Goal: Task Accomplishment & Management: Manage account settings

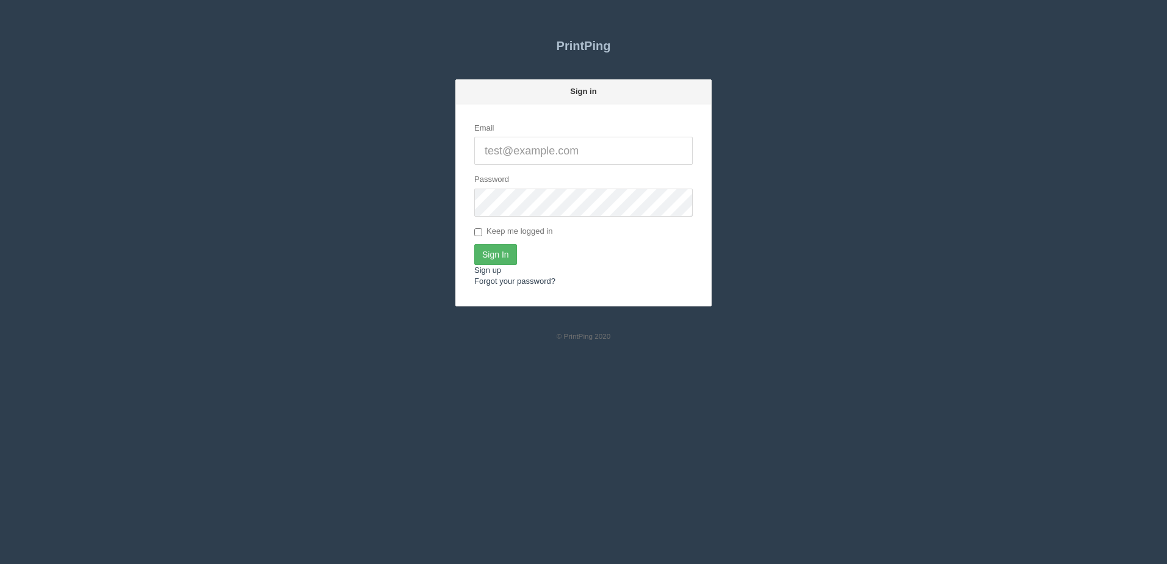
type input "[PERSON_NAME][EMAIL_ADDRESS][DOMAIN_NAME]"
click at [489, 252] on input "Sign In" at bounding box center [495, 254] width 43 height 21
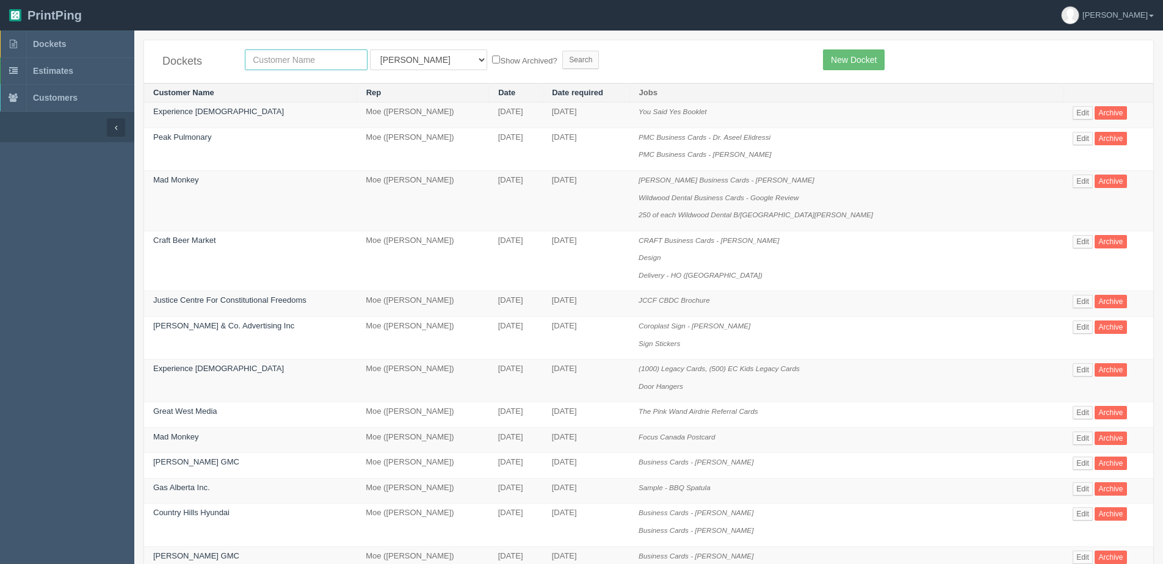
click at [265, 60] on input "text" at bounding box center [306, 59] width 123 height 21
type input "[PERSON_NAME]"
click at [400, 60] on select "All Users Ali Ali Test 1 Aly Amy Ankit Arif Brandon Dan France Greg Jim Mark Ma…" at bounding box center [428, 59] width 117 height 21
select select "1"
click at [370, 49] on select "All Users Ali Ali Test 1 Aly Amy Ankit Arif Brandon Dan France Greg Jim Mark Ma…" at bounding box center [428, 59] width 117 height 21
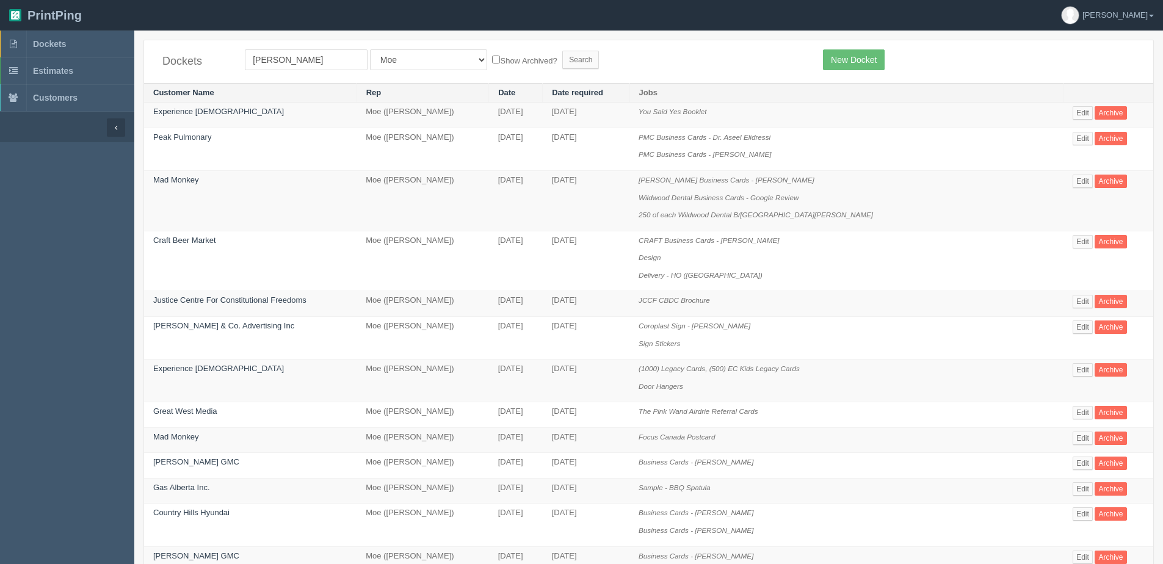
click at [492, 61] on label "Show Archived?" at bounding box center [524, 60] width 65 height 14
click at [492, 61] on input "Show Archived?" at bounding box center [496, 60] width 8 height 8
checkbox input "true"
click at [562, 56] on input "Search" at bounding box center [580, 60] width 37 height 18
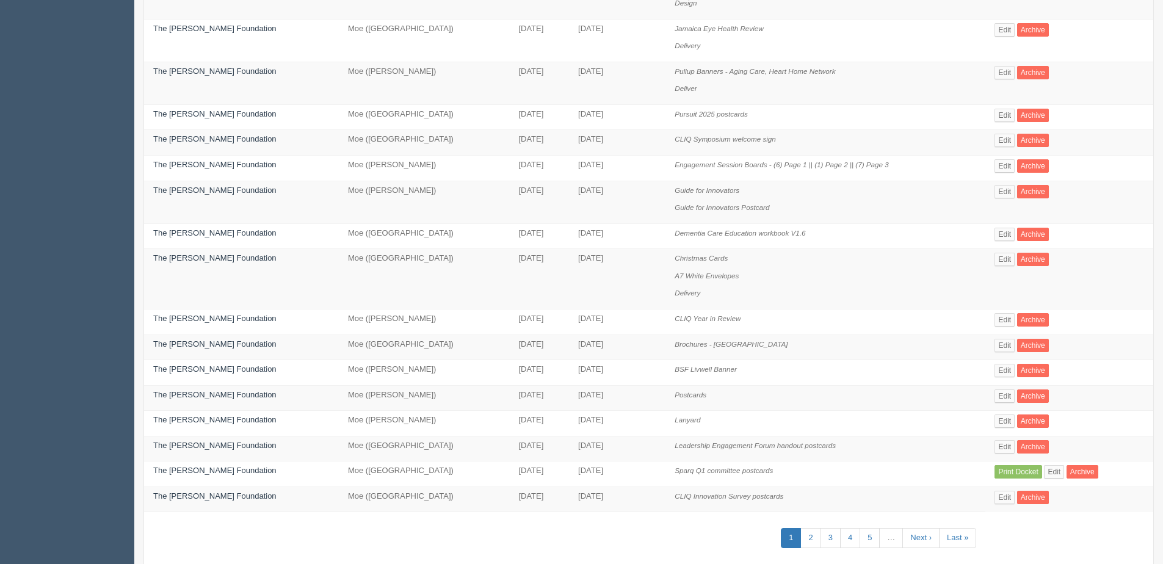
scroll to position [407, 0]
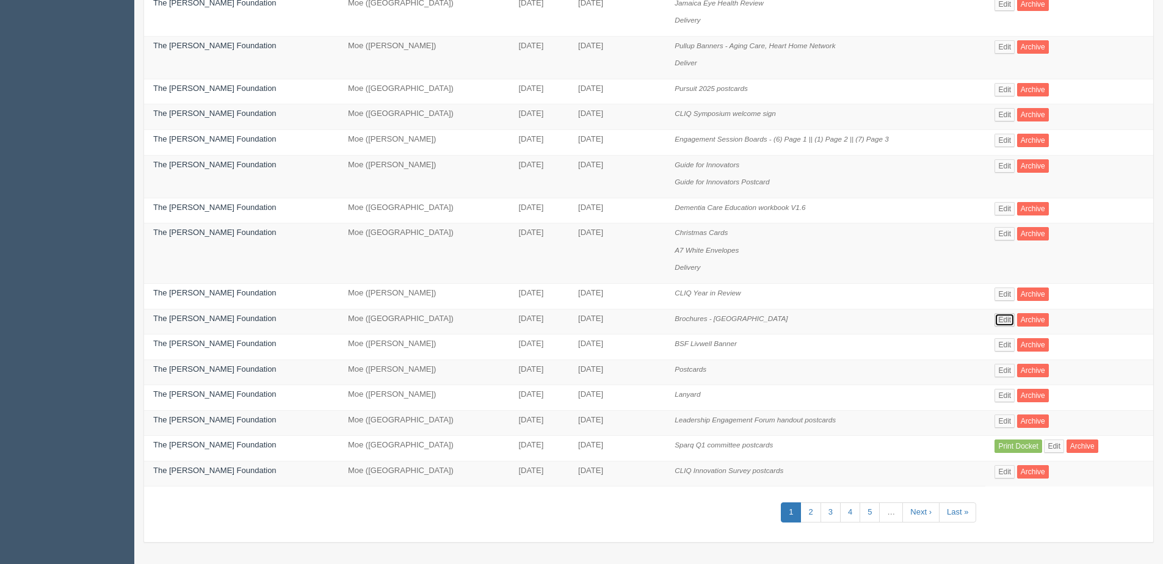
click at [1009, 325] on link "Edit" at bounding box center [1005, 319] width 20 height 13
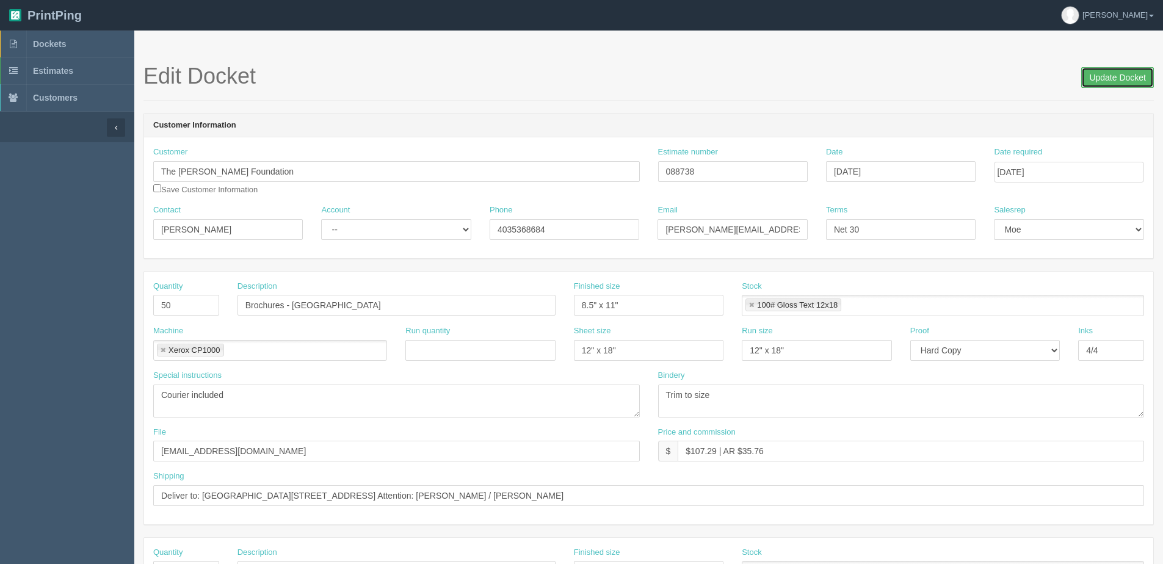
click at [1118, 68] on input "Update Docket" at bounding box center [1117, 77] width 73 height 21
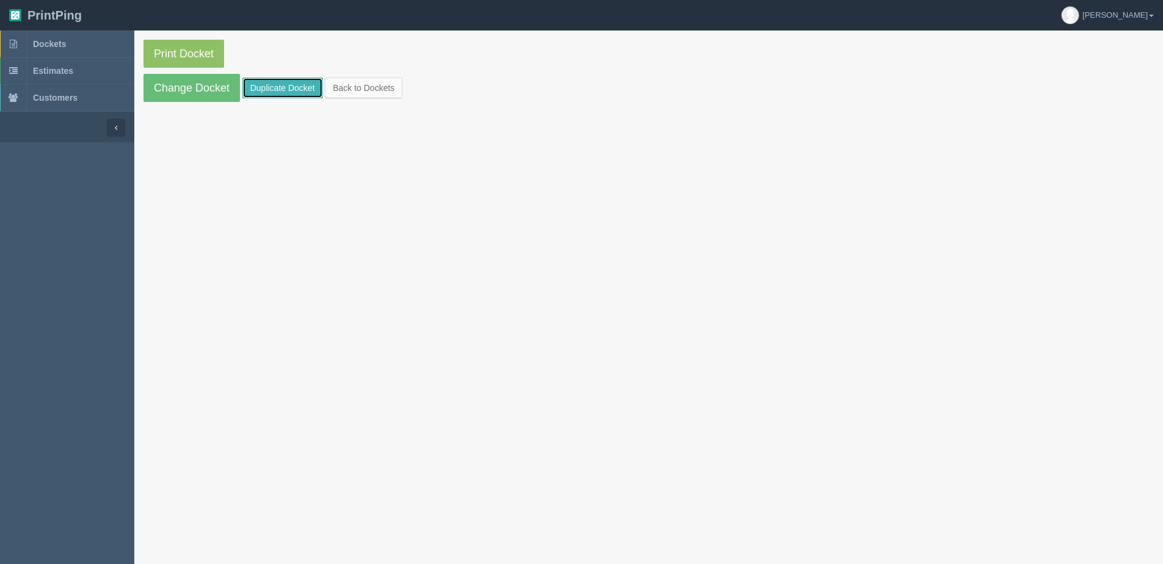
click at [283, 83] on link "Duplicate Docket" at bounding box center [282, 88] width 81 height 21
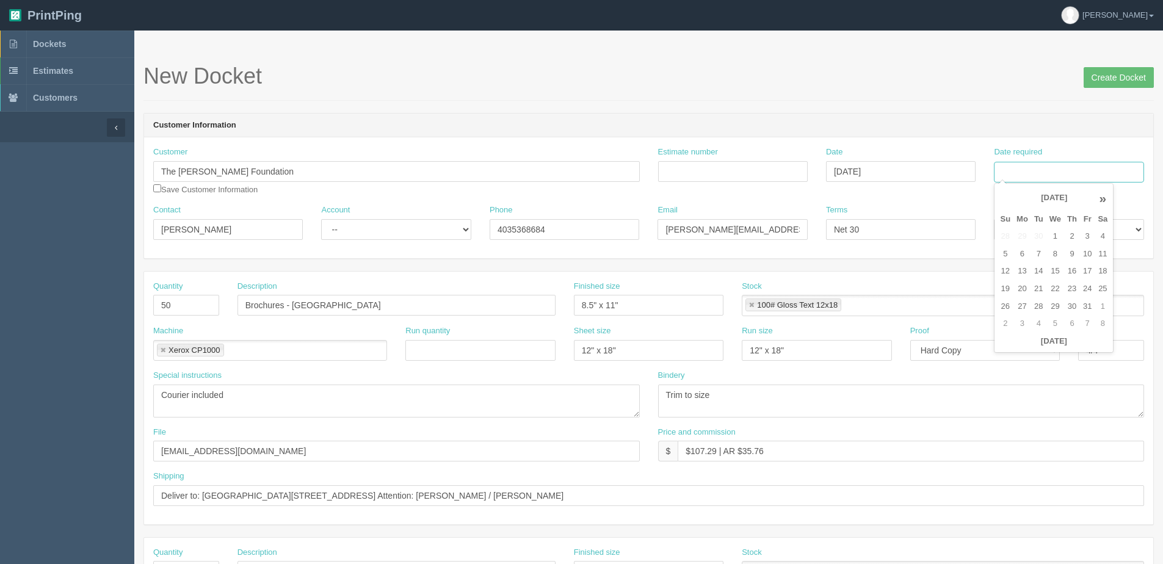
click at [1050, 177] on input "Date required" at bounding box center [1069, 172] width 150 height 21
click at [1020, 350] on div "« October 2025 » Su Mo Tu We Th Fr Sa 28 29 30 1 2 3 4 5 6 7 8 9 10 11 12 13 14…" at bounding box center [1054, 268] width 120 height 170
click at [1027, 254] on td "6" at bounding box center [1023, 254] width 18 height 18
type input "October 6, 2025"
drag, startPoint x: 171, startPoint y: 308, endPoint x: 5, endPoint y: 303, distance: 166.1
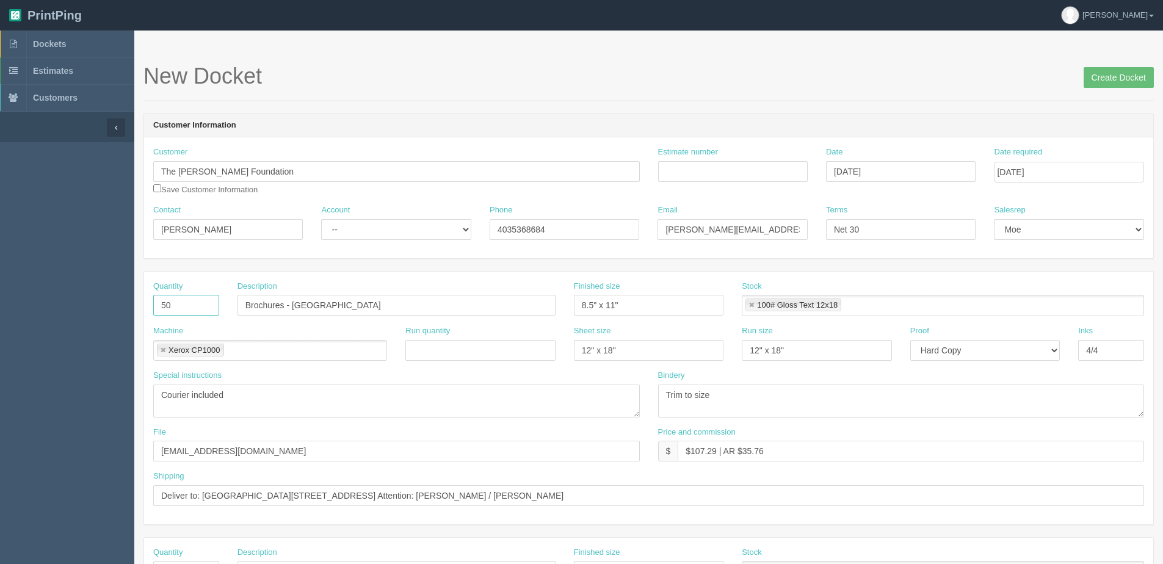
click at [103, 310] on section "Dockets Estimates Customers" at bounding box center [581, 570] width 1163 height 1078
type input "250"
drag, startPoint x: 699, startPoint y: 165, endPoint x: 688, endPoint y: 168, distance: 10.8
click at [699, 165] on input "Estimate number" at bounding box center [733, 171] width 150 height 21
type input "088237"
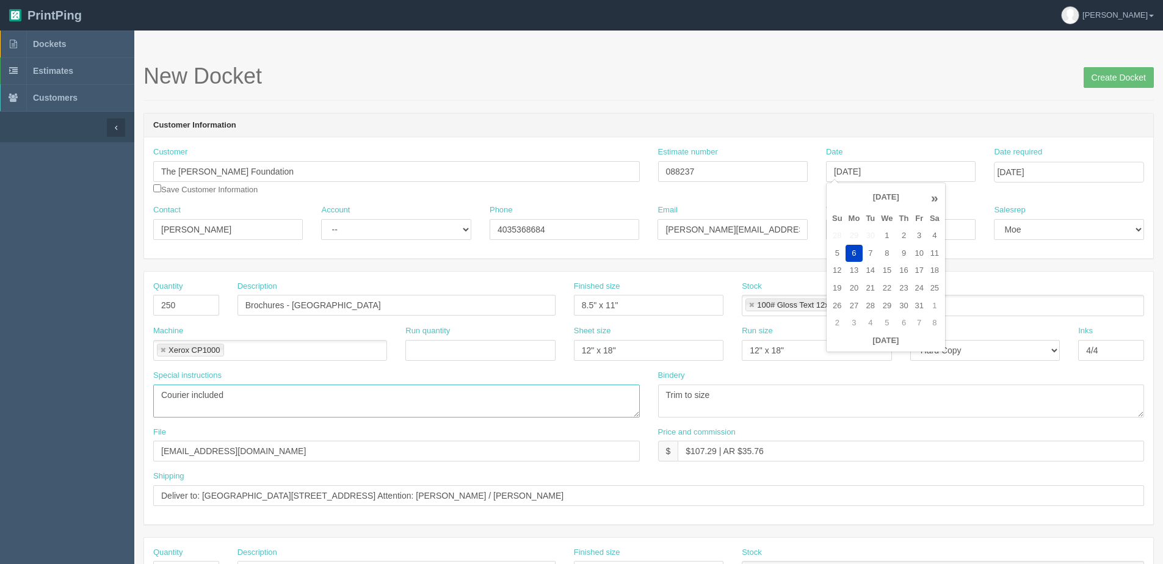
type input "October 6, 2025"
drag, startPoint x: 254, startPoint y: 399, endPoint x: 235, endPoint y: 402, distance: 19.1
click at [235, 402] on textarea "Courier included" at bounding box center [396, 401] width 487 height 33
click at [281, 313] on div "Quantity 250 Description Brochures - Atrium House Finished size 8.5" x 11" Stoc…" at bounding box center [648, 303] width 1009 height 45
type input "5" x 7""
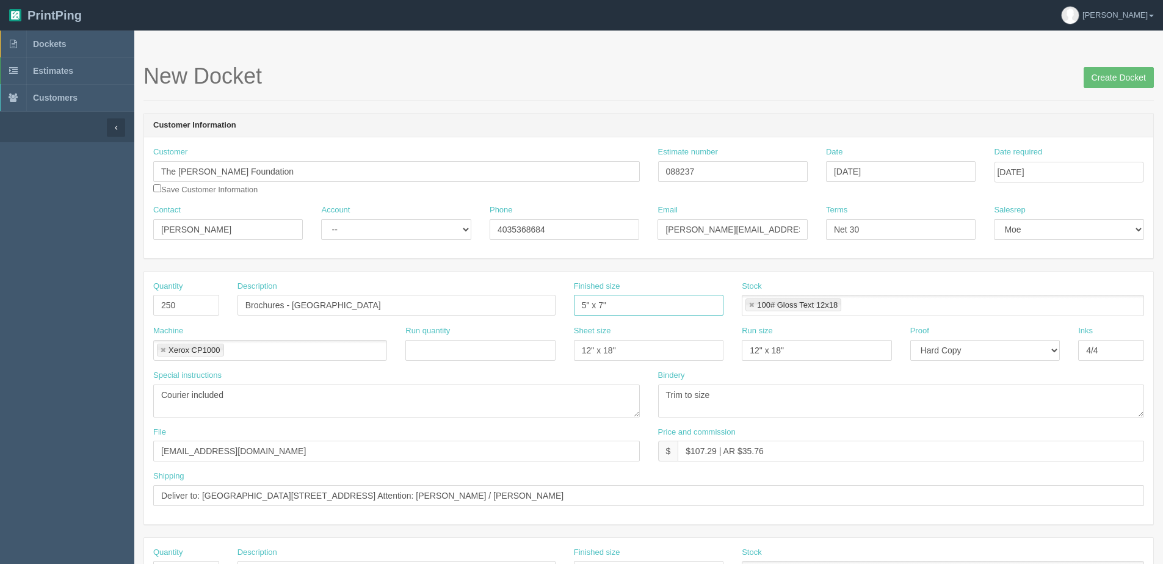
click at [755, 304] on link at bounding box center [751, 306] width 7 height 8
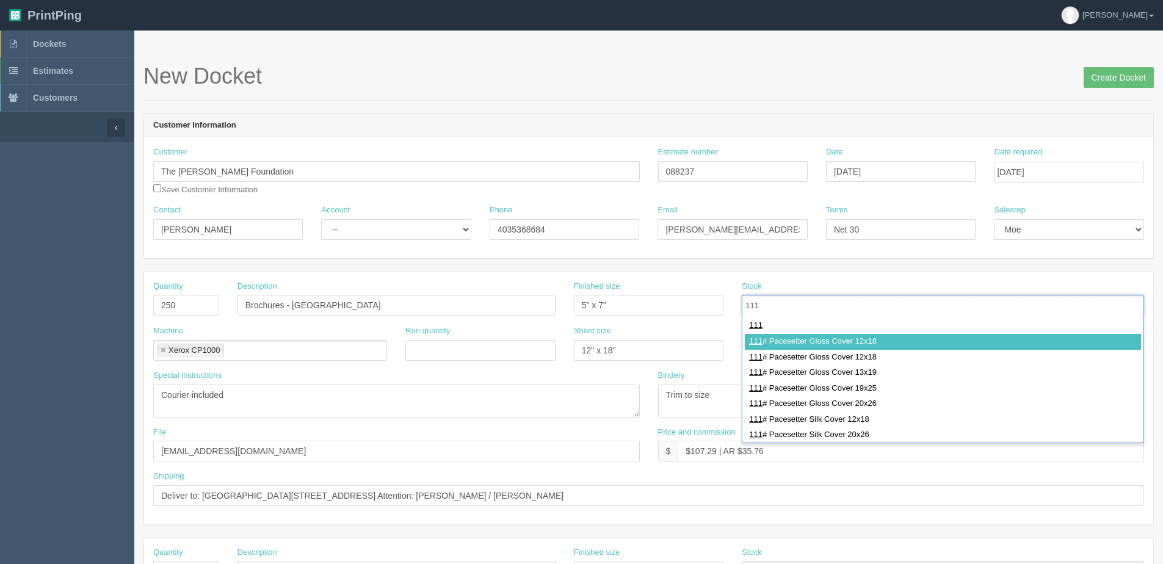
type input "111"
type input "111# Pacesetter Gloss Cover 12x18"
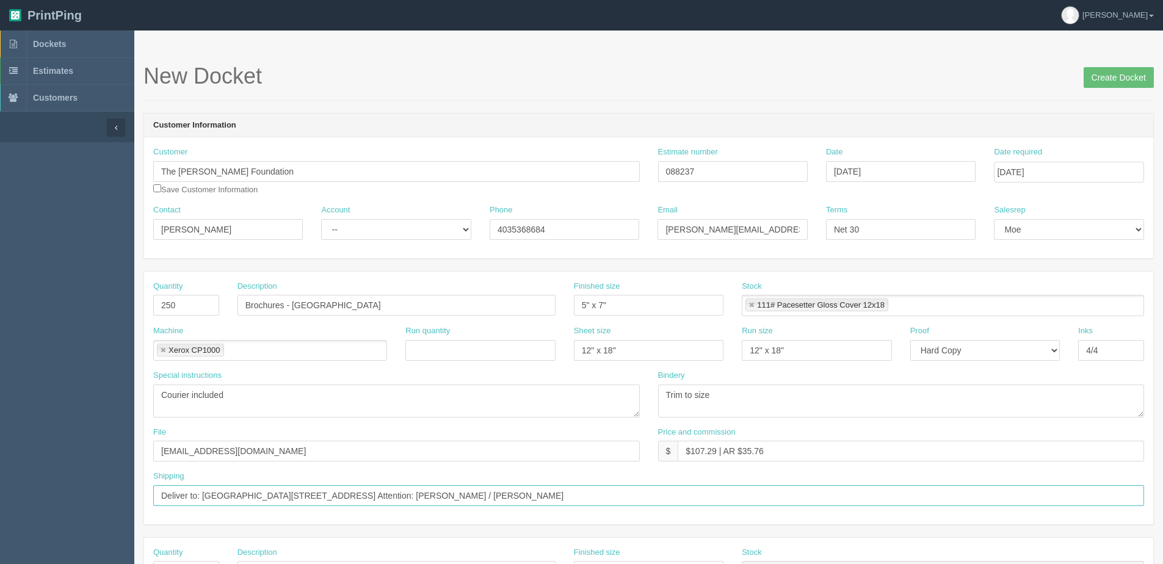
drag, startPoint x: 154, startPoint y: 495, endPoint x: 943, endPoint y: 509, distance: 788.4
click at [943, 509] on div "Shipping Deliver to: Hyatt Hotel Downtown 700 Centre St Calgary AB T2G 5P6 Atte…" at bounding box center [648, 493] width 1009 height 45
paste input "The Brenda Strafford Foundation Ltd. Att: Aakritu Khosla, Recruiter 4628 Montgo…"
type input "Deliver to: The Brenda Strafford Foundation Ltd. Att: Aakritu Khosla, Recruiter…"
drag, startPoint x: 693, startPoint y: 449, endPoint x: 714, endPoint y: 446, distance: 21.5
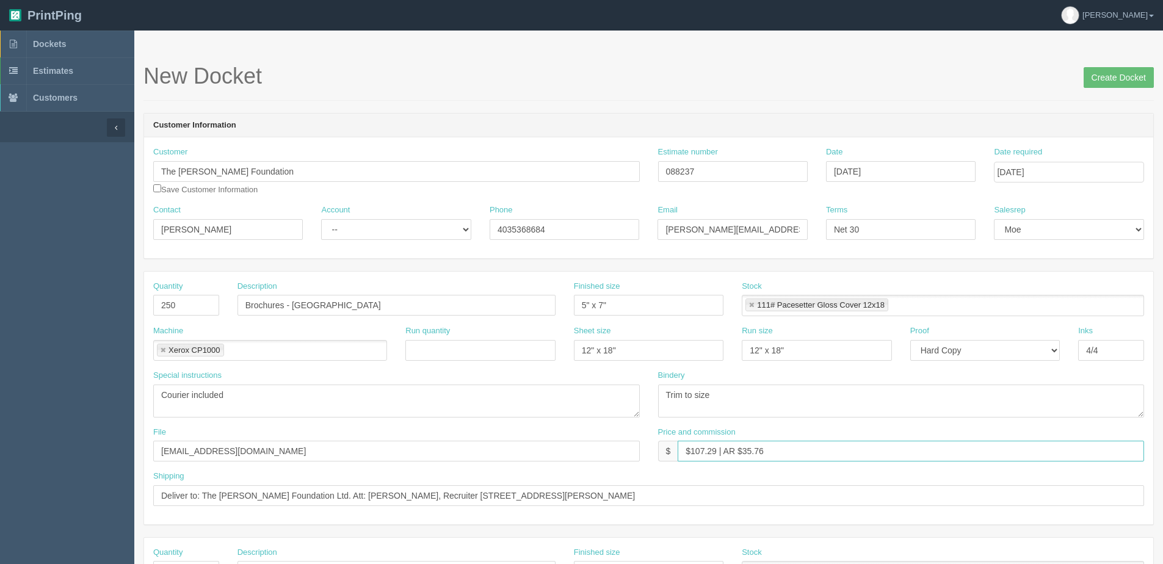
click at [714, 446] on input "$107.29 | AR $35.76" at bounding box center [911, 451] width 466 height 21
drag, startPoint x: 744, startPoint y: 452, endPoint x: 872, endPoint y: 427, distance: 130.0
click at [848, 429] on div "Price and commission $ $133.51 | AR $35.76" at bounding box center [901, 444] width 487 height 35
type input "$133.51 | AR $44.50"
click at [1040, 171] on input "[DATE]" at bounding box center [1069, 172] width 150 height 21
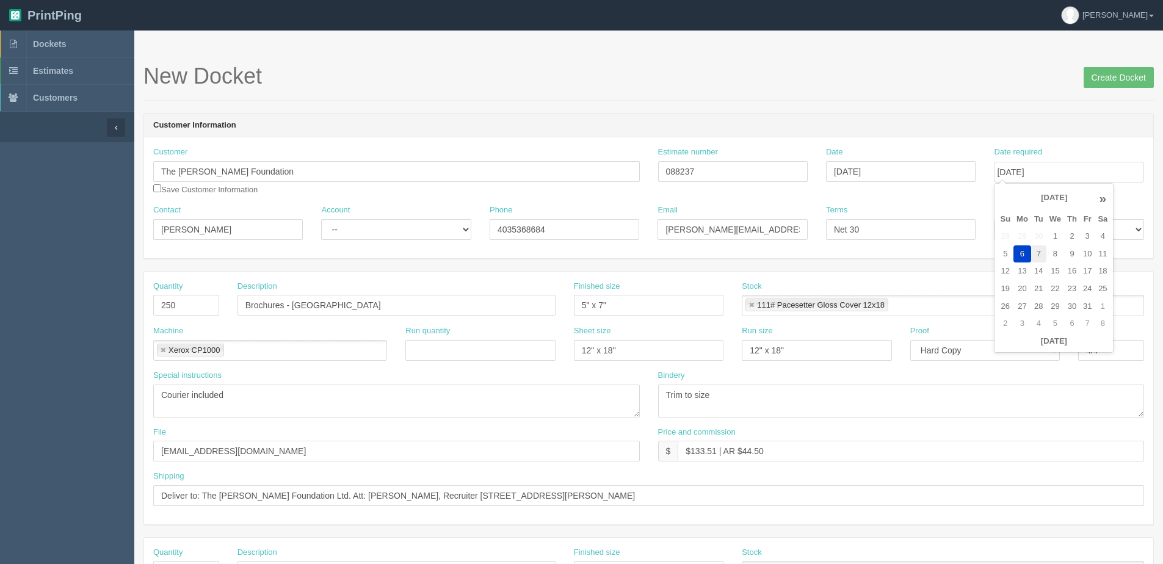
click at [1037, 252] on td "7" at bounding box center [1038, 254] width 15 height 18
type input "October 7, 2025"
click at [1127, 83] on input "Create Docket" at bounding box center [1119, 77] width 70 height 21
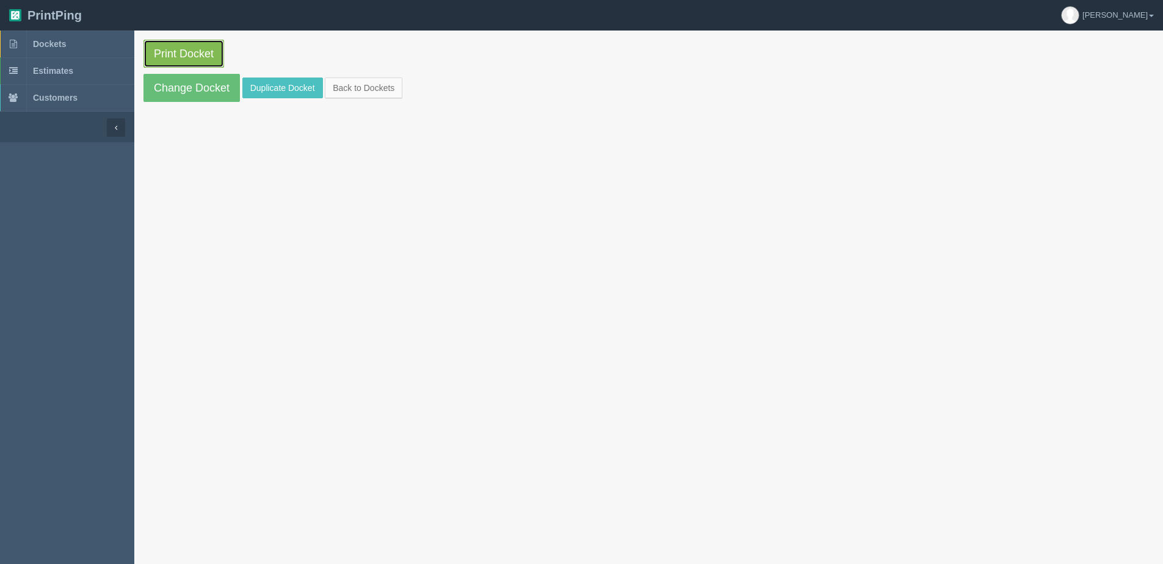
click at [173, 58] on link "Print Docket" at bounding box center [183, 54] width 81 height 28
click at [205, 99] on link "Change Docket" at bounding box center [191, 88] width 96 height 28
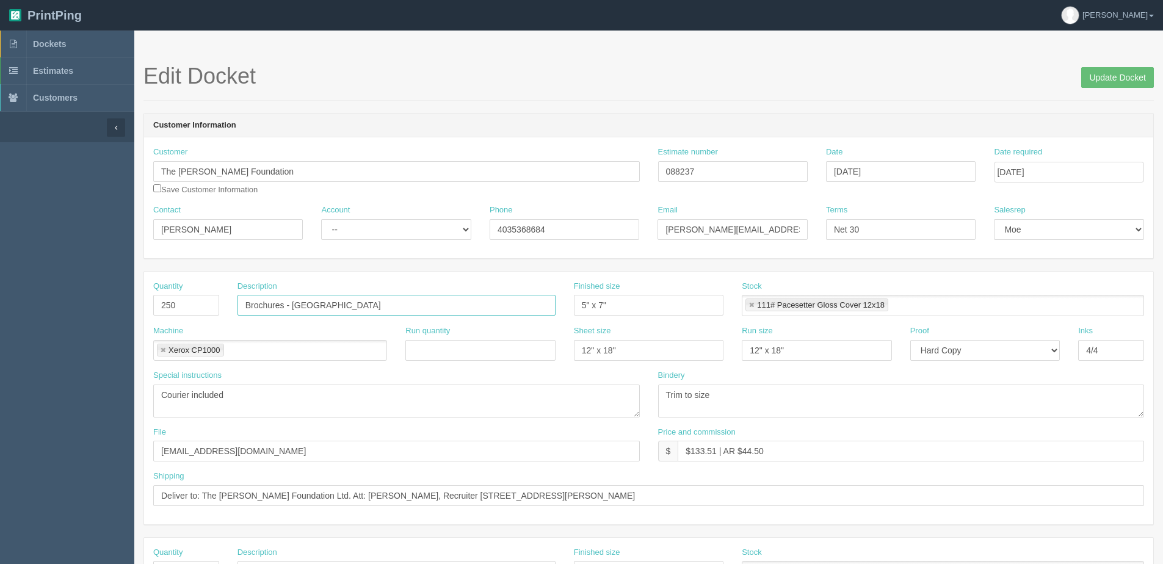
drag, startPoint x: 352, startPoint y: 308, endPoint x: 4, endPoint y: 308, distance: 348.6
click at [4, 308] on section "Dockets Estimates Customers" at bounding box center [581, 570] width 1163 height 1078
type input "HR Handout"
drag, startPoint x: 1134, startPoint y: 73, endPoint x: 1123, endPoint y: 65, distance: 13.1
click at [1133, 73] on input "Update Docket" at bounding box center [1117, 77] width 73 height 21
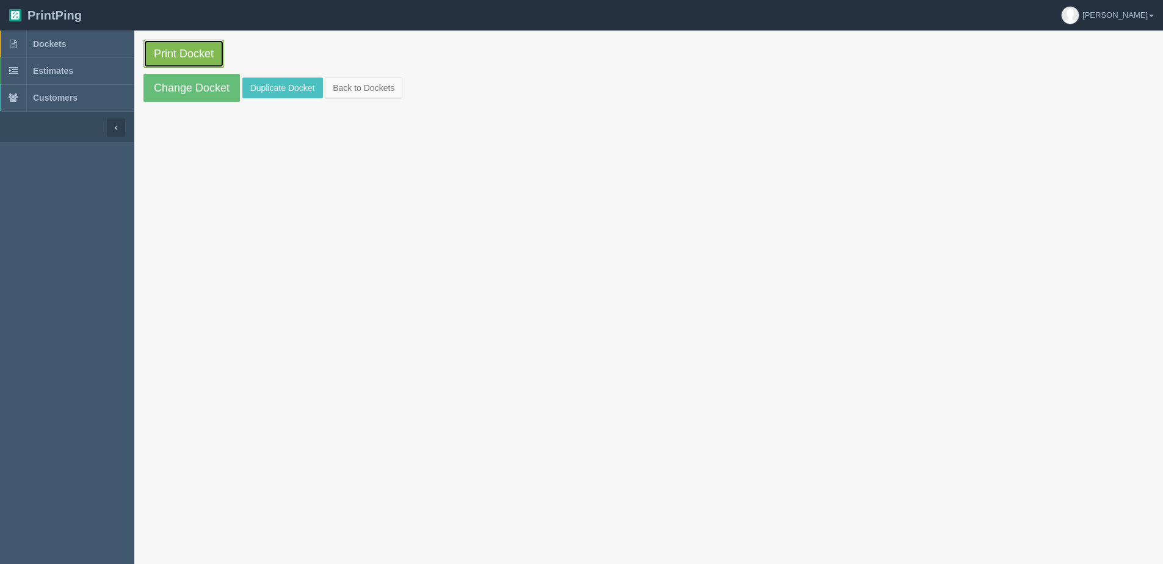
click at [165, 53] on link "Print Docket" at bounding box center [183, 54] width 81 height 28
click at [361, 94] on link "Back to Dockets" at bounding box center [364, 88] width 78 height 21
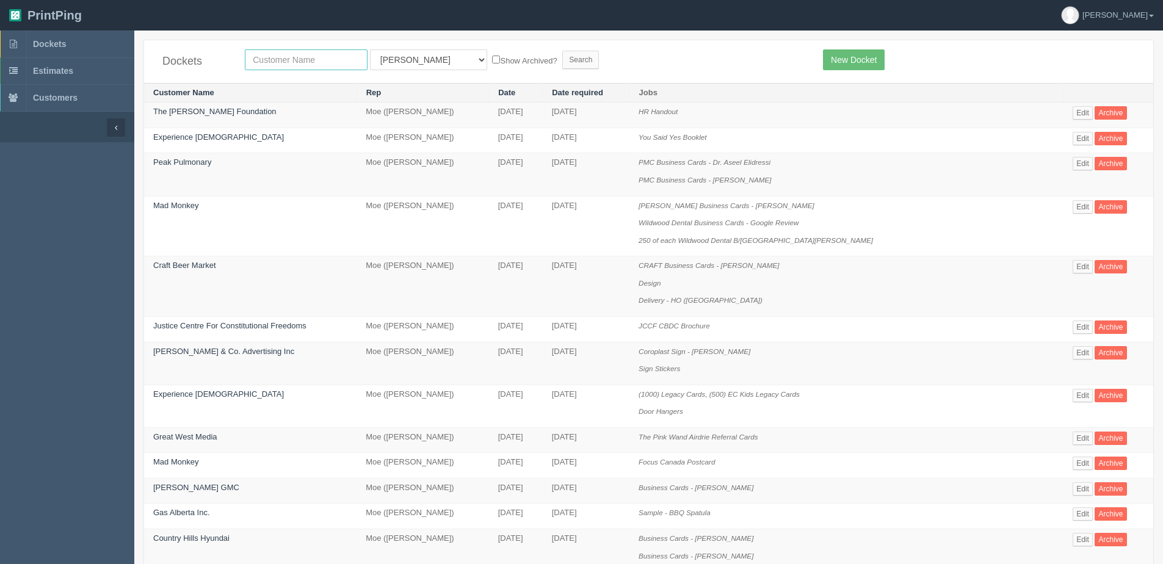
click at [288, 60] on input "text" at bounding box center [306, 59] width 123 height 21
type input "special"
click at [562, 51] on input "Search" at bounding box center [580, 60] width 37 height 18
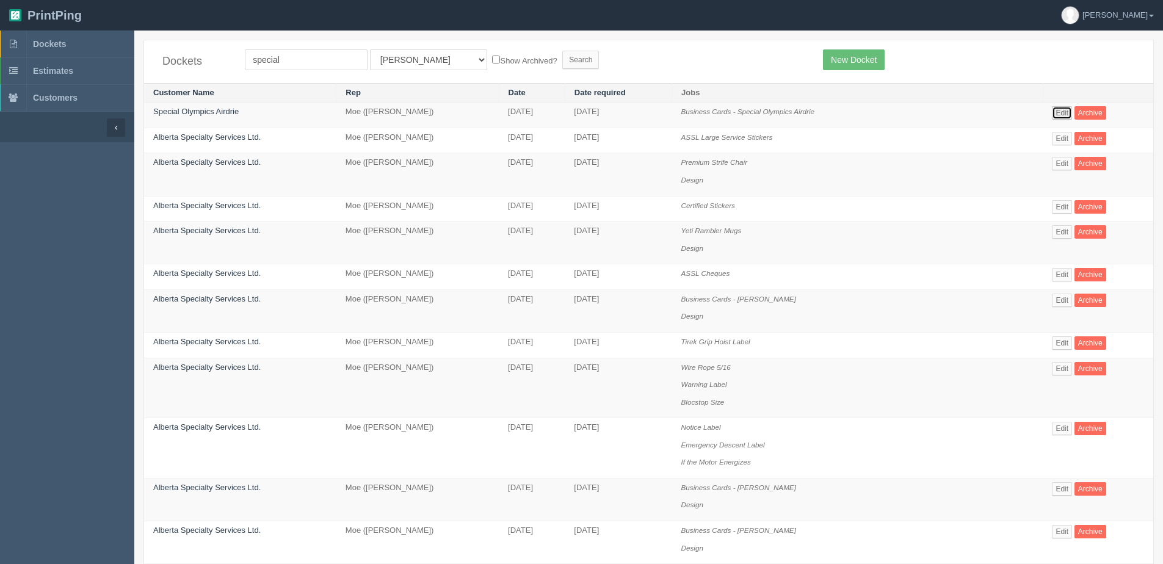
click at [1067, 107] on link "Edit" at bounding box center [1062, 112] width 20 height 13
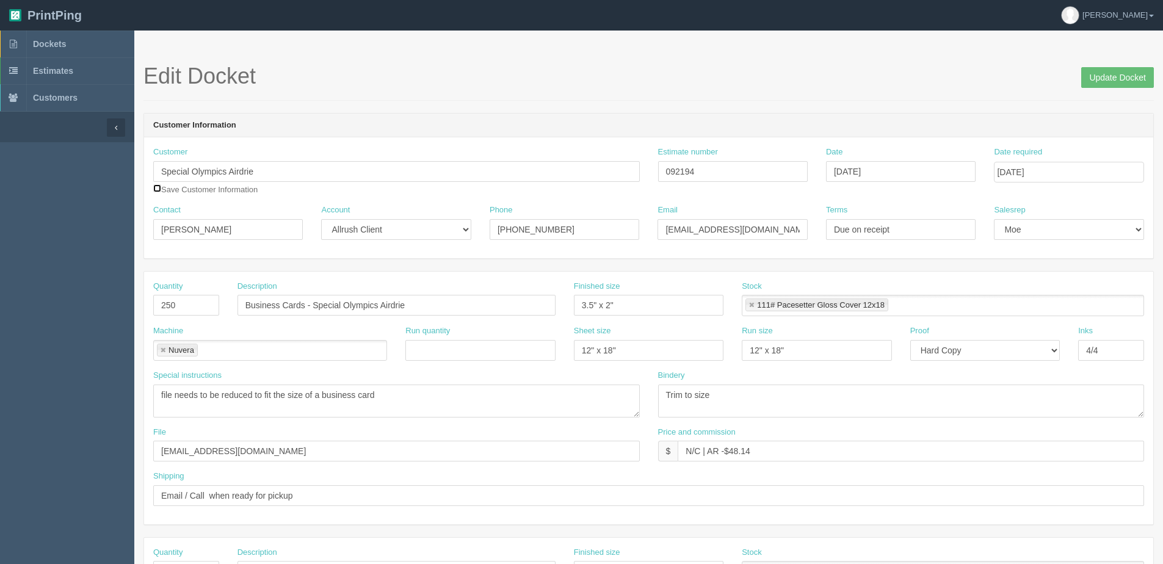
click at [156, 186] on input "checkbox" at bounding box center [157, 188] width 8 height 8
checkbox input "true"
drag, startPoint x: 1106, startPoint y: 79, endPoint x: 1058, endPoint y: 84, distance: 48.5
click at [1106, 79] on input "Update Docket" at bounding box center [1117, 77] width 73 height 21
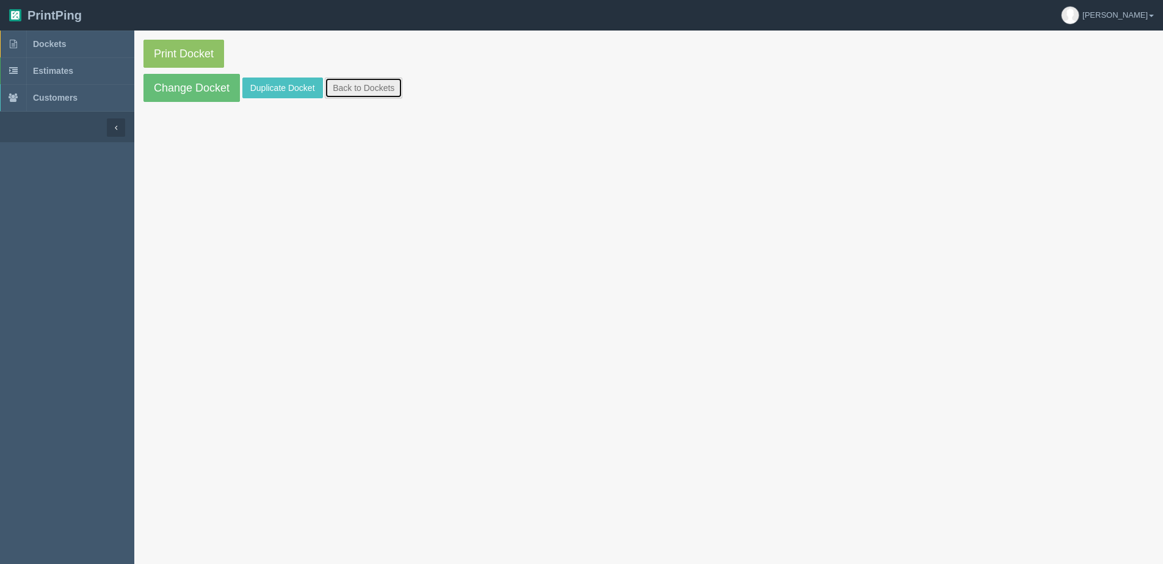
drag, startPoint x: 362, startPoint y: 92, endPoint x: 351, endPoint y: 102, distance: 15.1
click at [361, 90] on link "Back to Dockets" at bounding box center [364, 88] width 78 height 21
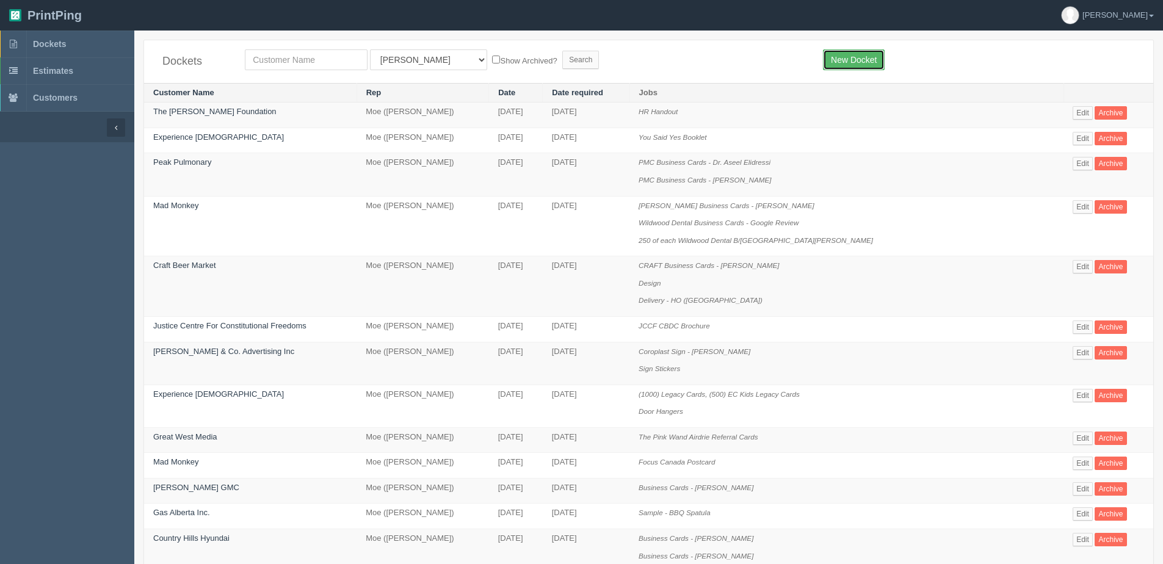
click at [852, 51] on link "New Docket" at bounding box center [854, 59] width 62 height 21
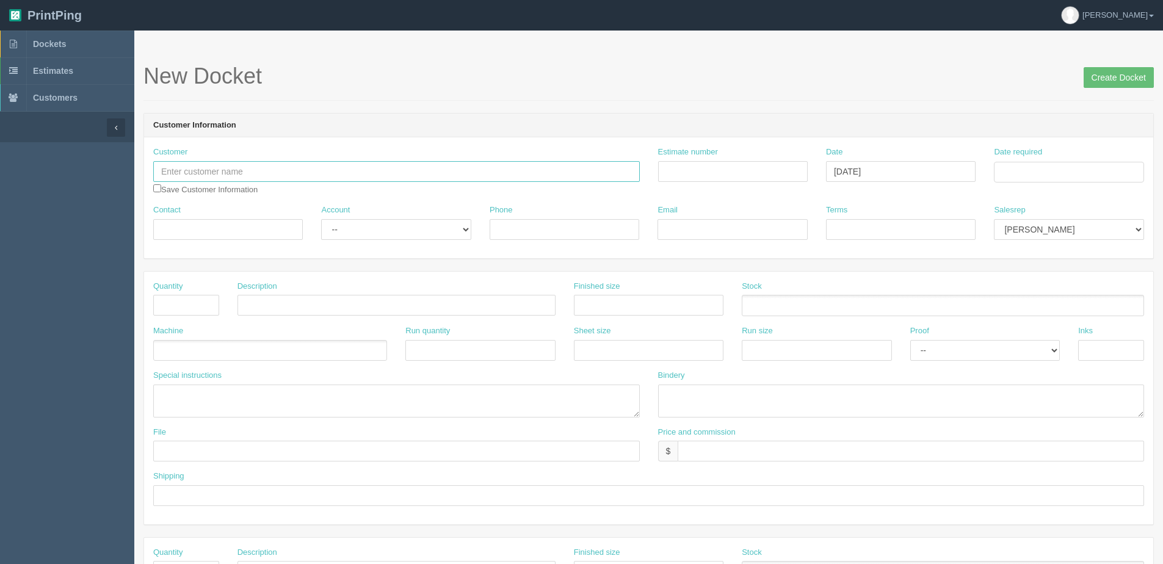
click at [197, 166] on input "text" at bounding box center [396, 171] width 487 height 21
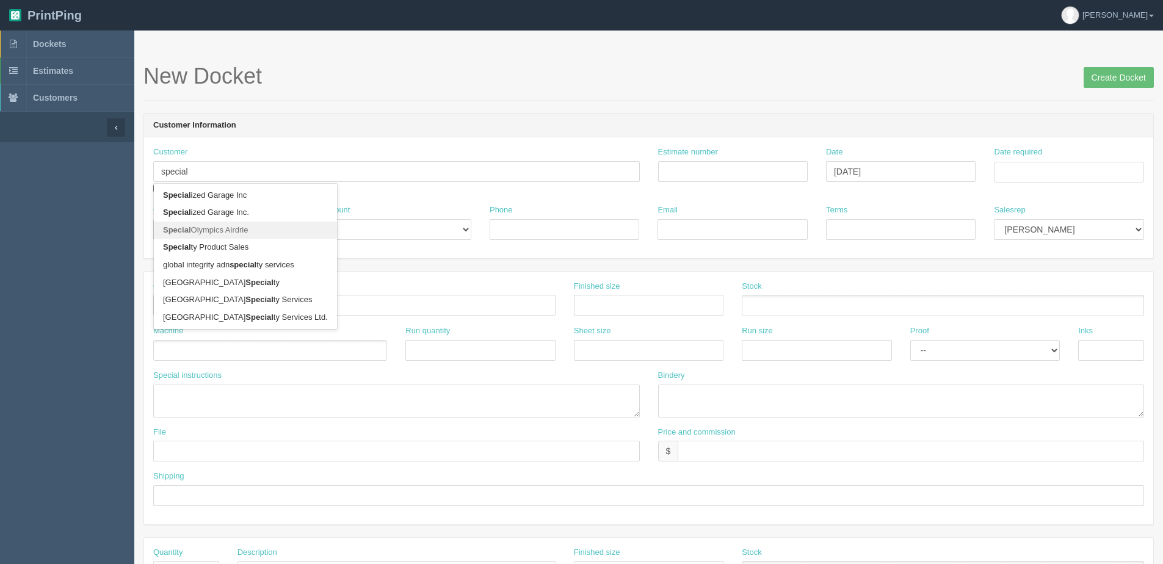
click at [198, 225] on link "Special Olympics Airdrie" at bounding box center [245, 231] width 183 height 18
type input "Special Olympics Airdrie"
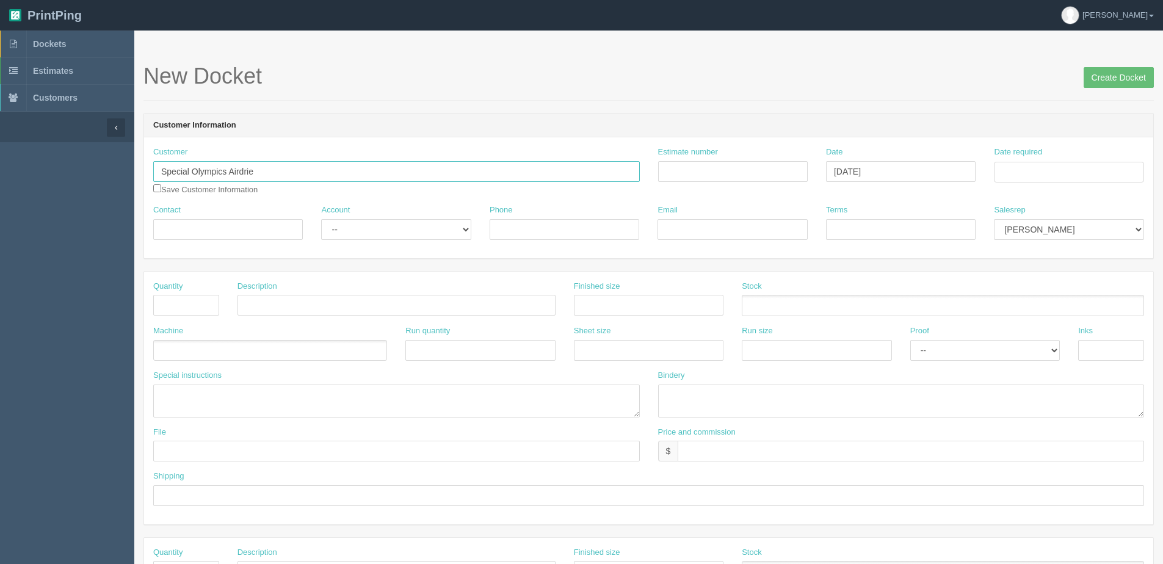
type input "[PERSON_NAME]"
type input "[PHONE_NUMBER]"
type input "[EMAIL_ADDRESS][DOMAIN_NAME]"
type input "Due on receipt"
drag, startPoint x: 324, startPoint y: 228, endPoint x: 335, endPoint y: 239, distance: 16.0
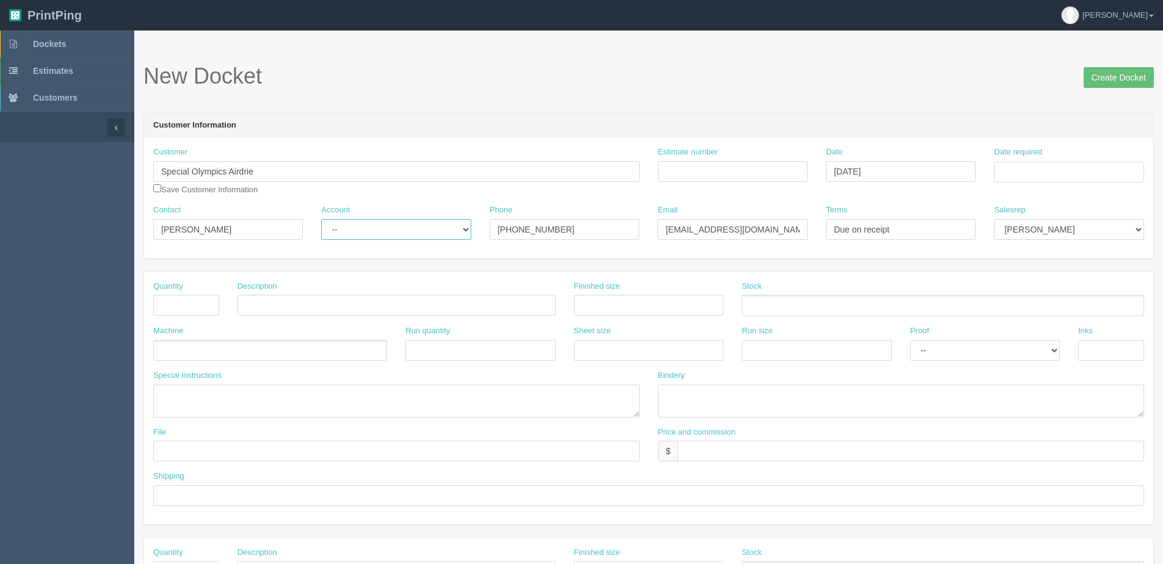
click at [324, 228] on select "-- Existing Client Allrush Client Rep Client" at bounding box center [396, 229] width 150 height 21
select select "Allrush Client"
click at [321, 219] on select "-- Existing Client Allrush Client Rep Client" at bounding box center [396, 229] width 150 height 21
drag, startPoint x: 1034, startPoint y: 169, endPoint x: 1037, endPoint y: 178, distance: 9.5
click at [1034, 169] on input "Date required" at bounding box center [1069, 172] width 150 height 21
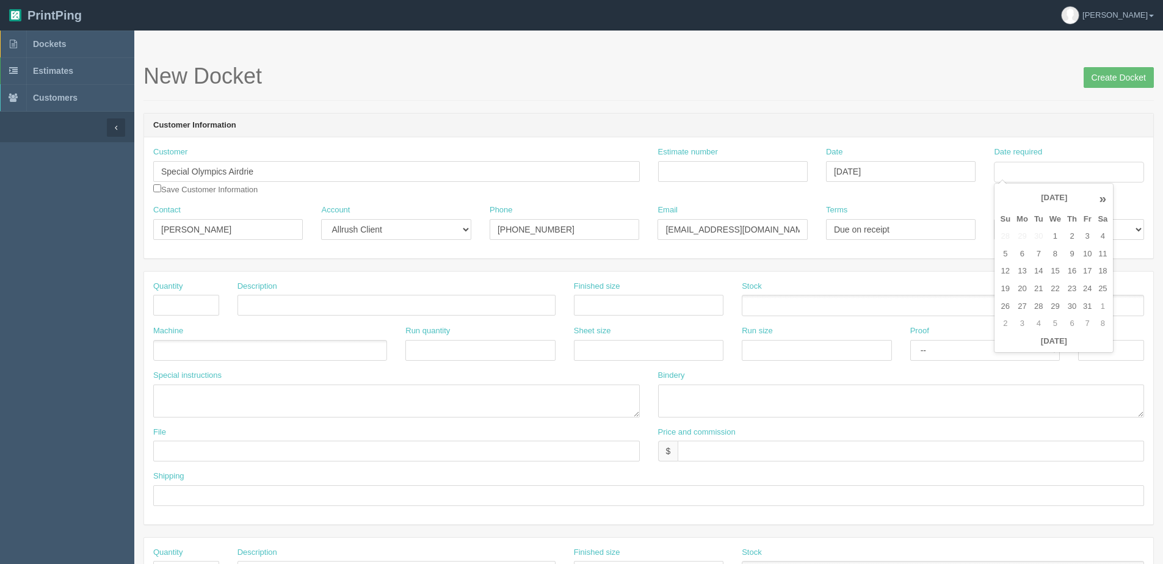
click at [1023, 347] on th "Today" at bounding box center [1054, 342] width 114 height 18
click at [1061, 256] on td "8" at bounding box center [1056, 254] width 18 height 18
type input "October 8, 2025"
click at [691, 156] on label "Estimate number" at bounding box center [688, 153] width 60 height 12
click at [691, 161] on input "Estimate number" at bounding box center [733, 171] width 150 height 21
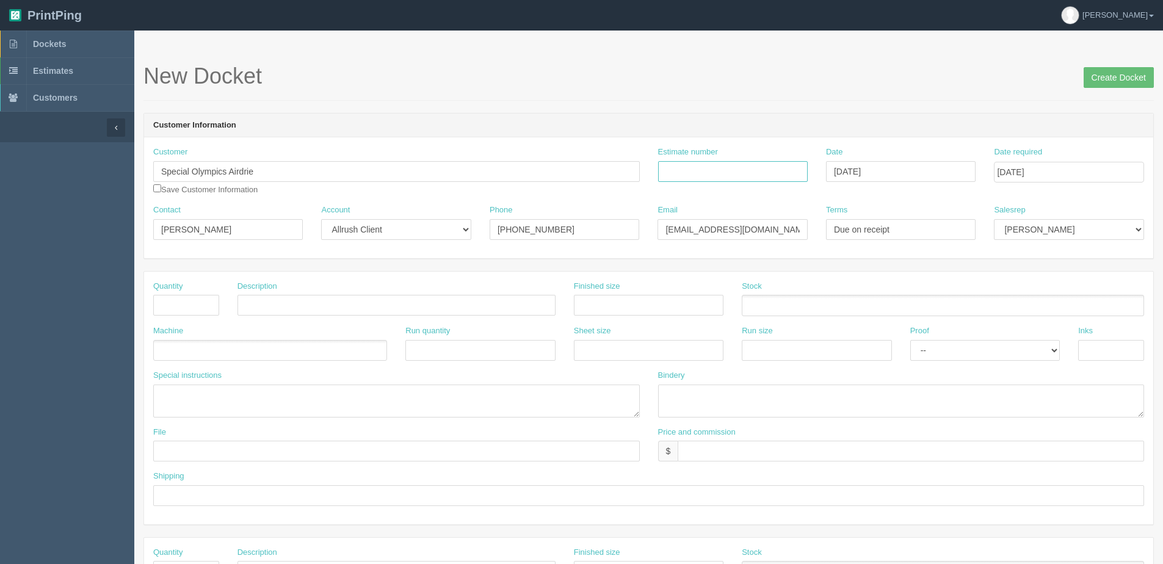
click at [694, 169] on input "Estimate number" at bounding box center [733, 171] width 150 height 21
type input "092745| 092746 | 092749"
type input "[DATE]"
click at [189, 303] on input "text" at bounding box center [186, 305] width 66 height 21
type input "250"
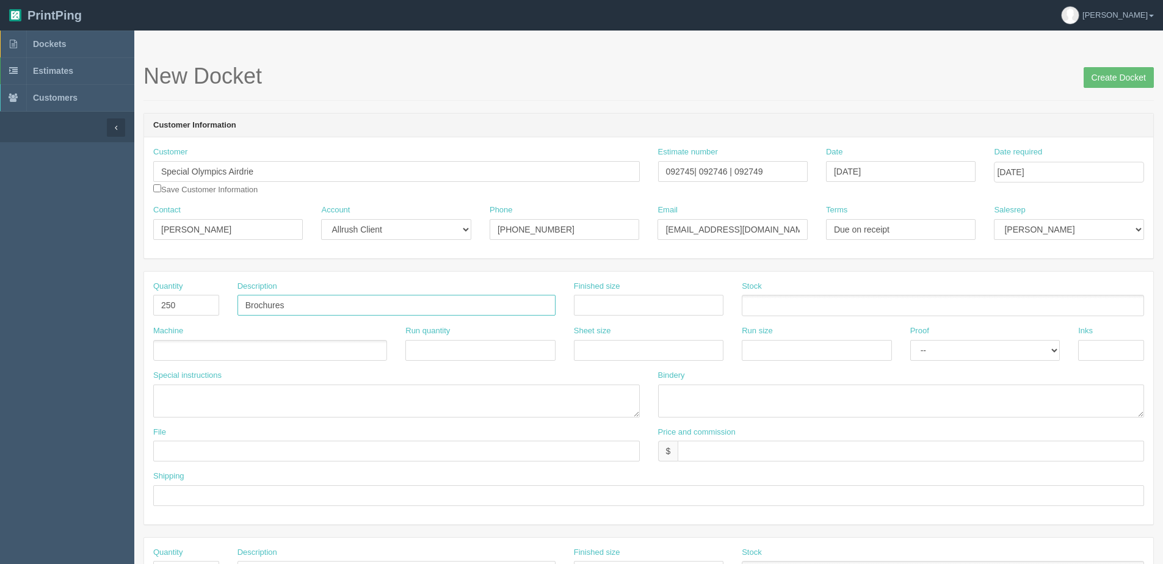
click at [243, 308] on input "Brochures" at bounding box center [397, 305] width 318 height 21
drag, startPoint x: 358, startPoint y: 306, endPoint x: -128, endPoint y: 324, distance: 486.4
click at [0, 324] on html "PrintPing Dan Edit account ( dan@allrush.ca ) Logout Dockets Estimates Customers" at bounding box center [581, 554] width 1163 height 1109
click at [383, 299] on input "(200) Fundraising Brochures," at bounding box center [397, 305] width 318 height 21
click at [380, 300] on input "(200) Fundraising Brochures," at bounding box center [397, 305] width 318 height 21
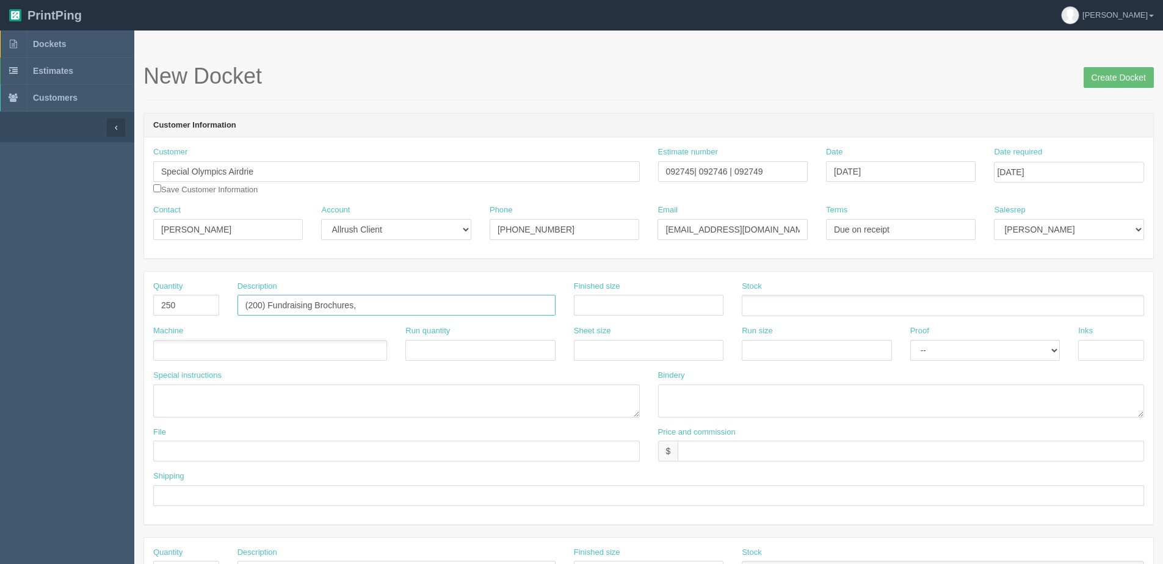
paste input "(200) Fundraising Brochures,"
click at [363, 302] on input "(200) Fundraising Brochures, (200) Fundraising Brochures," at bounding box center [397, 305] width 318 height 21
type input "(200) Fundraising Brochures, (50) Marketing Brochures,"
click at [613, 307] on input "text" at bounding box center [649, 305] width 150 height 21
type input "8.5"
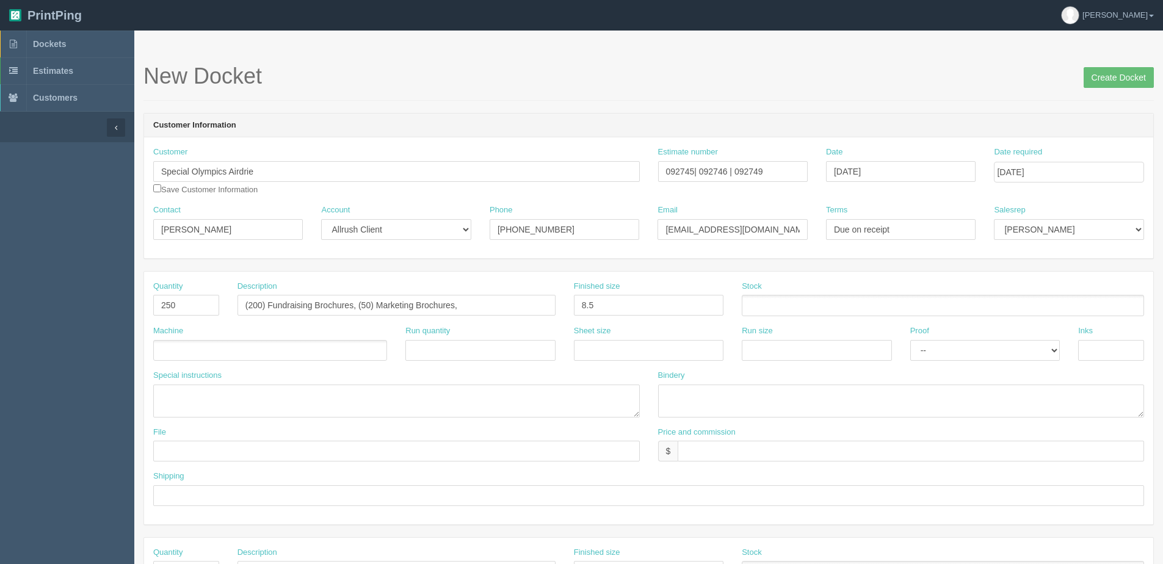
click at [218, 347] on ul at bounding box center [270, 350] width 234 height 21
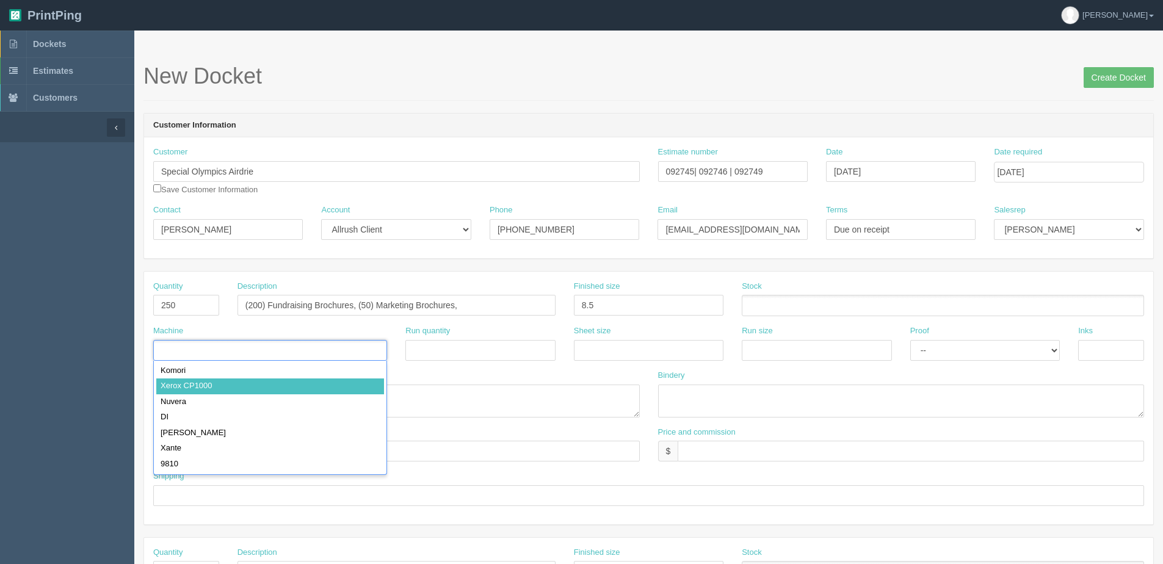
drag, startPoint x: 212, startPoint y: 380, endPoint x: 595, endPoint y: 351, distance: 384.0
type input "Xerox CP1000"
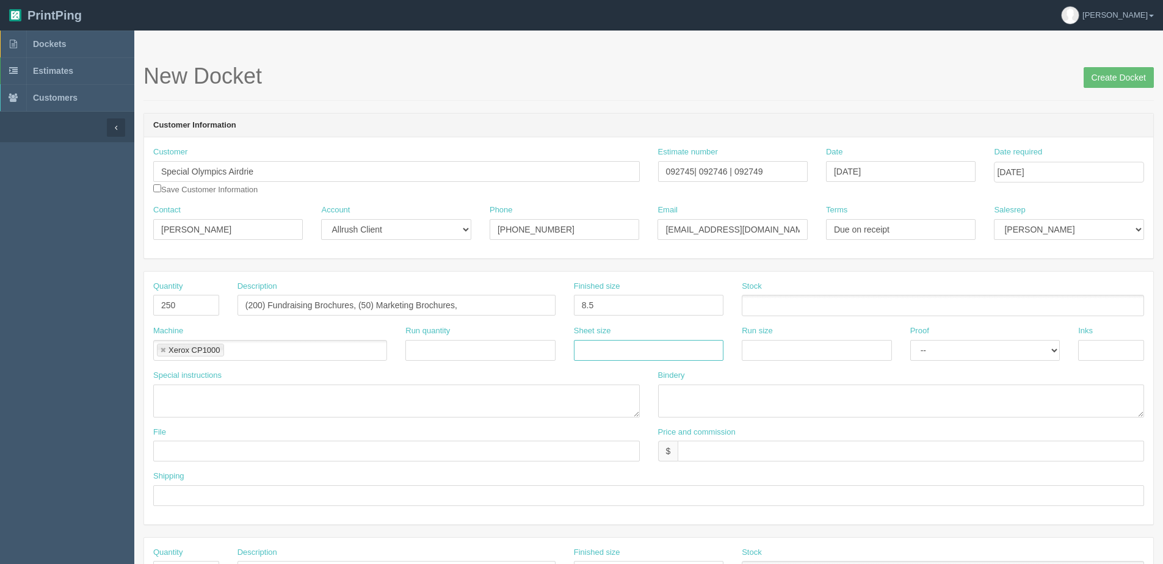
click at [600, 357] on input "text" at bounding box center [649, 350] width 150 height 21
type input "12" x 18""
click at [775, 361] on div "Run size" at bounding box center [817, 347] width 168 height 45
click at [781, 356] on input "text" at bounding box center [817, 350] width 150 height 21
type input "12" x 18""
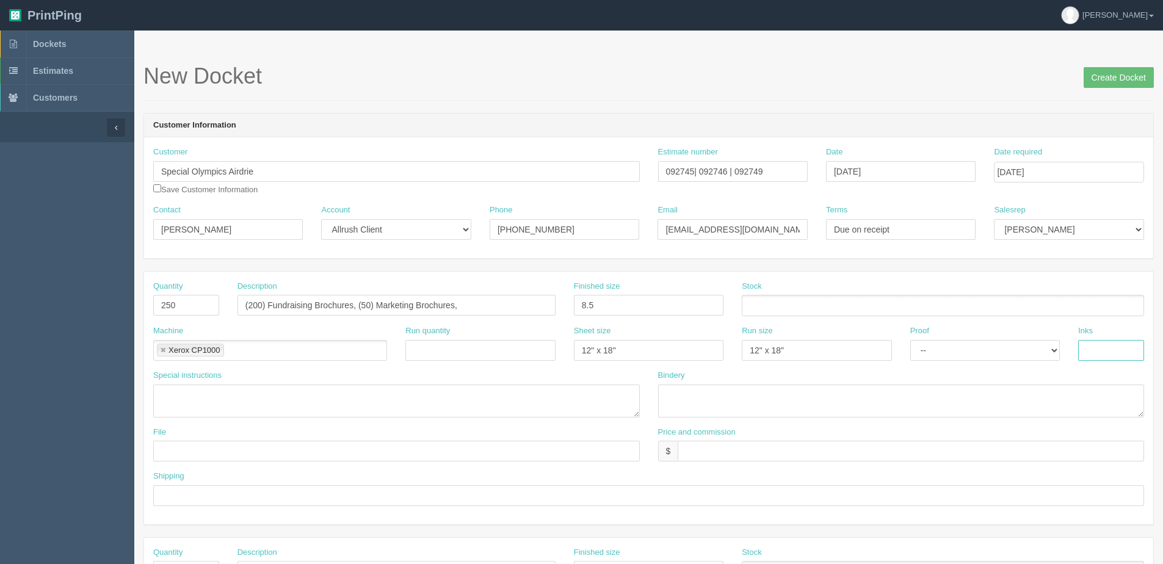
drag, startPoint x: 1130, startPoint y: 345, endPoint x: 1111, endPoint y: 354, distance: 20.5
click at [1130, 345] on input "text" at bounding box center [1111, 350] width 66 height 21
type input "4/4"
click at [794, 299] on ul at bounding box center [943, 305] width 402 height 21
click at [603, 310] on input "8.5" at bounding box center [649, 305] width 150 height 21
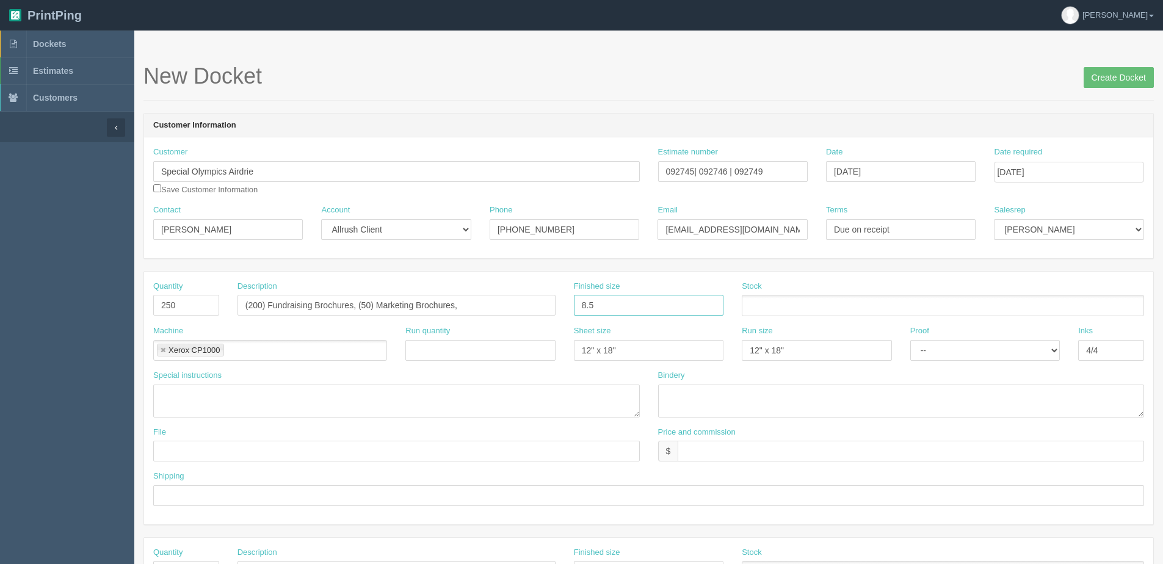
type input "8.5" x 11""
click at [830, 310] on ul at bounding box center [943, 305] width 402 height 21
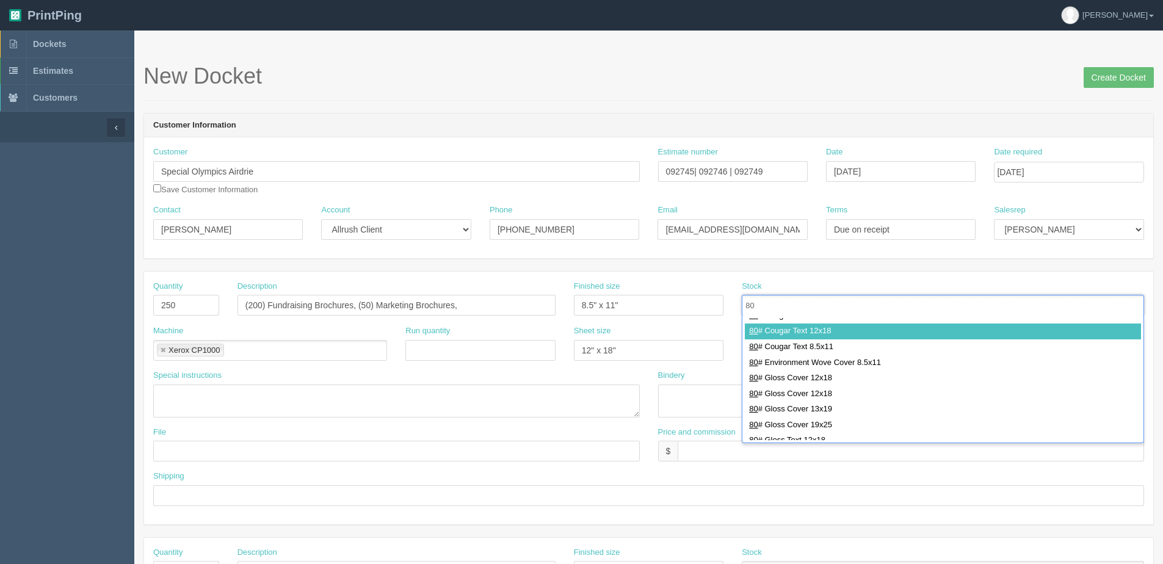
scroll to position [234, 0]
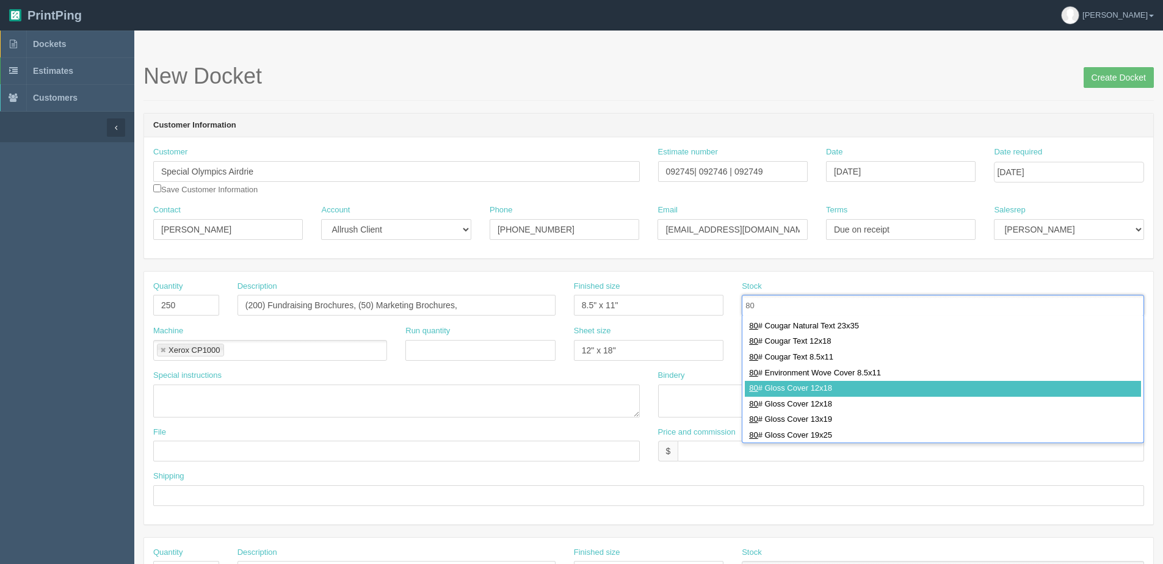
type input "80"
drag, startPoint x: 826, startPoint y: 391, endPoint x: 813, endPoint y: 391, distance: 12.8
type input "80# Gloss Cover 12x18"
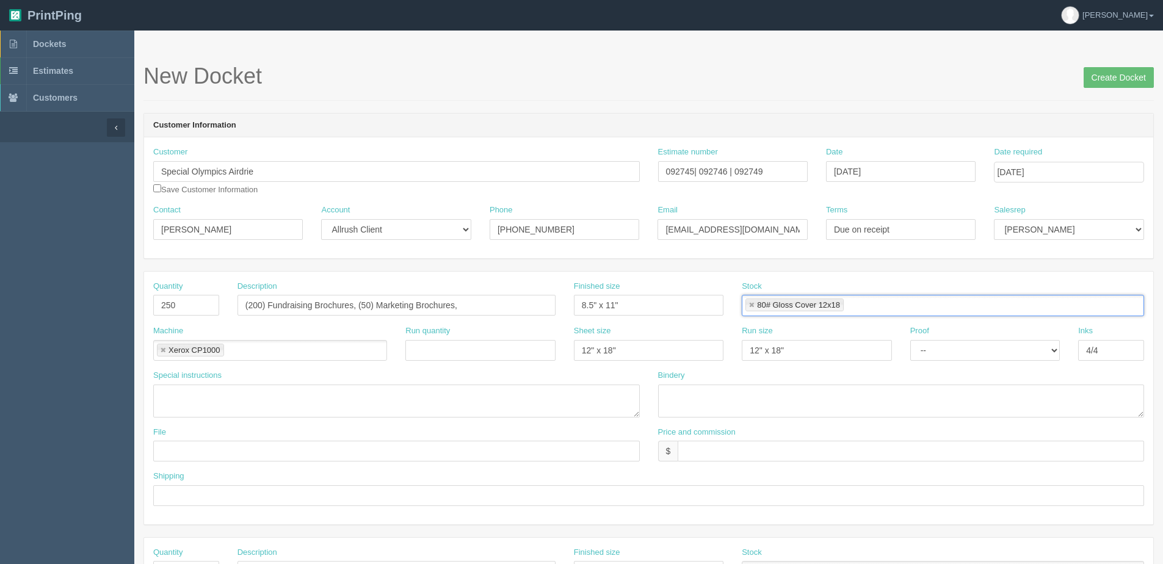
click at [750, 307] on link at bounding box center [751, 306] width 7 height 8
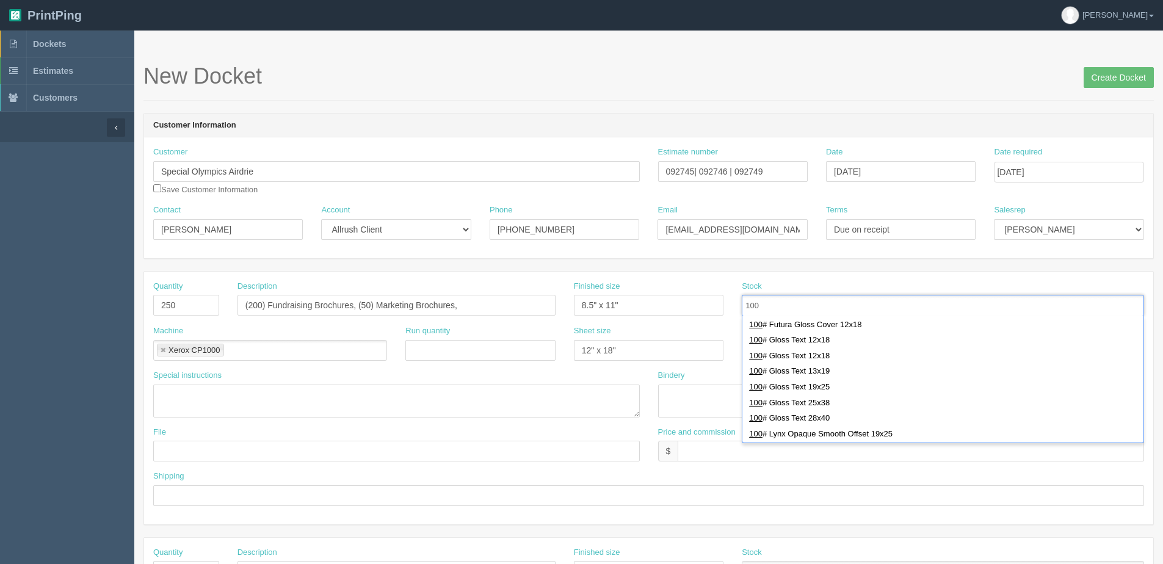
scroll to position [183, 0]
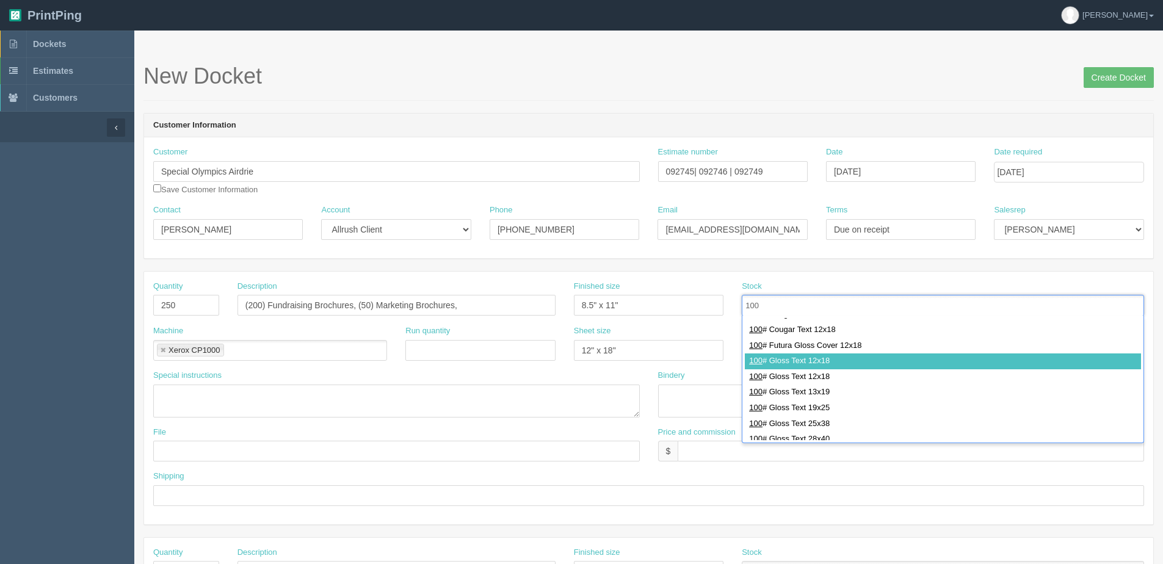
type input "100"
type input "100# Gloss Text 12x18"
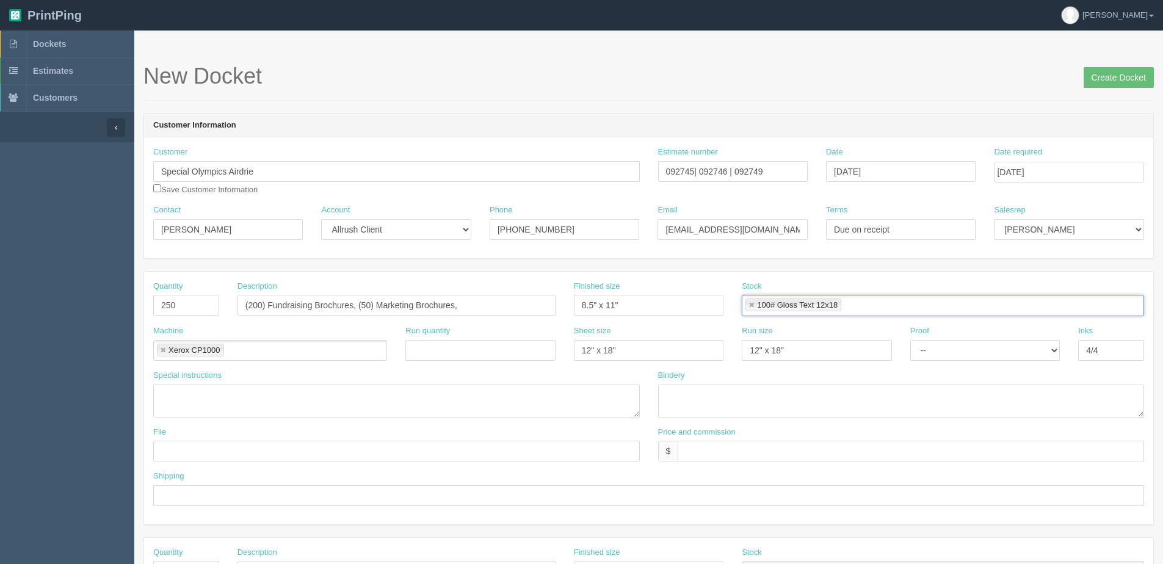
scroll to position [0, 0]
click at [239, 447] on input "text" at bounding box center [396, 451] width 487 height 21
type input "See design line"
click at [724, 406] on textarea at bounding box center [901, 401] width 487 height 33
type textarea "Trim, Score and Fold"
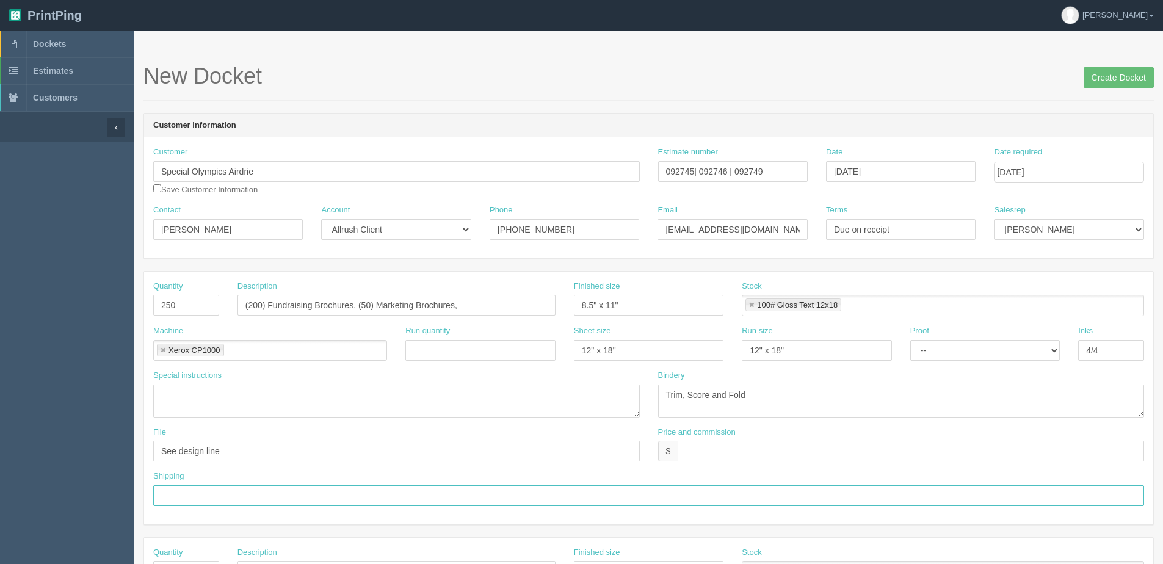
click at [206, 493] on input "text" at bounding box center [648, 495] width 991 height 21
type input "Email / Call when ready for pickup"
click at [716, 455] on input "text" at bounding box center [911, 451] width 466 height 21
click at [778, 453] on input "$219.71 | AR $" at bounding box center [911, 451] width 466 height 21
type input "$219.71 | AR $50.81"
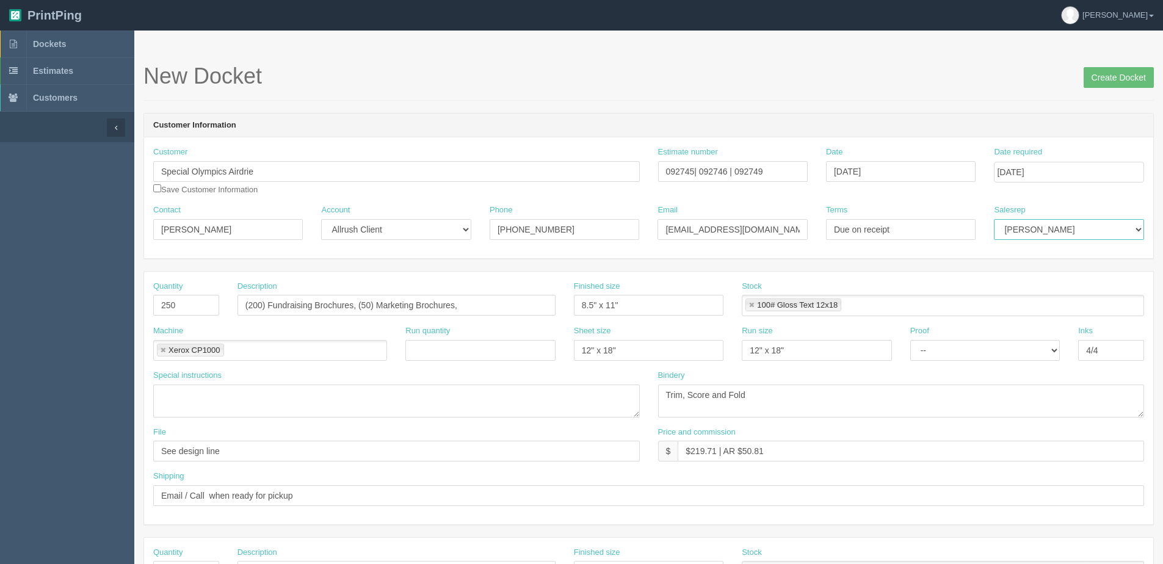
click at [1048, 224] on select "[PERSON_NAME] [PERSON_NAME] [PERSON_NAME] [PERSON_NAME] [PERSON_NAME] [PERSON_N…" at bounding box center [1069, 229] width 150 height 21
select select "1"
click at [994, 219] on select "[PERSON_NAME] [PERSON_NAME] [PERSON_NAME] [PERSON_NAME] [PERSON_NAME] [PERSON_N…" at bounding box center [1069, 229] width 150 height 21
click at [1104, 82] on input "Create Docket" at bounding box center [1119, 77] width 70 height 21
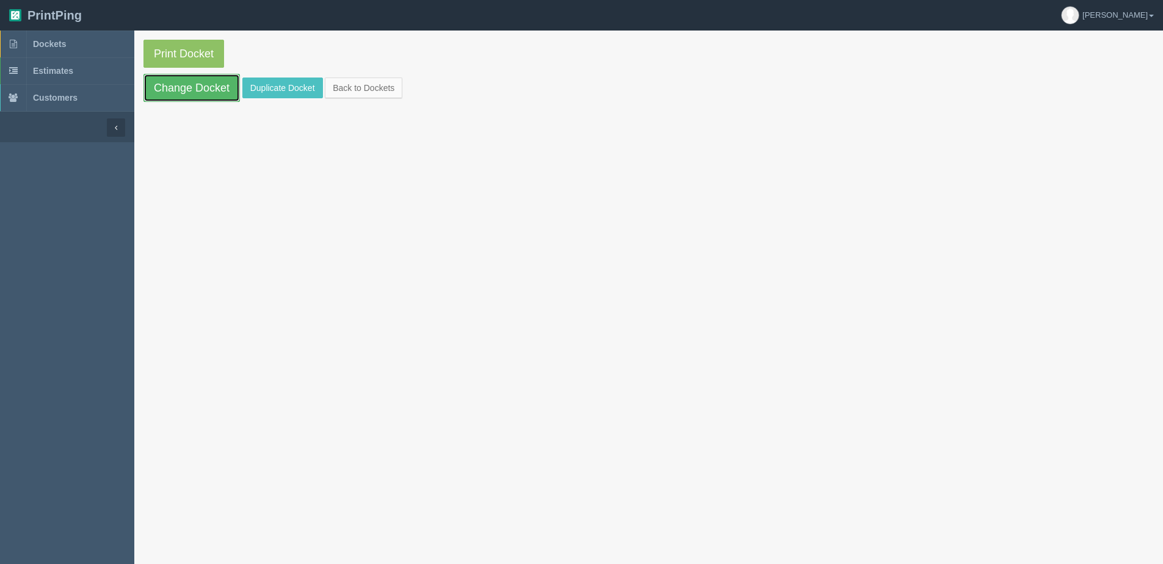
drag, startPoint x: 178, startPoint y: 85, endPoint x: 158, endPoint y: 93, distance: 21.7
click at [178, 85] on link "Change Docket" at bounding box center [191, 88] width 96 height 28
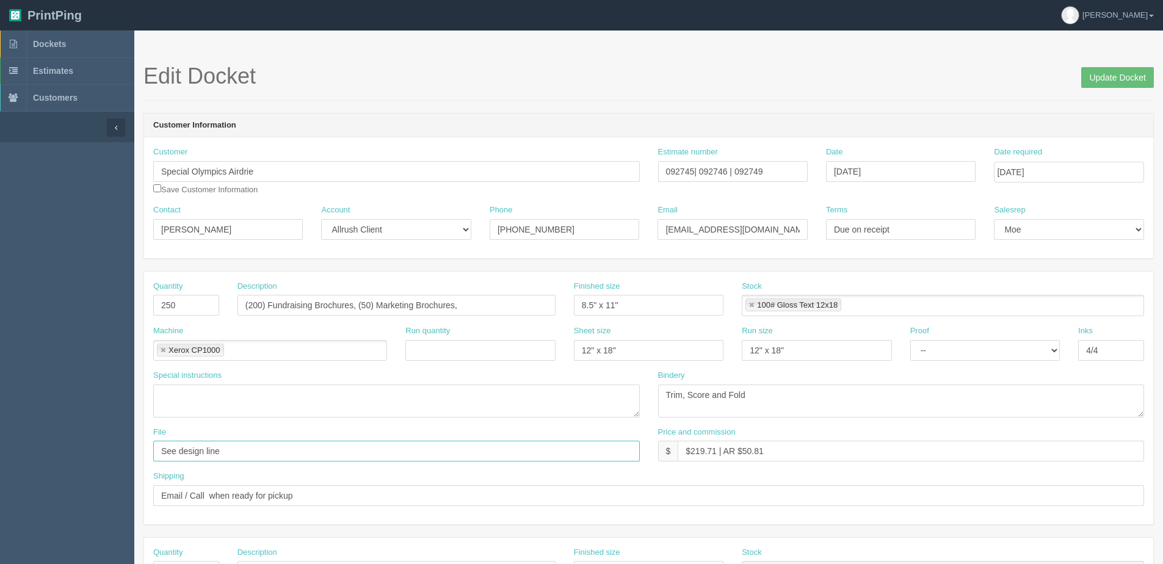
drag, startPoint x: 233, startPoint y: 453, endPoint x: -253, endPoint y: 453, distance: 486.0
click at [0, 453] on html "PrintPing [PERSON_NAME] Edit account ( [PERSON_NAME][EMAIL_ADDRESS][DOMAIN_NAME…" at bounding box center [581, 554] width 1163 height 1109
type input "Files @Allrush"
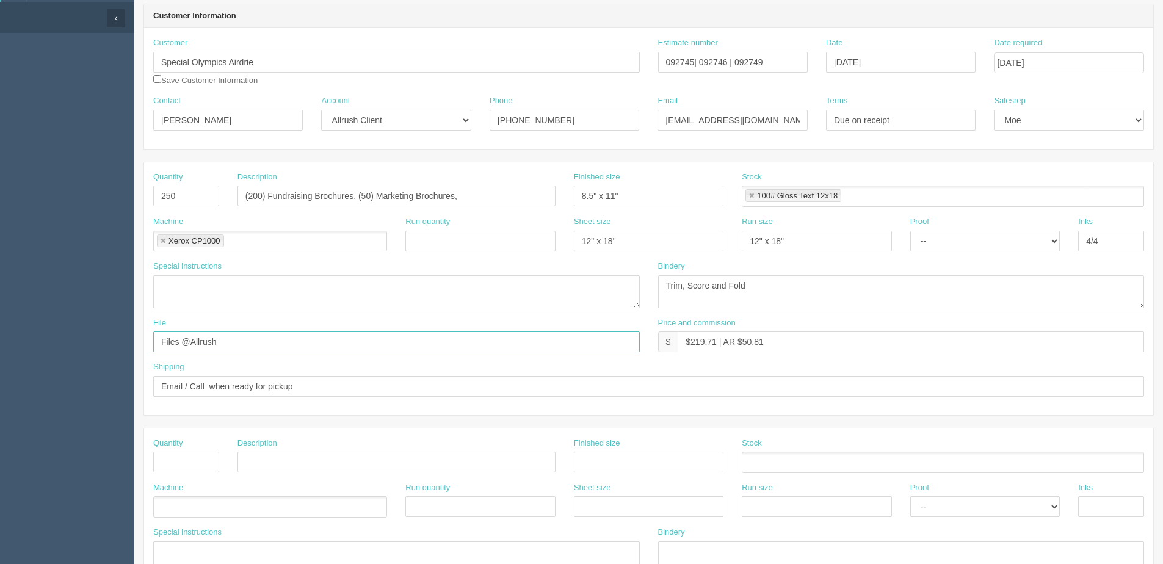
scroll to position [122, 0]
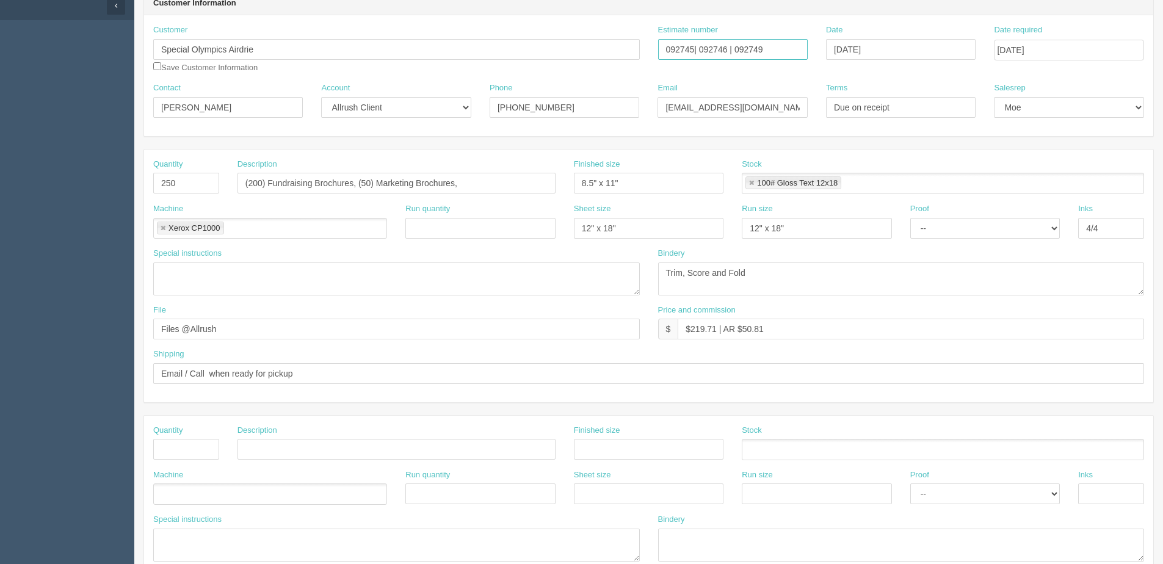
drag, startPoint x: 692, startPoint y: 50, endPoint x: 718, endPoint y: 43, distance: 26.5
click at [693, 49] on input "092745| 092746 | 092749" at bounding box center [733, 49] width 150 height 21
type input "092745 | 092746 | 092749"
click at [186, 450] on input "text" at bounding box center [186, 449] width 66 height 21
type input "1000"
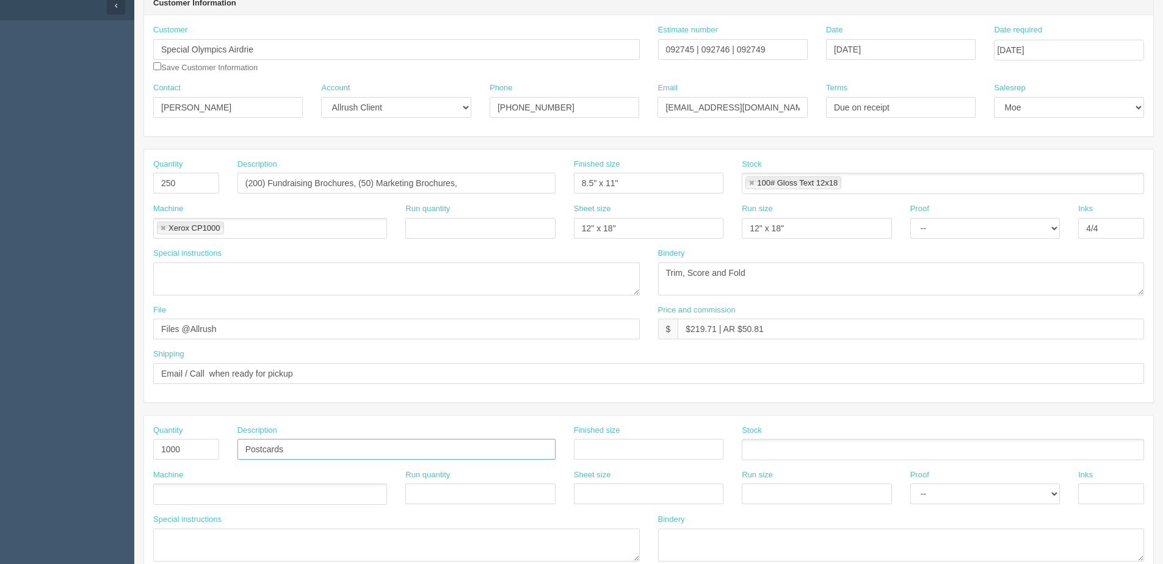
type input "Postcards"
click at [622, 452] on input "text" at bounding box center [649, 449] width 150 height 21
click at [582, 449] on input "1" x 1.5"" at bounding box center [649, 449] width 150 height 21
type input "4" x 6""
click at [790, 451] on ul at bounding box center [943, 449] width 402 height 21
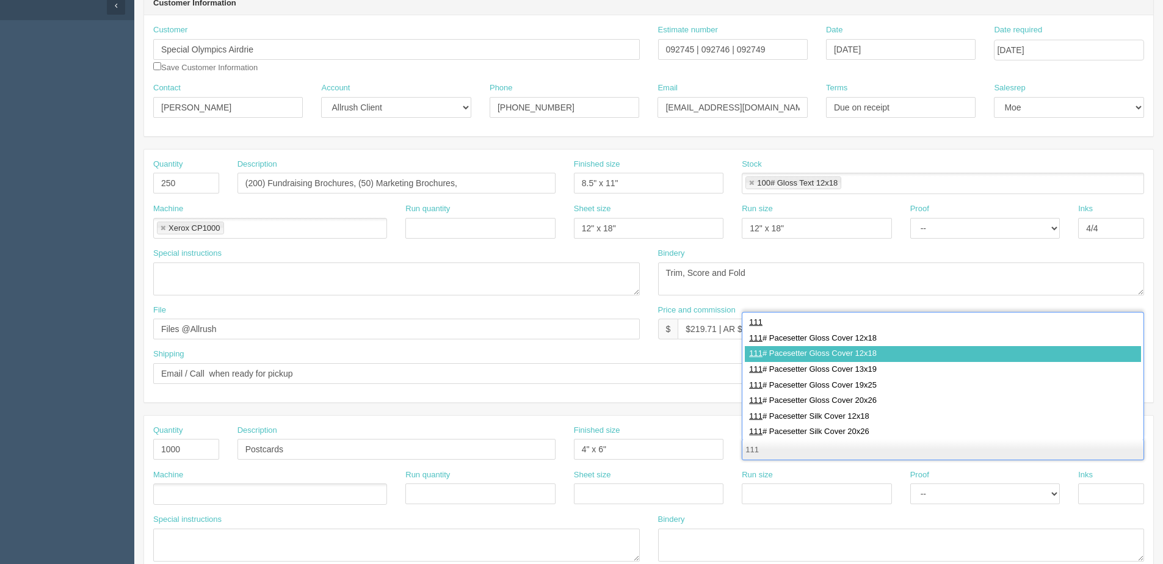
type input "111"
drag, startPoint x: 801, startPoint y: 346, endPoint x: 626, endPoint y: 365, distance: 176.3
type input "111# Pacesetter Gloss Cover 12x18"
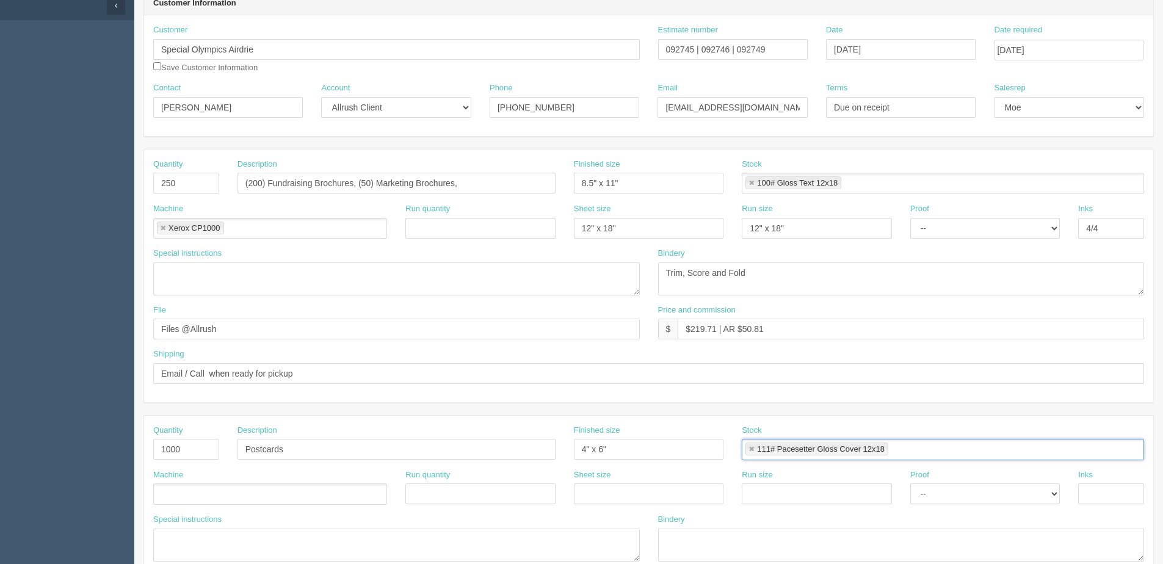
click at [255, 499] on ul at bounding box center [270, 494] width 234 height 21
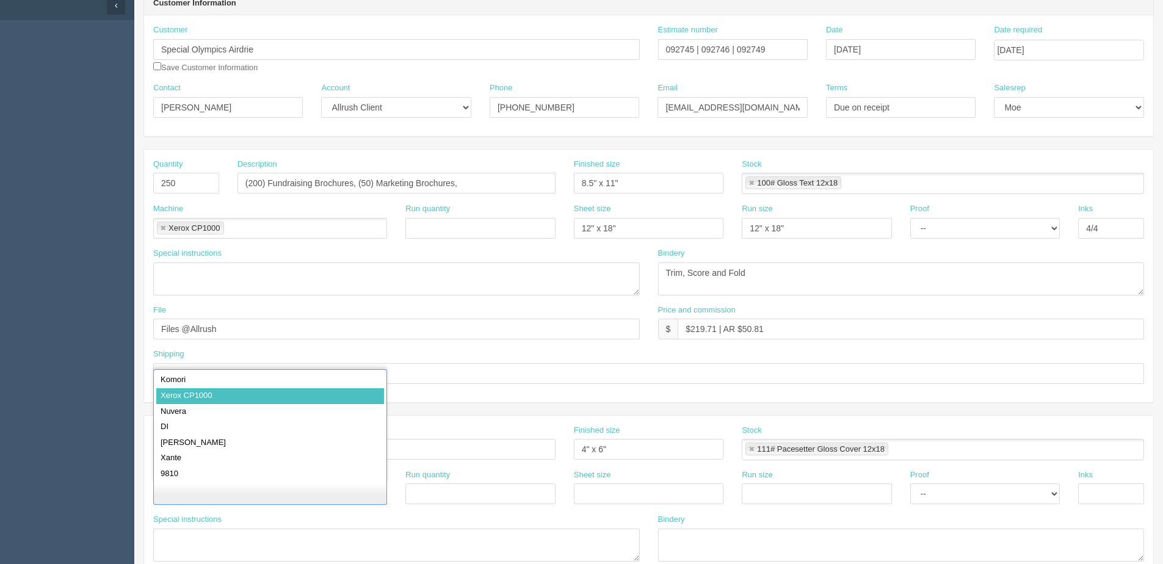
type input "Xerox CP1000"
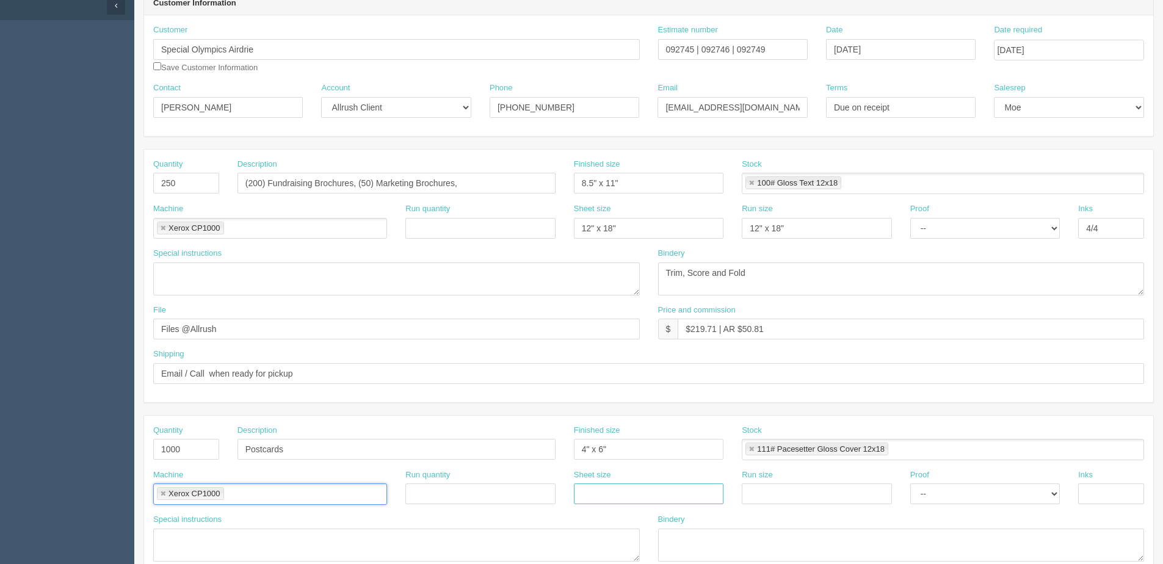
click at [634, 502] on input "text" at bounding box center [649, 494] width 150 height 21
type input "12" x 18""
click at [769, 491] on input "text" at bounding box center [817, 494] width 150 height 21
type input "12" x 18""
click at [1099, 502] on input "text" at bounding box center [1111, 494] width 66 height 21
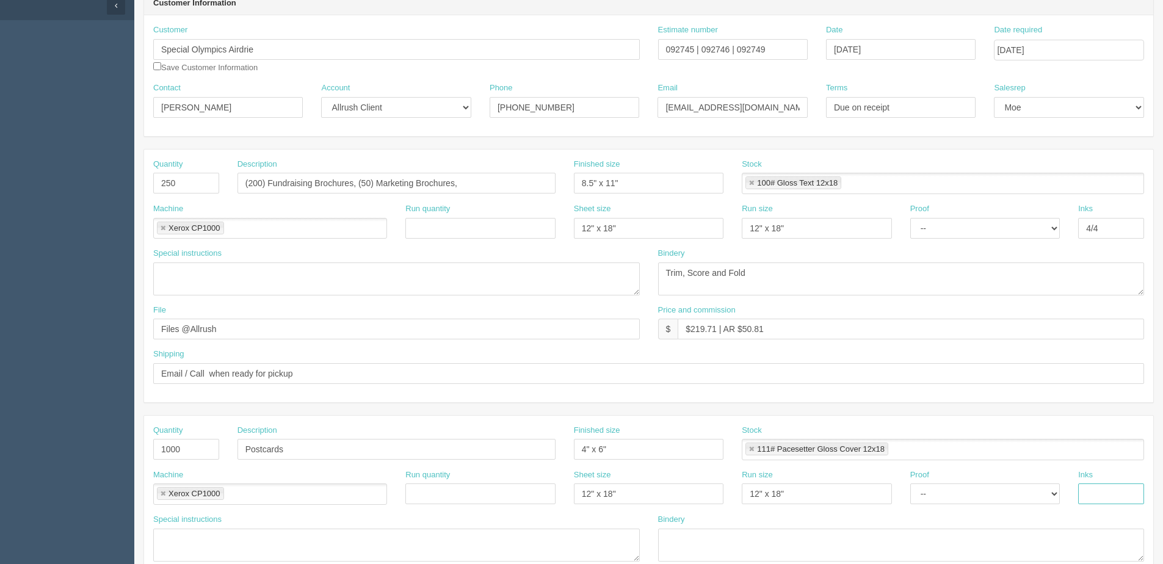
type input "4/4"
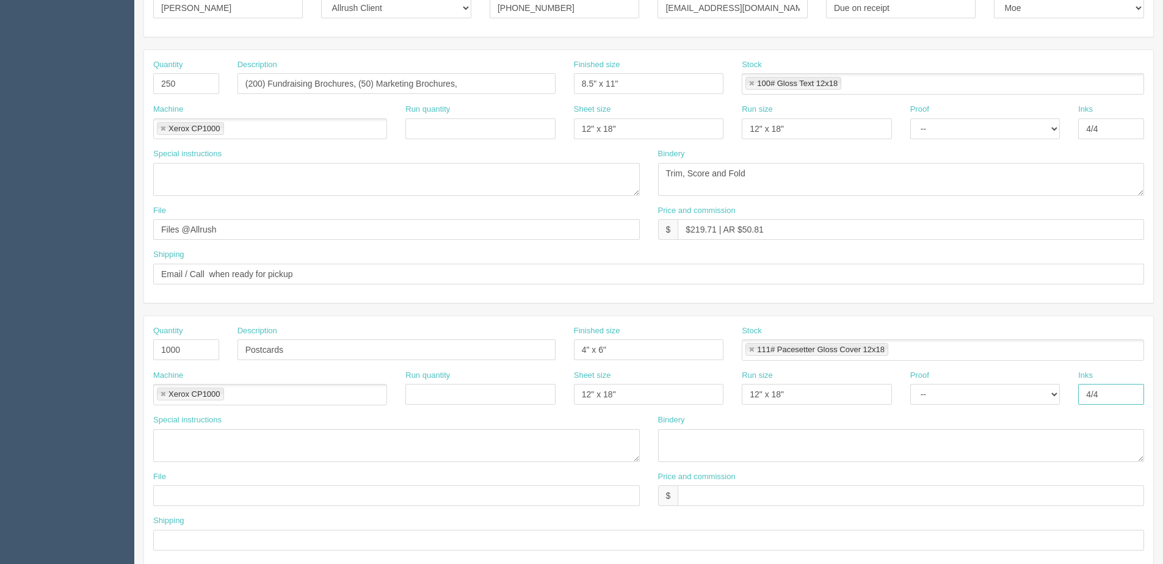
scroll to position [244, 0]
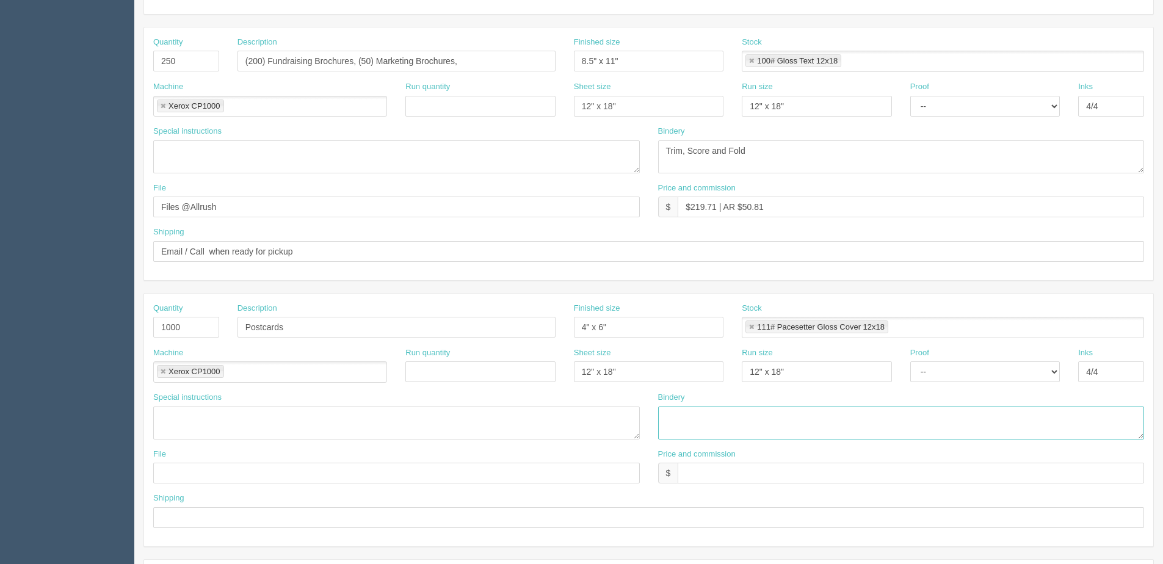
click at [695, 426] on textarea at bounding box center [901, 423] width 487 height 33
type textarea "Trim to size"
click at [263, 473] on input "text" at bounding box center [396, 473] width 487 height 21
type input "See design line"
click at [200, 520] on input "text" at bounding box center [648, 517] width 991 height 21
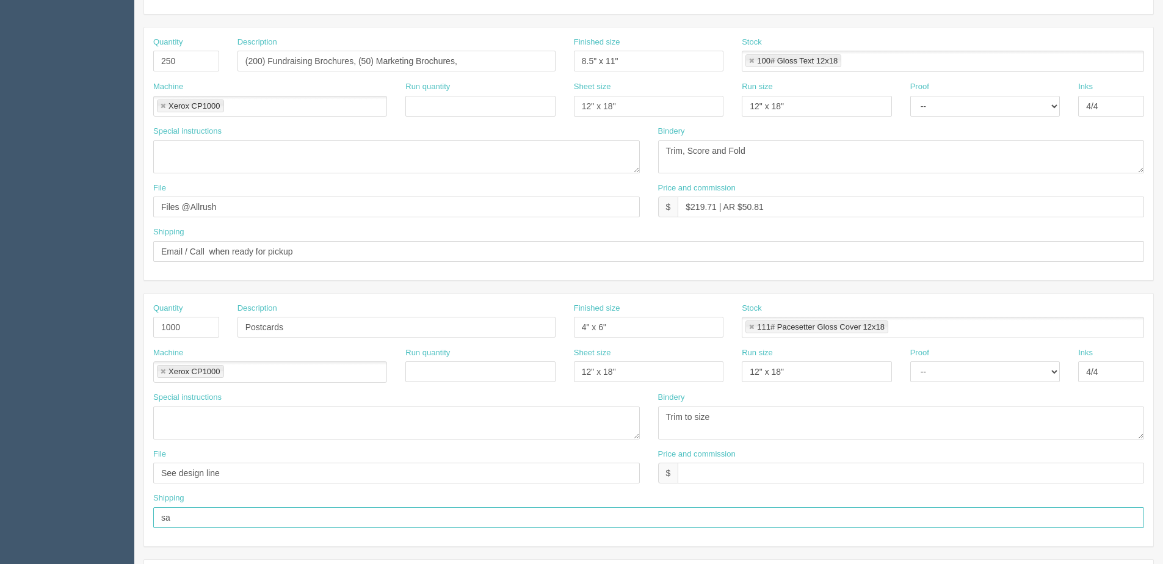
type input "Same as above"
click at [693, 477] on input "text" at bounding box center [911, 473] width 466 height 21
click at [815, 467] on input "$188.19 | AR $" at bounding box center [911, 473] width 466 height 21
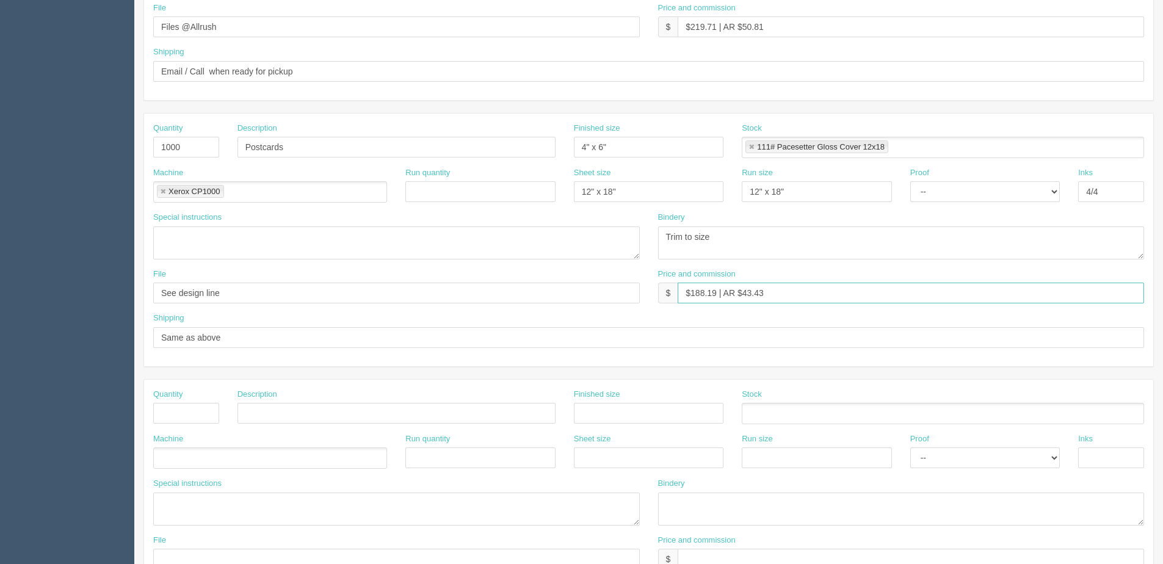
scroll to position [427, 0]
type input "$188.19 | AR $43.43"
click at [171, 412] on input "text" at bounding box center [186, 410] width 66 height 21
type input "1"
type input "Design"
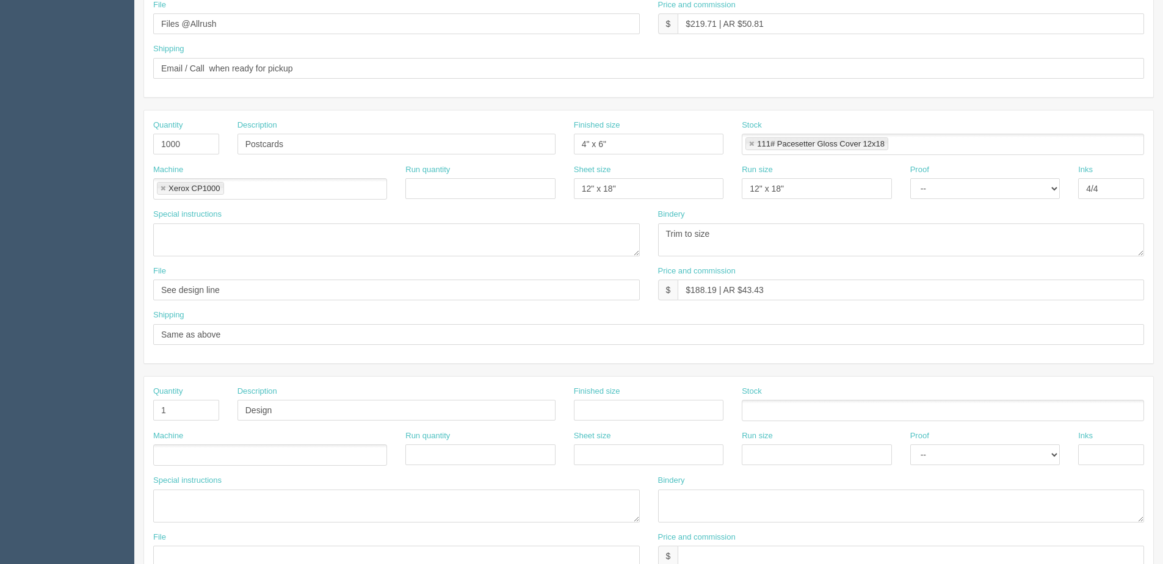
click at [272, 451] on ul at bounding box center [270, 455] width 234 height 21
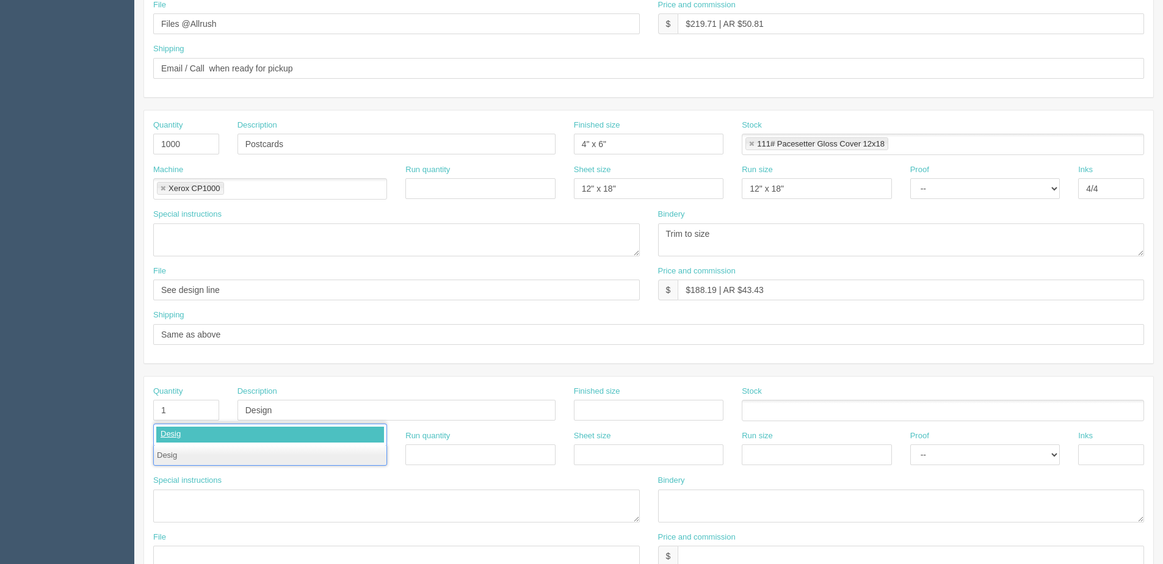
type input "Design"
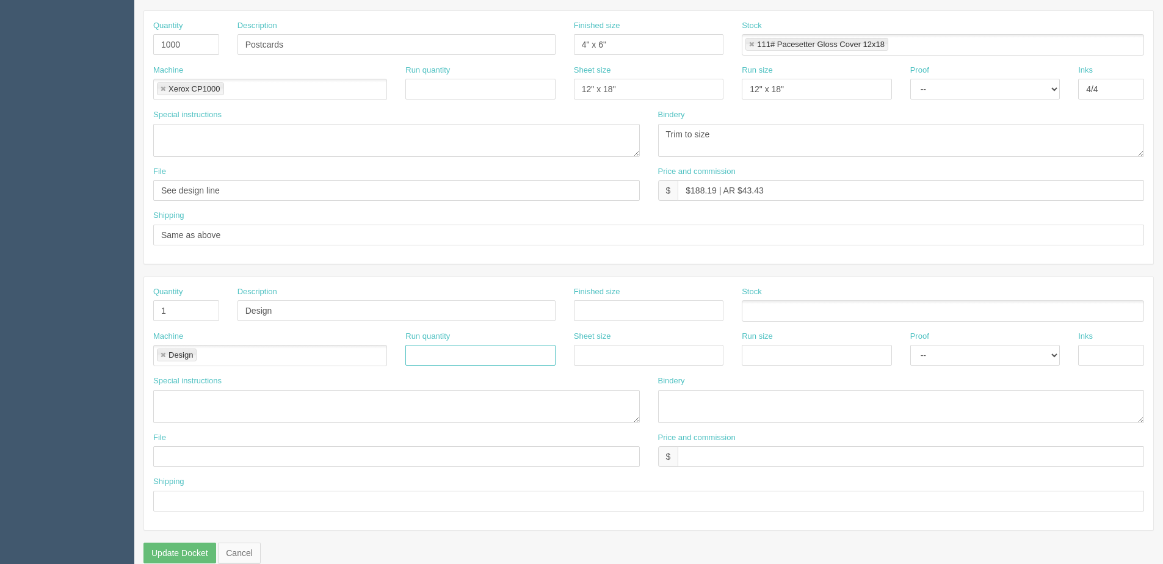
scroll to position [545, 0]
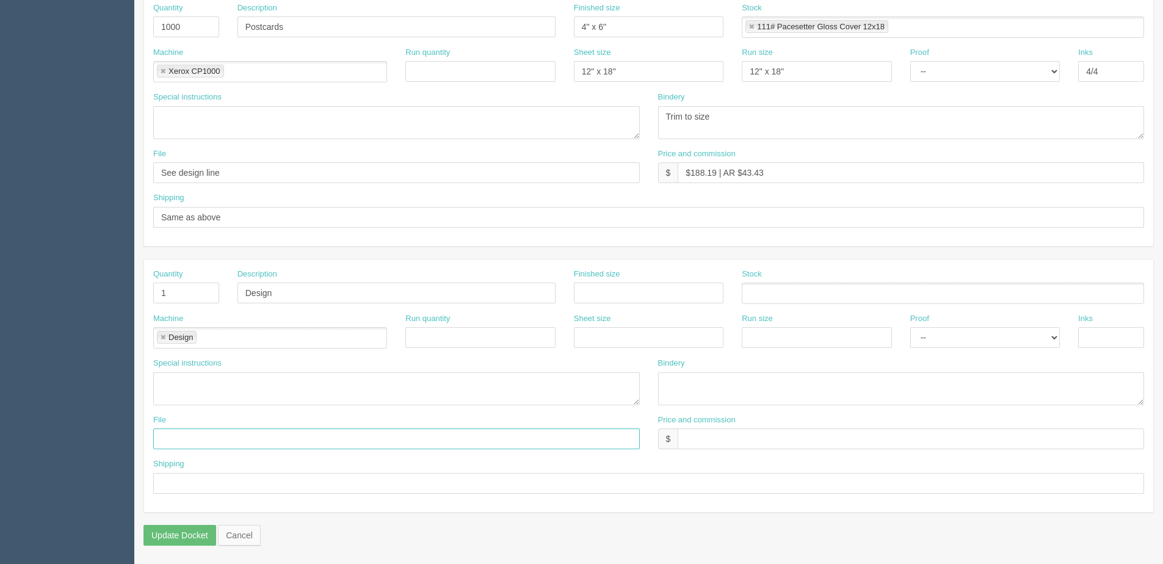
click at [222, 446] on input "text" at bounding box center [396, 439] width 487 height 21
type input "Files @ Allrush"
drag, startPoint x: 982, startPoint y: 340, endPoint x: 962, endPoint y: 349, distance: 22.1
click at [981, 339] on select "-- Email Hard Copy" at bounding box center [985, 337] width 150 height 21
select select "Email"
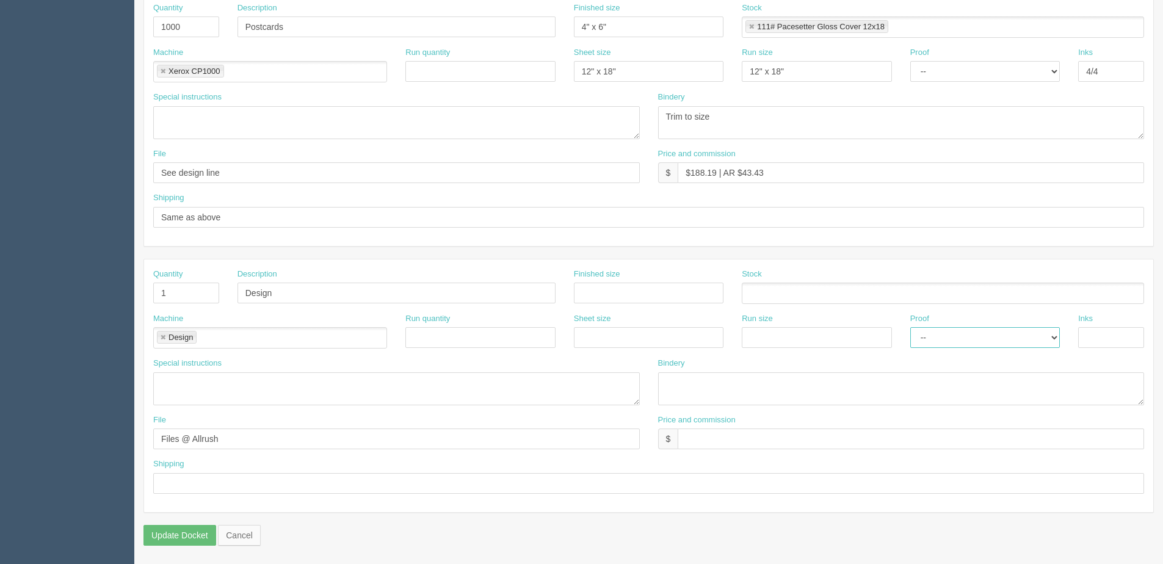
click at [910, 327] on select "-- Email Hard Copy" at bounding box center [985, 337] width 150 height 21
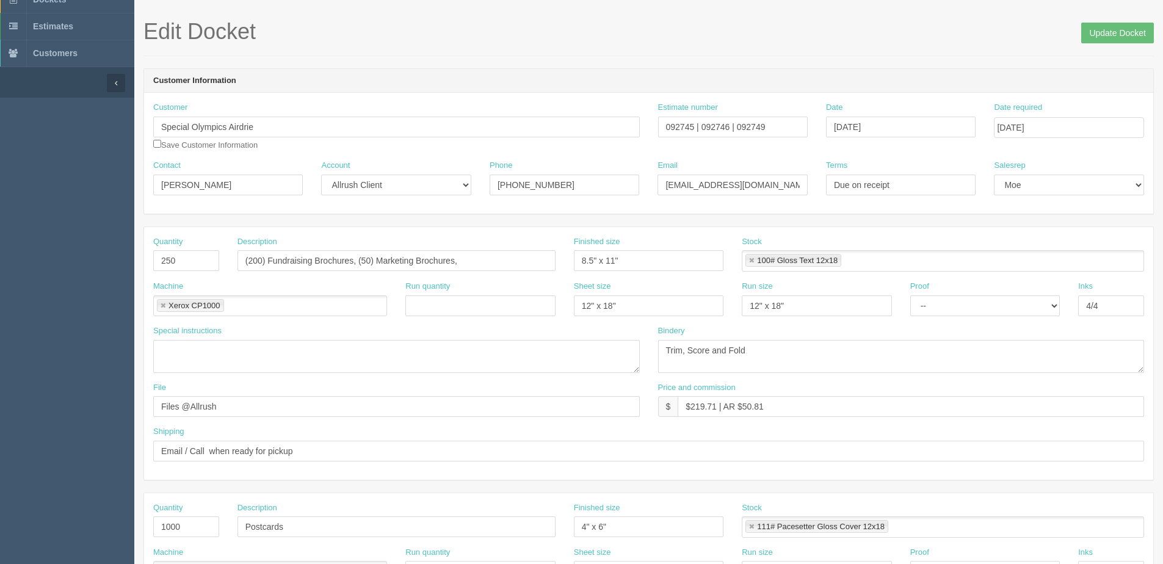
scroll to position [0, 0]
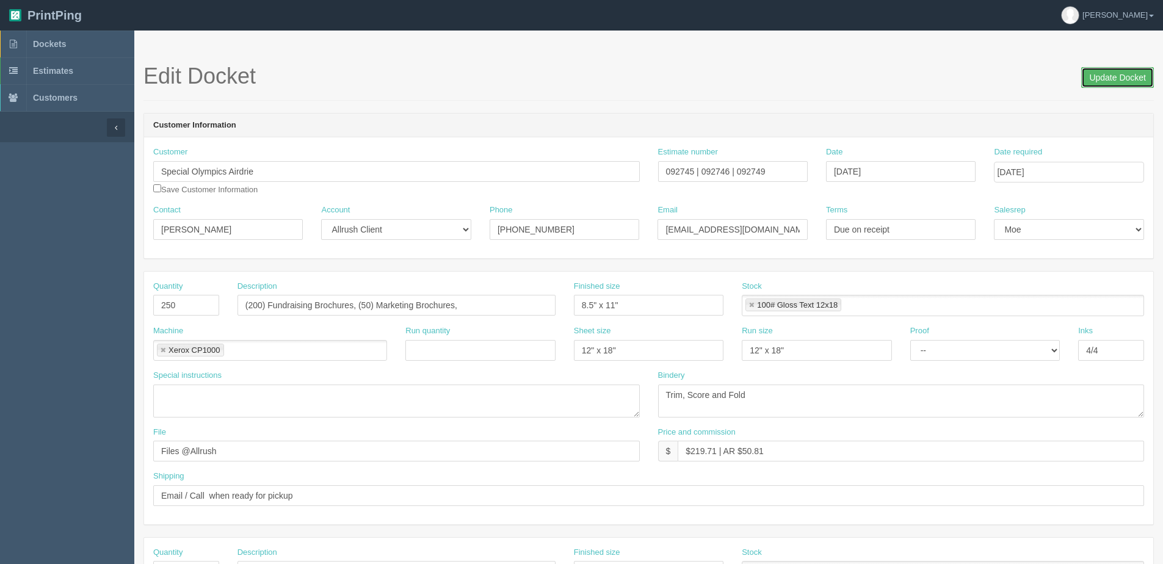
click at [1101, 79] on input "Update Docket" at bounding box center [1117, 77] width 73 height 21
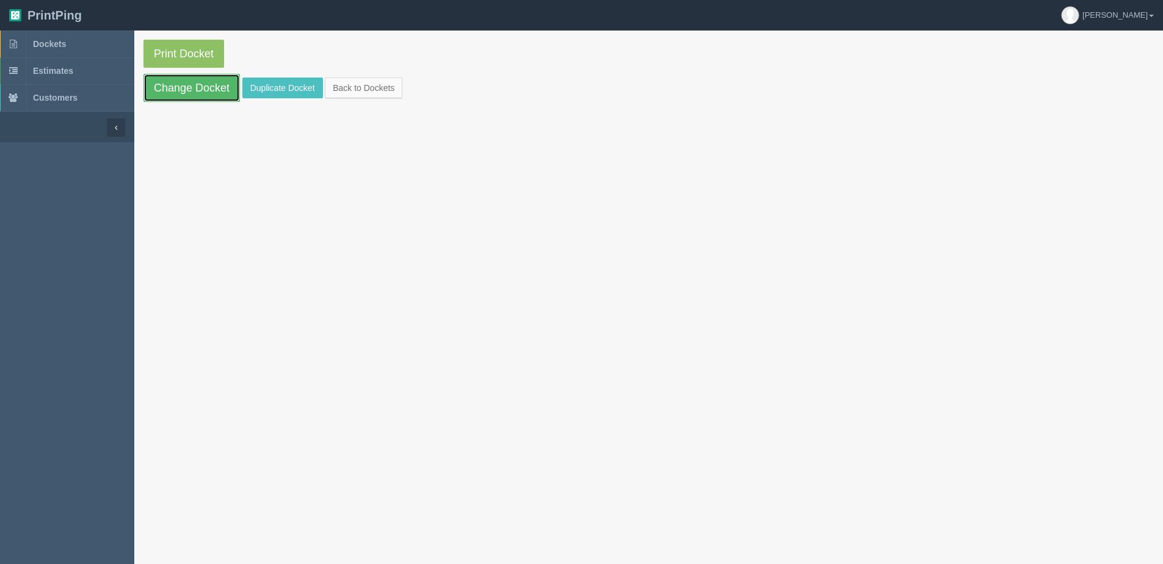
click at [185, 89] on link "Change Docket" at bounding box center [191, 88] width 96 height 28
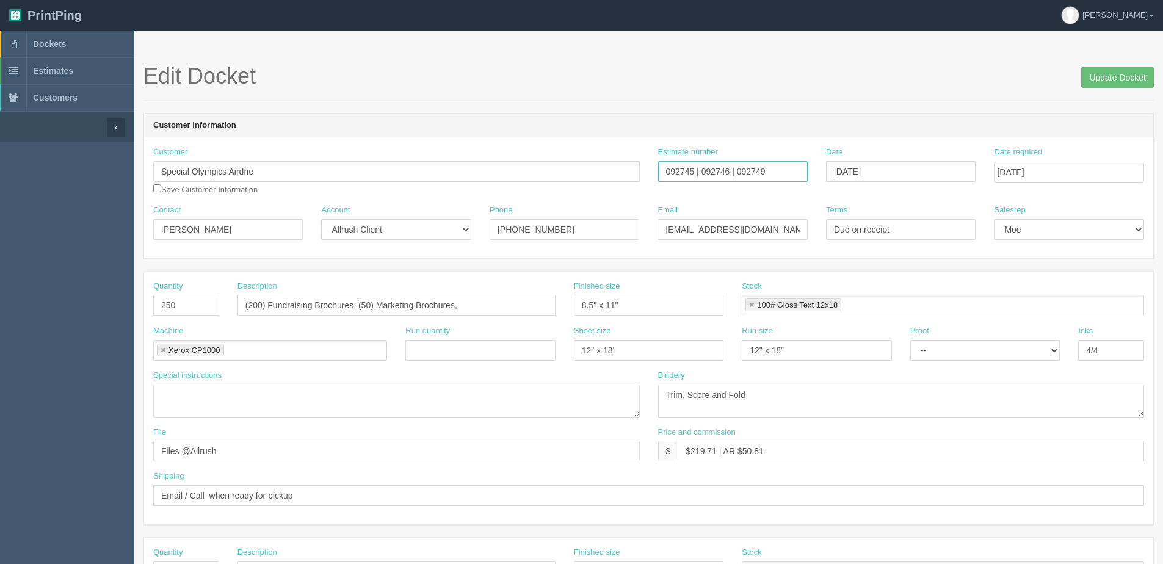
drag, startPoint x: 731, startPoint y: 172, endPoint x: 970, endPoint y: 117, distance: 245.0
click at [988, 120] on div "Customer Information Customer Special Olympics Airdrie Save Customer Informatio…" at bounding box center [648, 186] width 1011 height 146
type input "092745 | 092746"
click at [849, 88] on h1 "Edit Docket Update Docket" at bounding box center [648, 76] width 1011 height 24
click at [1127, 86] on input "Update Docket" at bounding box center [1117, 77] width 73 height 21
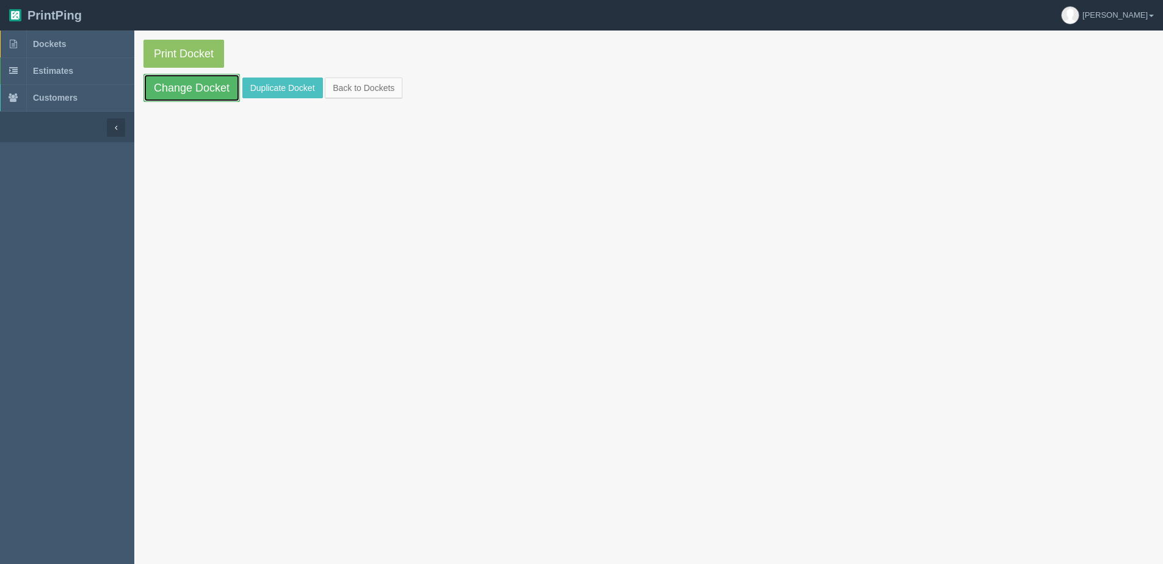
click at [181, 84] on link "Change Docket" at bounding box center [191, 88] width 96 height 28
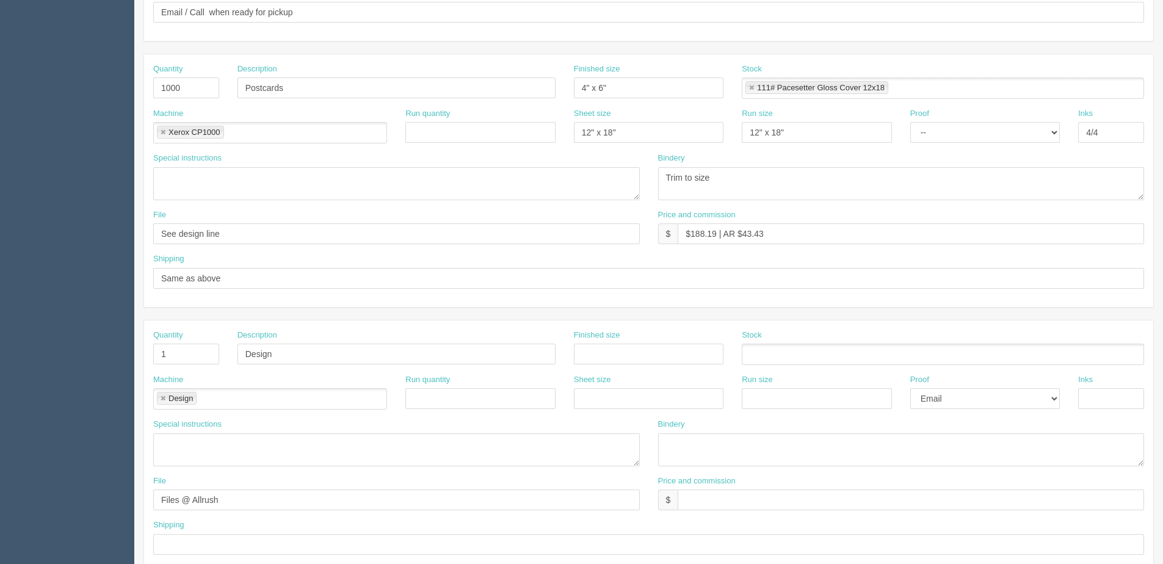
scroll to position [423, 0]
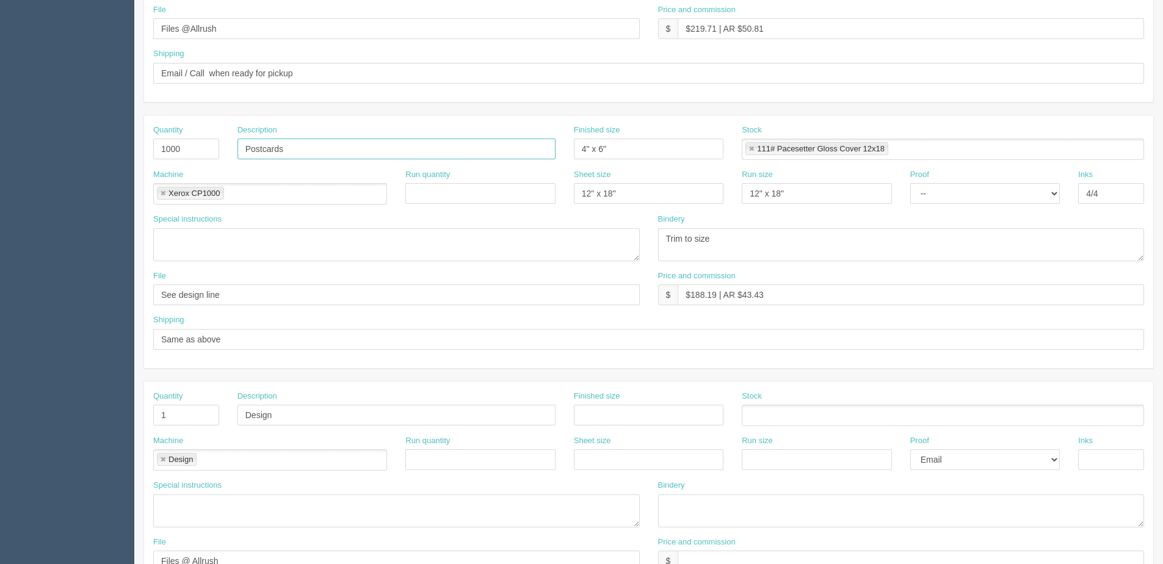
drag, startPoint x: 240, startPoint y: 150, endPoint x: 242, endPoint y: 160, distance: 10.7
click at [240, 150] on input "Postcards" at bounding box center [397, 149] width 318 height 21
type input "Thank-you Postcards"
click at [228, 499] on textarea at bounding box center [396, 511] width 487 height 33
type textarea "e"
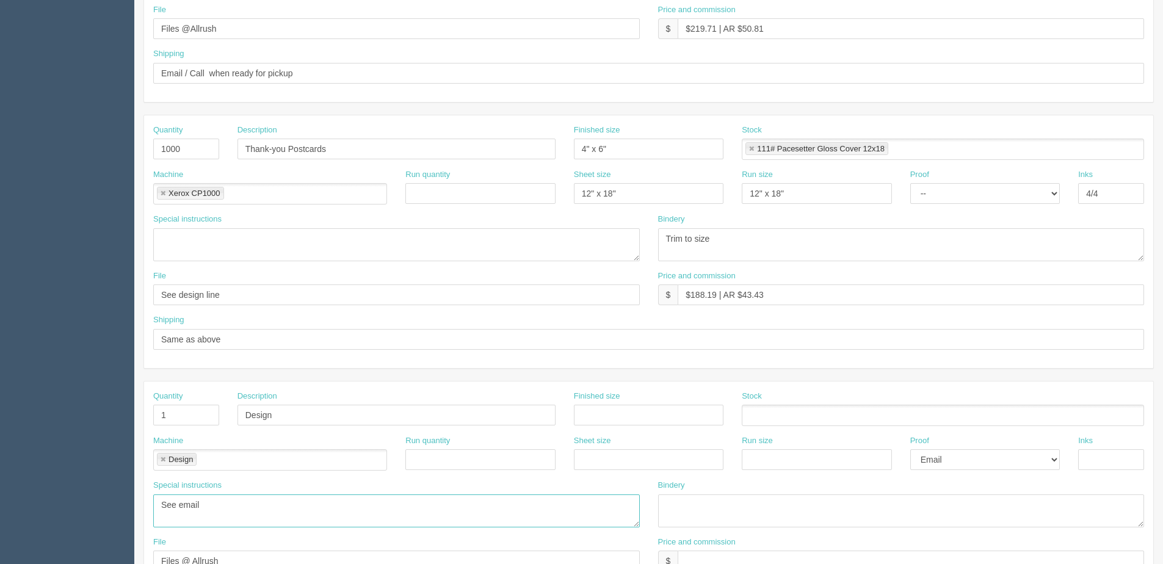
type textarea "See email"
click at [217, 516] on textarea "See email" at bounding box center [396, 511] width 487 height 33
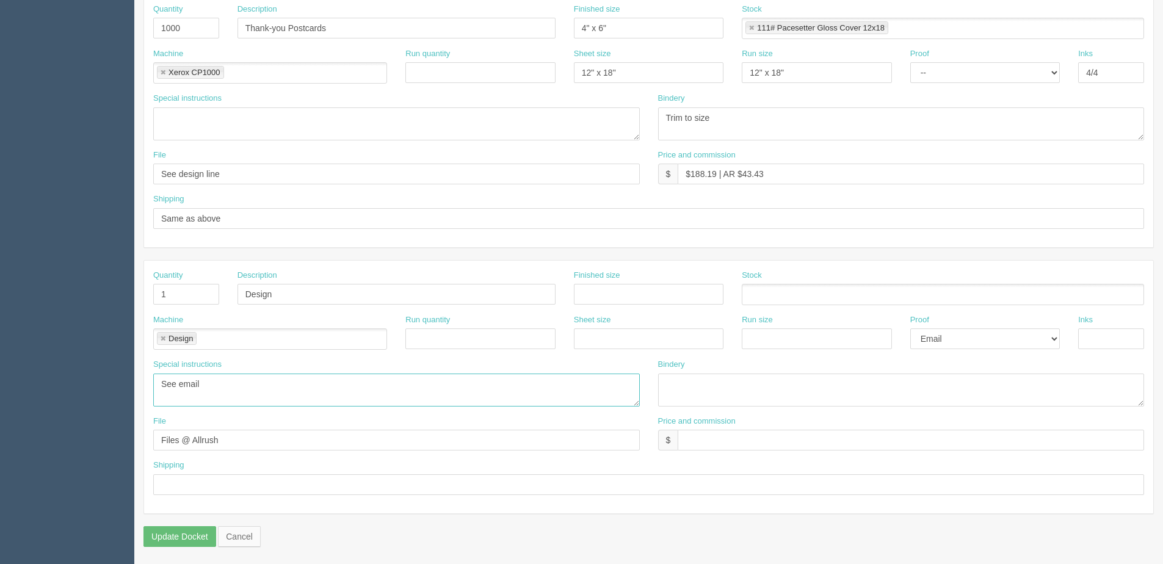
scroll to position [545, 0]
drag, startPoint x: 599, startPoint y: 24, endPoint x: 496, endPoint y: 23, distance: 102.6
click at [510, 24] on div "Quantity 1000 Description Thank-you Postcards Finished size 4" x 6" Stock 111# …" at bounding box center [648, 24] width 1009 height 45
click at [636, 296] on input "text" at bounding box center [649, 293] width 150 height 21
paste input "4" x 6""
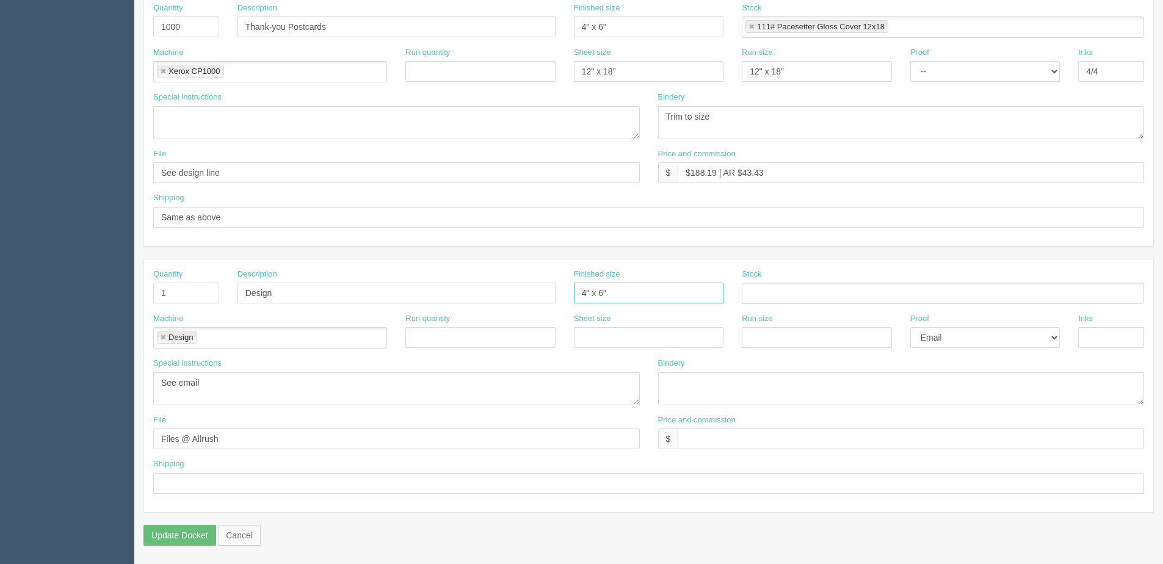
type input "4" x 6""
click at [244, 385] on textarea "See email" at bounding box center [396, 388] width 487 height 33
type textarea "See email for setup"
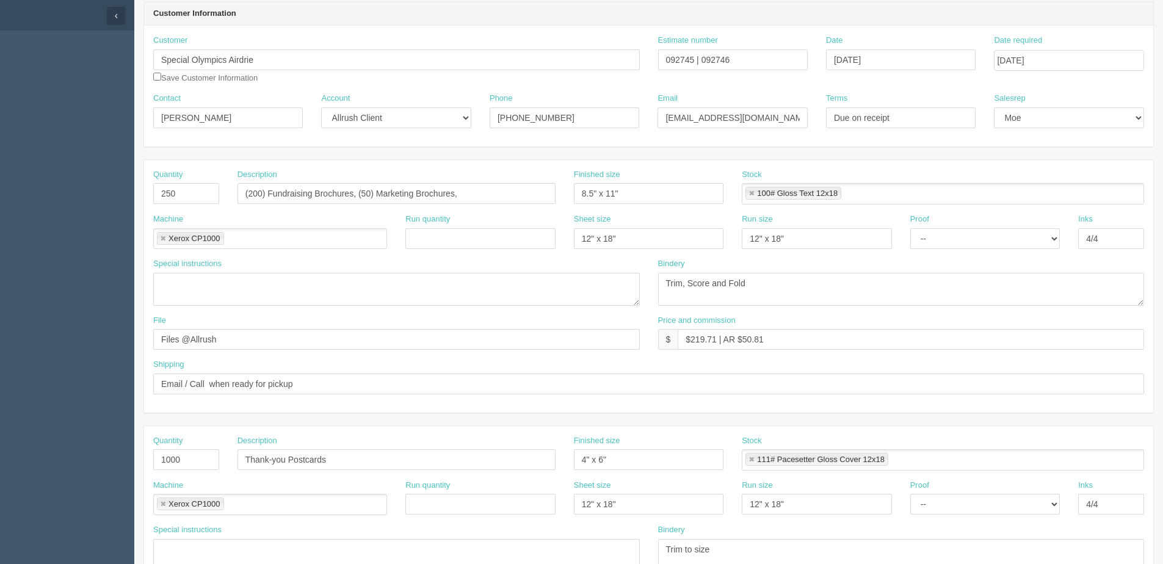
scroll to position [0, 0]
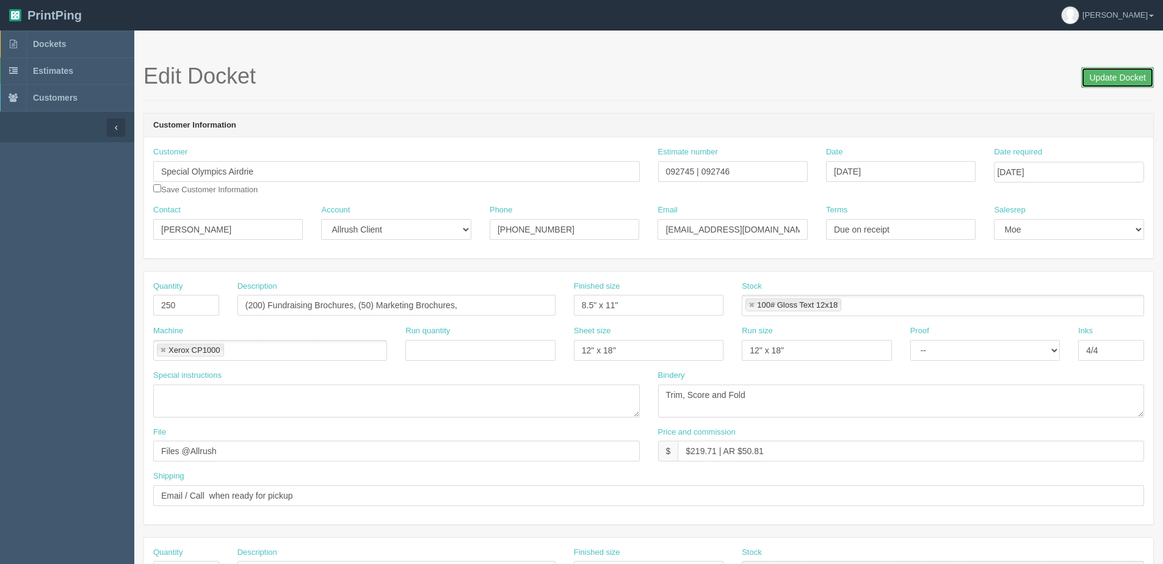
drag, startPoint x: 1100, startPoint y: 75, endPoint x: 1029, endPoint y: 57, distance: 73.6
click at [1091, 74] on input "Update Docket" at bounding box center [1117, 77] width 73 height 21
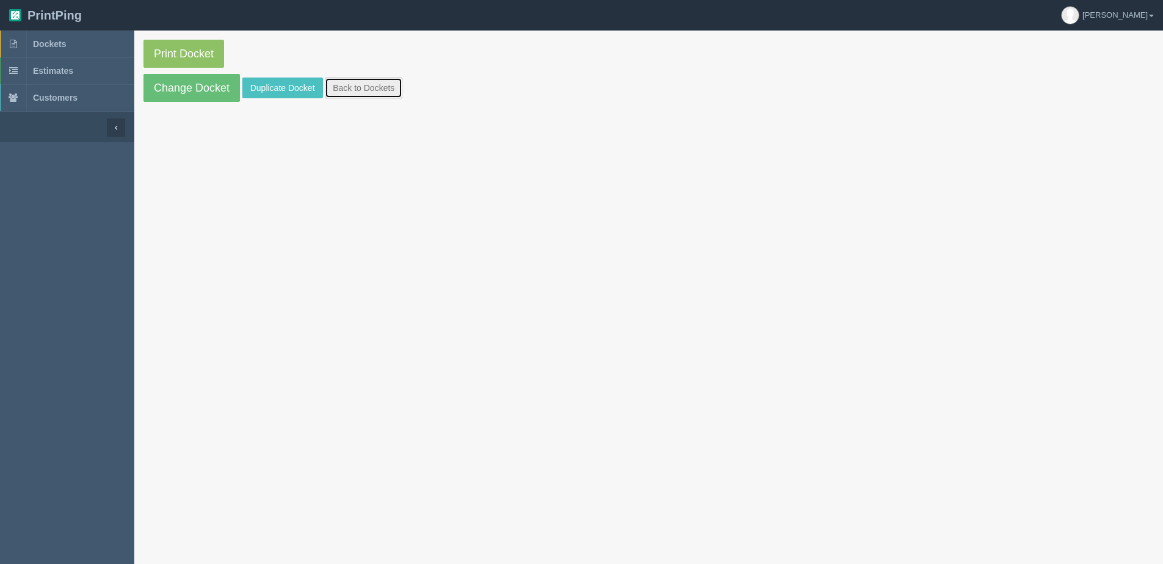
click at [349, 87] on link "Back to Dockets" at bounding box center [364, 88] width 78 height 21
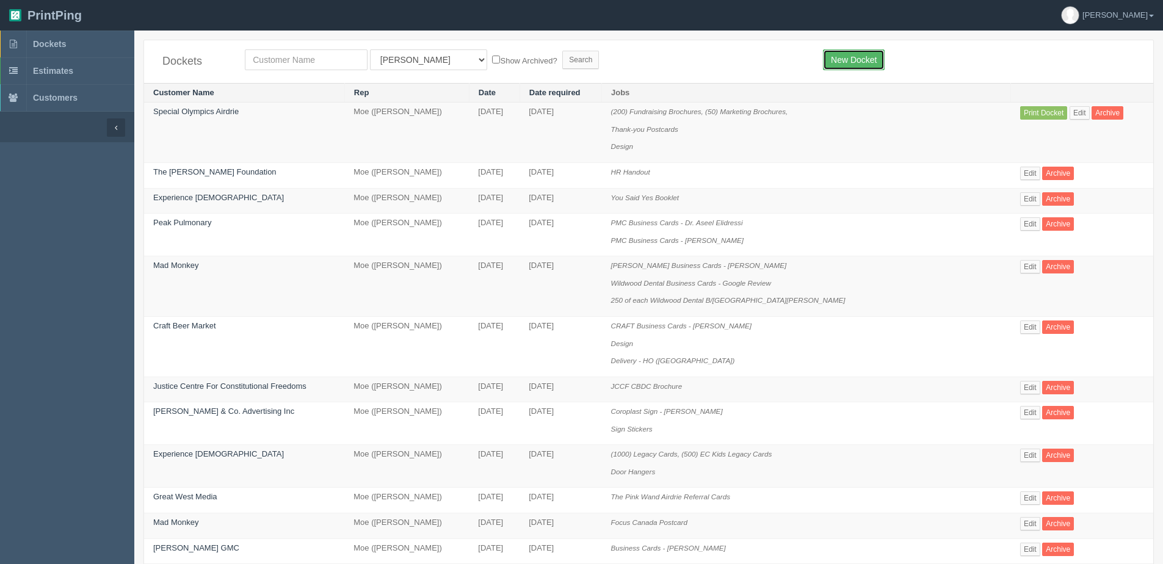
click at [844, 55] on link "New Docket" at bounding box center [854, 59] width 62 height 21
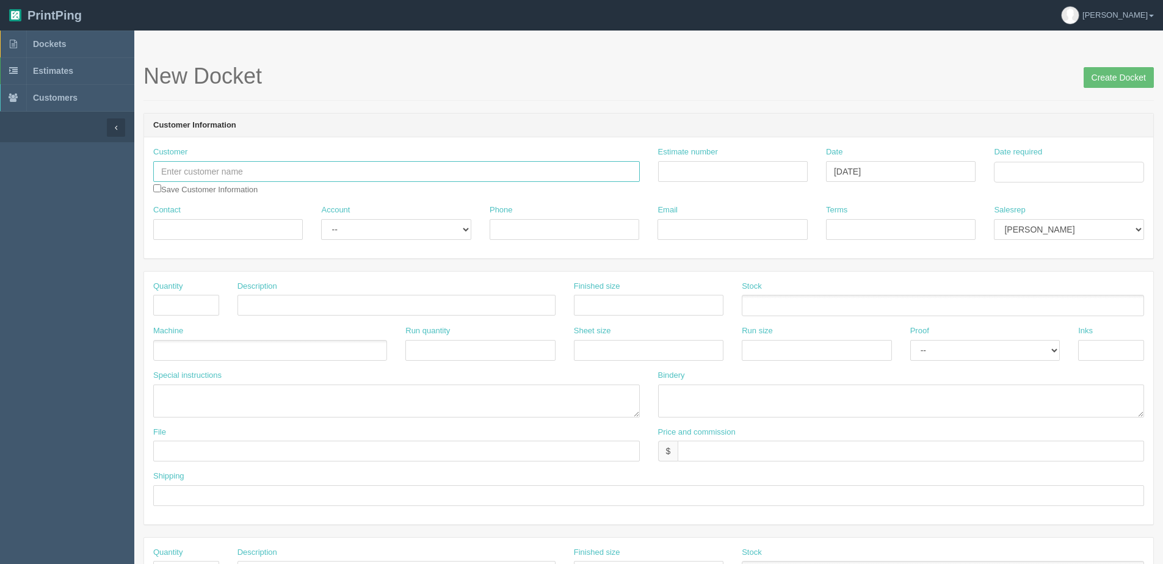
click at [230, 171] on input "text" at bounding box center [396, 171] width 487 height 21
click at [201, 179] on input "specail" at bounding box center [396, 171] width 487 height 21
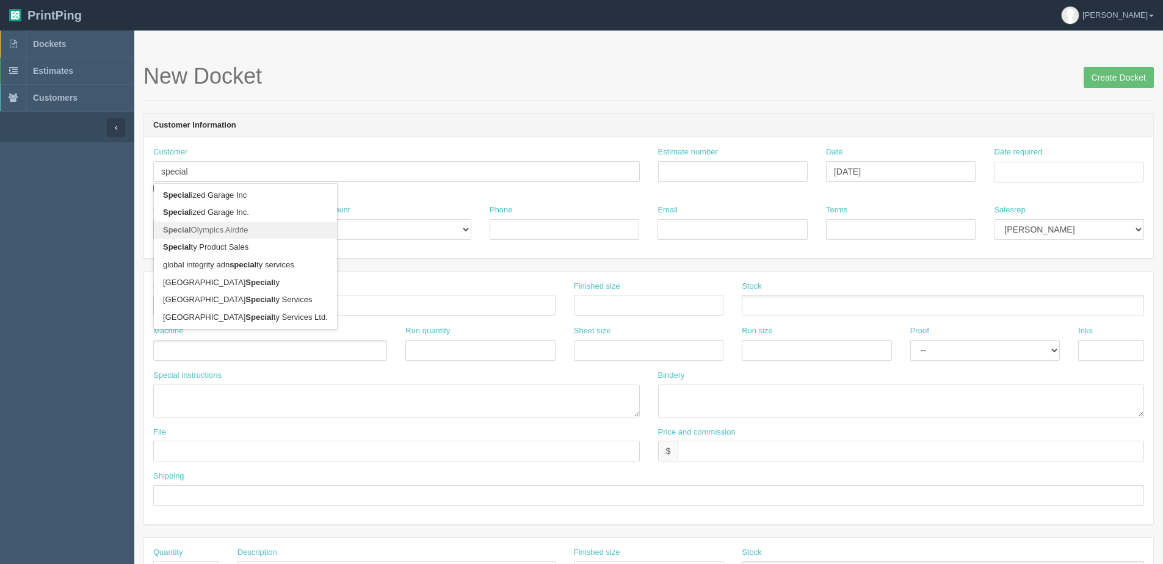
click at [212, 233] on link "Special Olympics Airdrie" at bounding box center [245, 231] width 183 height 18
type input "Special Olympics Airdrie"
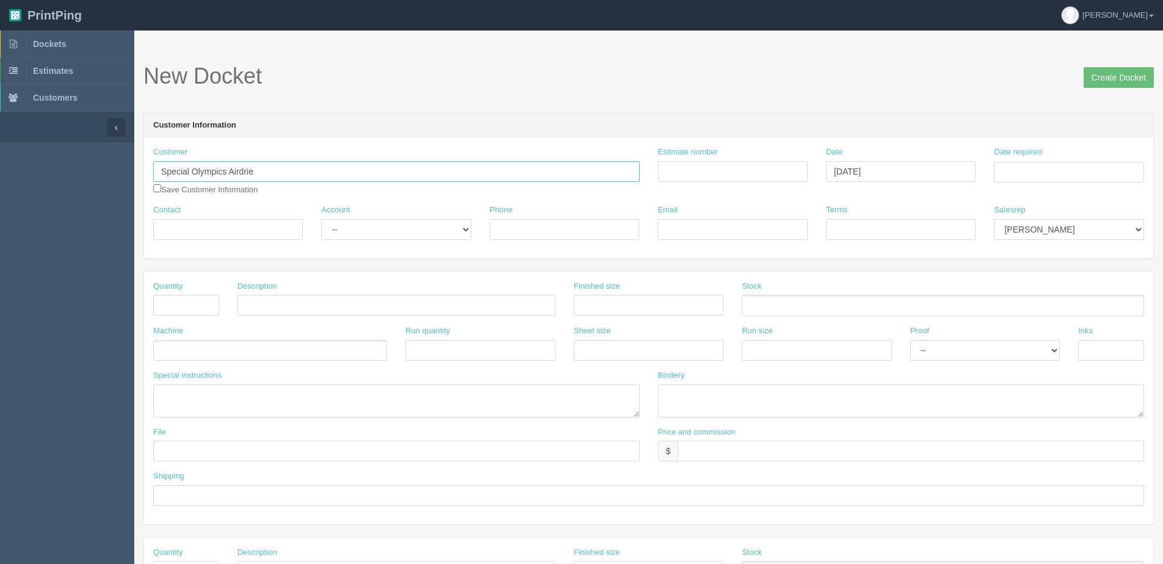
type input "[PERSON_NAME]"
type input "[PHONE_NUMBER]"
type input "[EMAIL_ADDRESS][DOMAIN_NAME]"
type input "Due on receipt"
drag, startPoint x: 411, startPoint y: 230, endPoint x: 407, endPoint y: 241, distance: 11.6
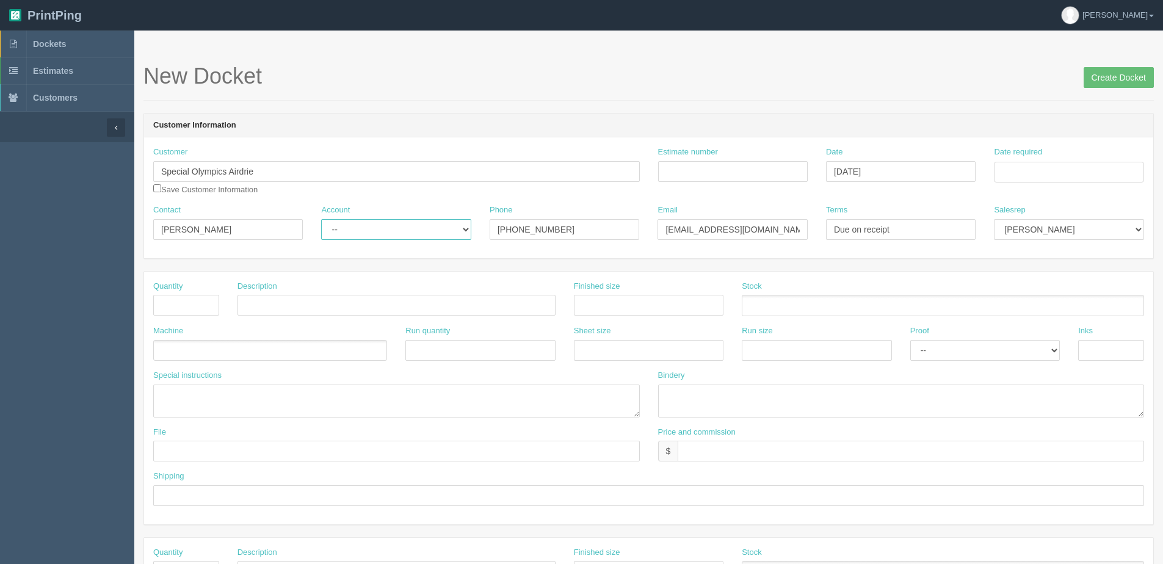
click at [410, 231] on select "-- Existing Client Allrush Client Rep Client" at bounding box center [396, 229] width 150 height 21
select select "Allrush Client"
click at [321, 219] on select "-- Existing Client Allrush Client Rep Client" at bounding box center [396, 229] width 150 height 21
click at [197, 305] on input "text" at bounding box center [186, 305] width 66 height 21
type input "1"
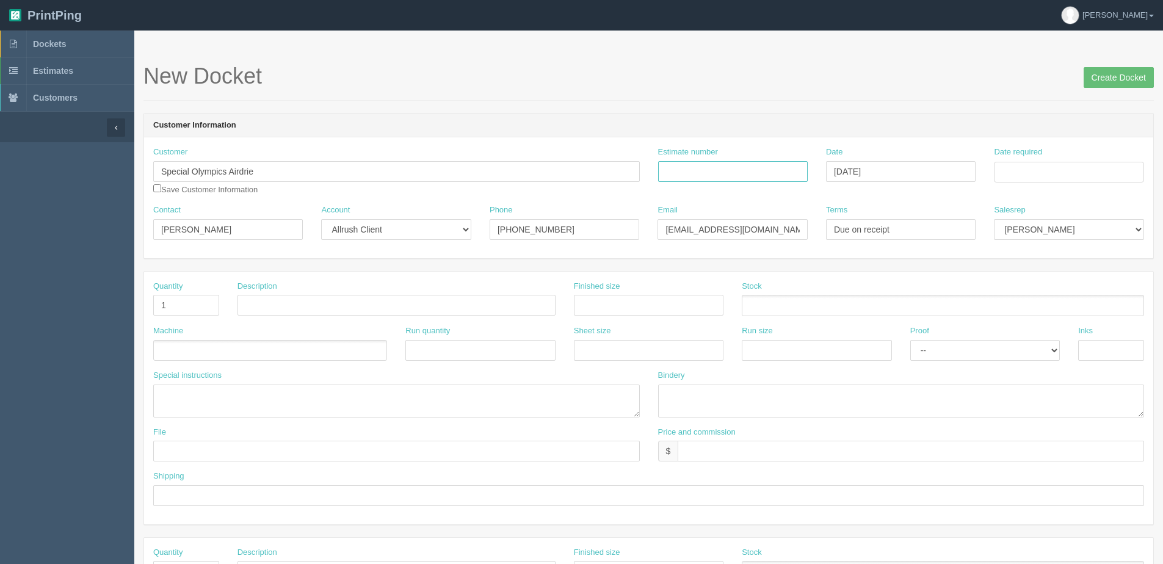
click at [758, 174] on input "Estimate number" at bounding box center [733, 171] width 150 height 21
type input "092749"
type input "[DATE]"
click at [1053, 176] on input "Date required" at bounding box center [1069, 172] width 150 height 21
click at [1070, 365] on div "Inks" at bounding box center [1111, 347] width 84 height 45
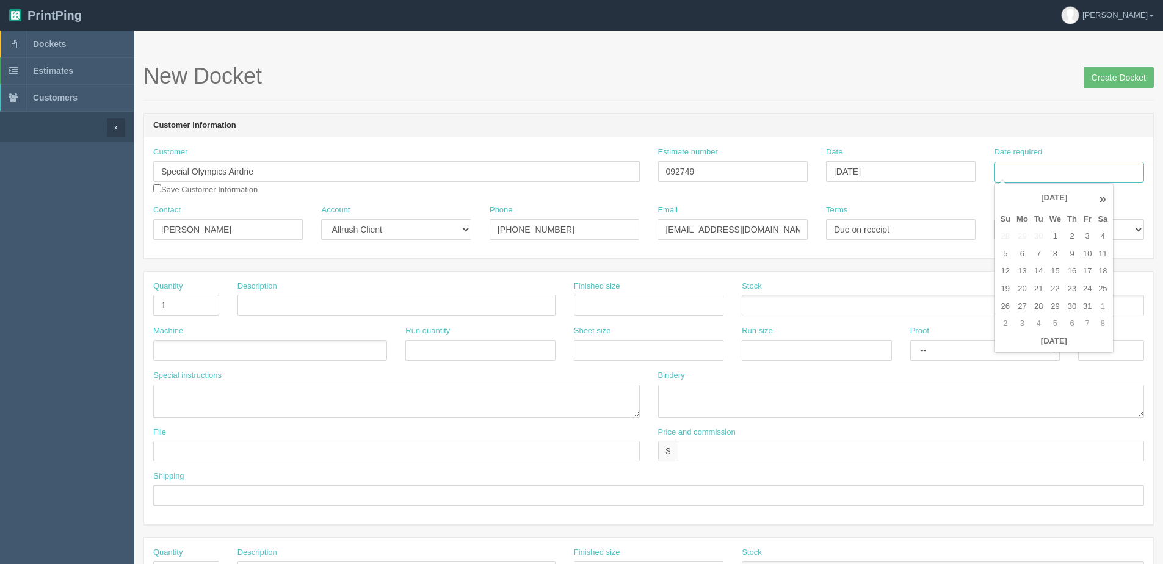
click at [1055, 181] on input "Date required" at bounding box center [1069, 172] width 150 height 21
click at [1017, 347] on th "[DATE]" at bounding box center [1054, 342] width 114 height 18
click at [1058, 253] on td "8" at bounding box center [1056, 254] width 18 height 18
click at [1011, 254] on td "5" at bounding box center [1005, 254] width 16 height 18
type input "[DATE]"
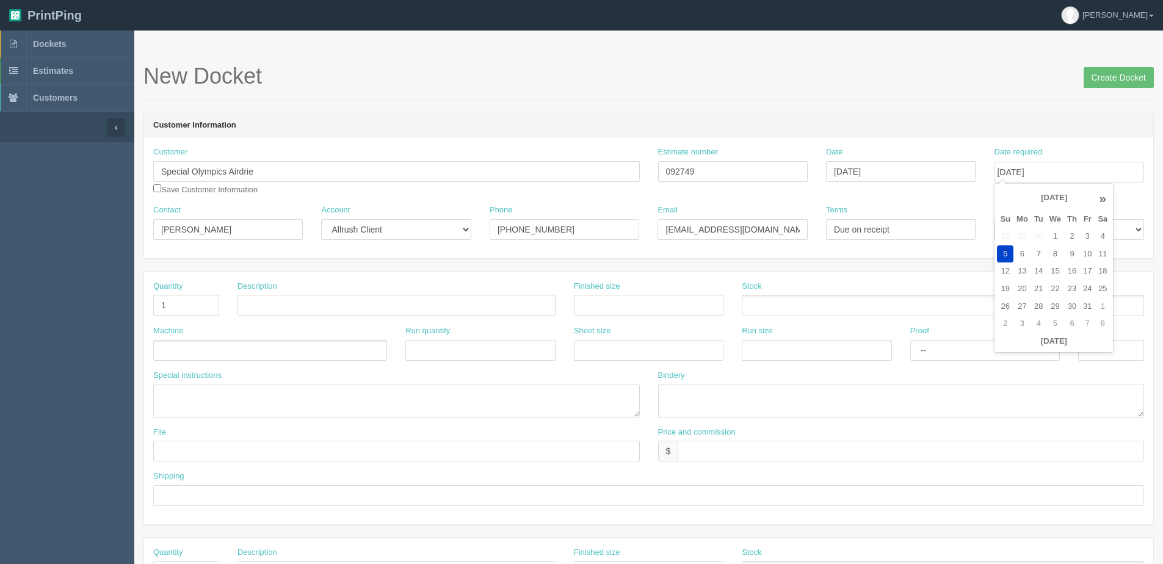
drag, startPoint x: 1062, startPoint y: 236, endPoint x: 1057, endPoint y: 266, distance: 30.9
select select "1"
click at [994, 219] on select "Mark Mikayla Aly Stacy Rebecca Matthew Viki Phil Greg Jim Sam Brandon Zach Stev…" at bounding box center [1069, 229] width 150 height 21
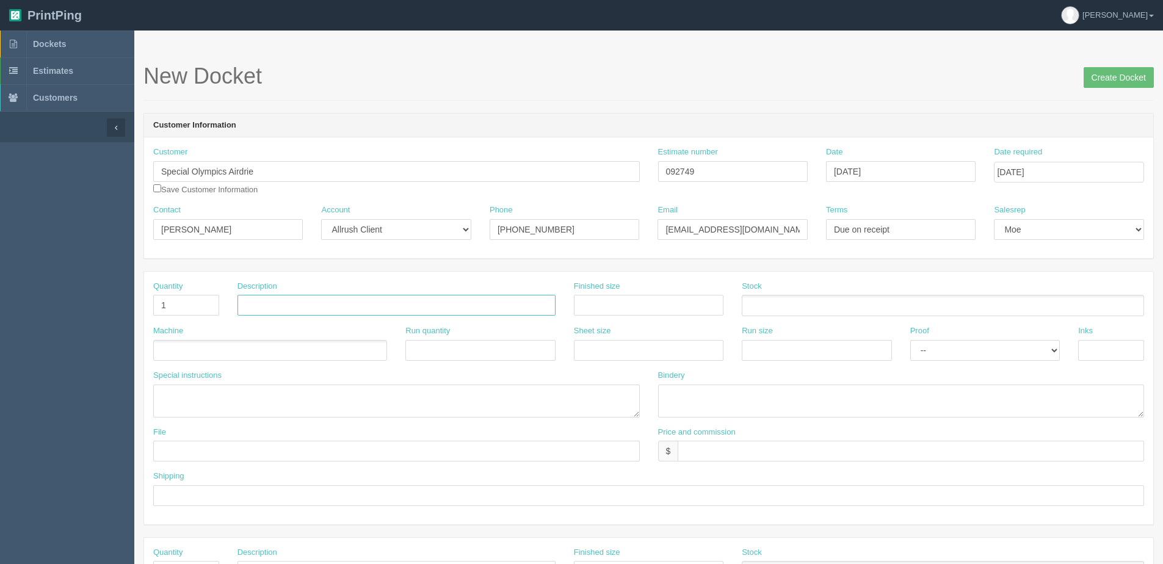
click at [294, 316] on input "text" at bounding box center [397, 305] width 318 height 21
type input "SOA Marketing Presentations"
drag, startPoint x: 324, startPoint y: 306, endPoint x: 68, endPoint y: 289, distance: 256.4
click at [68, 289] on section "Dockets Estimates Customers" at bounding box center [581, 570] width 1163 height 1078
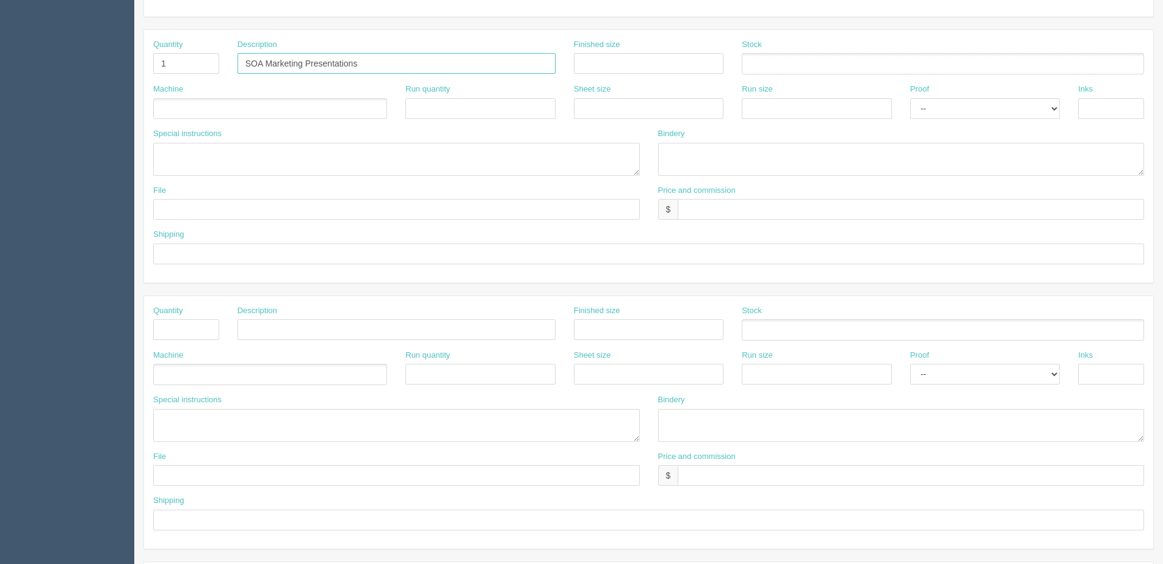
scroll to position [244, 0]
click at [271, 337] on input "text" at bounding box center [397, 327] width 318 height 21
paste input "SOA Marketing Presentations"
type input "SOA Marketing Presentations"
click at [183, 327] on input "text" at bounding box center [186, 327] width 66 height 21
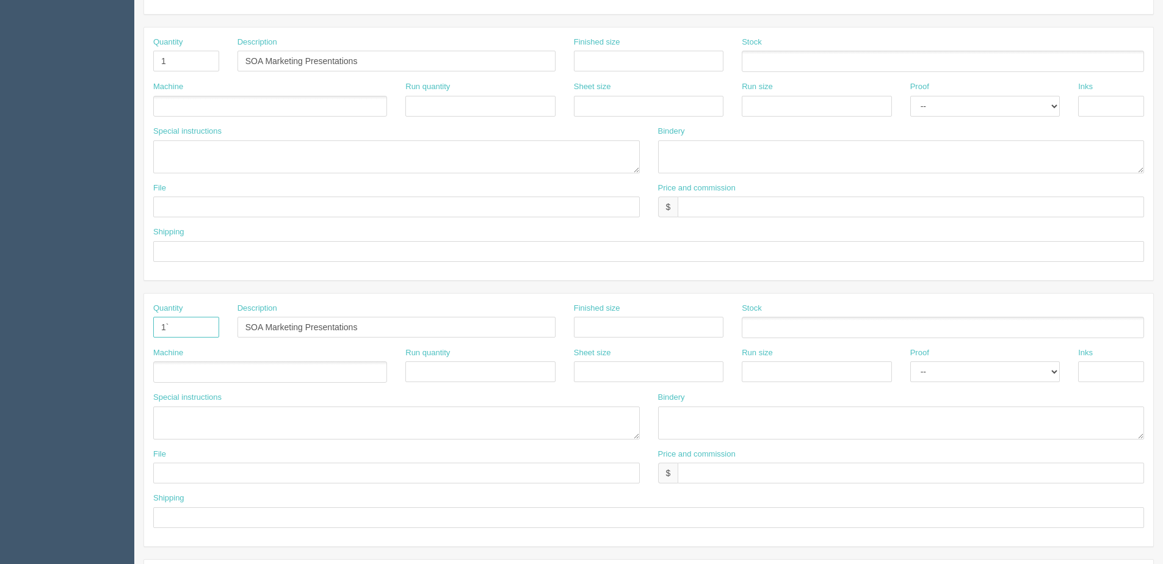
type input "1`"
drag, startPoint x: 307, startPoint y: 327, endPoint x: 711, endPoint y: 267, distance: 408.5
click at [711, 267] on div "Quantity 1 Description SOA Marketing Presentations Finished size Stock Machine …" at bounding box center [648, 420] width 1011 height 786
drag, startPoint x: 269, startPoint y: 329, endPoint x: 304, endPoint y: 333, distance: 35.6
click at [304, 333] on input "SOA Marketing Presentations" at bounding box center [397, 327] width 318 height 21
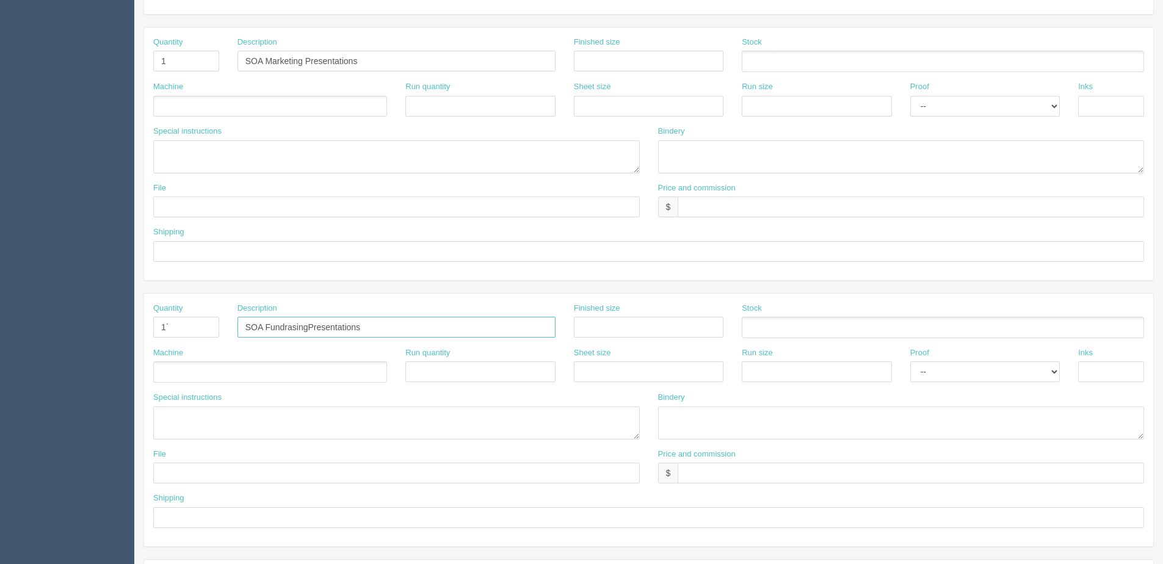
click at [308, 324] on input "SOA FundrasingPresentations" at bounding box center [397, 327] width 318 height 21
type input "SOA Fundrasing Presentations"
click at [299, 366] on ul at bounding box center [270, 371] width 234 height 21
click at [278, 328] on input "SOA Fundrasing Presentations" at bounding box center [397, 327] width 318 height 21
click at [279, 368] on ul at bounding box center [270, 371] width 234 height 21
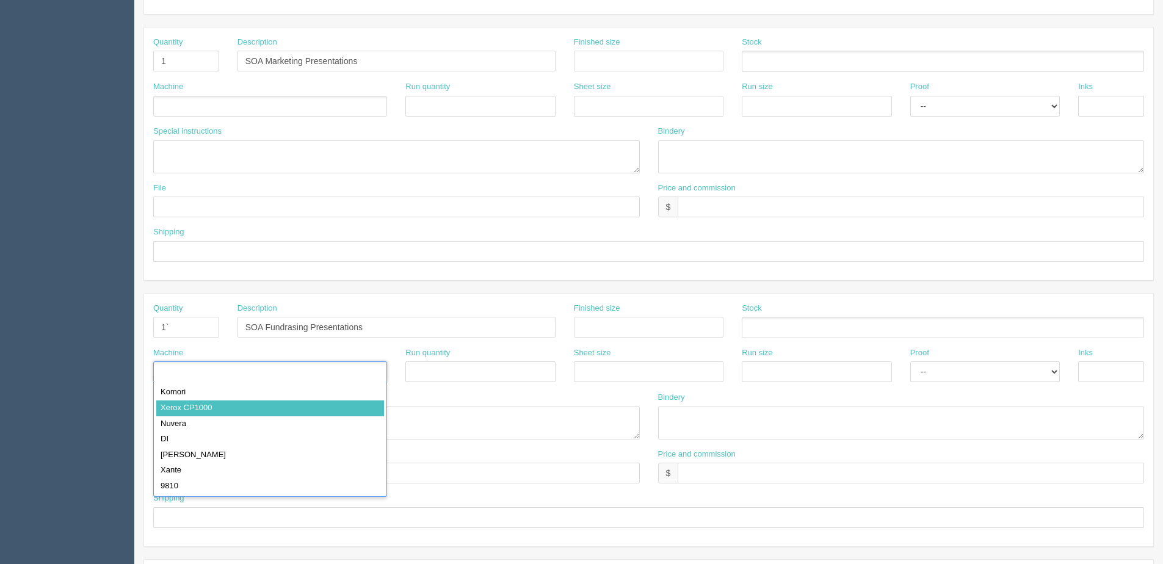
type input "Xerox CP1000"
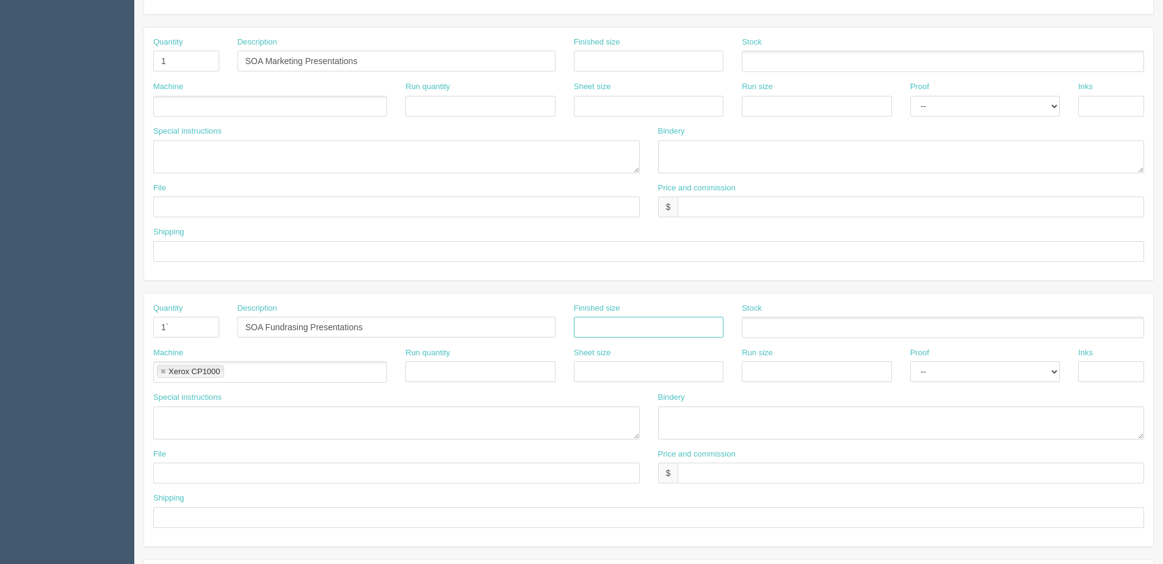
click at [631, 330] on input "text" at bounding box center [649, 327] width 150 height 21
click at [645, 53] on input "text" at bounding box center [649, 61] width 150 height 21
type input "10" x 5.62""
click at [212, 107] on ul at bounding box center [270, 106] width 234 height 21
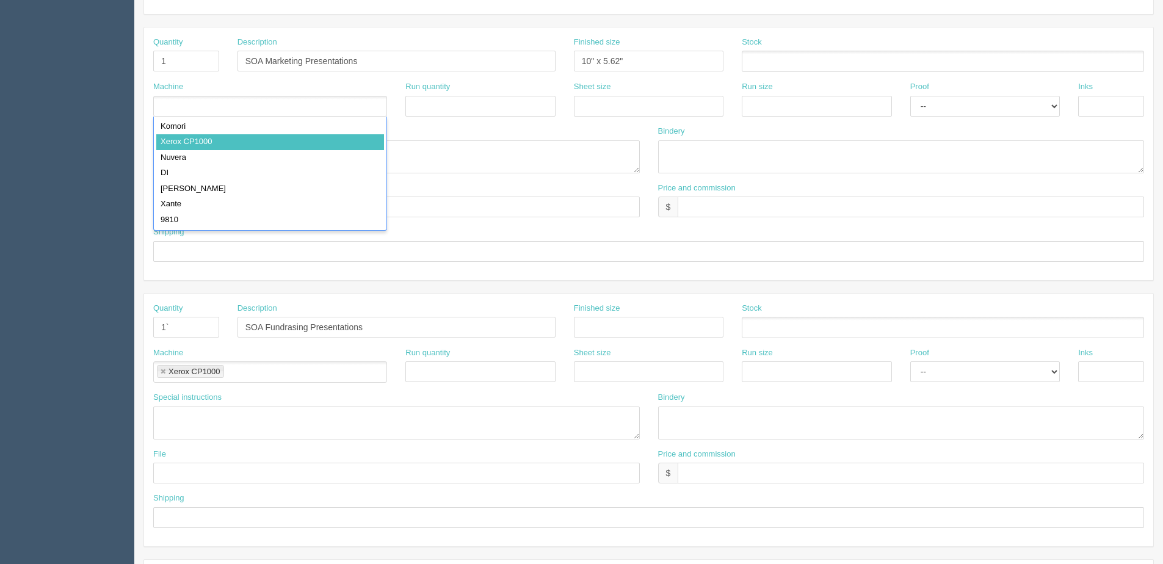
type input "Xerox CP1000"
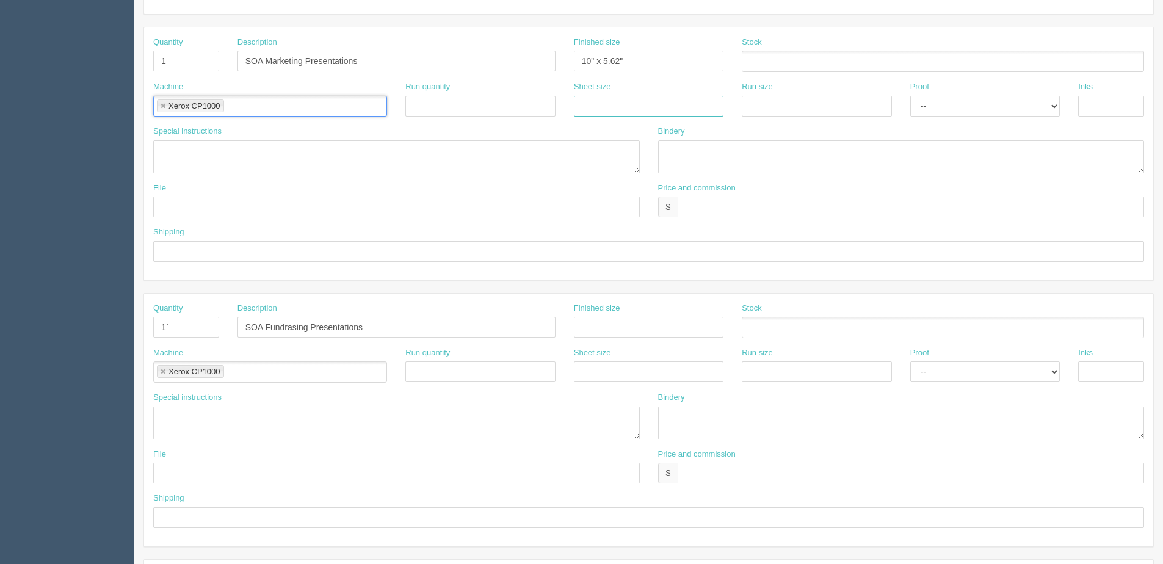
click at [612, 111] on input "text" at bounding box center [649, 106] width 150 height 21
type input "12" x 18""
click at [839, 107] on input "text" at bounding box center [817, 106] width 150 height 21
type input "12" x 18""
drag, startPoint x: 1105, startPoint y: 96, endPoint x: 1101, endPoint y: 103, distance: 7.4
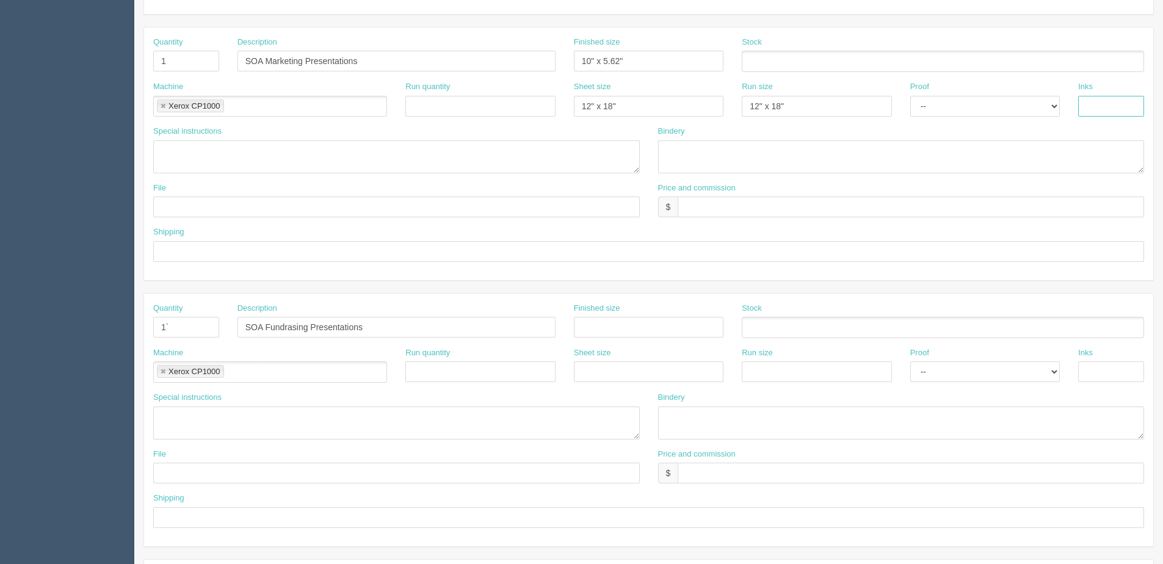
click at [1104, 99] on input "text" at bounding box center [1111, 106] width 66 height 21
type input "4/0"
click at [796, 67] on ul at bounding box center [943, 61] width 402 height 21
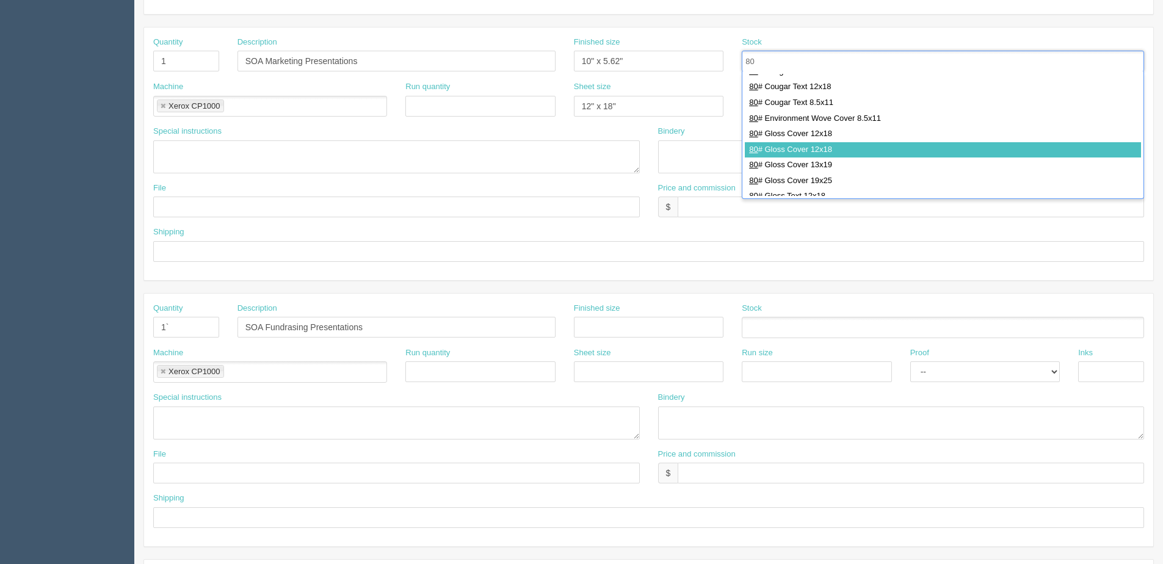
type input "80"
type input "80# Gloss Cover 12x18"
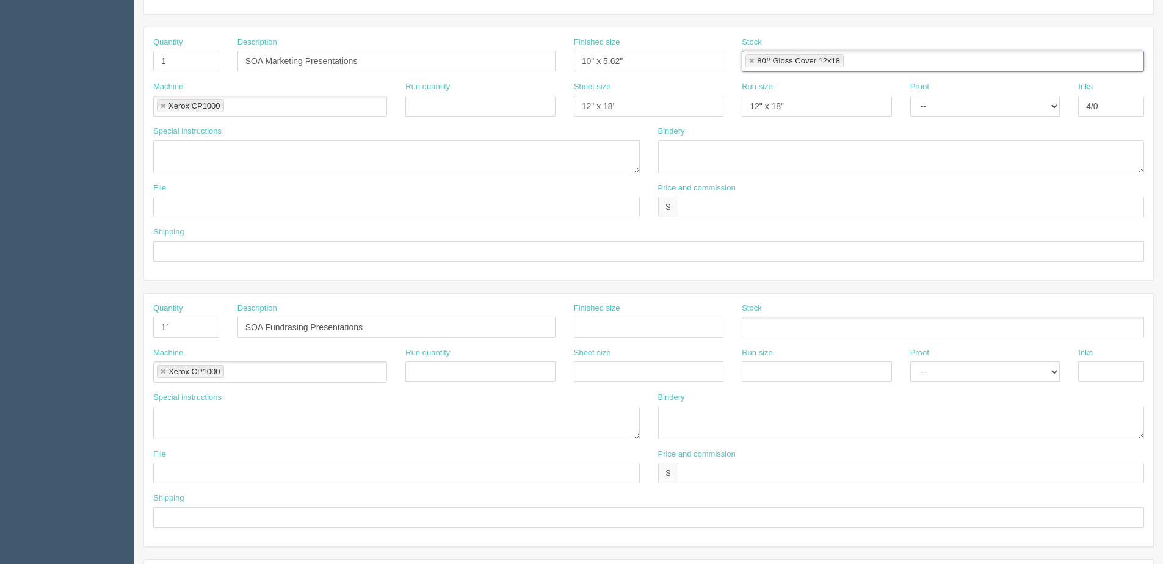
scroll to position [0, 0]
click at [199, 196] on div "File" at bounding box center [396, 200] width 487 height 35
click at [194, 205] on input "text" at bounding box center [396, 207] width 487 height 21
type input "Files @ Allrush"
click at [189, 477] on input "text" at bounding box center [396, 473] width 487 height 21
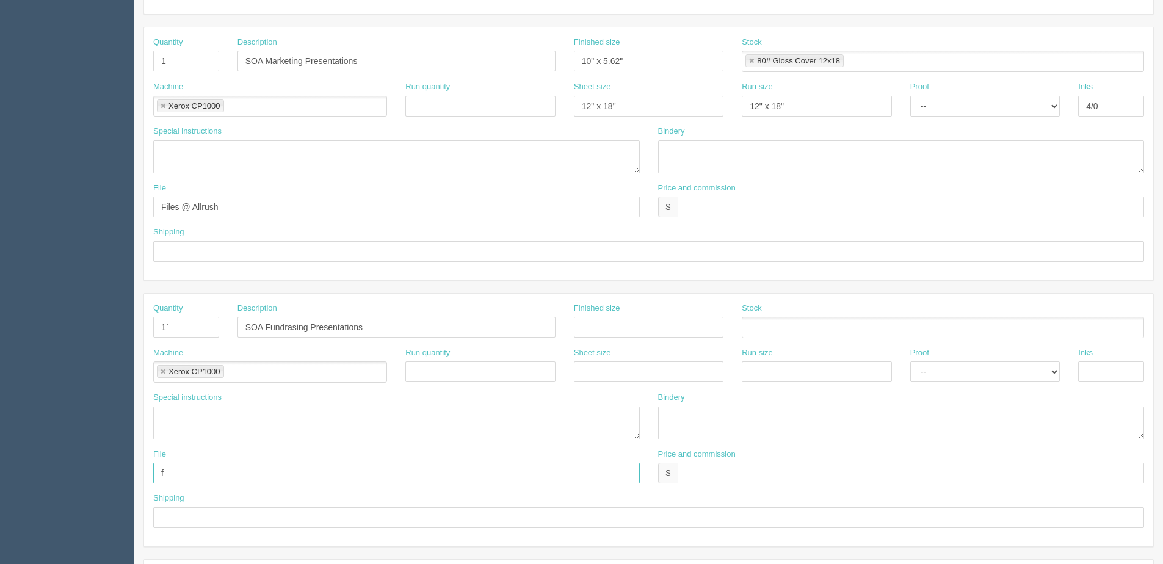
type input "files@allrush.ca"
drag, startPoint x: 642, startPoint y: 77, endPoint x: 548, endPoint y: 92, distance: 94.7
click at [548, 92] on div "Quantity 1 Description SOA Marketing Presentations Finished size 10" x 5.62" St…" at bounding box center [648, 153] width 1009 height 253
drag, startPoint x: 548, startPoint y: 92, endPoint x: 654, endPoint y: 51, distance: 113.5
click at [659, 43] on div "Finished size 10" x 5.62"" at bounding box center [649, 54] width 150 height 35
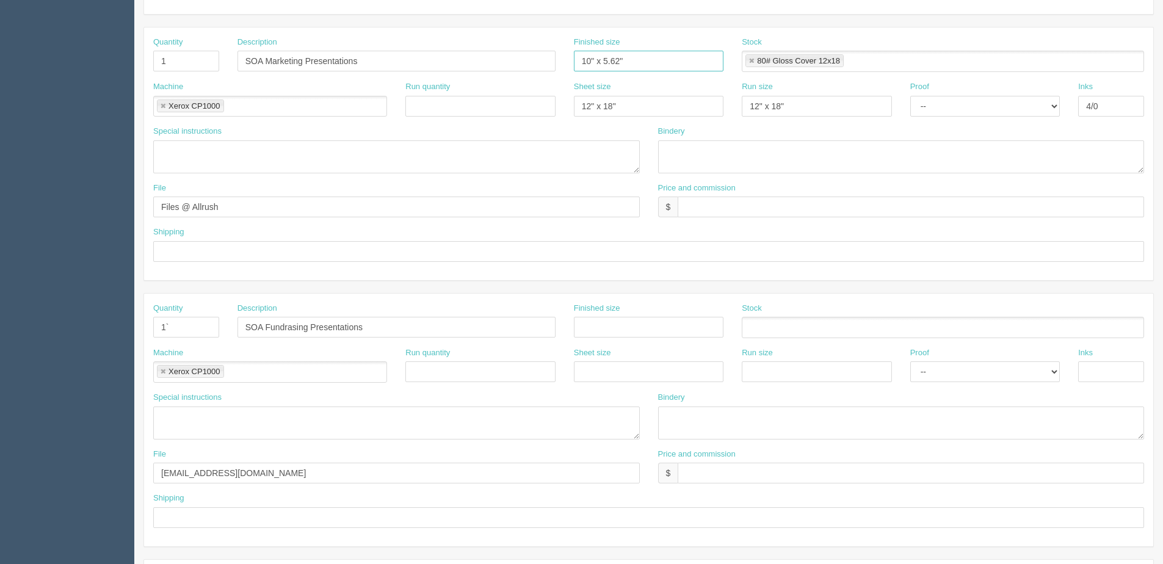
drag, startPoint x: 640, startPoint y: 64, endPoint x: 435, endPoint y: 67, distance: 204.6
click at [435, 67] on div "Quantity 1 Description SOA Marketing Presentations Finished size 10" x 5.62" St…" at bounding box center [648, 59] width 1009 height 45
click at [661, 319] on input "text" at bounding box center [649, 327] width 150 height 21
paste input "10" x 5.62""
type input "10" x 5.62""
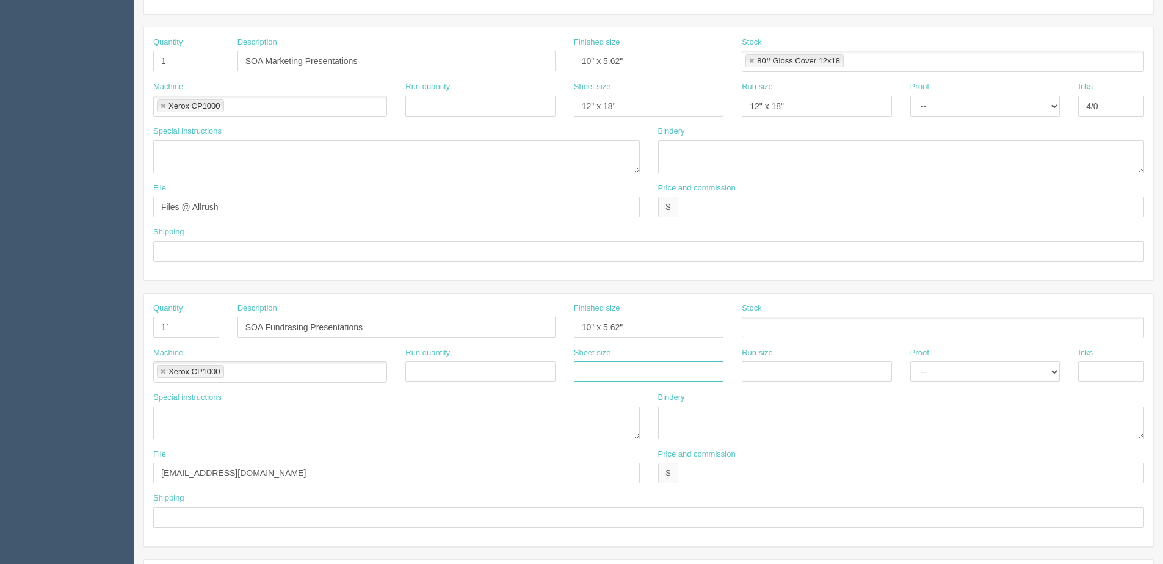
drag, startPoint x: 597, startPoint y: 369, endPoint x: 603, endPoint y: 377, distance: 10.0
click at [597, 369] on input "text" at bounding box center [649, 371] width 150 height 21
type input "12" x 18""
drag, startPoint x: 808, startPoint y: 366, endPoint x: 804, endPoint y: 379, distance: 13.3
click at [804, 379] on input "text" at bounding box center [817, 371] width 150 height 21
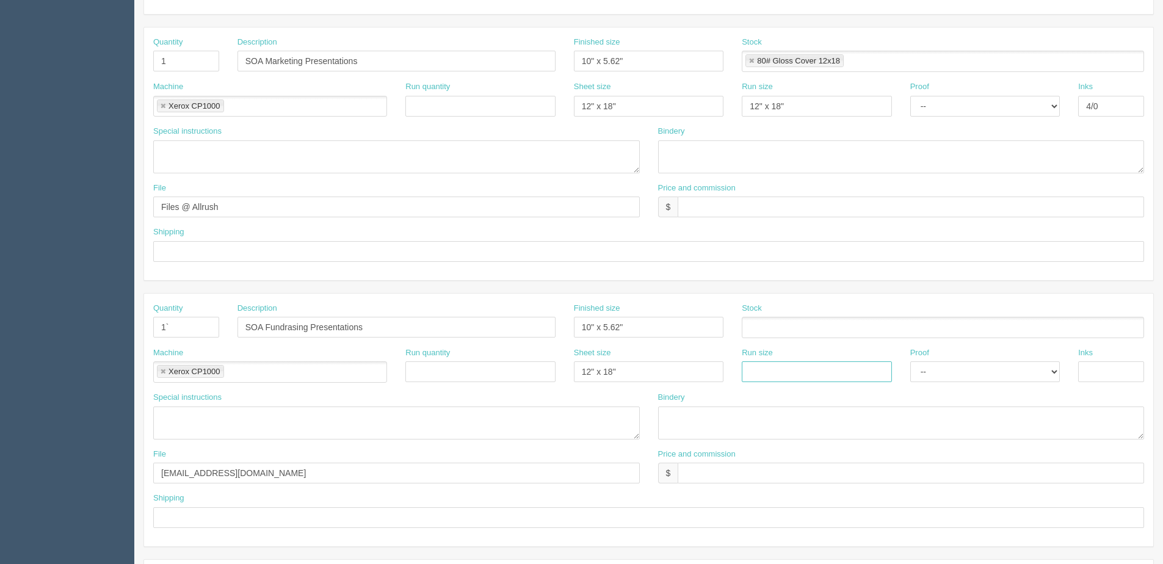
type input "12" x 18""
click at [1105, 376] on input "text" at bounding box center [1111, 371] width 66 height 21
type input "4/0"
click at [767, 326] on ul at bounding box center [943, 327] width 402 height 21
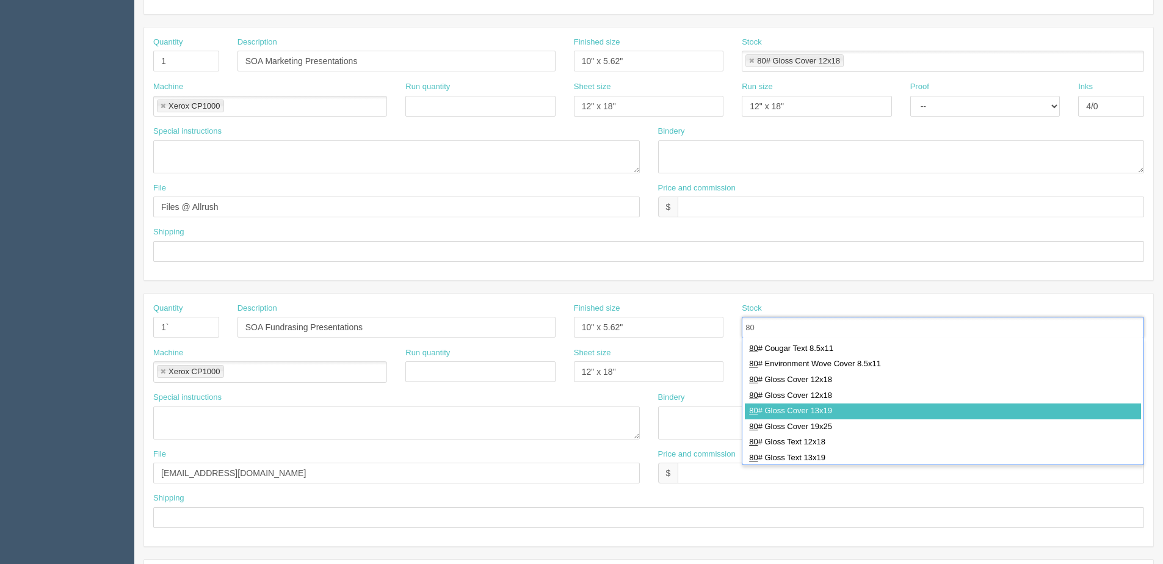
scroll to position [244, 0]
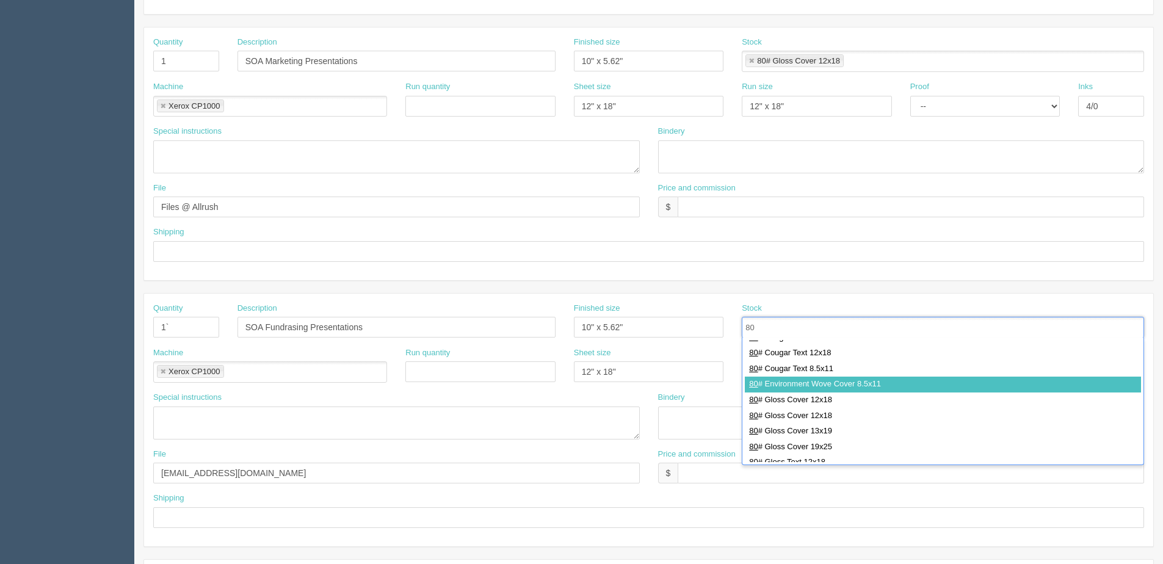
type input "80"
type input "80# Environment Wove Cover 8.5x11"
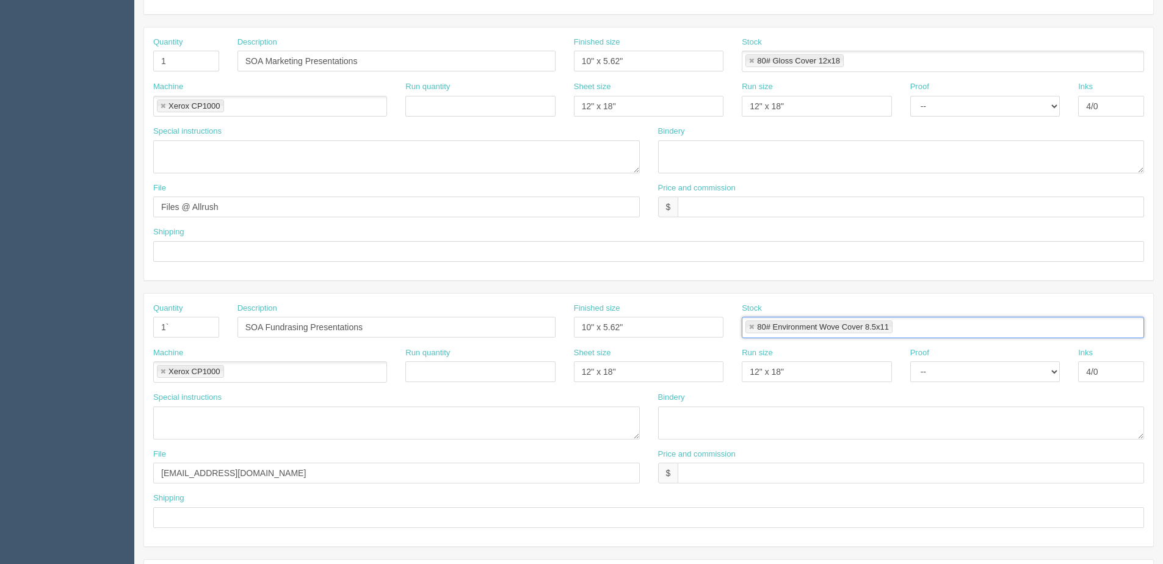
scroll to position [0, 0]
click at [746, 327] on li "80# Environment Wove Cover 8.5x11" at bounding box center [819, 327] width 147 height 13
click at [750, 329] on link at bounding box center [751, 328] width 7 height 8
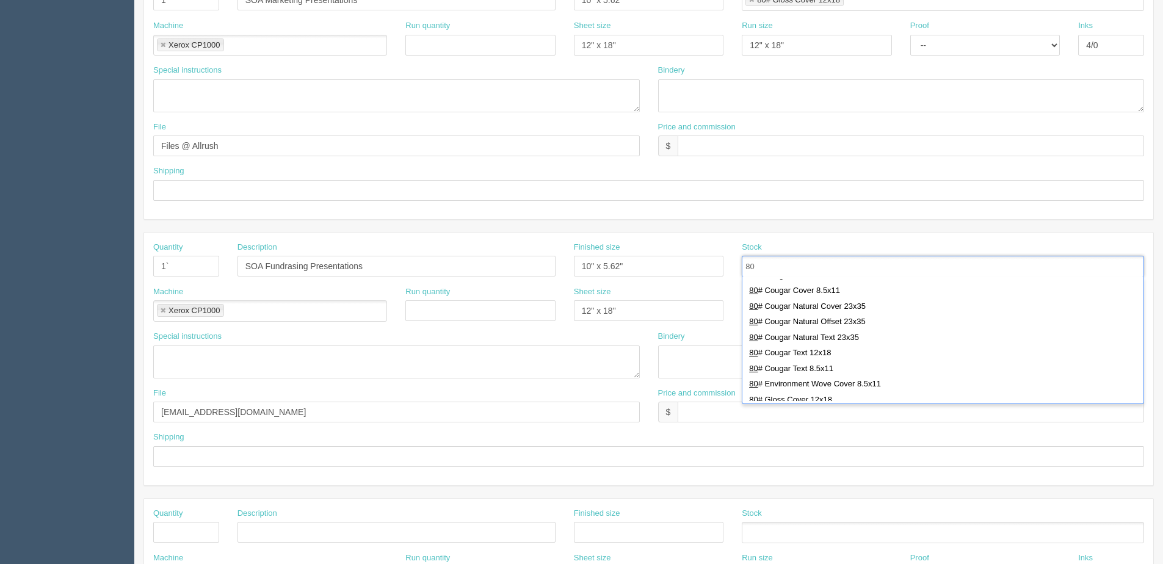
scroll to position [244, 0]
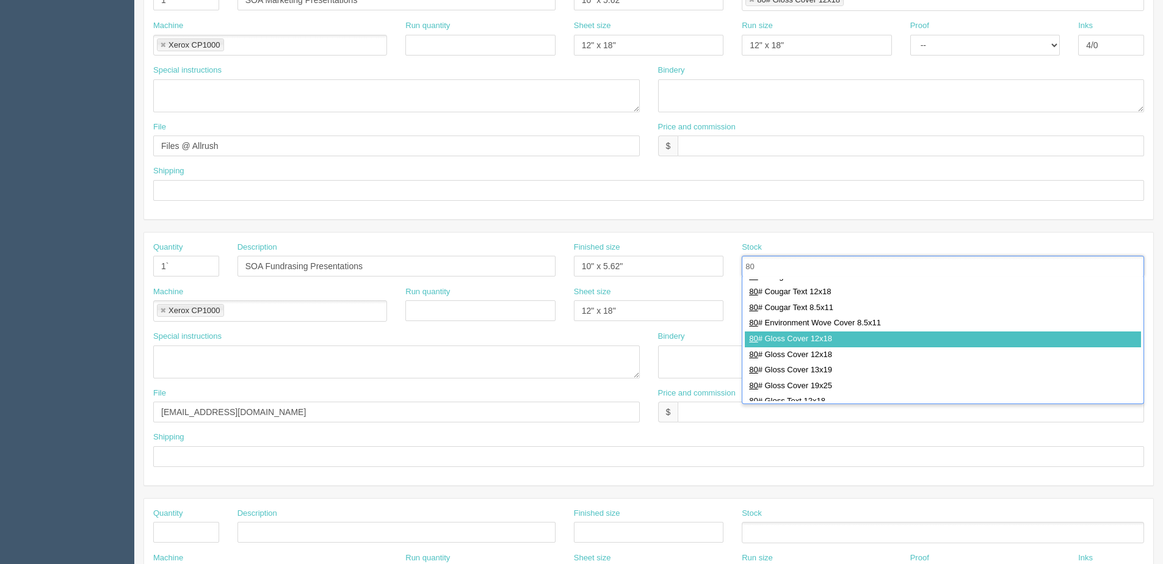
type input "80"
type input "80# Environment Wove Cover 8.5x11,80# Gloss Cover 12x18"
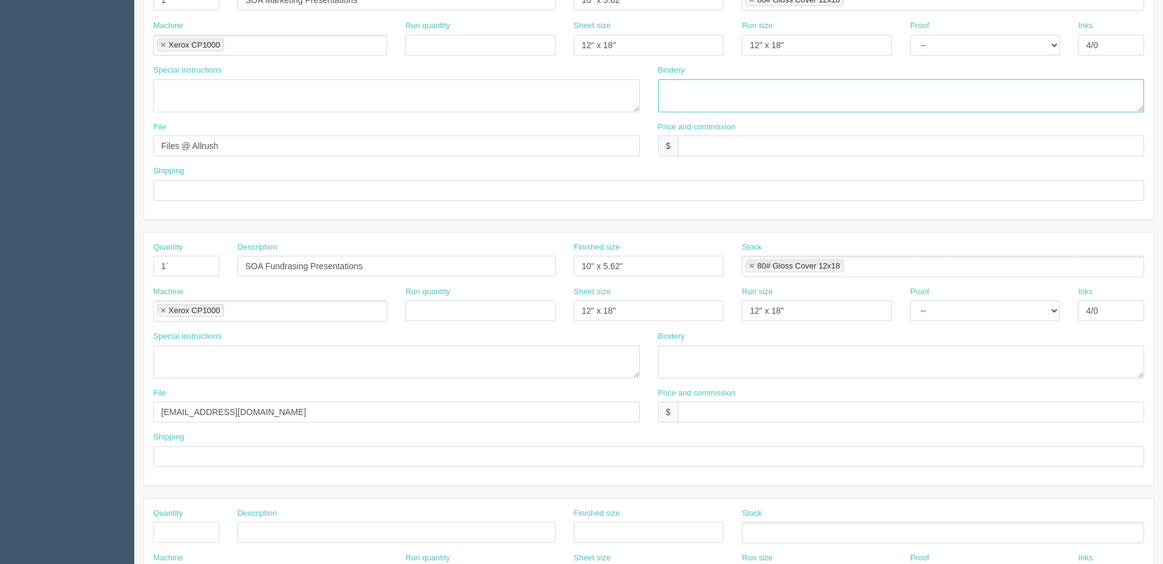
click at [713, 95] on textarea at bounding box center [901, 95] width 487 height 33
type textarea "3mil Lam and Flush Trim - $30.00"
drag, startPoint x: 824, startPoint y: 89, endPoint x: 509, endPoint y: 91, distance: 314.5
click at [509, 91] on div "Special instructions Bindery 3mil Lam and Flush Trim - $30.00" at bounding box center [648, 93] width 1009 height 57
click at [727, 364] on textarea at bounding box center [901, 362] width 487 height 33
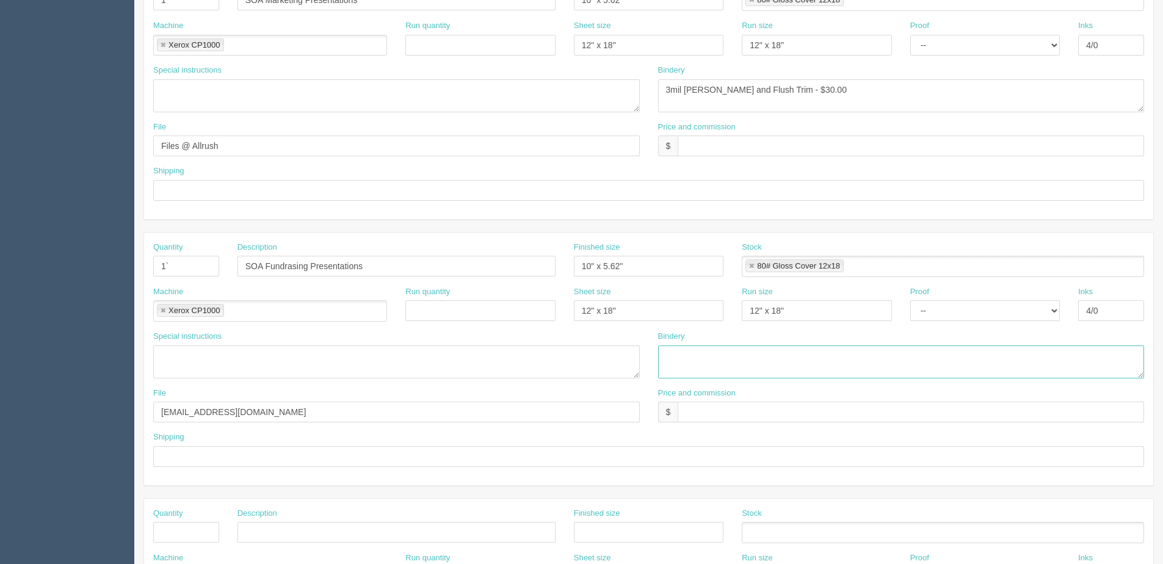
paste textarea "3mil Lam and Flush Trim - $30.00"
drag, startPoint x: 772, startPoint y: 355, endPoint x: 938, endPoint y: 302, distance: 174.4
click at [902, 312] on div "Quantity 1` Description SOA Fundrasing Presentations Finished size 10" x 5.62" …" at bounding box center [648, 359] width 1009 height 253
type textarea "3mil Lam and Flush Trim - $included above"
click at [700, 416] on input "text" at bounding box center [911, 412] width 466 height 21
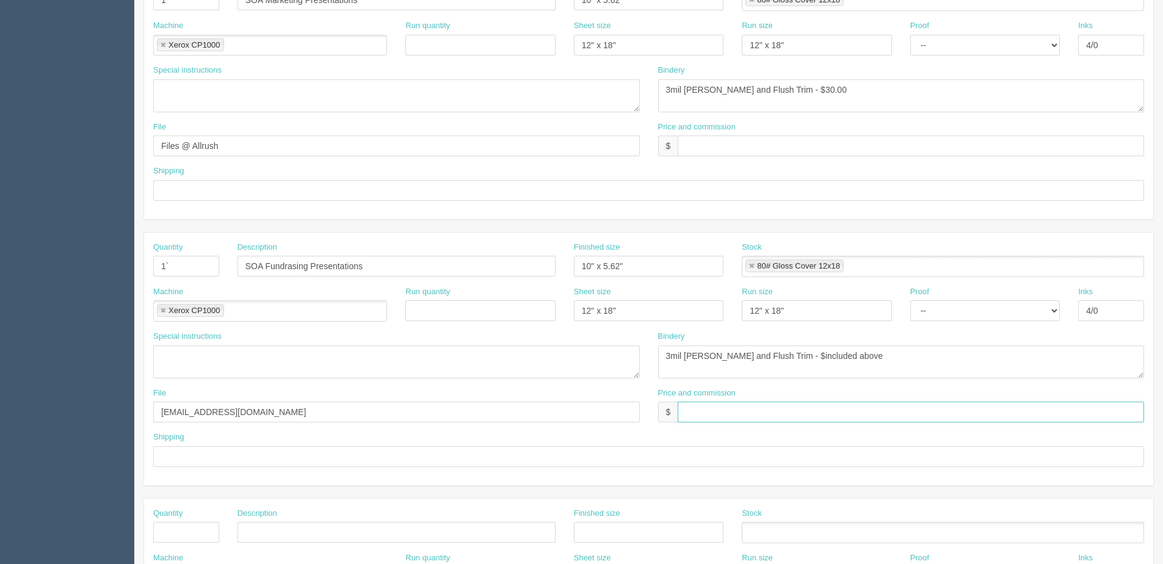
type input "$Included above"
click at [760, 145] on input "text" at bounding box center [911, 146] width 466 height 21
drag, startPoint x: 703, startPoint y: 145, endPoint x: 744, endPoint y: 111, distance: 53.3
click at [706, 141] on input "$90.40 | AR $" at bounding box center [911, 146] width 466 height 21
click at [767, 153] on input "$90.10 | AR $" at bounding box center [911, 146] width 466 height 21
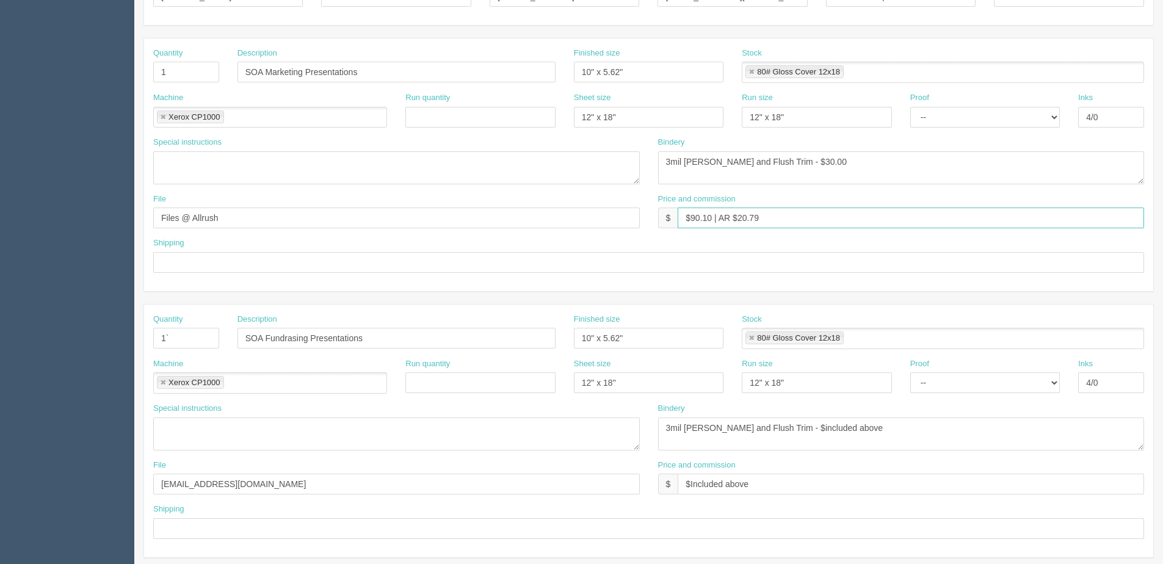
scroll to position [244, 0]
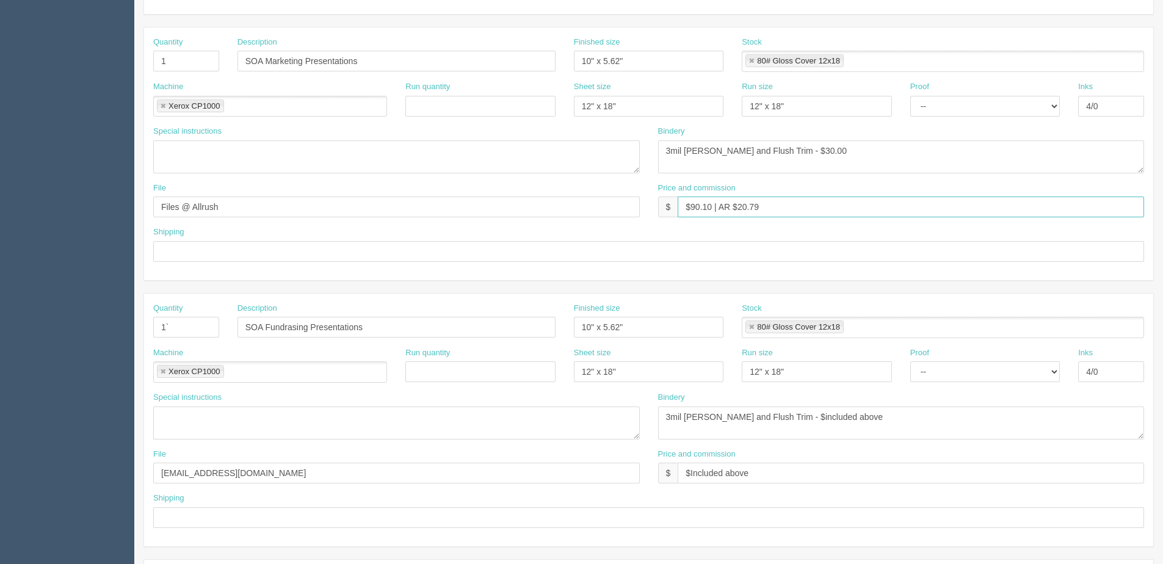
type input "$90.10 | AR $20.79"
click at [305, 62] on input "SOA Marketing Presentations" at bounding box center [397, 61] width 318 height 21
click at [374, 64] on input "SOA Marketing Presentations" at bounding box center [397, 61] width 318 height 21
type input "SOA Marketing Presentations PPT"
click at [383, 321] on input "SOA Fundrasing Presentations" at bounding box center [397, 327] width 318 height 21
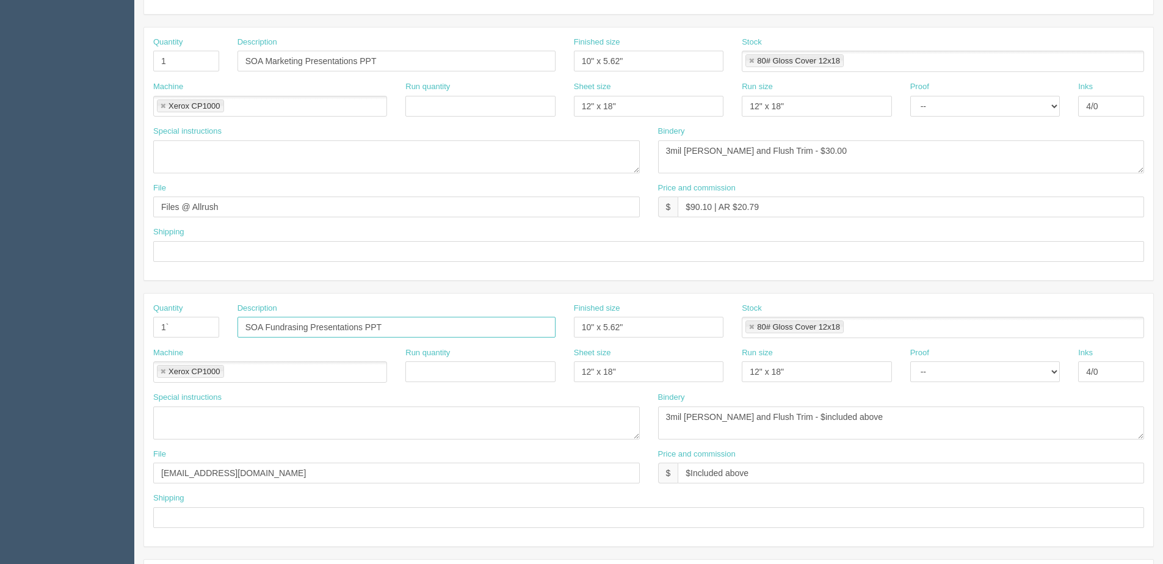
type input "SOA Fundrasing Presentations PPT"
click at [201, 517] on input "text" at bounding box center [648, 517] width 991 height 21
type input "Same as above"
click at [188, 252] on input "text" at bounding box center [648, 251] width 991 height 21
type input "Email / Call when ready for pickup"
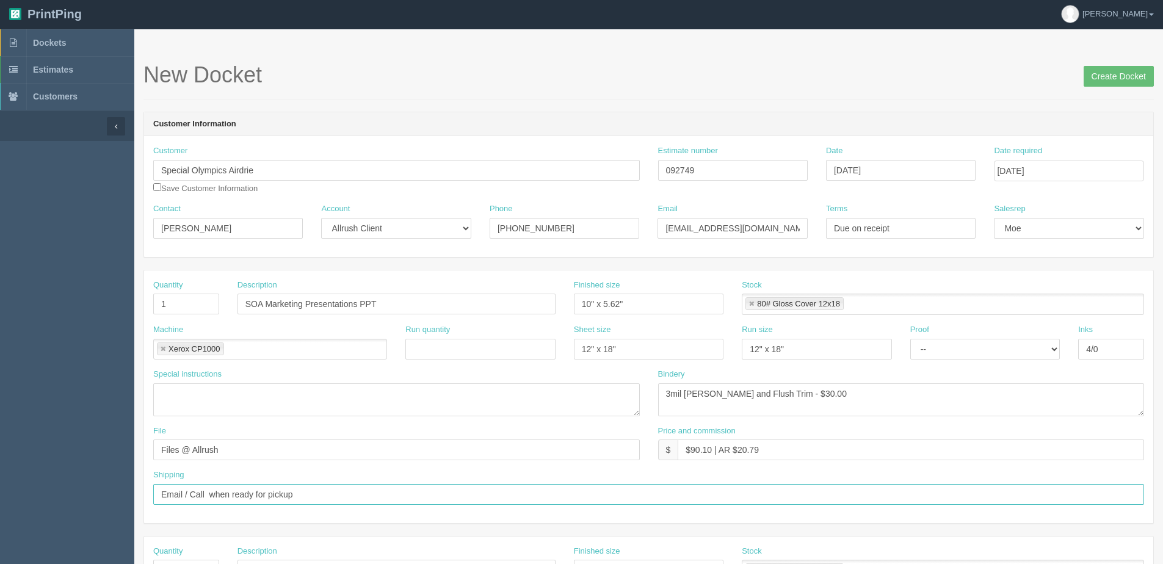
scroll to position [0, 0]
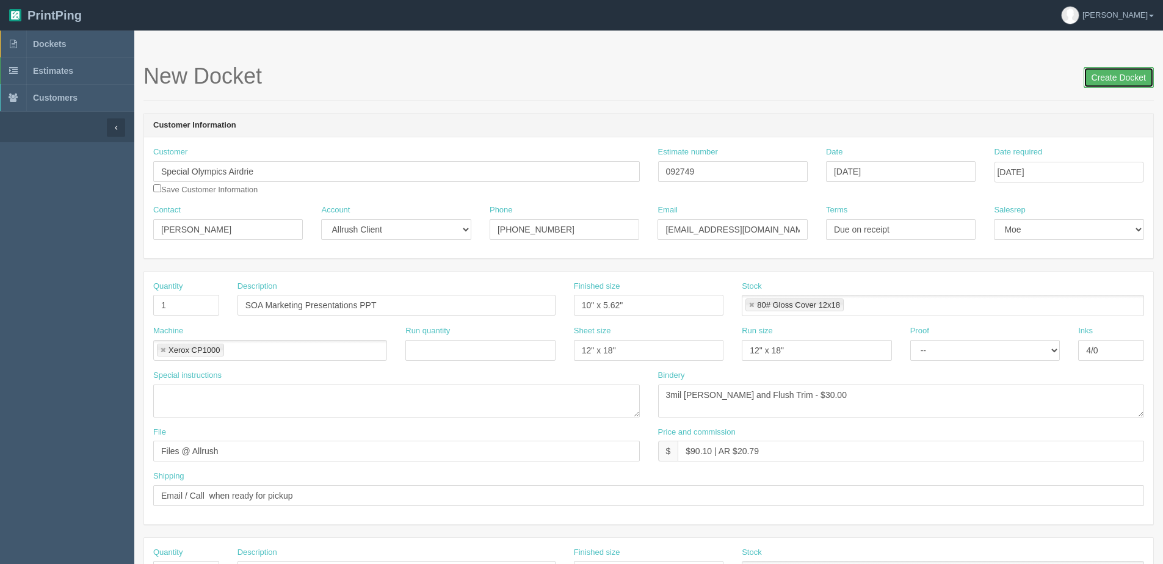
click at [1144, 85] on input "Create Docket" at bounding box center [1119, 77] width 70 height 21
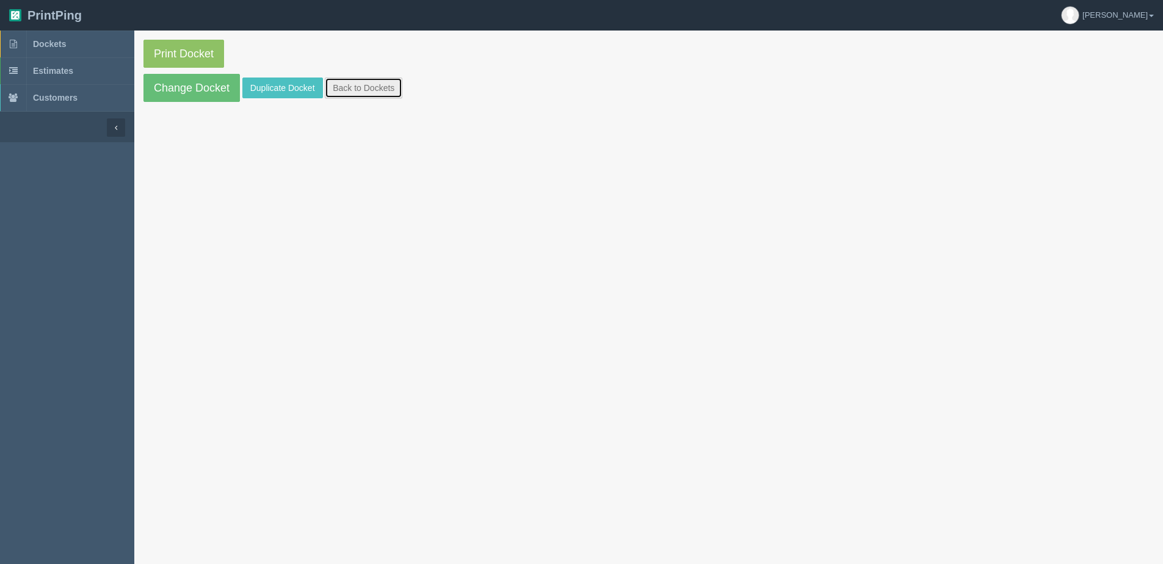
click at [383, 82] on link "Back to Dockets" at bounding box center [364, 88] width 78 height 21
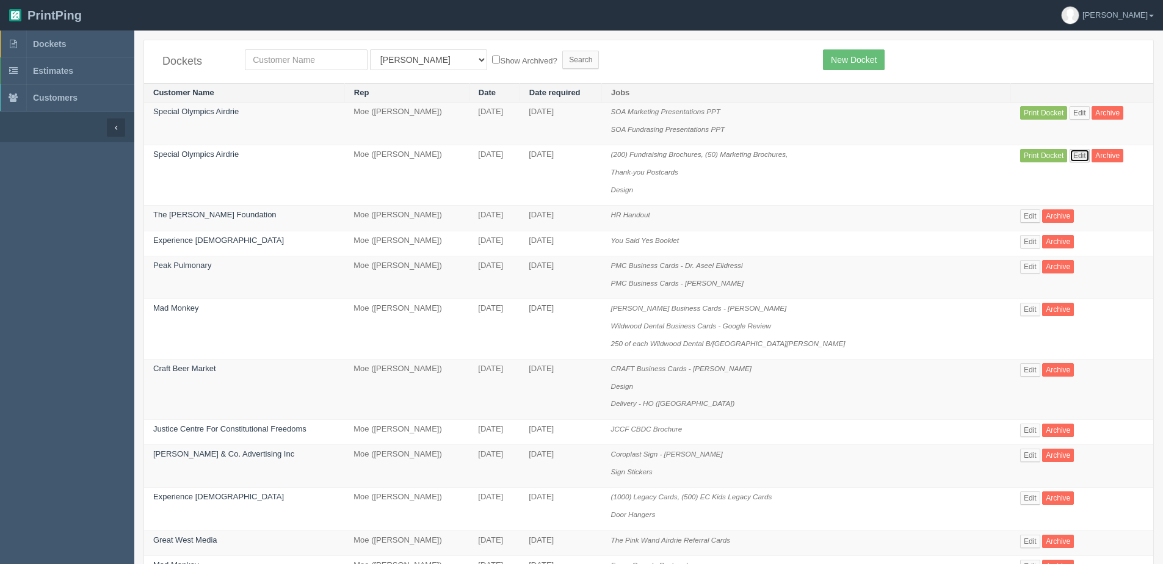
click at [1070, 156] on link "Edit" at bounding box center [1080, 155] width 20 height 13
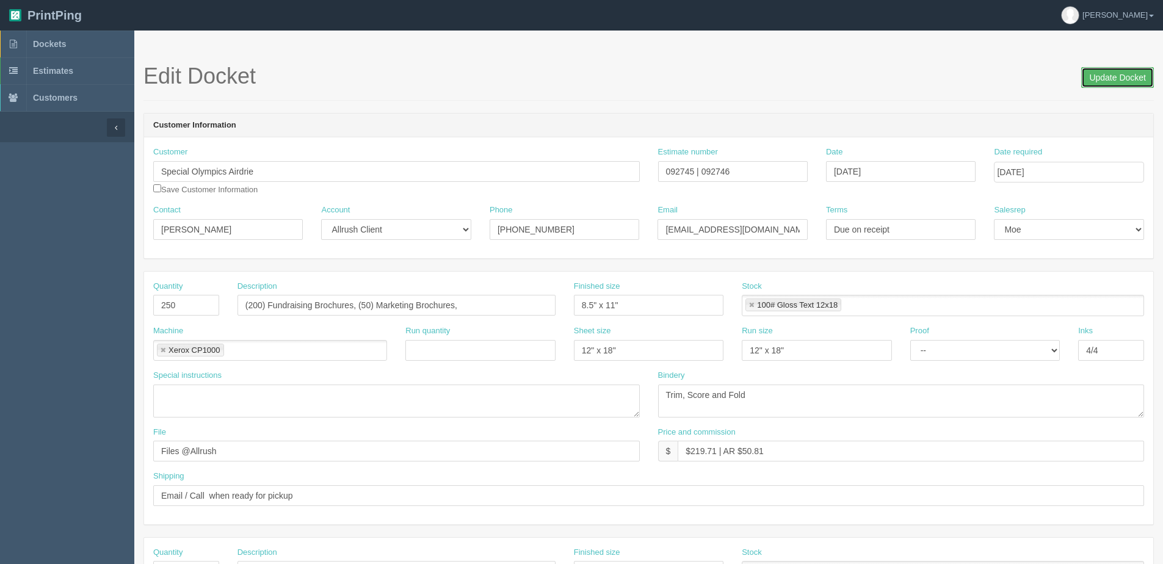
click at [1124, 77] on input "Update Docket" at bounding box center [1117, 77] width 73 height 21
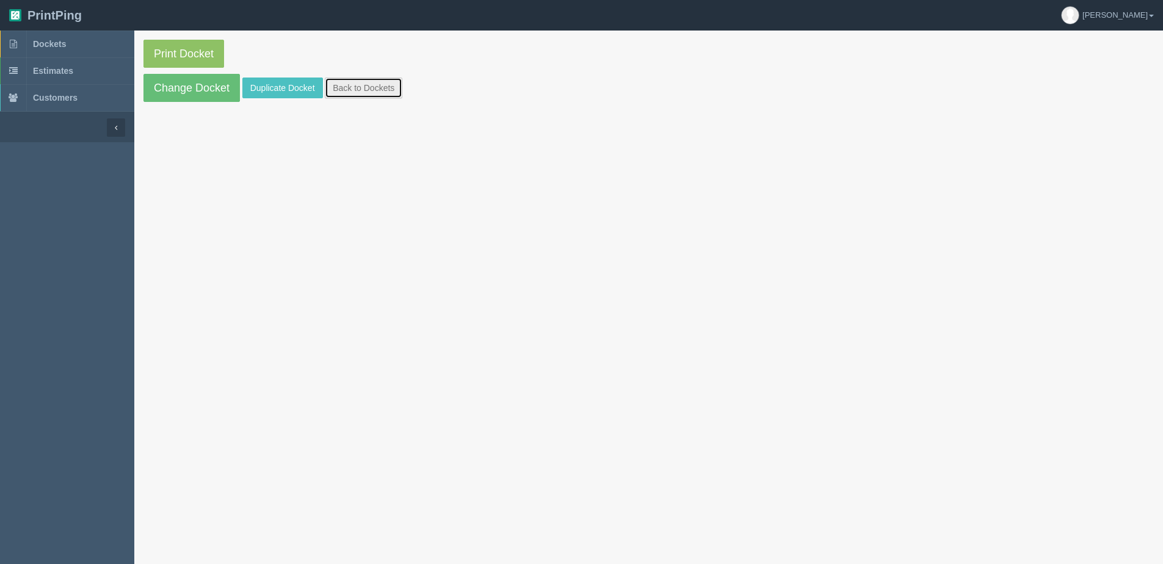
click at [373, 89] on link "Back to Dockets" at bounding box center [364, 88] width 78 height 21
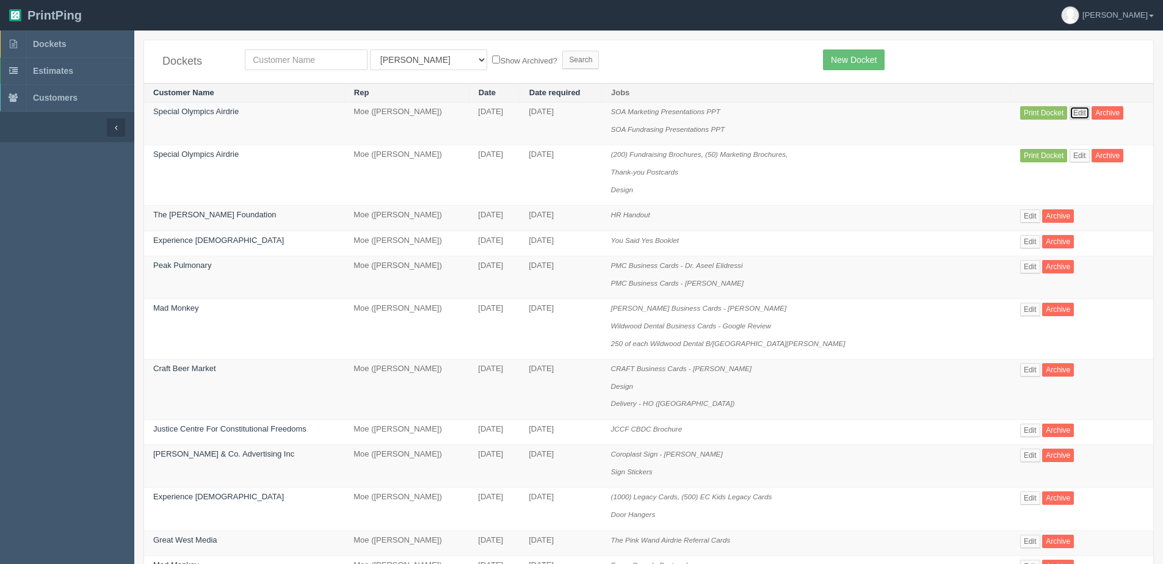
click at [1070, 110] on link "Edit" at bounding box center [1080, 112] width 20 height 13
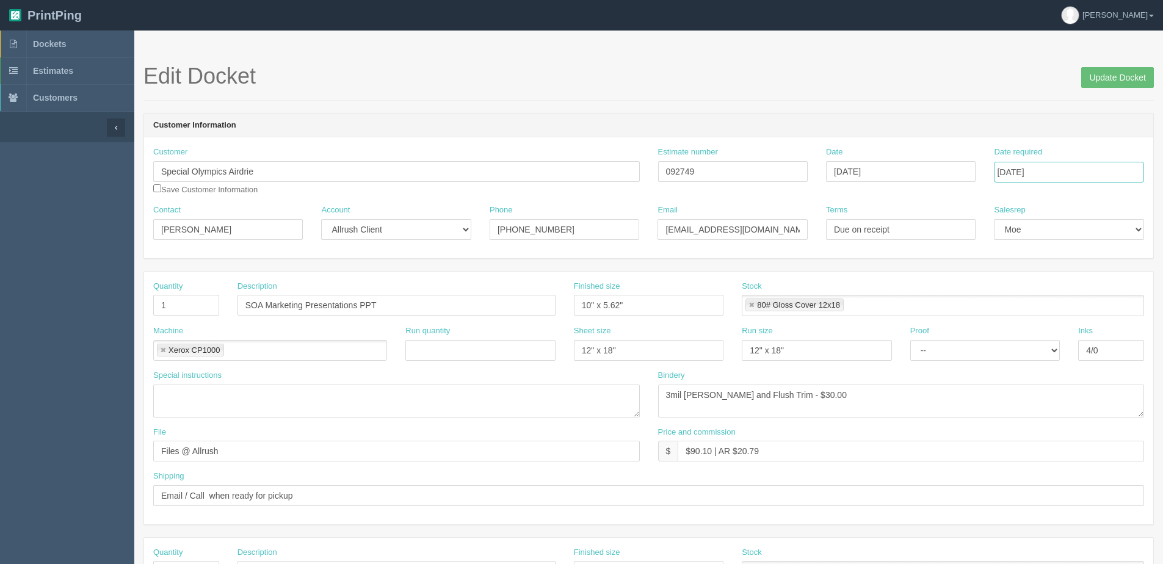
click at [1080, 170] on input "October 05, 2025" at bounding box center [1069, 172] width 150 height 21
click at [1056, 256] on td "8" at bounding box center [1056, 254] width 18 height 18
type input "October 8, 2025"
click at [1097, 84] on input "Update Docket" at bounding box center [1117, 77] width 73 height 21
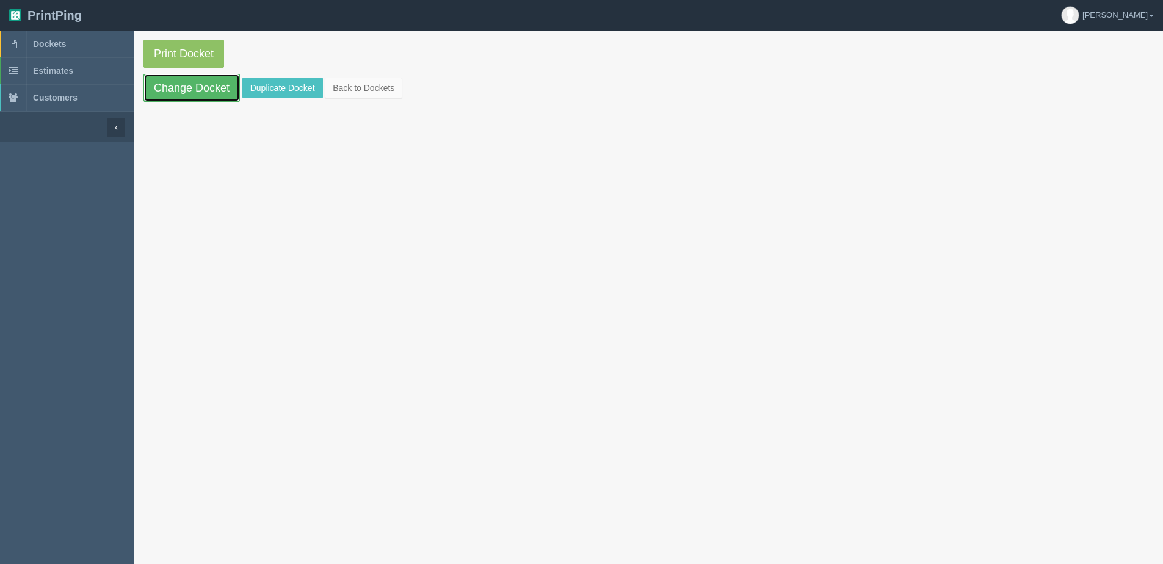
click at [180, 81] on link "Change Docket" at bounding box center [191, 88] width 96 height 28
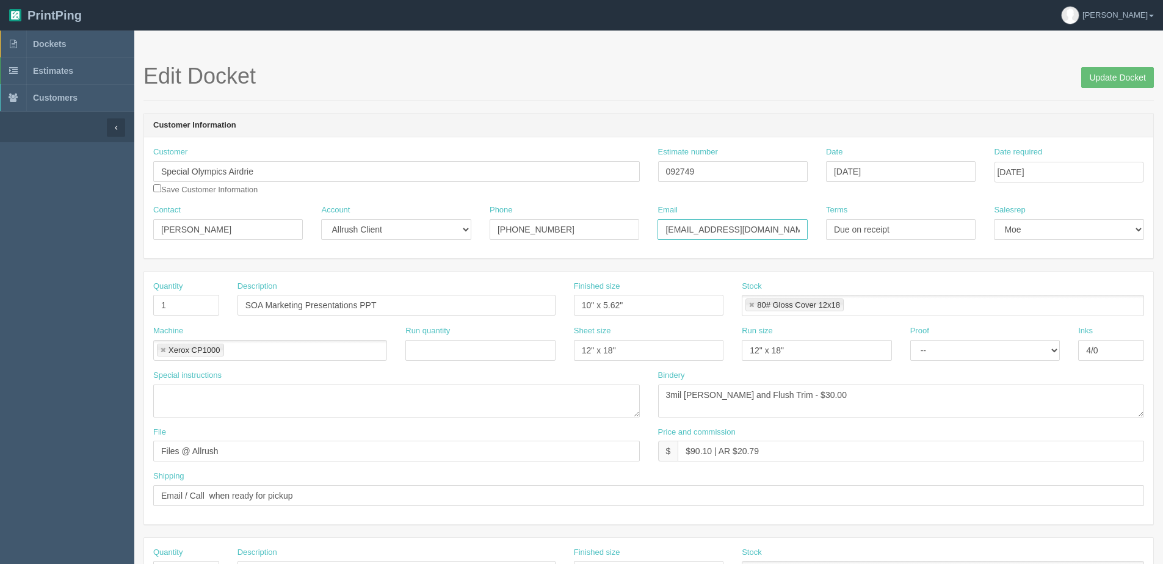
drag, startPoint x: 689, startPoint y: 228, endPoint x: 899, endPoint y: 228, distance: 209.4
click at [899, 228] on div "Contact [PERSON_NAME] Account -- Existing Client Allrush Client Rep Client Phon…" at bounding box center [648, 227] width 1009 height 45
paste input "hnatiukbills"
type input "[EMAIL_ADDRESS][DOMAIN_NAME]"
click at [1132, 83] on input "Update Docket" at bounding box center [1117, 77] width 73 height 21
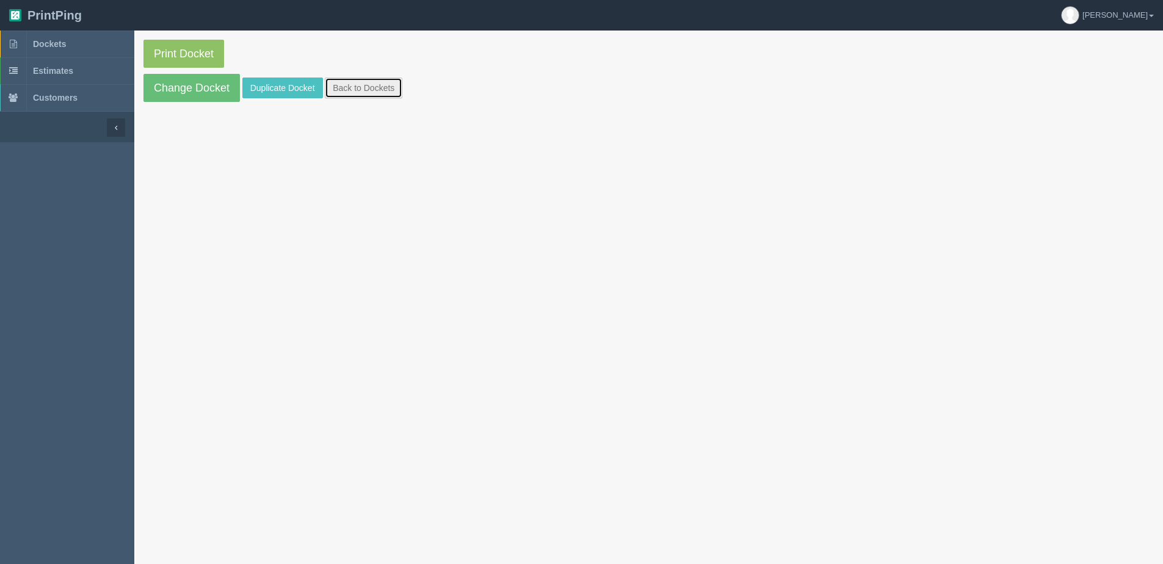
click at [364, 90] on link "Back to Dockets" at bounding box center [364, 88] width 78 height 21
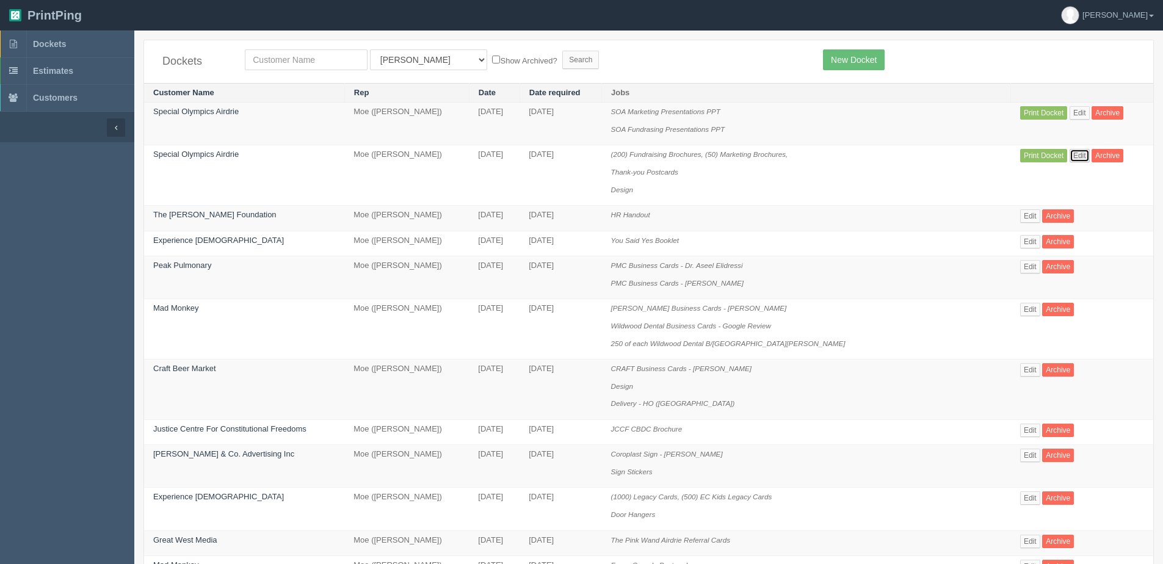
click at [1070, 162] on link "Edit" at bounding box center [1080, 155] width 20 height 13
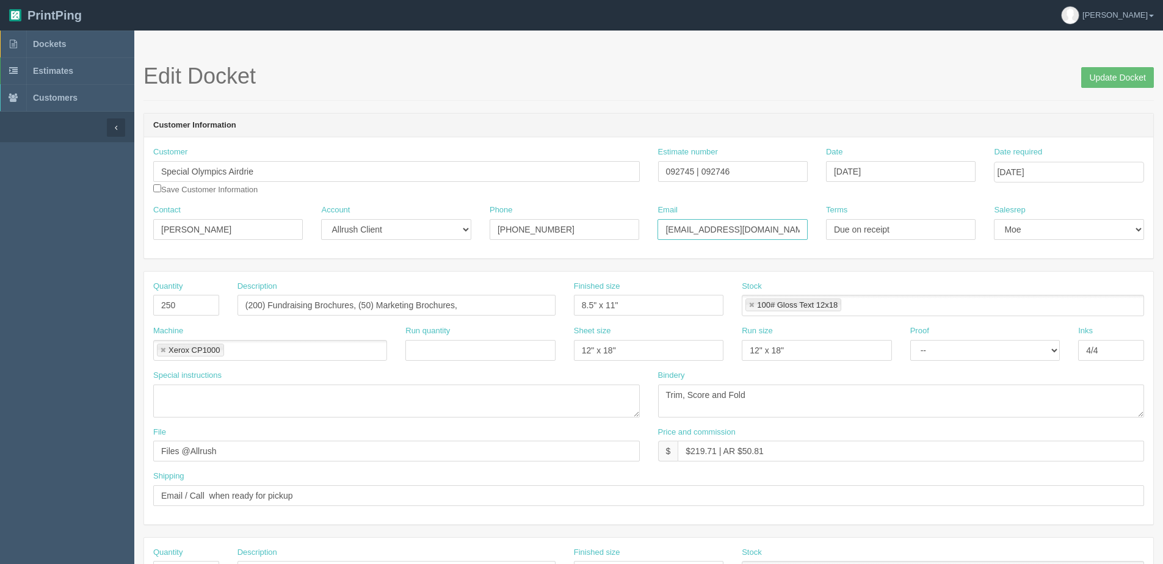
drag, startPoint x: 667, startPoint y: 226, endPoint x: 952, endPoint y: 227, distance: 284.5
click at [952, 227] on div "Contact Tammy Hnatiuk Account -- Existing Client Allrush Client Rep Client Phon…" at bounding box center [648, 227] width 1009 height 45
paste input "hnatiukbills"
type input "hnatiukbills@gmail.com"
click at [1131, 72] on input "Update Docket" at bounding box center [1117, 77] width 73 height 21
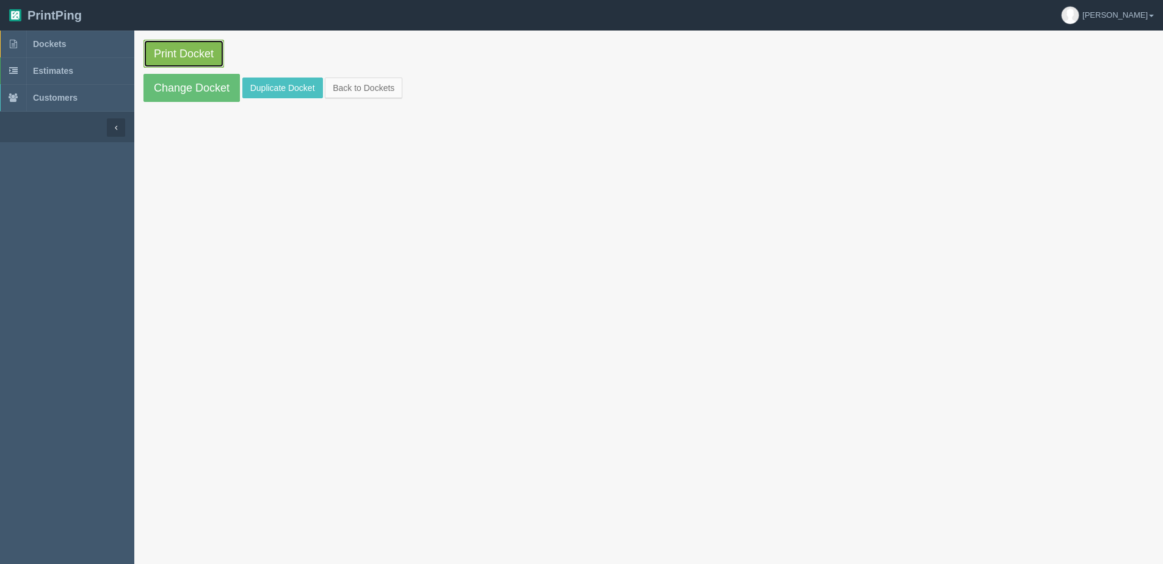
click at [161, 57] on link "Print Docket" at bounding box center [183, 54] width 81 height 28
click at [348, 93] on link "Back to Dockets" at bounding box center [364, 88] width 78 height 21
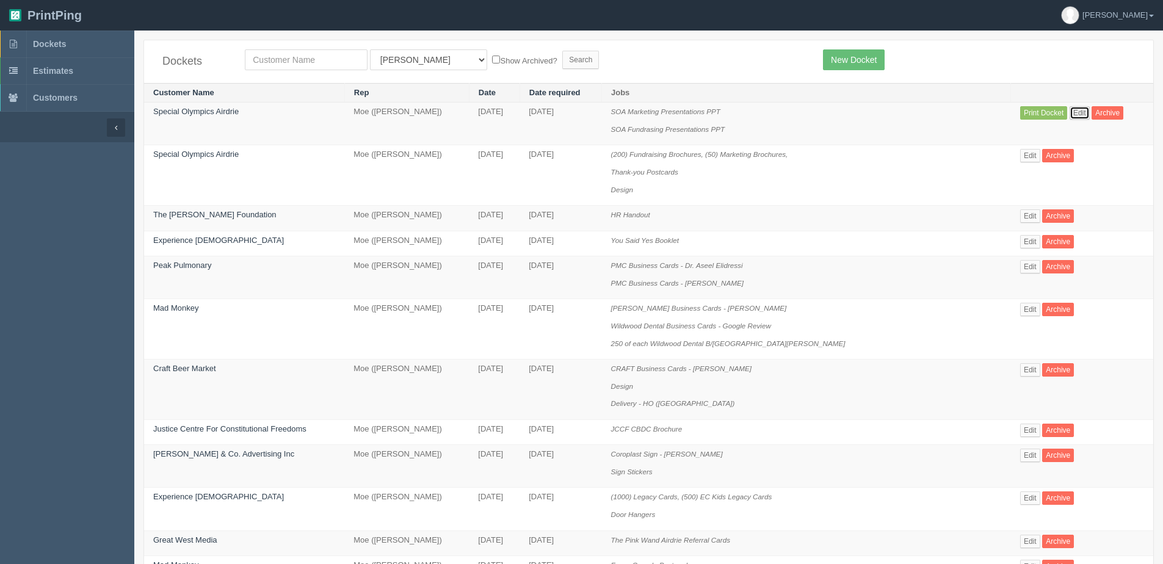
click at [1070, 113] on link "Edit" at bounding box center [1080, 112] width 20 height 13
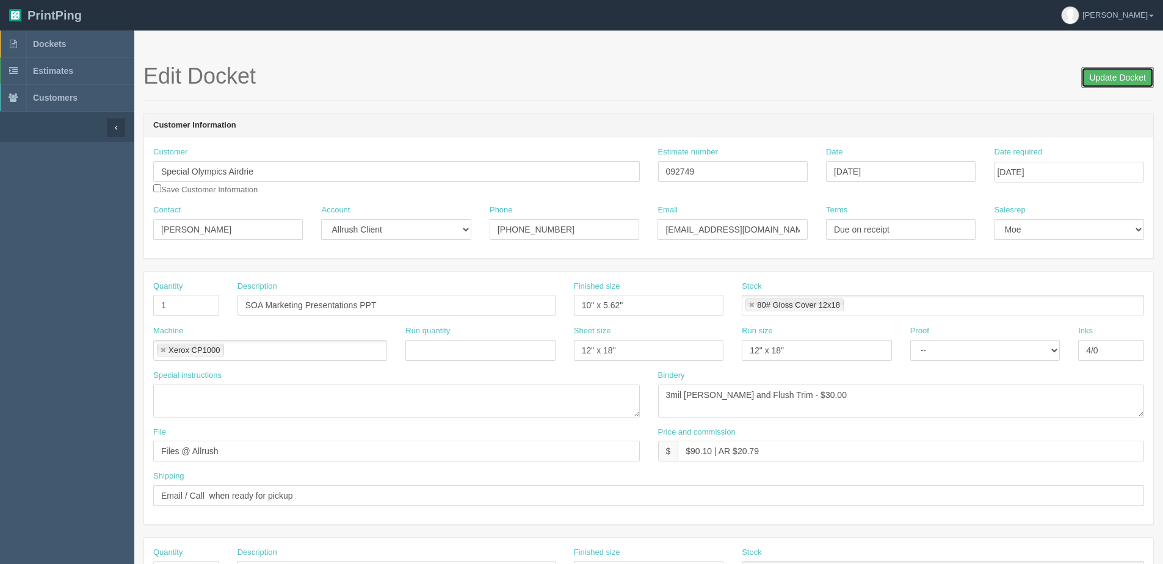
click at [1116, 74] on input "Update Docket" at bounding box center [1117, 77] width 73 height 21
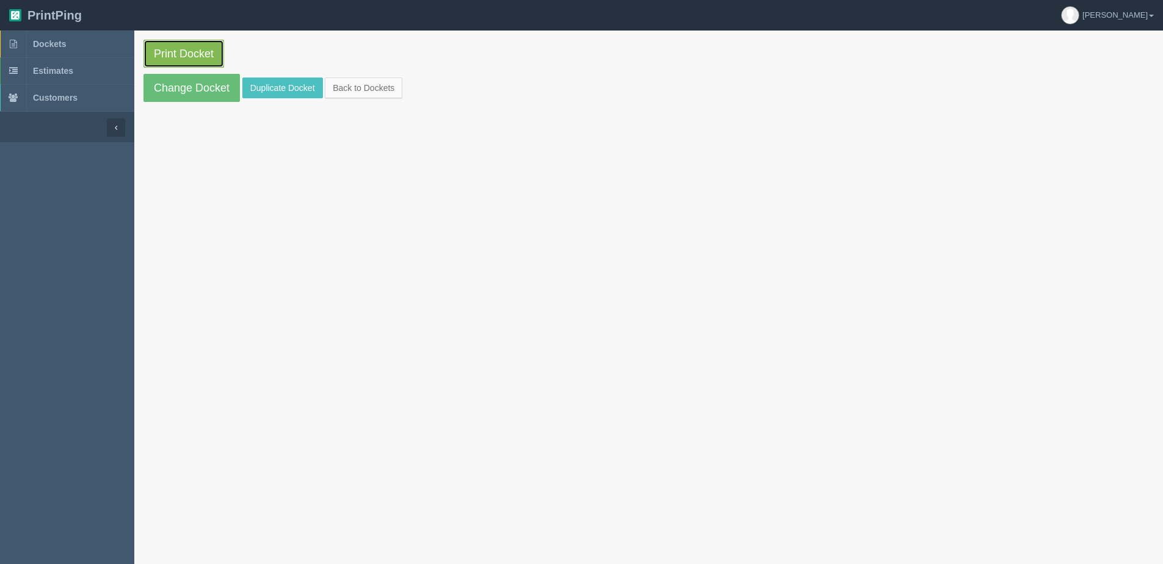
click at [190, 57] on link "Print Docket" at bounding box center [183, 54] width 81 height 28
drag, startPoint x: 153, startPoint y: 84, endPoint x: 145, endPoint y: 100, distance: 17.2
click at [153, 84] on link "Change Docket" at bounding box center [191, 88] width 96 height 28
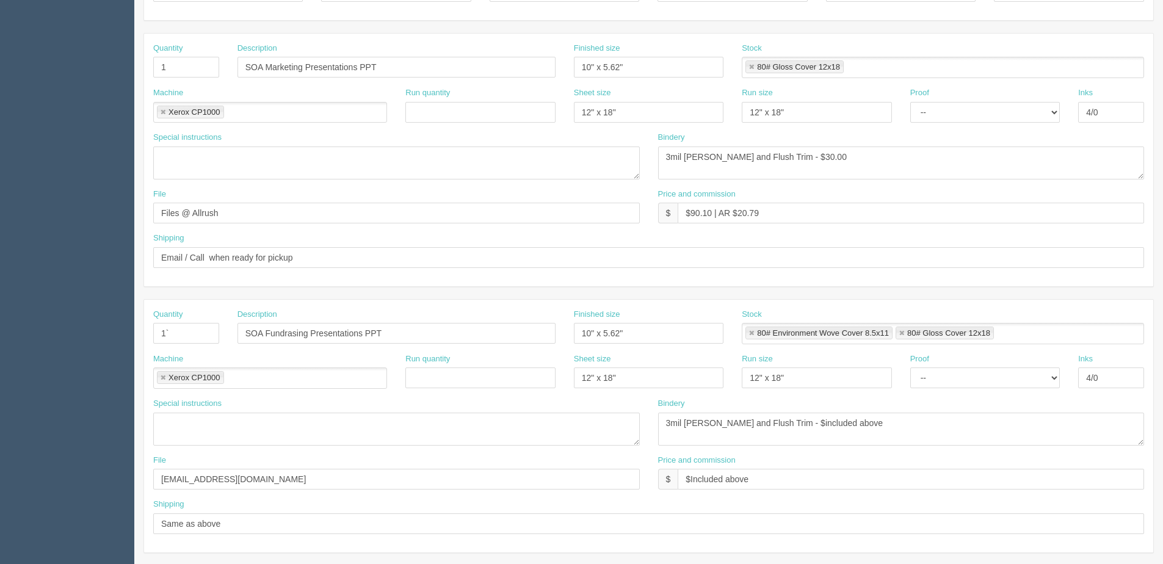
scroll to position [305, 0]
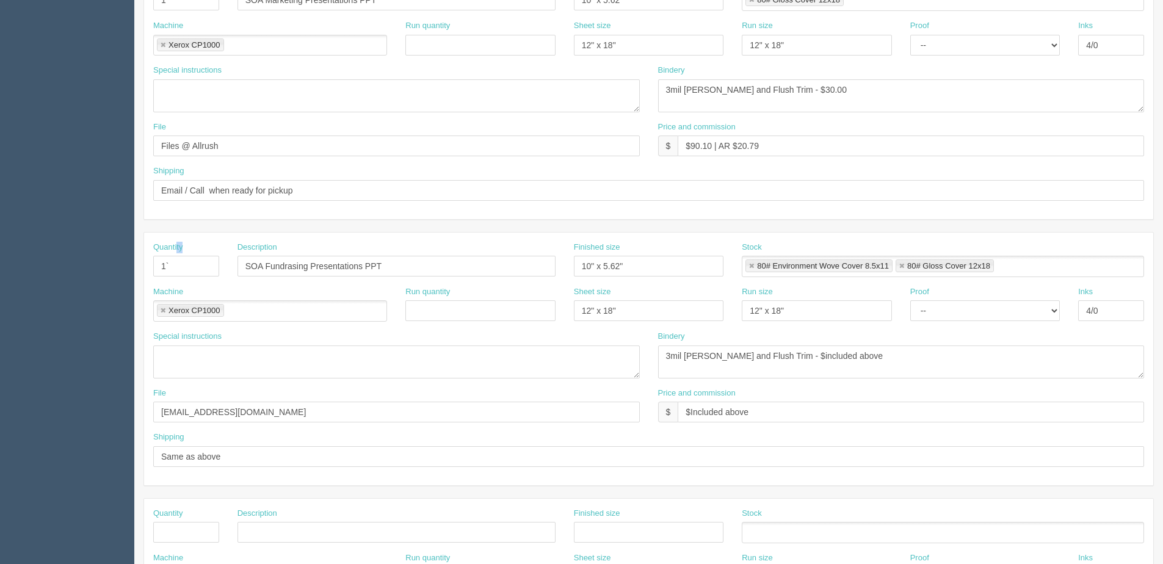
click at [177, 252] on div "Quantity 1`" at bounding box center [186, 259] width 66 height 35
drag, startPoint x: 177, startPoint y: 252, endPoint x: 207, endPoint y: 263, distance: 31.7
click at [207, 263] on input "1`" at bounding box center [186, 266] width 66 height 21
type input "1"
click at [160, 365] on textarea at bounding box center [396, 362] width 487 height 33
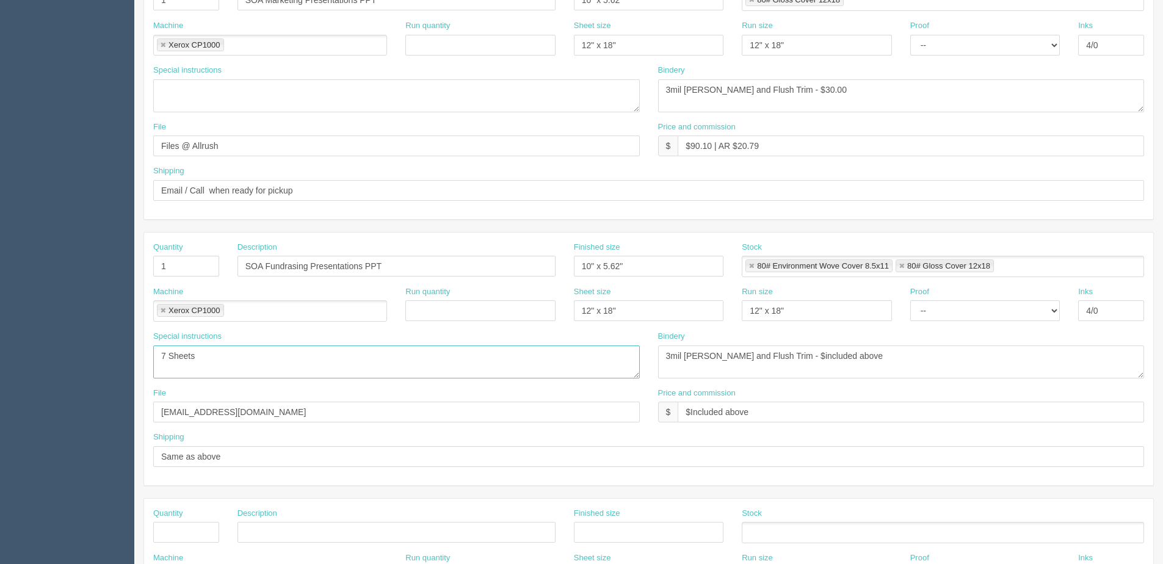
drag, startPoint x: 208, startPoint y: 368, endPoint x: 41, endPoint y: 367, distance: 166.7
click at [41, 367] on section "Dockets Estimates Customers" at bounding box center [581, 264] width 1163 height 1078
type textarea "7 Sheets"
click at [211, 100] on textarea at bounding box center [396, 95] width 487 height 33
paste textarea "7 Sheets"
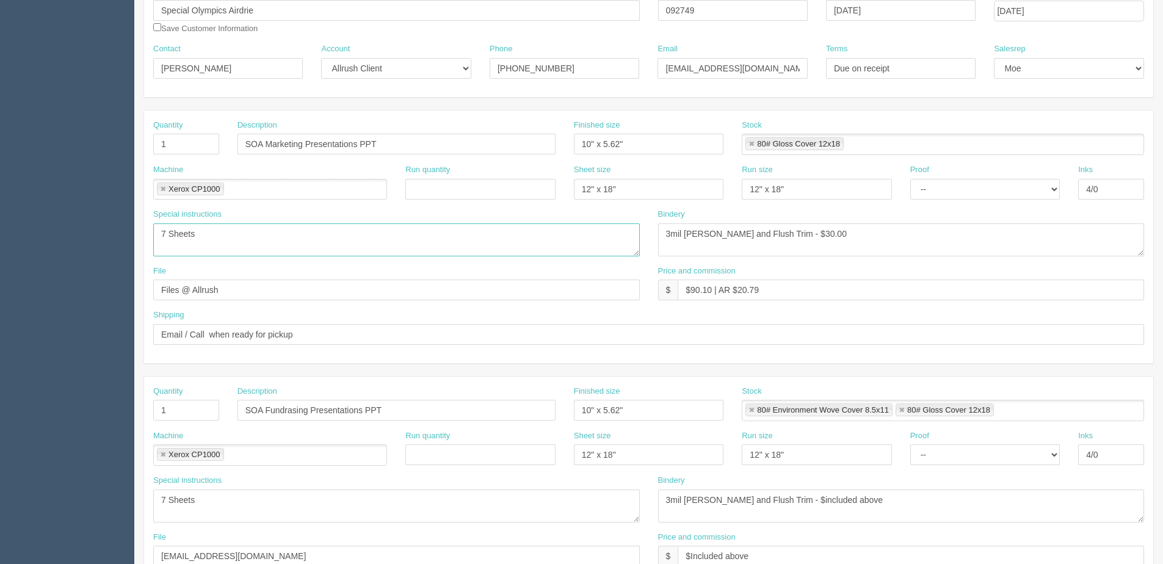
scroll to position [0, 0]
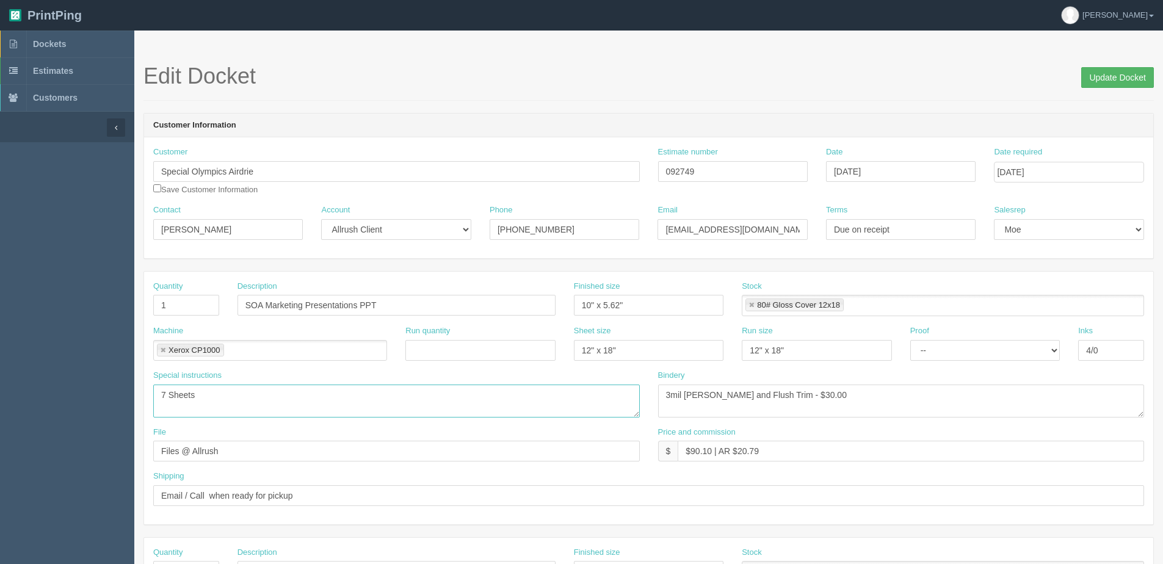
type textarea "7 Sheets"
click at [1087, 71] on input "Update Docket" at bounding box center [1117, 77] width 73 height 21
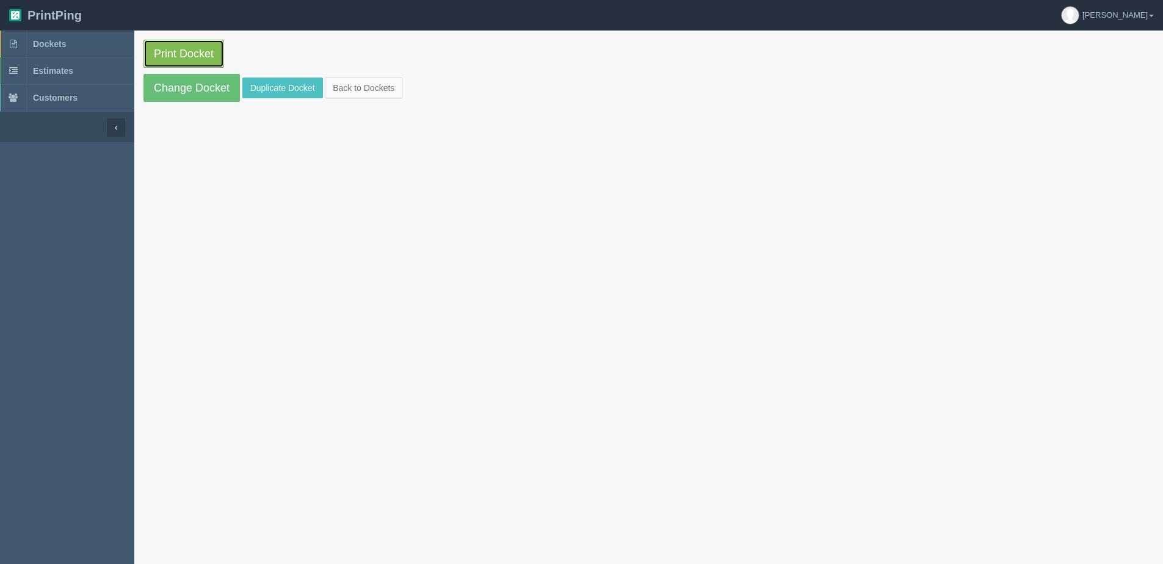
click at [195, 49] on link "Print Docket" at bounding box center [183, 54] width 81 height 28
drag, startPoint x: 1130, startPoint y: 147, endPoint x: 1090, endPoint y: 152, distance: 39.5
click at [1130, 147] on section "Print Docket Change Docket Duplicate Docket Back to Dockets" at bounding box center [648, 313] width 1029 height 564
drag, startPoint x: 365, startPoint y: 83, endPoint x: 327, endPoint y: 89, distance: 38.3
click at [363, 83] on link "Back to Dockets" at bounding box center [364, 88] width 78 height 21
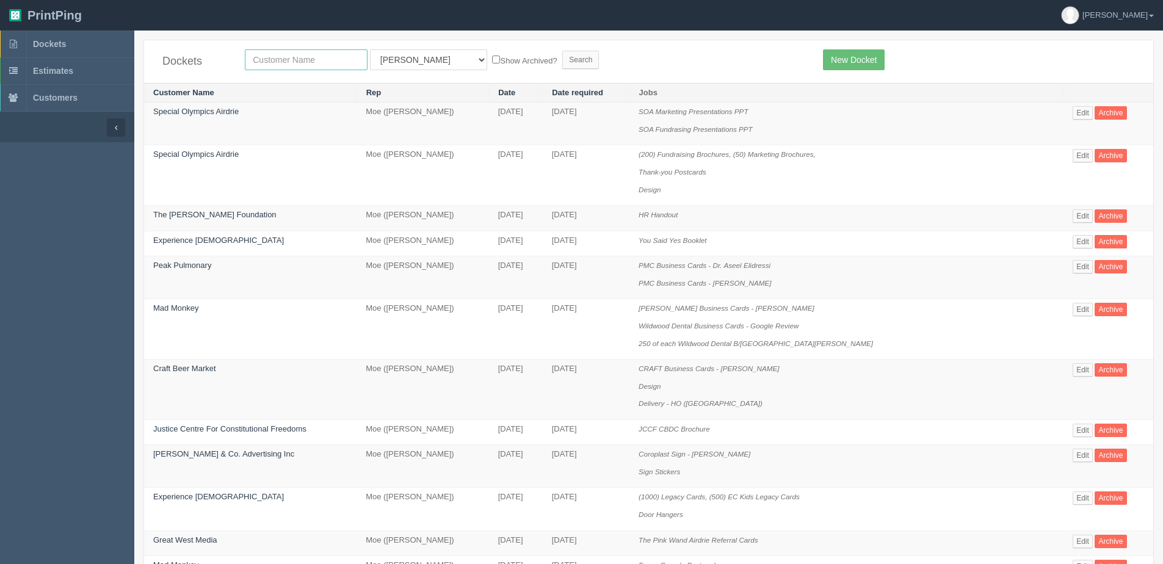
click at [300, 68] on input "text" at bounding box center [306, 59] width 123 height 21
click at [320, 56] on input "text" at bounding box center [306, 59] width 123 height 21
click at [294, 65] on input "merced" at bounding box center [306, 59] width 123 height 21
type input "mercedes"
click at [492, 59] on label "Show Archived?" at bounding box center [524, 60] width 65 height 14
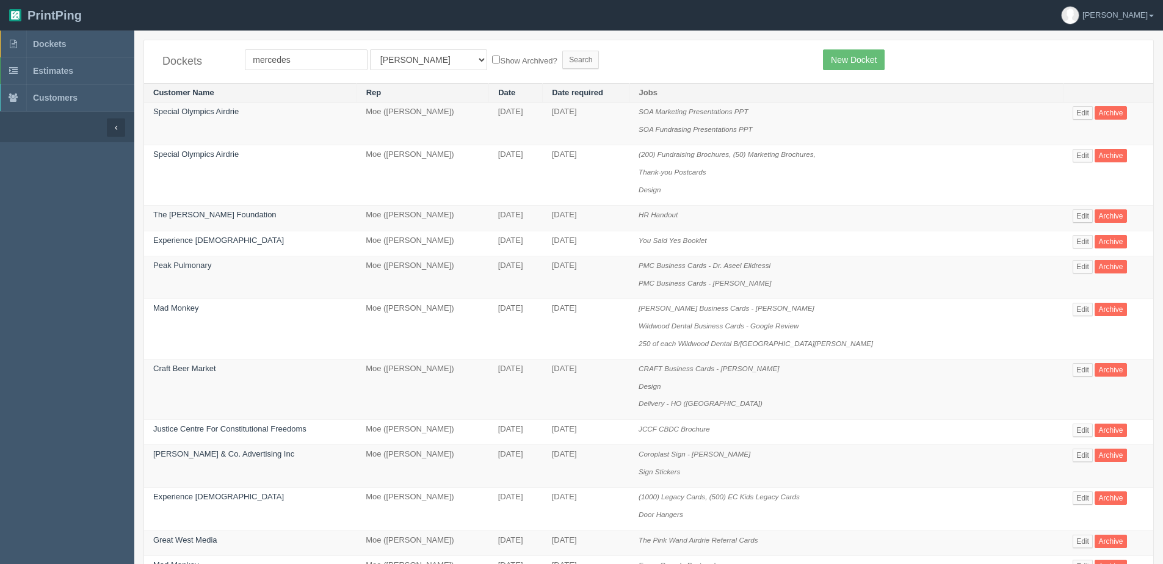
click at [492, 59] on input "Show Archived?" at bounding box center [496, 60] width 8 height 8
checkbox input "true"
drag, startPoint x: 402, startPoint y: 61, endPoint x: 400, endPoint y: 68, distance: 7.7
click at [400, 68] on select "All Users [PERSON_NAME] Test 1 [PERSON_NAME] [PERSON_NAME] [PERSON_NAME] France…" at bounding box center [428, 59] width 117 height 21
select select "1"
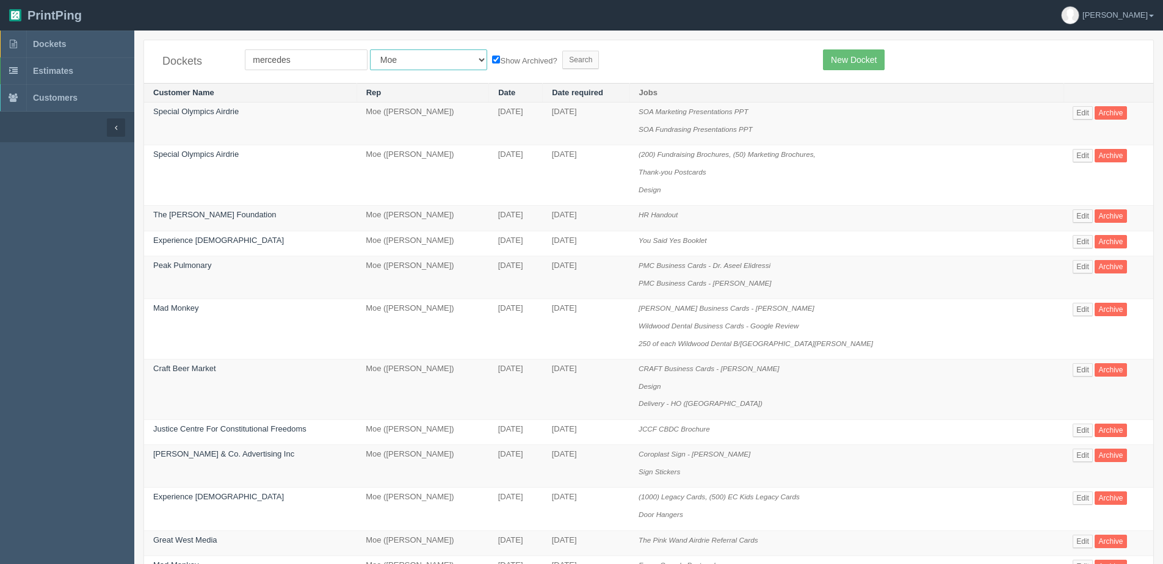
click at [370, 49] on select "All Users [PERSON_NAME] Test 1 [PERSON_NAME] [PERSON_NAME] [PERSON_NAME] France…" at bounding box center [428, 59] width 117 height 21
click at [562, 58] on input "Search" at bounding box center [580, 60] width 37 height 18
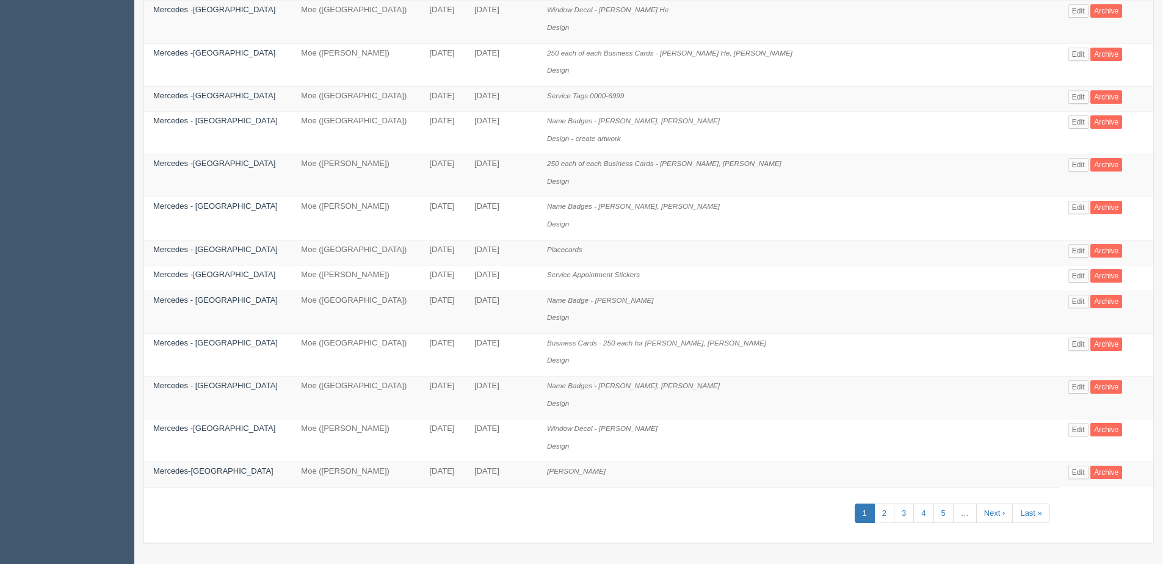
scroll to position [634, 0]
click at [874, 515] on link "2" at bounding box center [884, 513] width 20 height 20
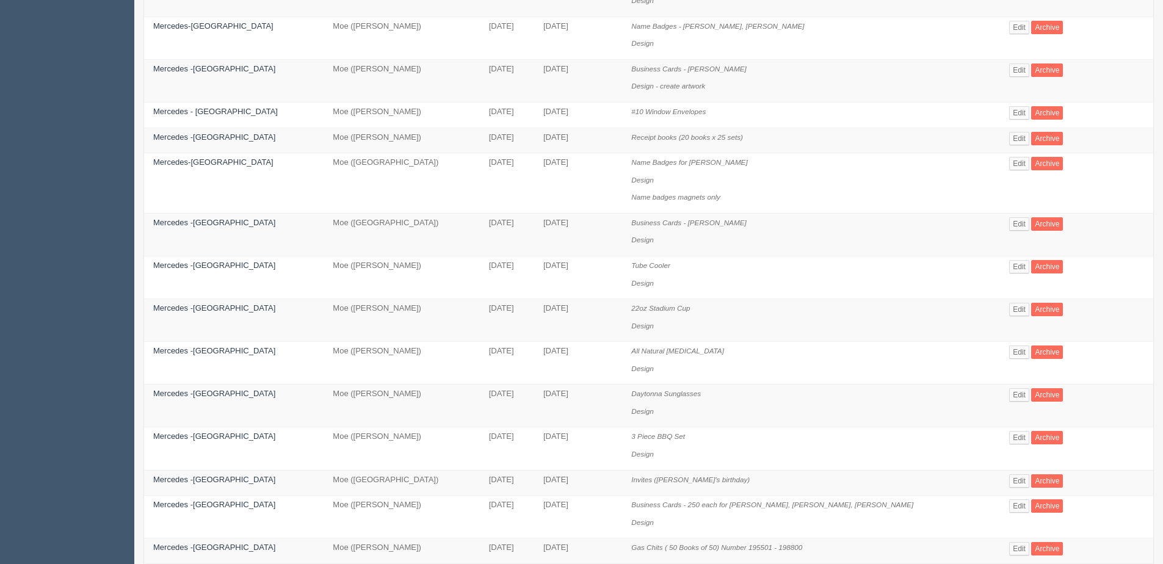
scroll to position [550, 0]
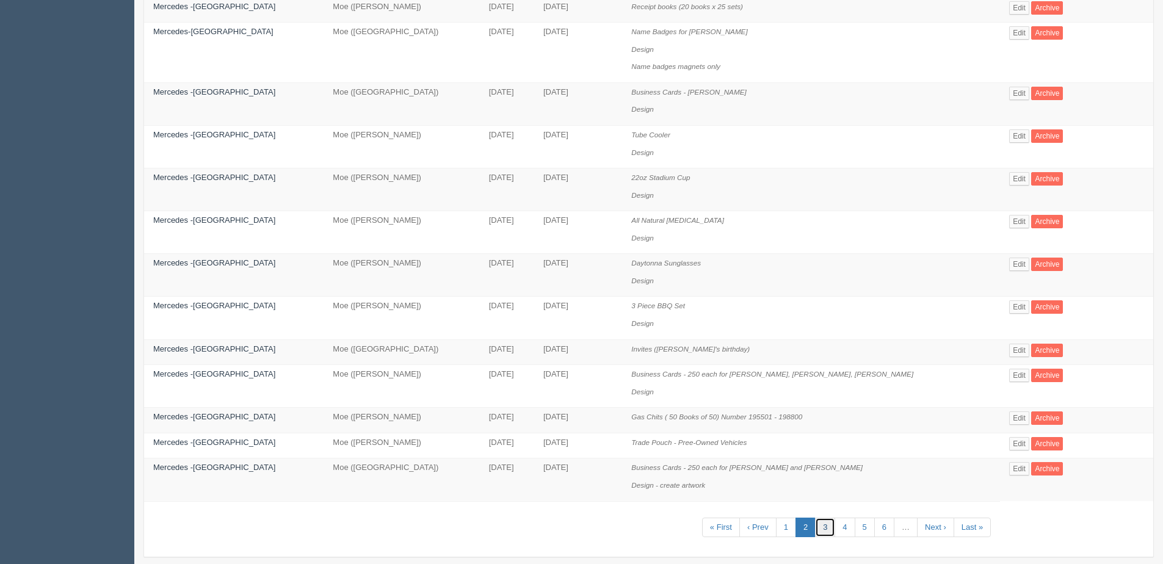
click at [815, 530] on link "3" at bounding box center [825, 528] width 20 height 20
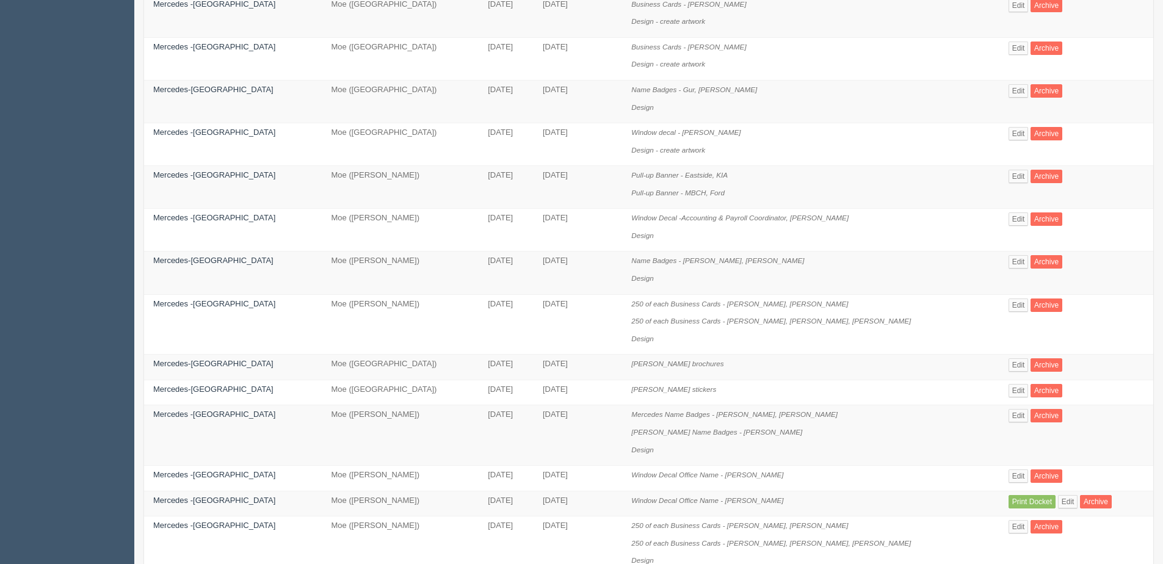
scroll to position [599, 0]
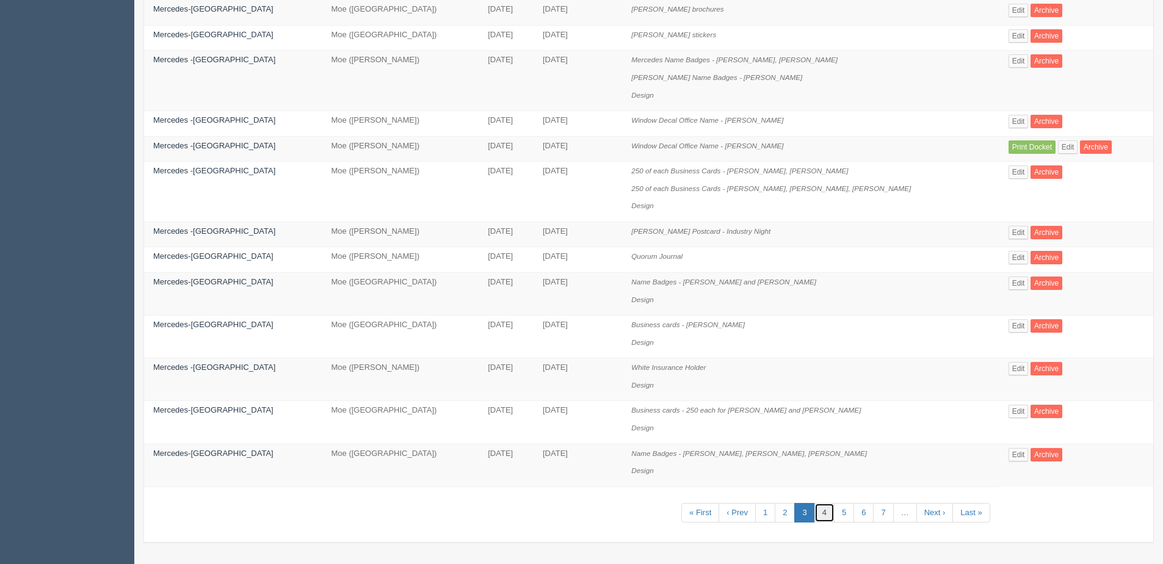
click at [815, 516] on link "4" at bounding box center [825, 513] width 20 height 20
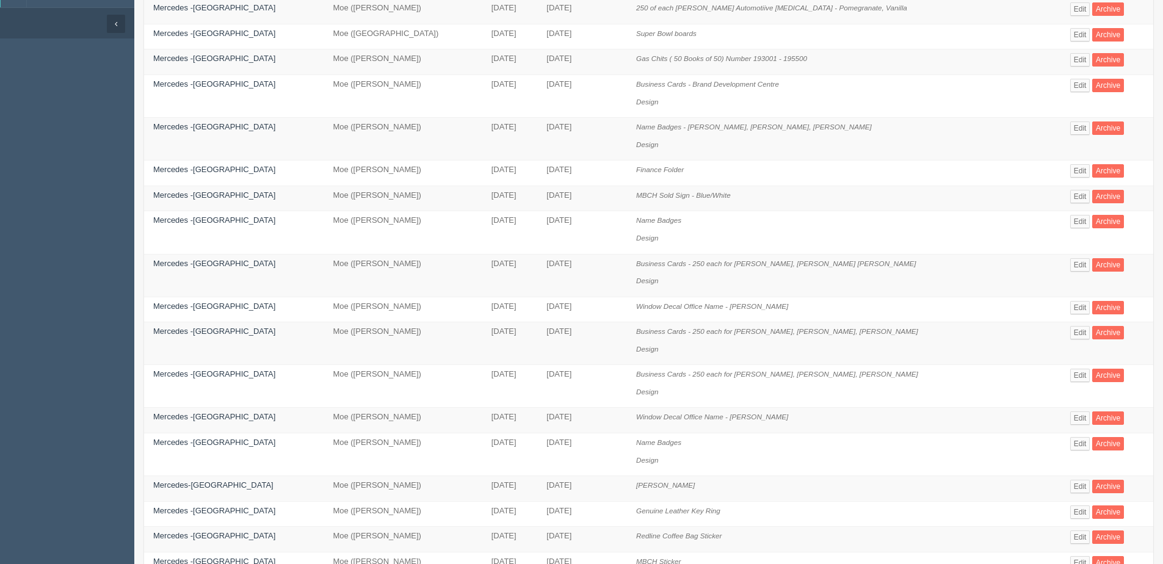
scroll to position [122, 0]
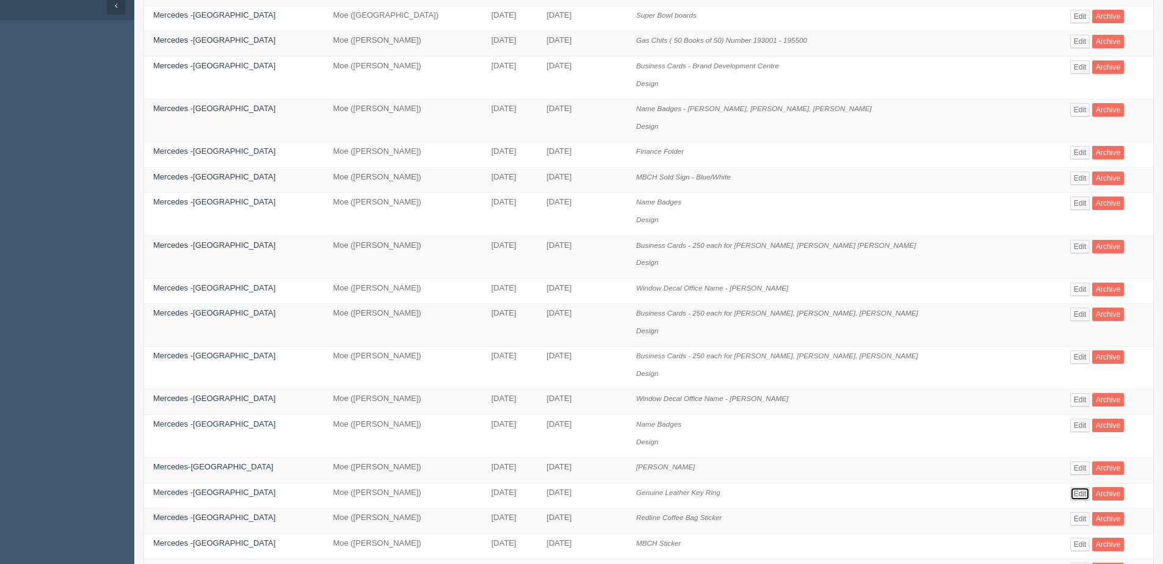
click at [1080, 495] on link "Edit" at bounding box center [1080, 493] width 20 height 13
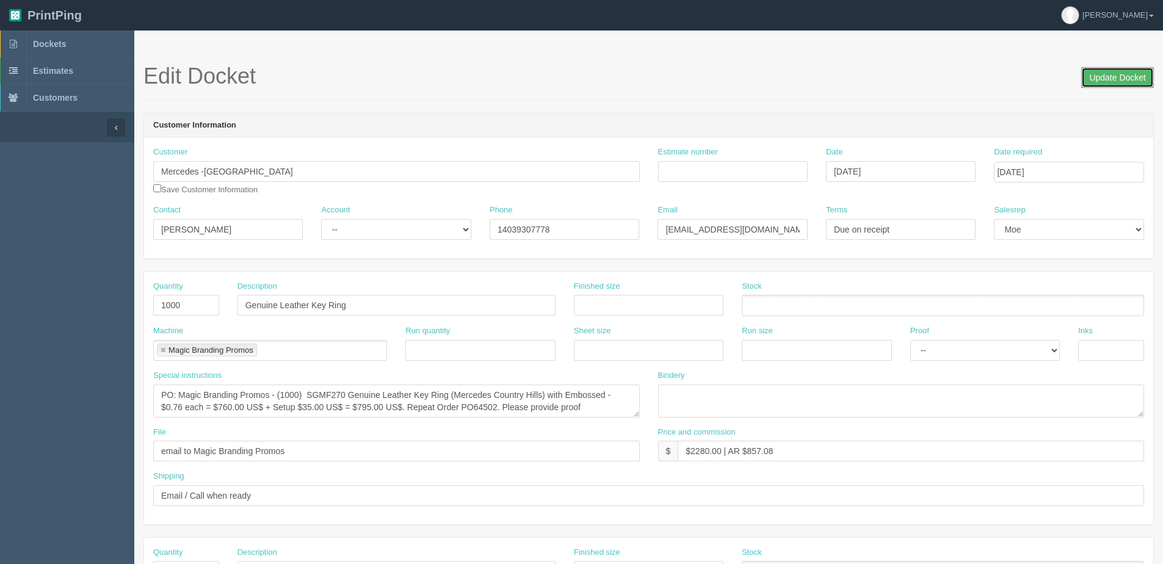
click at [1099, 83] on input "Update Docket" at bounding box center [1117, 77] width 73 height 21
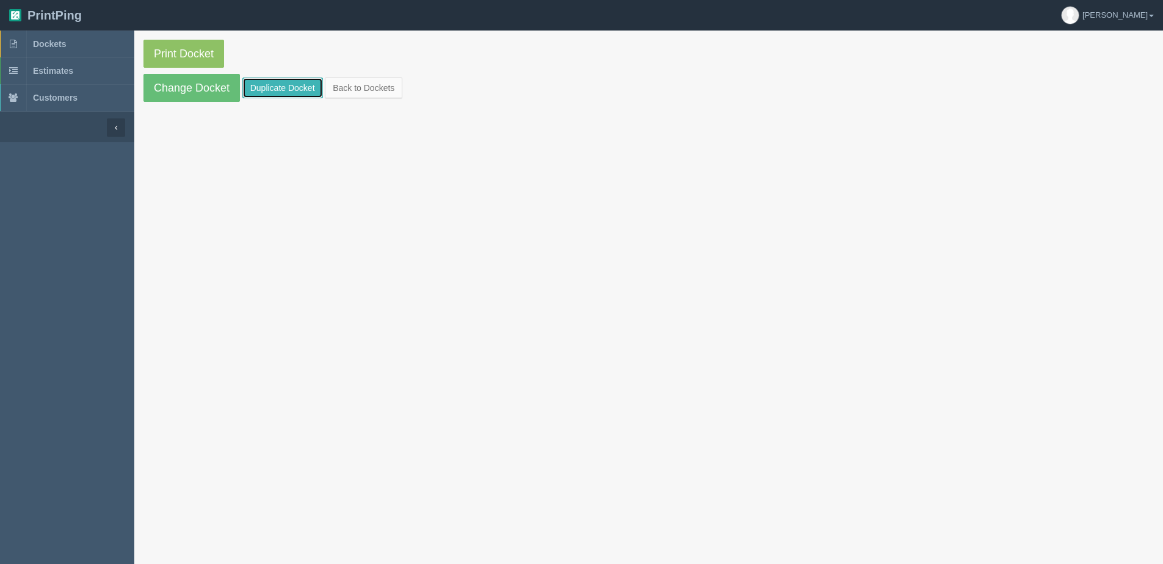
click at [275, 83] on link "Duplicate Docket" at bounding box center [282, 88] width 81 height 21
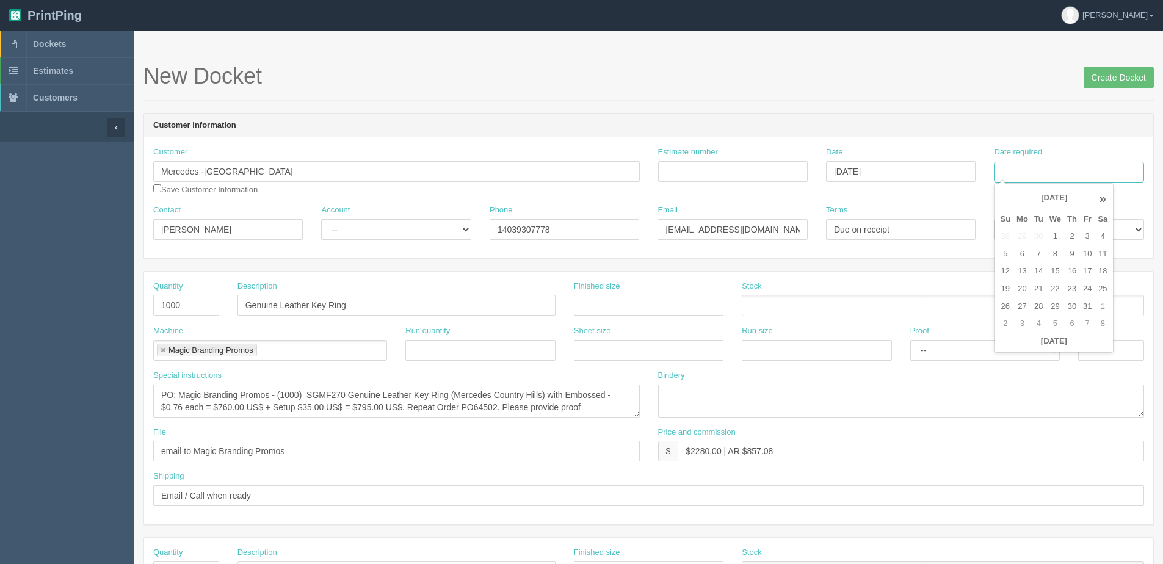
click at [1056, 173] on input "Date required" at bounding box center [1069, 172] width 150 height 21
click at [1029, 349] on th "Today" at bounding box center [1054, 342] width 114 height 18
click at [1091, 307] on td "31" at bounding box center [1087, 307] width 15 height 18
type input "October 31, 2025"
click at [278, 391] on textarea "PO: Magic Branding Promos - (1000) SGMF270 Genuine Leather Key Ring (Mercedes C…" at bounding box center [396, 401] width 487 height 33
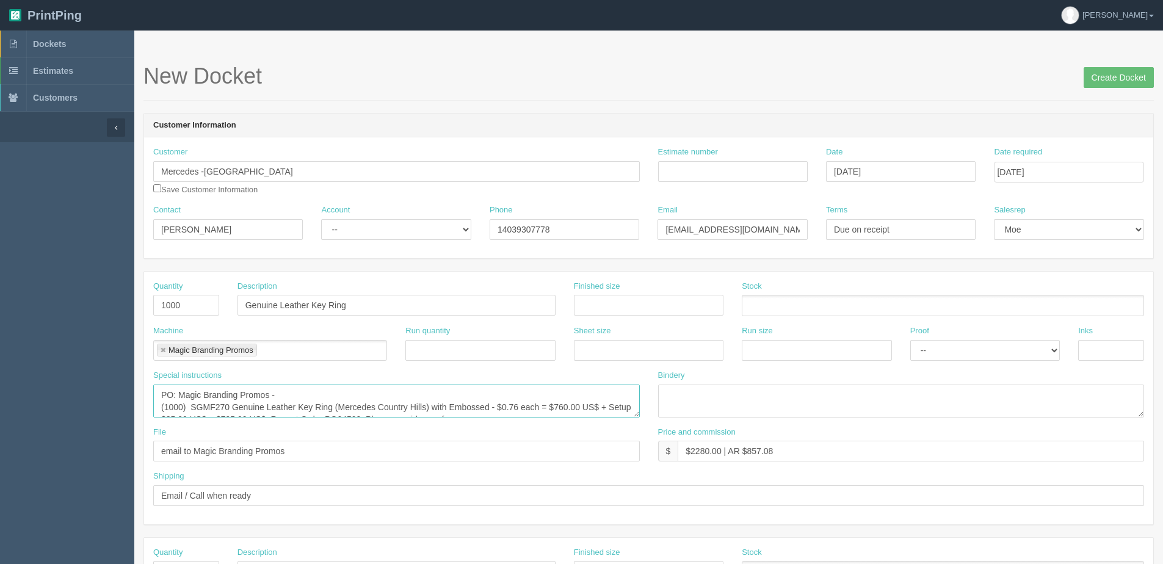
click at [296, 385] on textarea "PO: Magic Branding Promos - (1000) SGMF270 Genuine Leather Key Ring (Mercedes C…" at bounding box center [396, 401] width 487 height 33
click at [407, 392] on textarea "PO: Magic Branding Promos - (1000) SGMF270 Genuine Leather Key Ring (Mercedes C…" at bounding box center [396, 401] width 487 height 33
drag, startPoint x: 295, startPoint y: 413, endPoint x: 415, endPoint y: 394, distance: 121.7
click at [415, 394] on textarea "PO: Magic Branding Promos - (1000) SGMF270 Genuine Leather Key Ring (Mercedes C…" at bounding box center [396, 401] width 487 height 33
click at [416, 395] on textarea "PO: Magic Branding Promos - (1000) SGMF270 Genuine Leather Key Ring (Mercedes C…" at bounding box center [396, 401] width 487 height 33
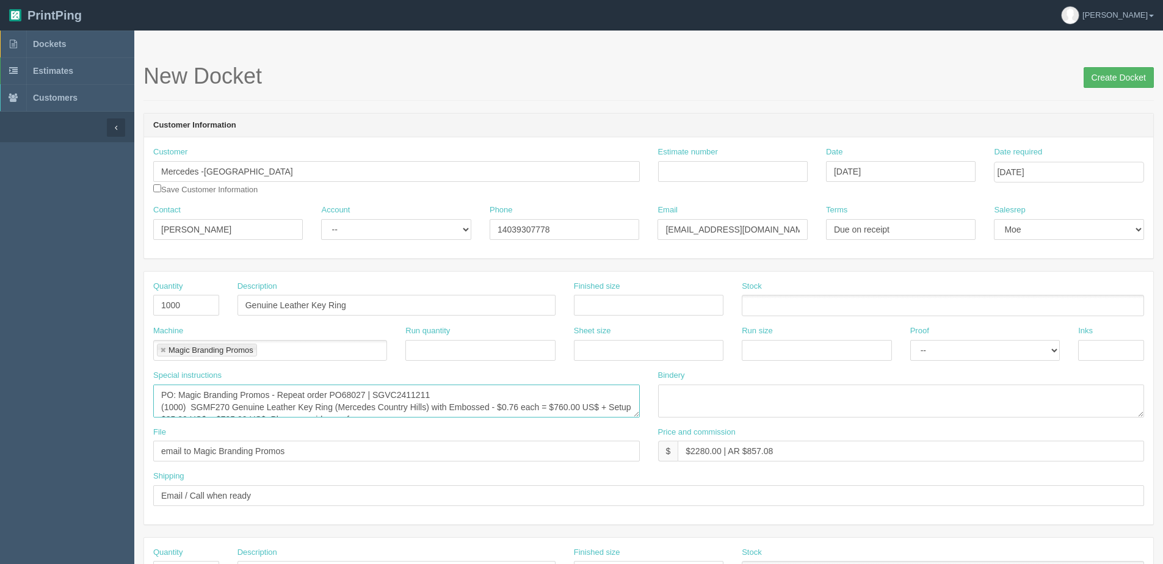
type textarea "PO: Magic Branding Promos - Repeat order PO68027 | SGVC2411211 (1000) SGMF270 G…"
click at [1135, 71] on input "Create Docket" at bounding box center [1119, 77] width 70 height 21
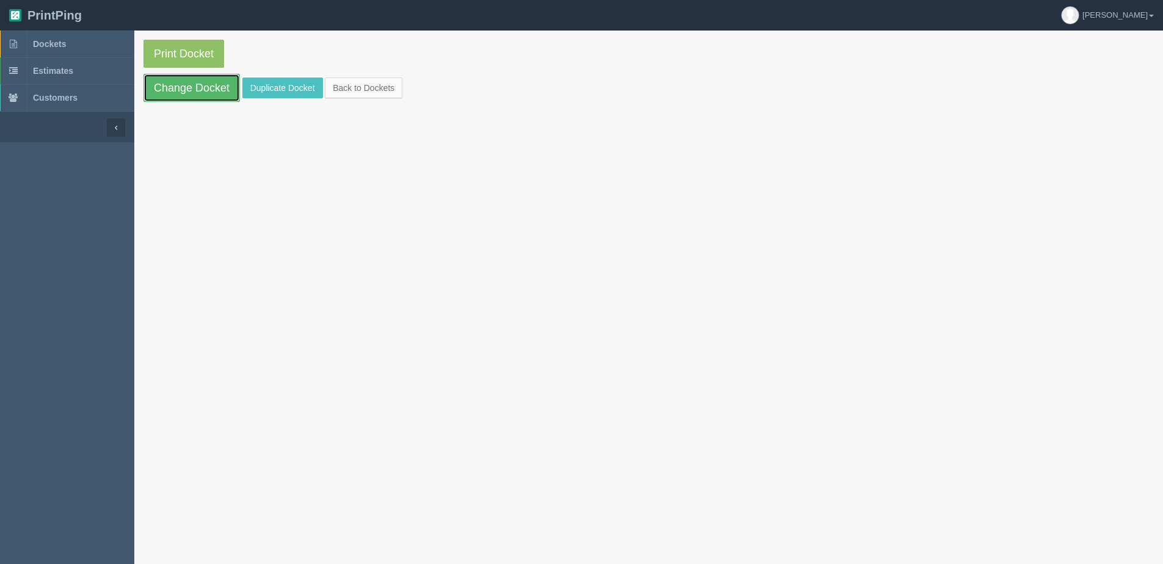
click at [191, 90] on link "Change Docket" at bounding box center [191, 88] width 96 height 28
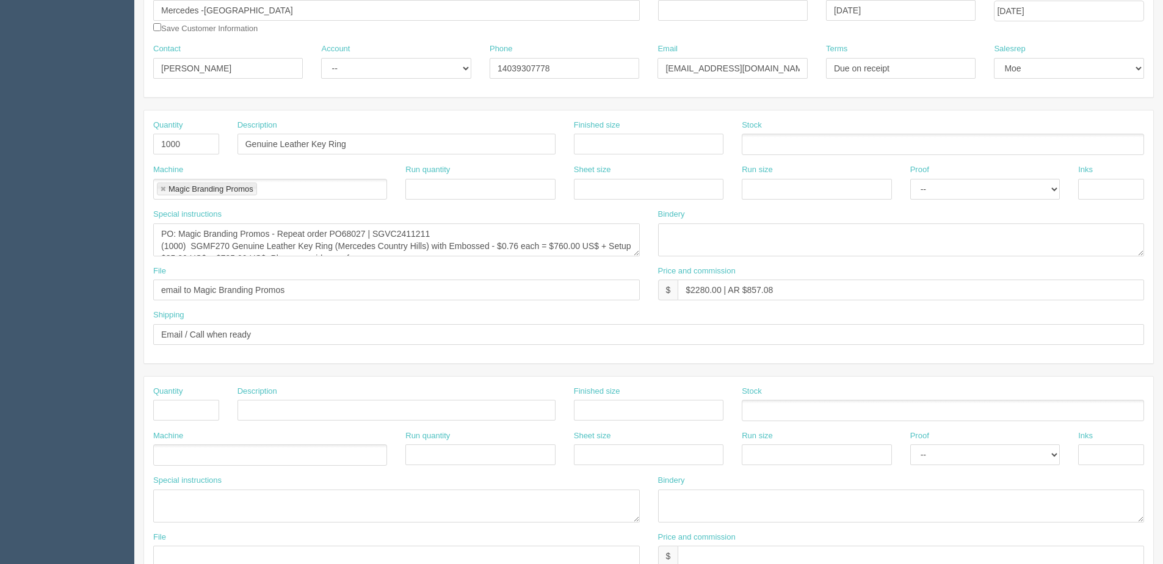
scroll to position [183, 0]
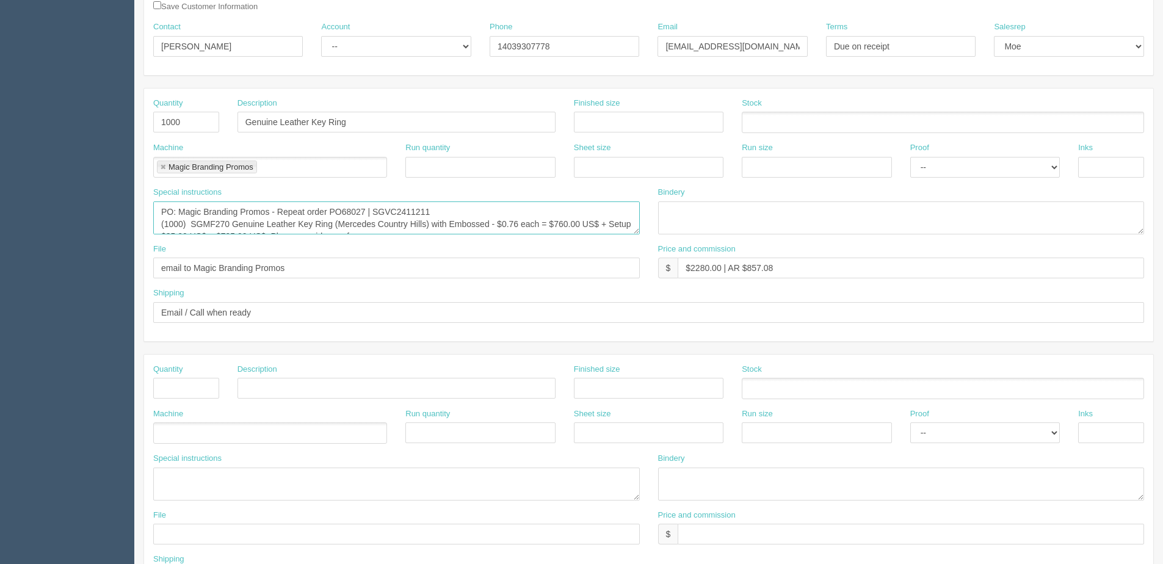
click at [474, 233] on textarea "PO: Magic Branding Promos - Repeat order PO68027 | SGVC2411211 (1000) SGMF270 G…" at bounding box center [396, 217] width 487 height 33
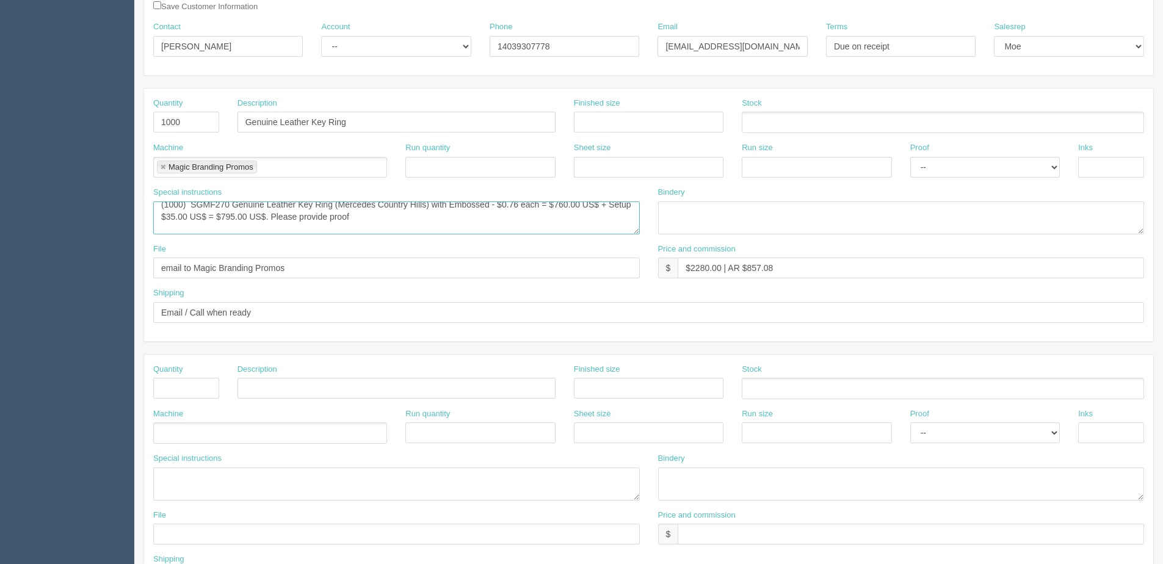
scroll to position [32, 0]
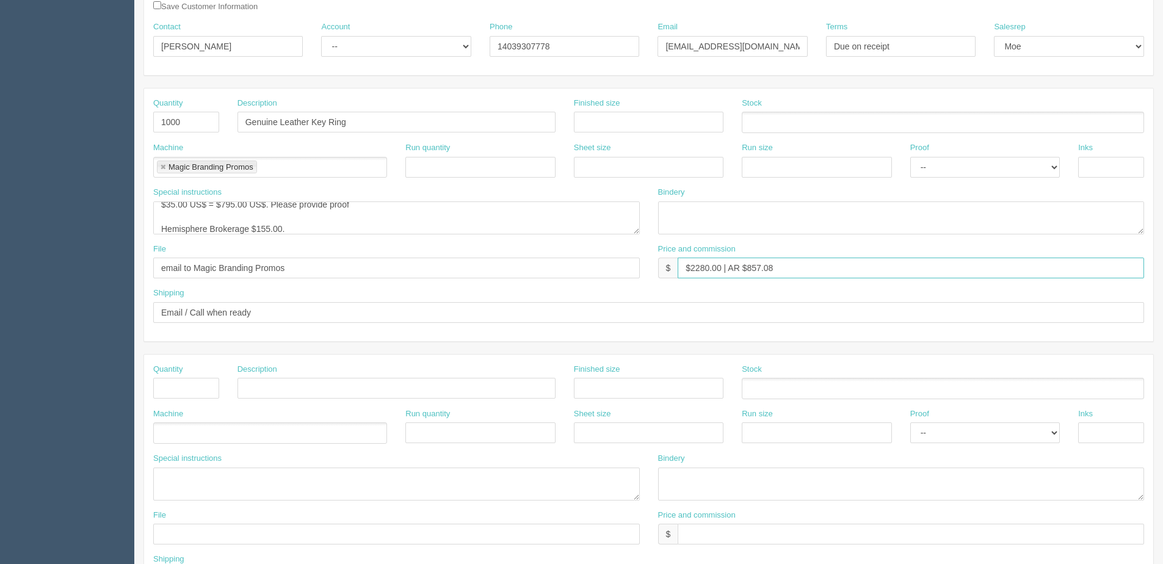
click at [703, 272] on input "$2280.00 | AR $857.08" at bounding box center [911, 268] width 466 height 21
drag, startPoint x: 696, startPoint y: 267, endPoint x: 720, endPoint y: 270, distance: 24.0
click at [720, 270] on input "$2280.00 | AR $857.08" at bounding box center [911, 268] width 466 height 21
click at [750, 270] on input "$2330.00 | AR $857.08" at bounding box center [911, 268] width 466 height 21
drag, startPoint x: 746, startPoint y: 268, endPoint x: 885, endPoint y: 215, distance: 149.0
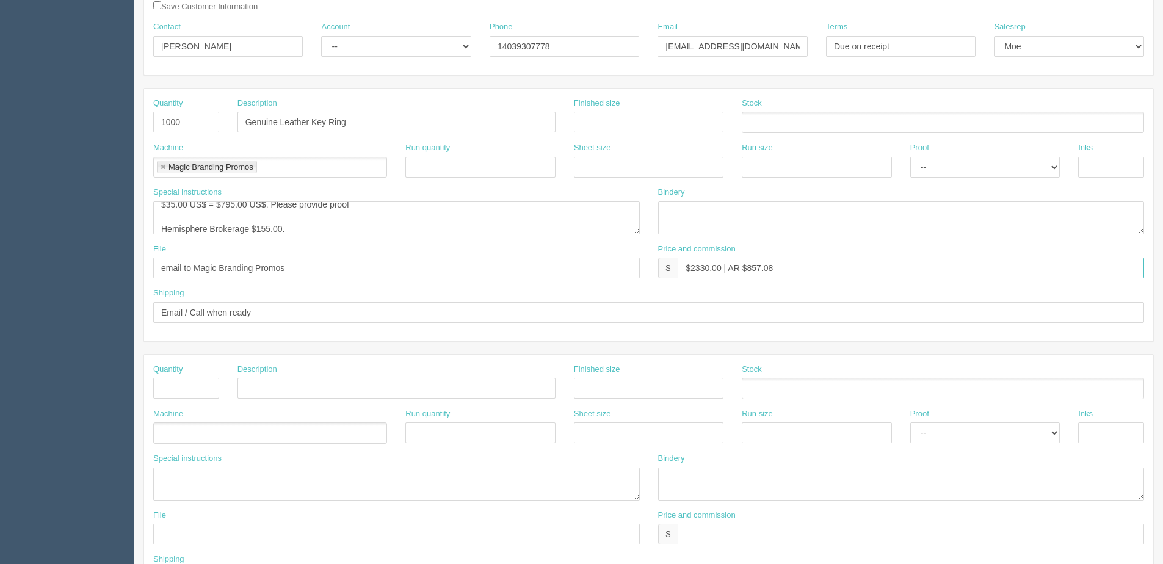
click at [863, 255] on div "Price and commission $ $2330.00 | AR $857.08" at bounding box center [901, 261] width 487 height 35
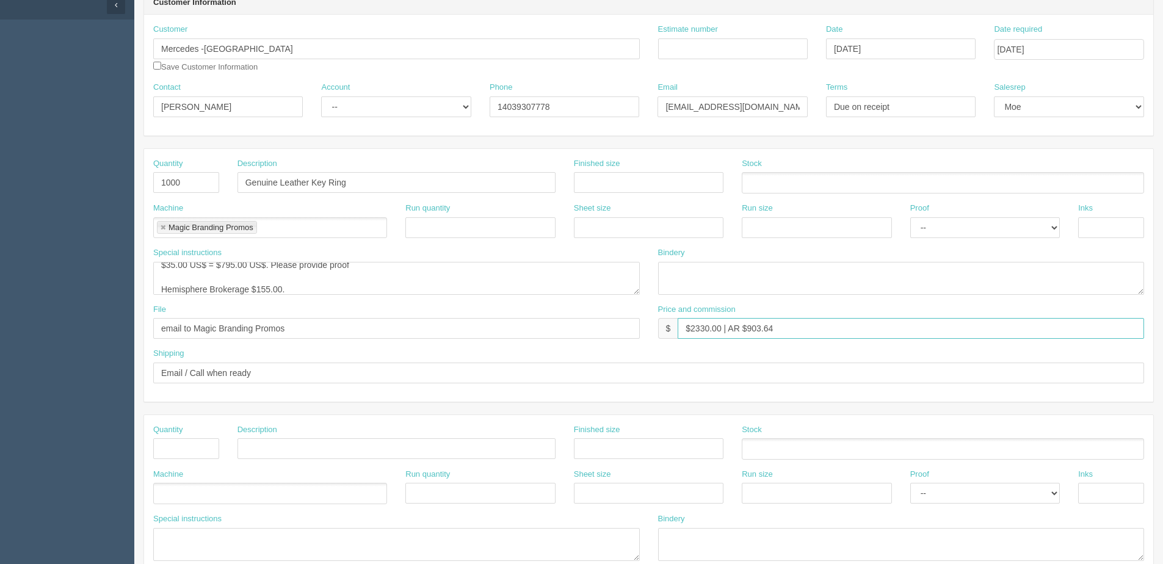
scroll to position [0, 0]
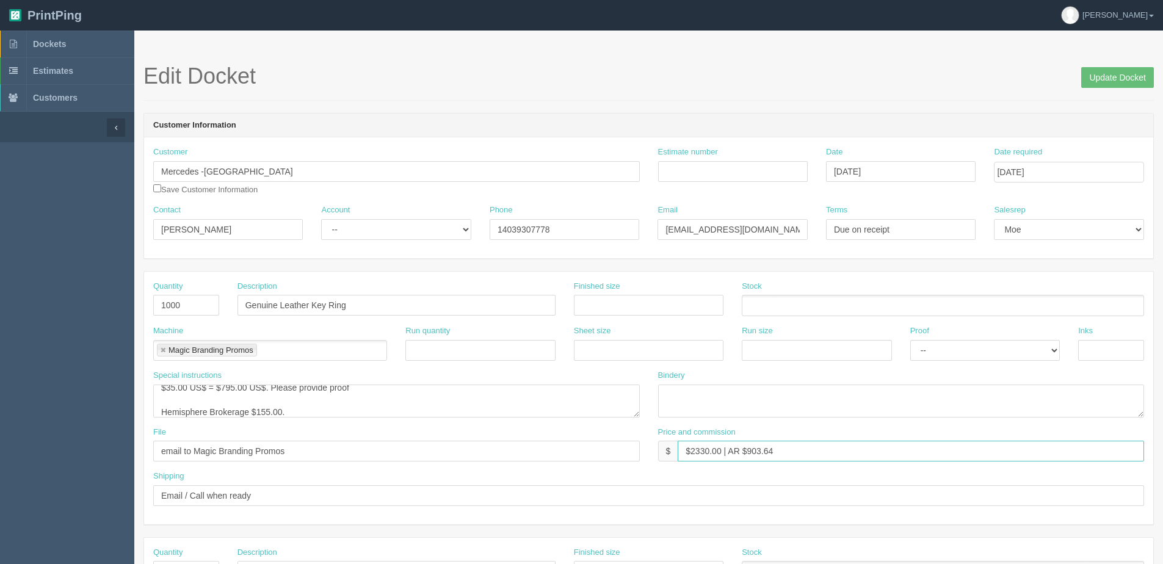
type input "$2330.00 | AR $903.64"
click at [1076, 75] on h1 "Edit Docket Update Docket" at bounding box center [648, 76] width 1011 height 24
click at [1089, 70] on input "Update Docket" at bounding box center [1117, 77] width 73 height 21
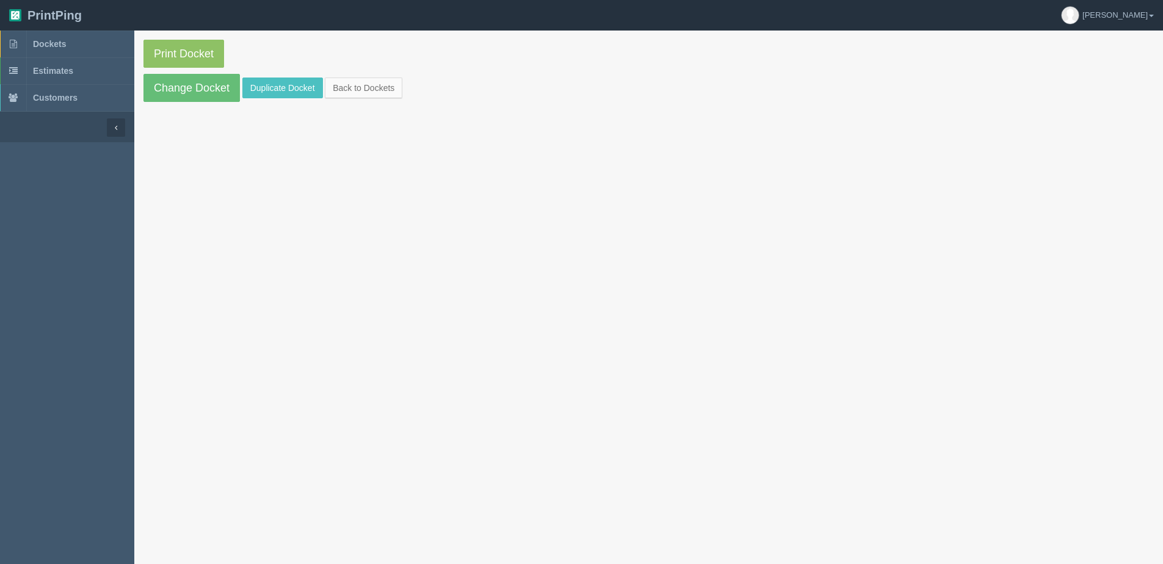
click at [355, 76] on section "Print Docket Change Docket Duplicate Docket Back to Dockets" at bounding box center [648, 71] width 1029 height 81
click at [359, 92] on link "Back to Dockets" at bounding box center [364, 88] width 78 height 21
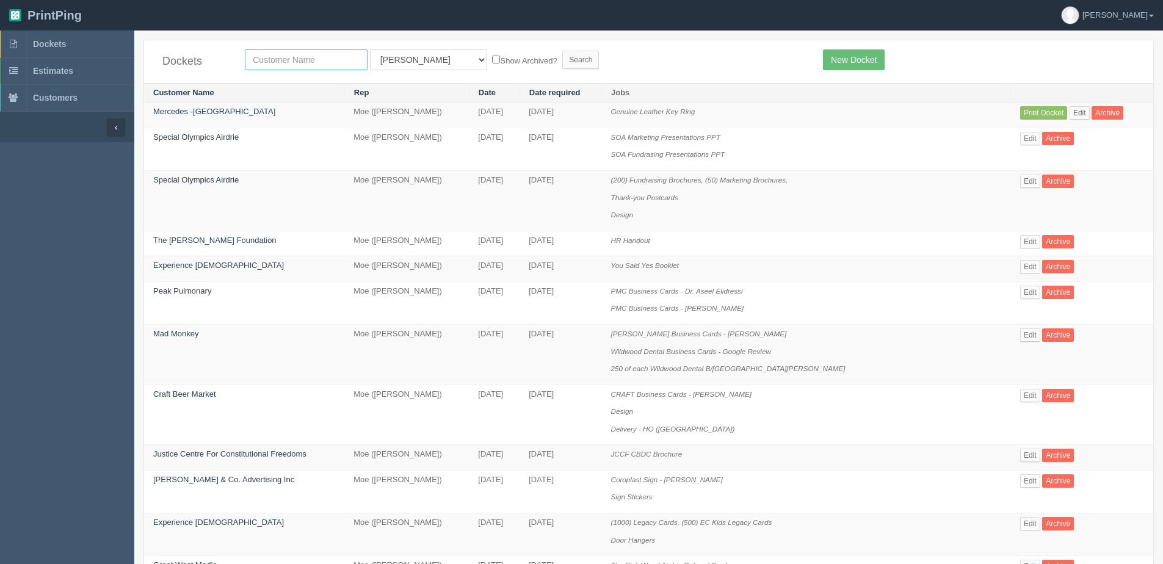
click at [273, 57] on input "text" at bounding box center [306, 59] width 123 height 21
click at [290, 67] on input "text" at bounding box center [306, 59] width 123 height 21
type input "PEAK"
click at [562, 51] on input "Search" at bounding box center [580, 60] width 37 height 18
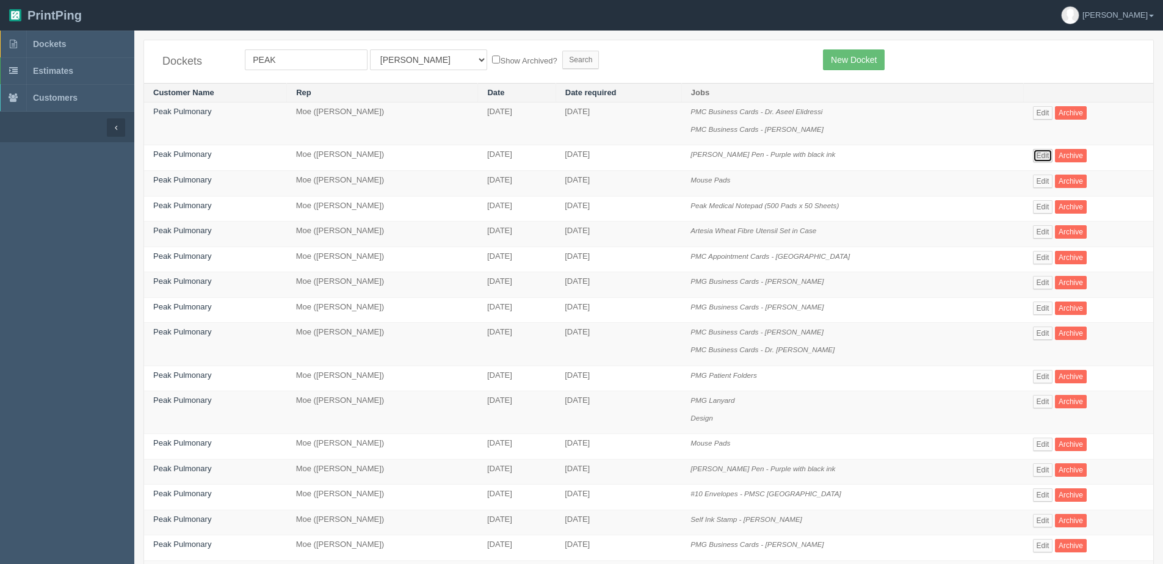
click at [1048, 154] on link "Edit" at bounding box center [1043, 155] width 20 height 13
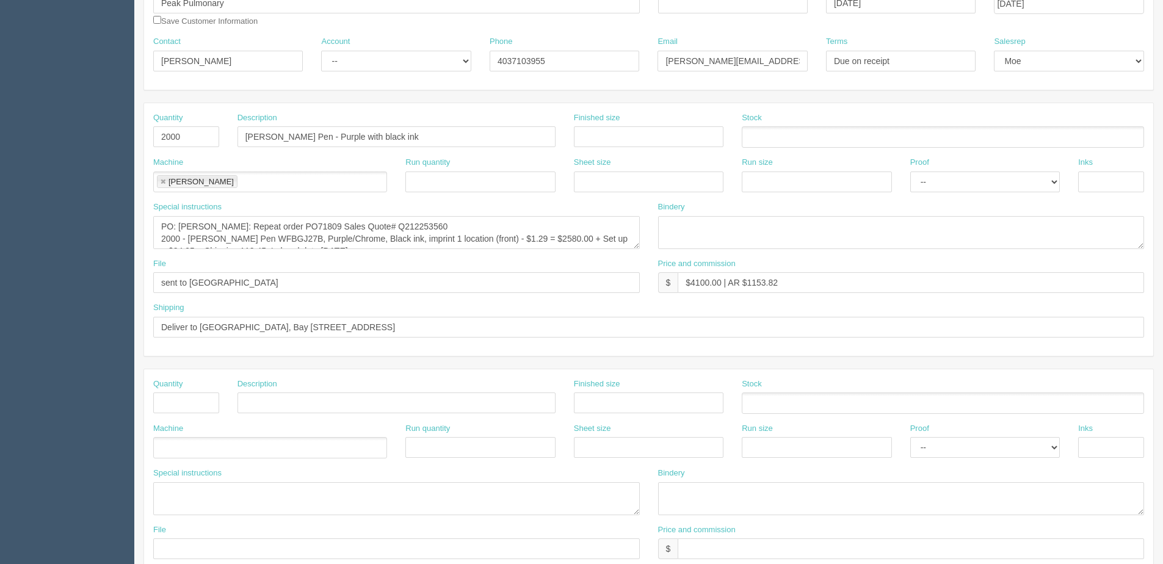
scroll to position [183, 0]
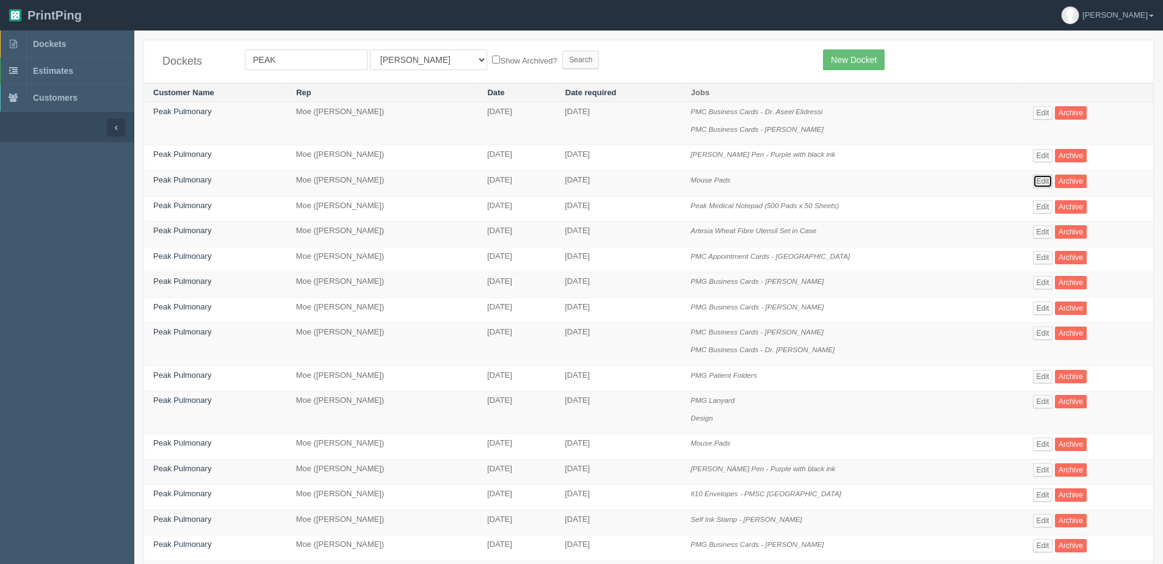
click at [1045, 180] on link "Edit" at bounding box center [1043, 181] width 20 height 13
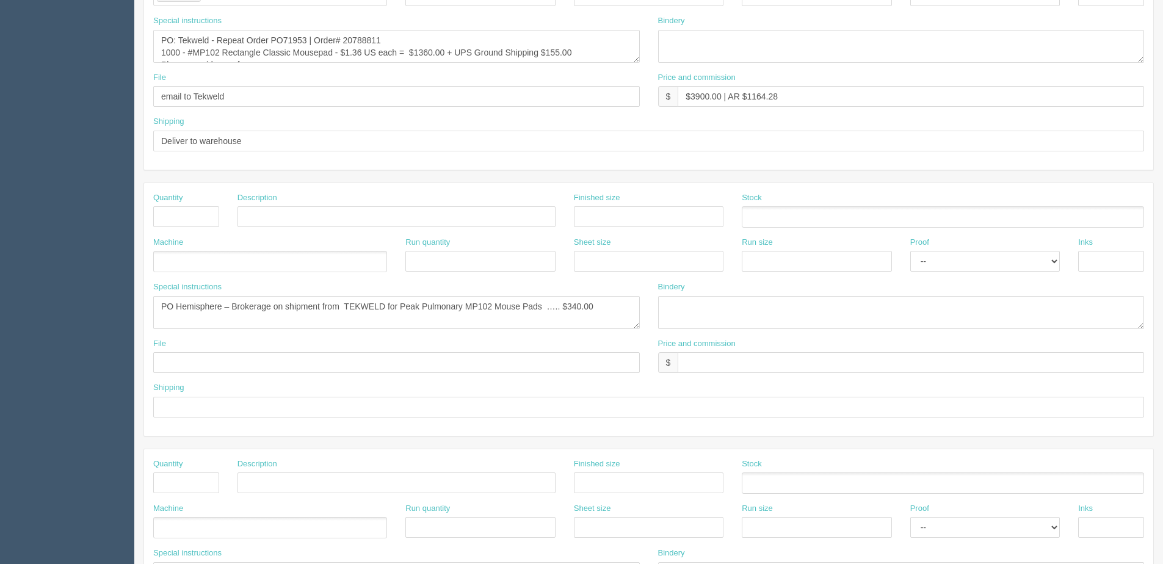
scroll to position [366, 0]
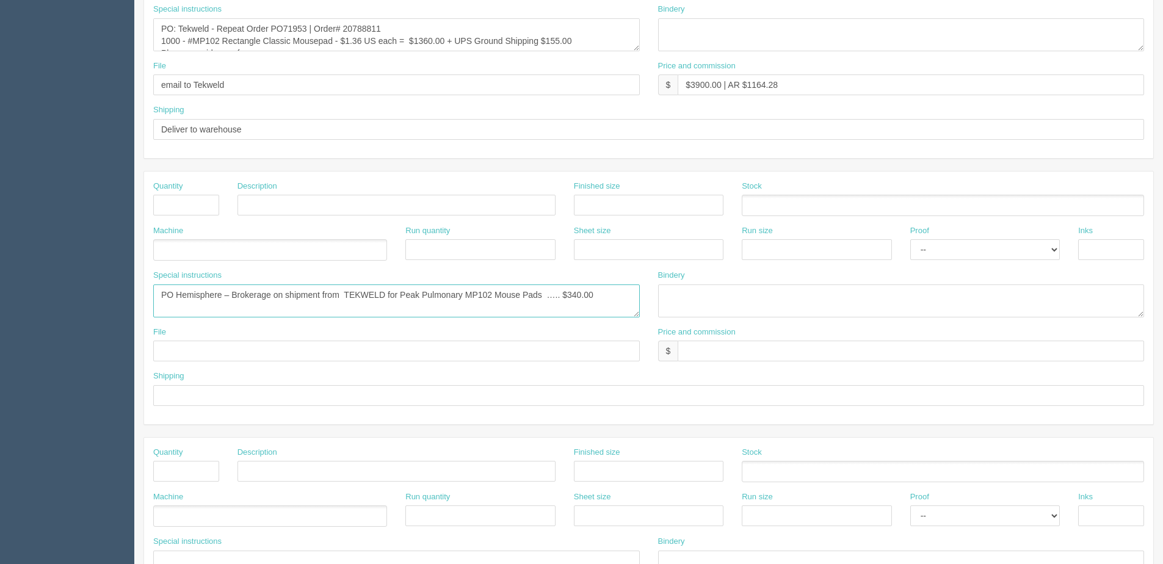
drag, startPoint x: 281, startPoint y: 285, endPoint x: -392, endPoint y: 247, distance: 673.9
click at [0, 247] on html "PrintPing [PERSON_NAME] Edit account ( [PERSON_NAME][EMAIL_ADDRESS][DOMAIN_NAME…" at bounding box center [581, 188] width 1163 height 1109
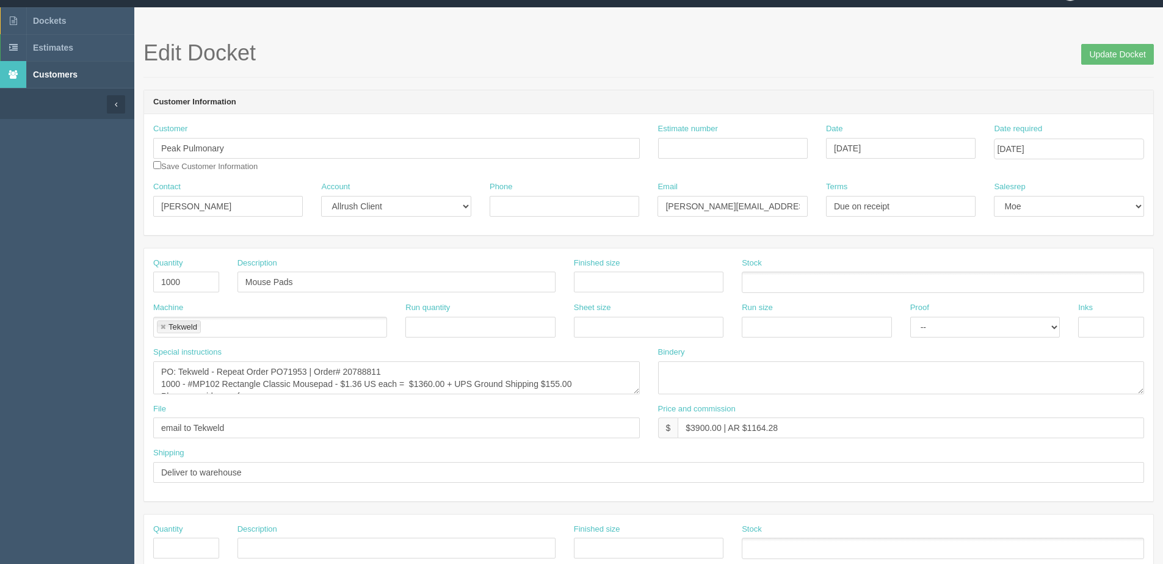
scroll to position [0, 0]
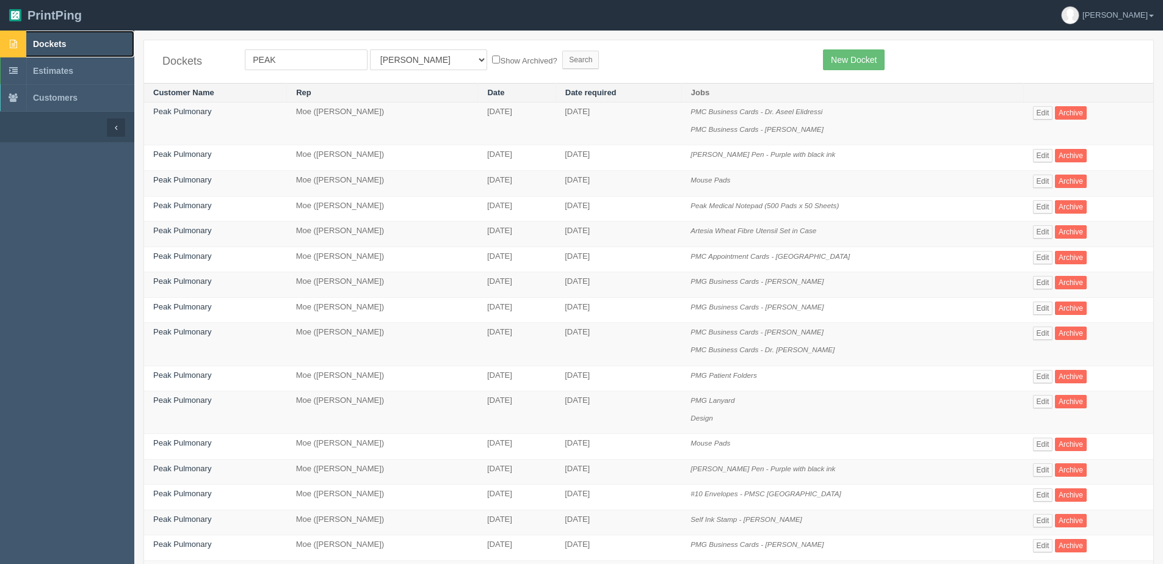
click at [54, 42] on span "Dockets" at bounding box center [49, 44] width 33 height 10
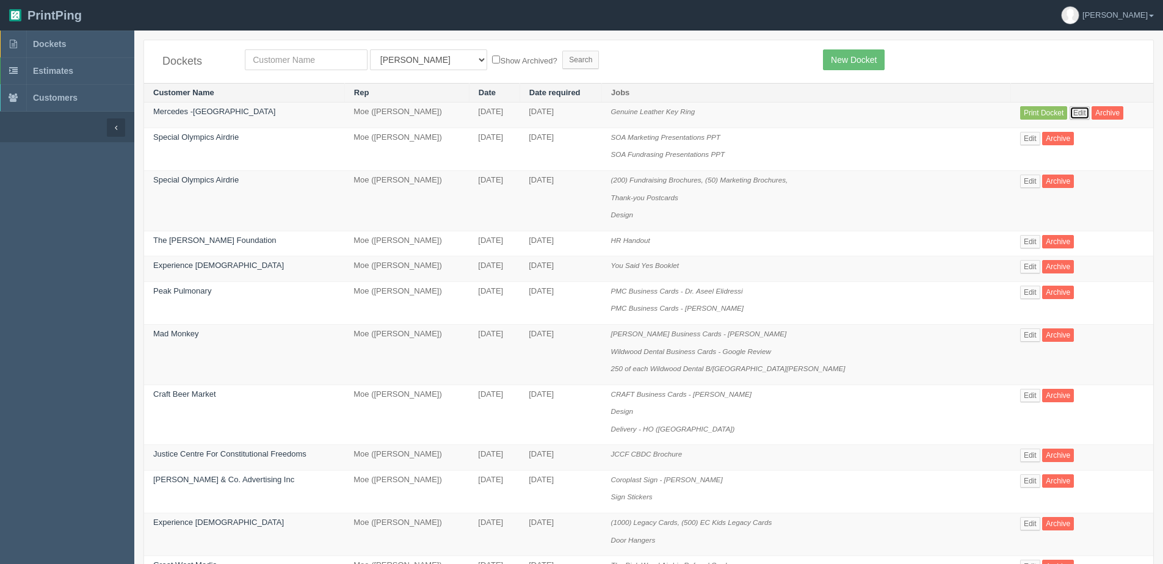
click at [1070, 111] on link "Edit" at bounding box center [1080, 112] width 20 height 13
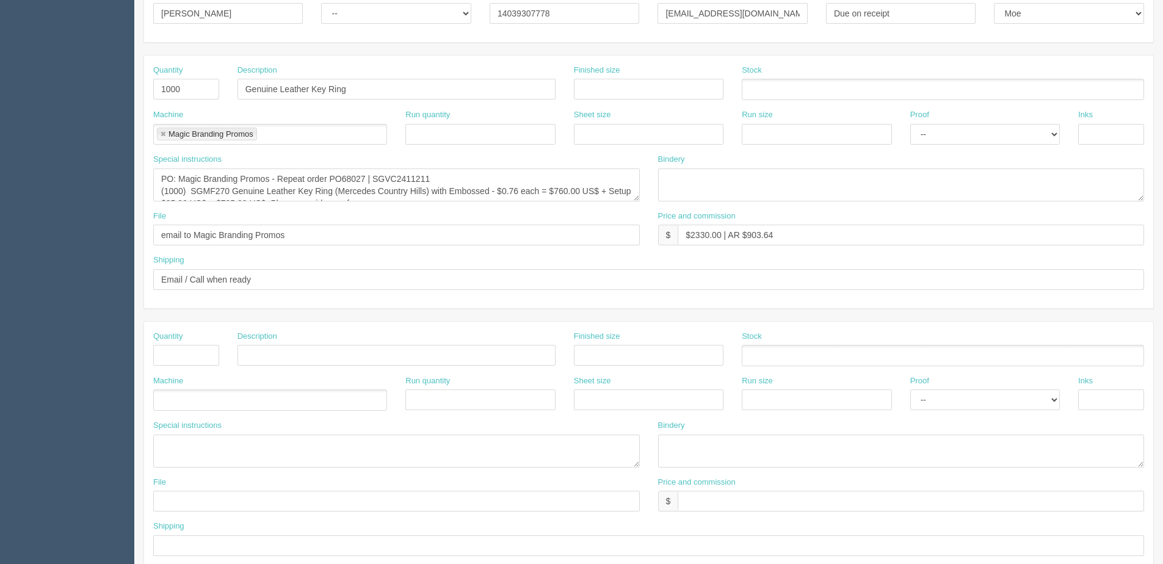
scroll to position [244, 0]
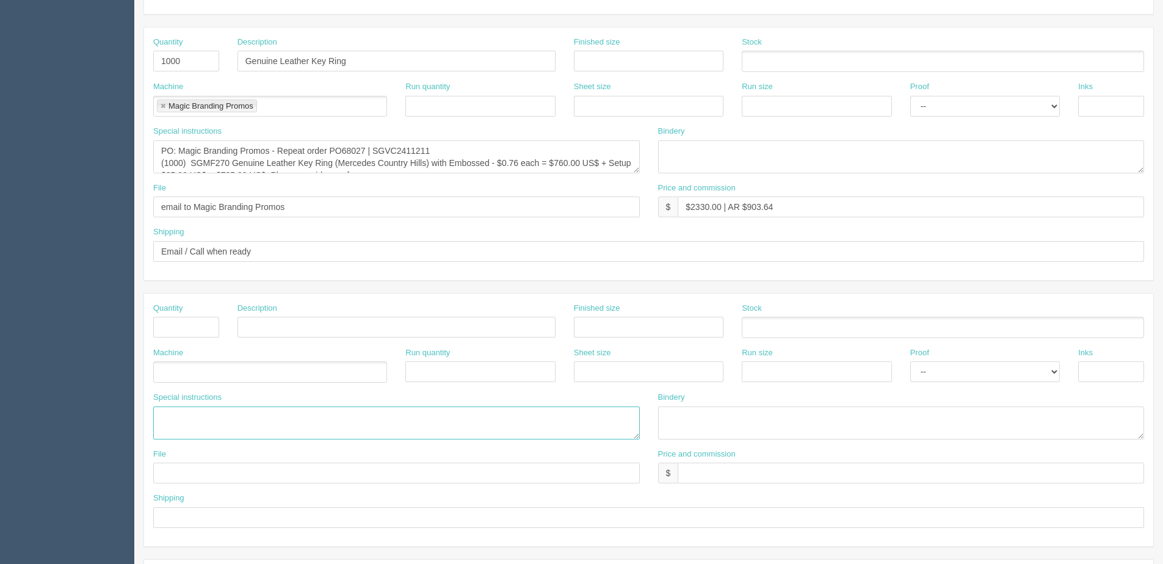
click at [238, 415] on textarea at bounding box center [396, 423] width 487 height 33
paste textarea "PO Hemisphere – Brokerage on shipment from TEKWELD for Peak Pulmonary MP102 Mou…"
type textarea "PO Hemisphere – Brokerage on shipment from TEKWELD for Peak Pulmonary MP102 Mou…"
click at [406, 169] on textarea "PO: Magic Branding Promos - Repeat order PO68027 | SGVC2411211 (1000) SGMF270 G…" at bounding box center [396, 156] width 487 height 33
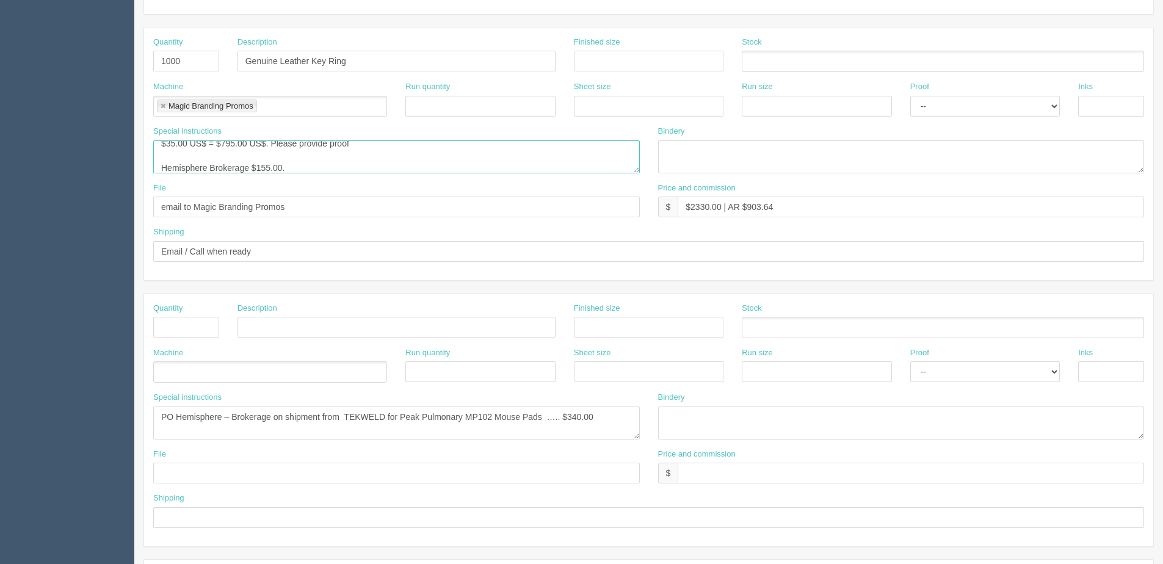
scroll to position [49, 0]
drag, startPoint x: 313, startPoint y: 161, endPoint x: -82, endPoint y: 174, distance: 395.3
click at [0, 174] on html "PrintPing [PERSON_NAME] Edit account ( [PERSON_NAME][EMAIL_ADDRESS][DOMAIN_NAME…" at bounding box center [581, 310] width 1163 height 1109
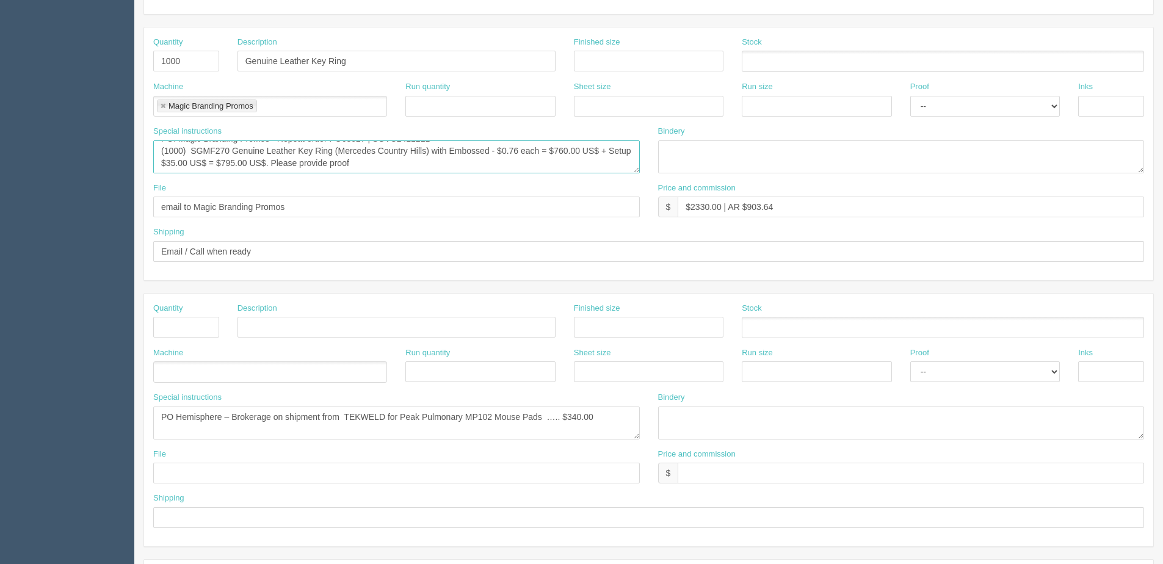
scroll to position [24, 0]
type textarea "PO: Magic Branding Promos - Repeat order PO68027 | SGVC2411211 (1000) SGMF270 G…"
drag, startPoint x: 344, startPoint y: 416, endPoint x: 383, endPoint y: 419, distance: 39.8
click at [383, 419] on textarea "PO Hemisphere – Brokerage on shipment from TEKWELD for Peak Pulmonary MP102 Mou…" at bounding box center [396, 423] width 487 height 33
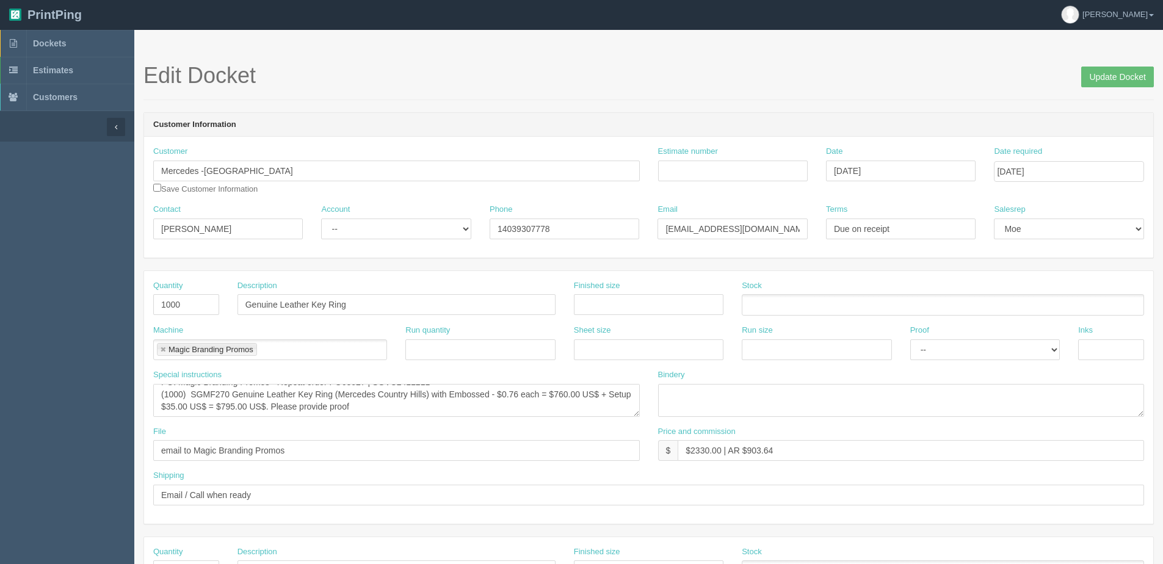
scroll to position [0, 0]
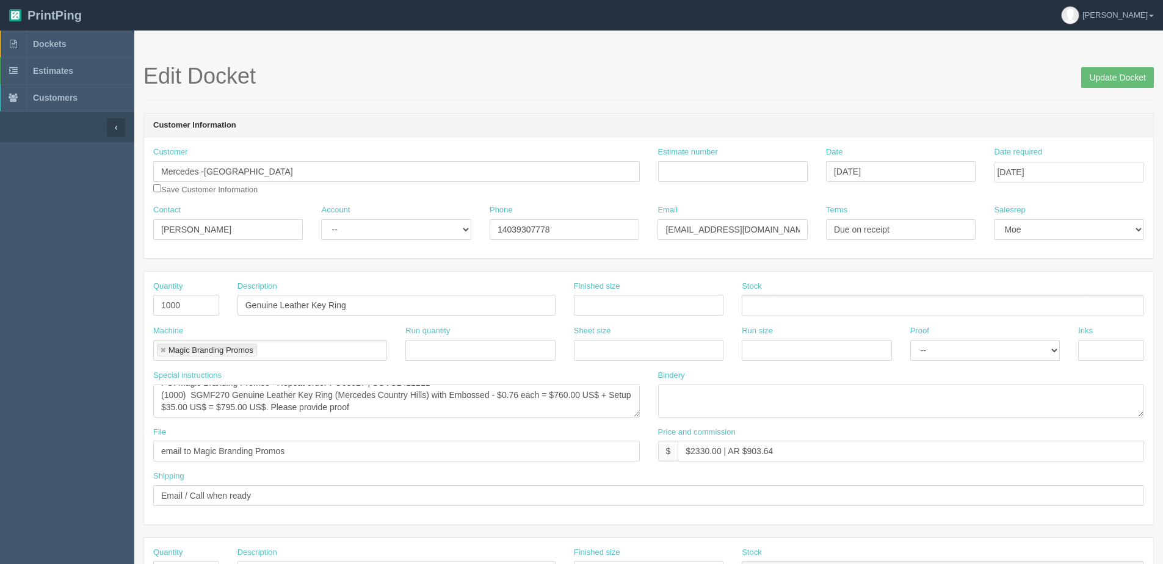
type textarea "PO Hemisphere – Brokerage on shipment from Magic Branding for Mercedes Country …"
click at [1016, 174] on input "[DATE]" at bounding box center [1069, 172] width 150 height 21
click at [1085, 321] on td "7" at bounding box center [1087, 324] width 15 height 18
type input "[DATE]"
click at [1116, 74] on input "Update Docket" at bounding box center [1117, 77] width 73 height 21
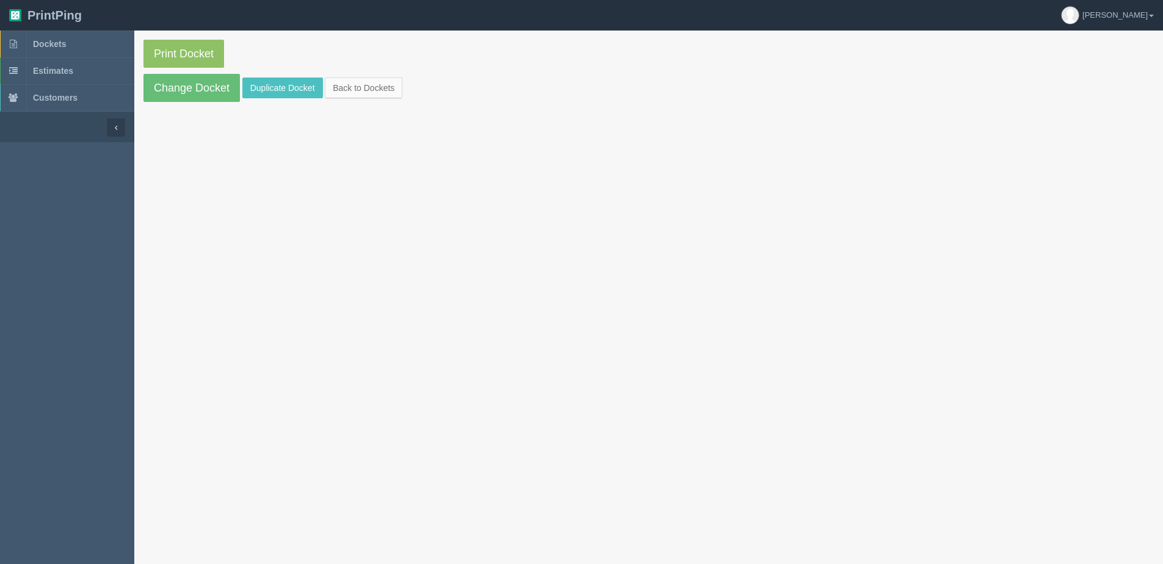
click at [207, 69] on section "Print Docket Change Docket Duplicate Docket Back to Dockets" at bounding box center [648, 71] width 1029 height 81
click at [211, 63] on link "Print Docket" at bounding box center [183, 54] width 81 height 28
drag, startPoint x: 340, startPoint y: 84, endPoint x: 319, endPoint y: 76, distance: 22.2
click at [340, 84] on link "Back to Dockets" at bounding box center [364, 88] width 78 height 21
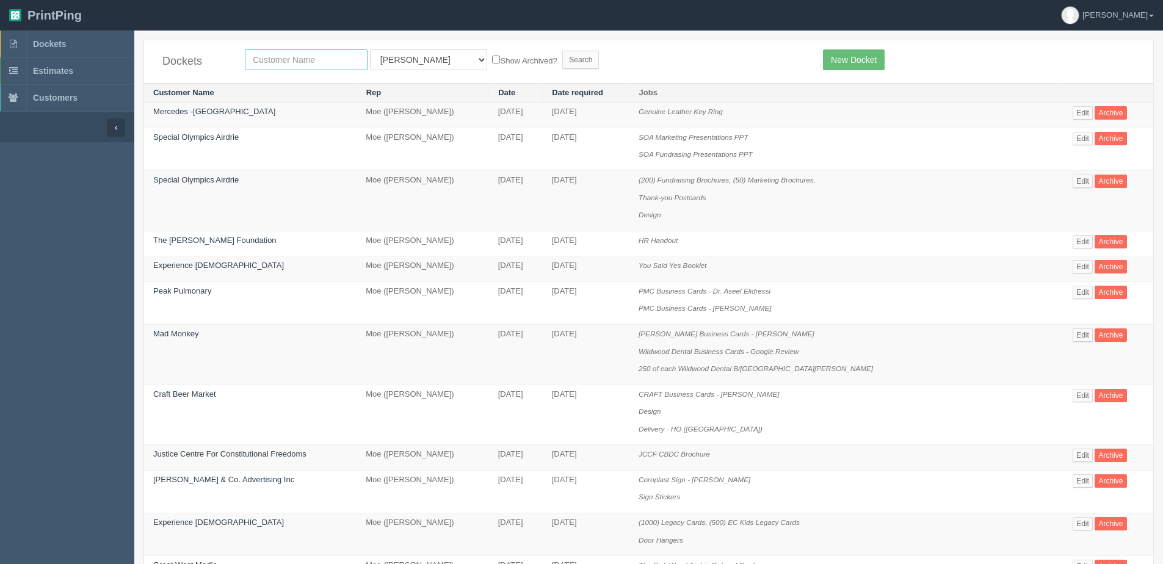
click at [277, 60] on input "text" at bounding box center [306, 59] width 123 height 21
type input "new"
click at [562, 51] on input "Search" at bounding box center [580, 60] width 37 height 18
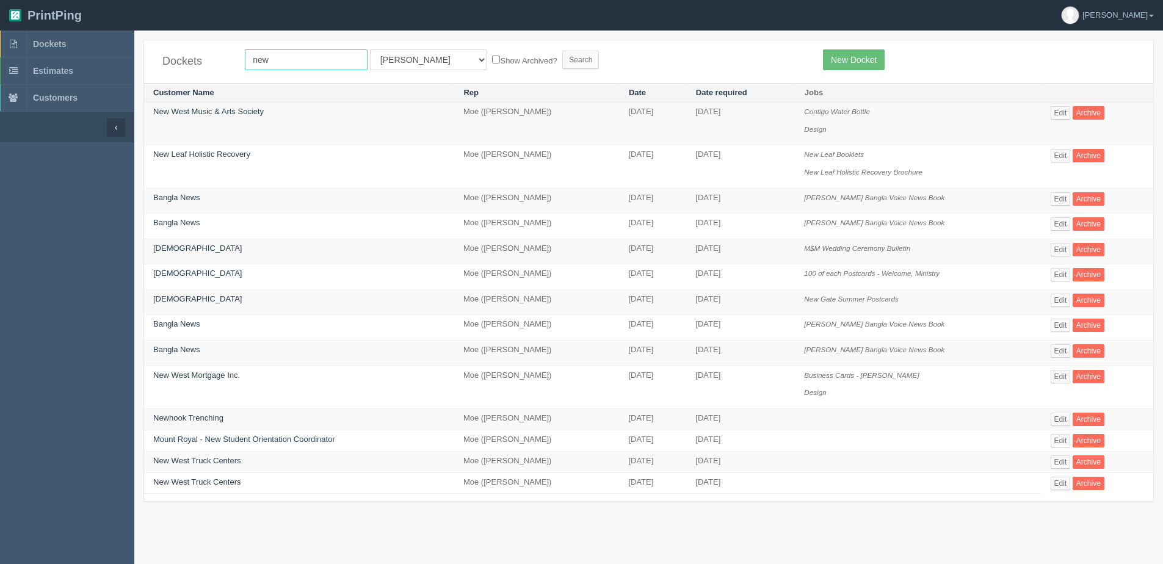
click at [314, 62] on input "new" at bounding box center [306, 59] width 123 height 21
type input "new west"
click at [562, 51] on input "Search" at bounding box center [580, 60] width 37 height 18
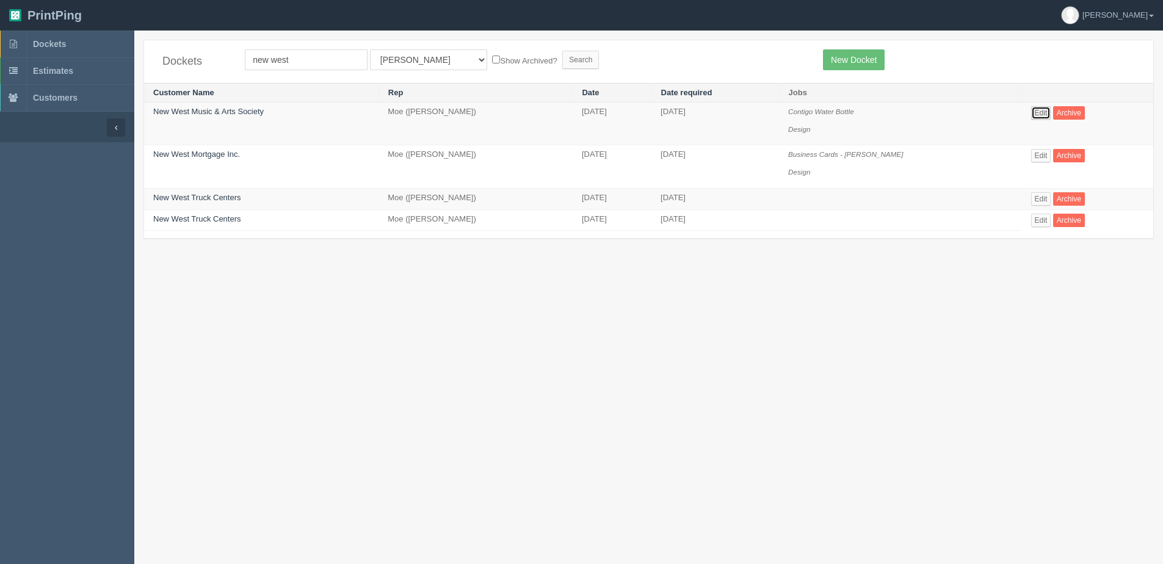
click at [1050, 112] on link "Edit" at bounding box center [1041, 112] width 20 height 13
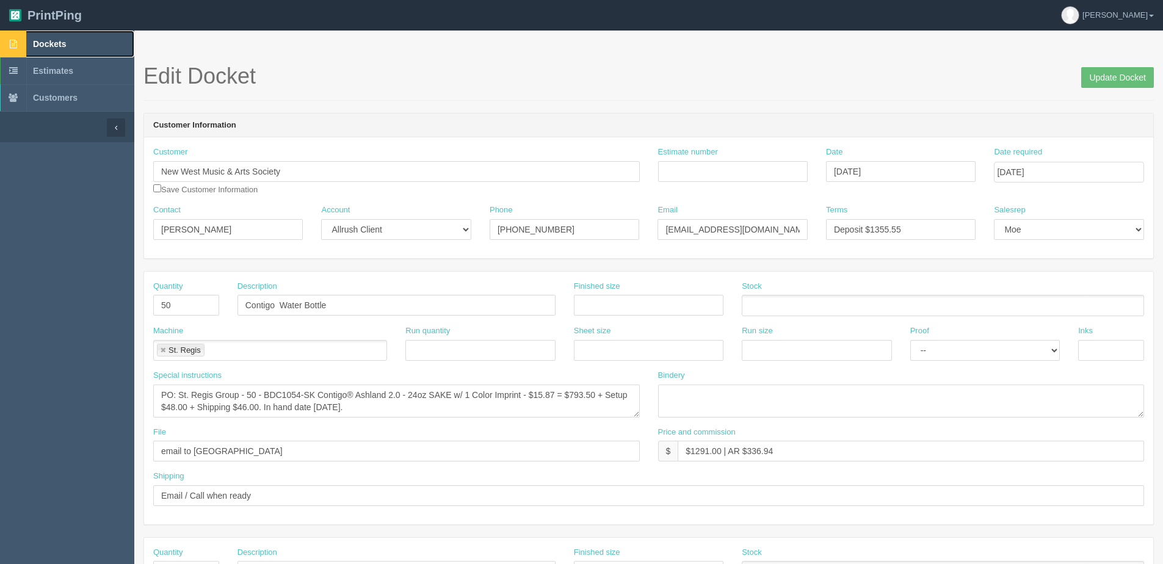
click at [51, 57] on link "Dockets" at bounding box center [67, 44] width 134 height 27
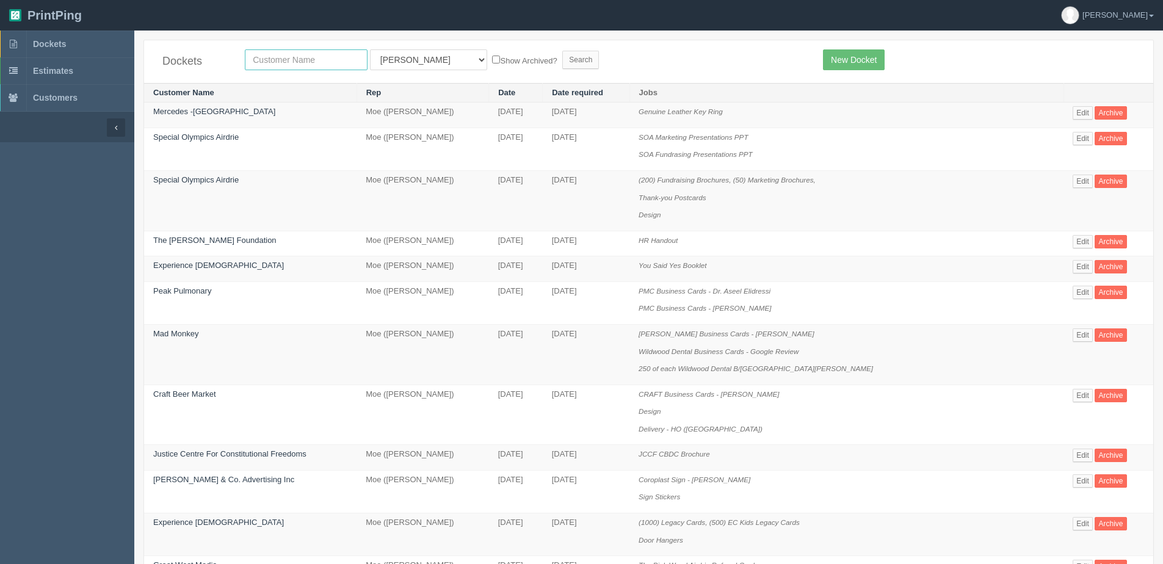
click at [299, 63] on input "text" at bounding box center [306, 59] width 123 height 21
type input "mitch furlong"
click at [562, 51] on input "Search" at bounding box center [580, 60] width 37 height 18
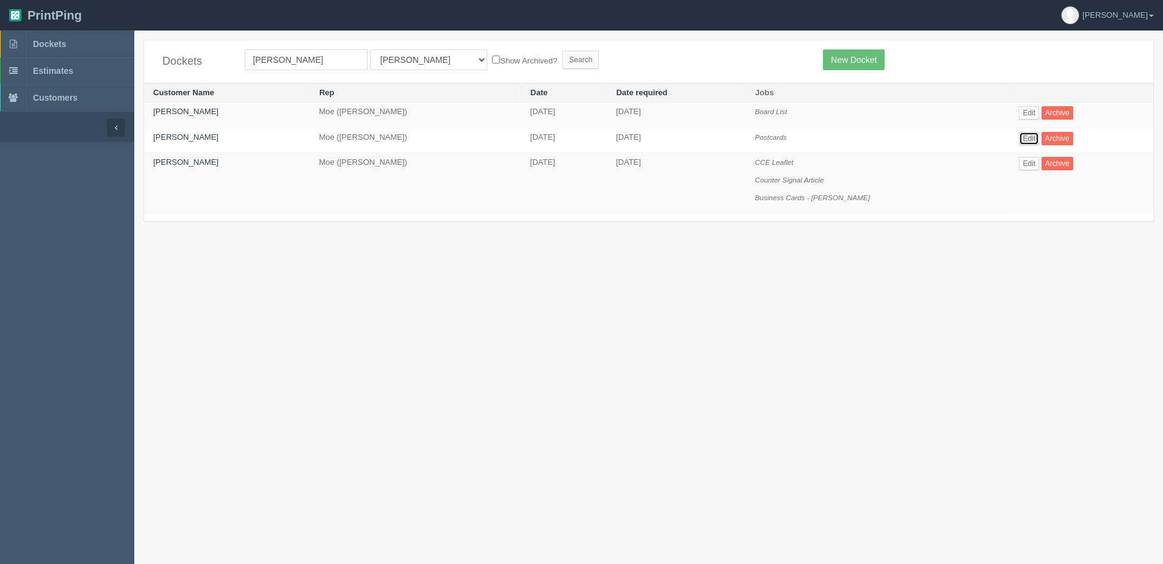
click at [1031, 141] on link "Edit" at bounding box center [1029, 138] width 20 height 13
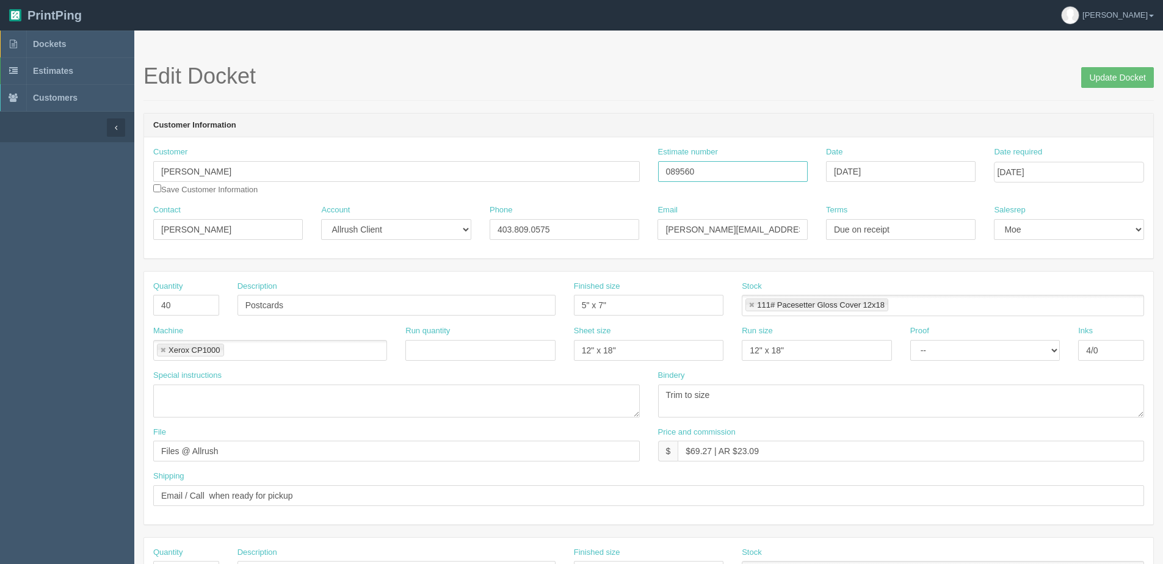
drag, startPoint x: 706, startPoint y: 172, endPoint x: 499, endPoint y: 173, distance: 207.0
click at [501, 174] on div "Customer Mitch Furlong Save Customer Information Estimate number 089560 Date Ja…" at bounding box center [648, 176] width 1009 height 58
click at [712, 170] on input "089560" at bounding box center [733, 171] width 150 height 21
drag, startPoint x: 660, startPoint y: 178, endPoint x: 620, endPoint y: 183, distance: 40.6
click at [620, 183] on div "Customer Mitch Furlong Save Customer Information Estimate number 089560 Date Ja…" at bounding box center [648, 176] width 1009 height 58
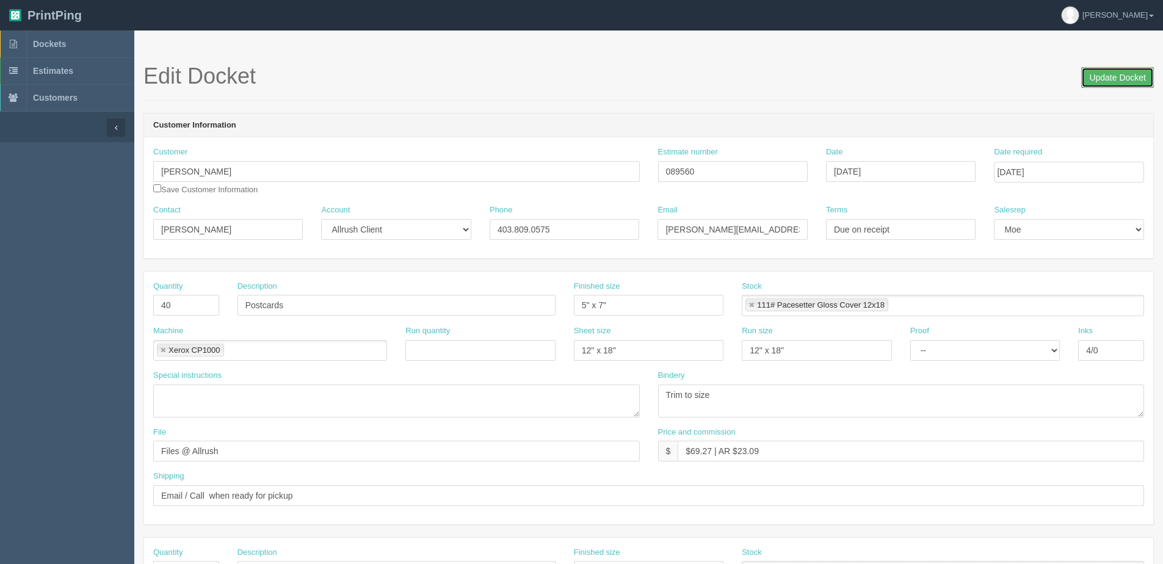
click at [1113, 76] on input "Update Docket" at bounding box center [1117, 77] width 73 height 21
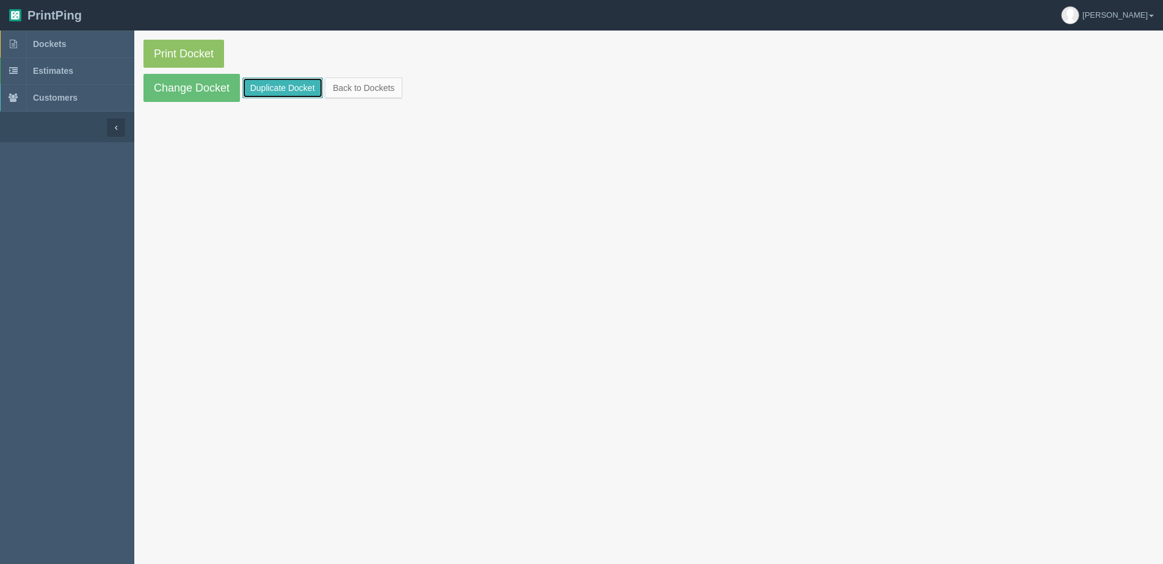
click at [272, 87] on link "Duplicate Docket" at bounding box center [282, 88] width 81 height 21
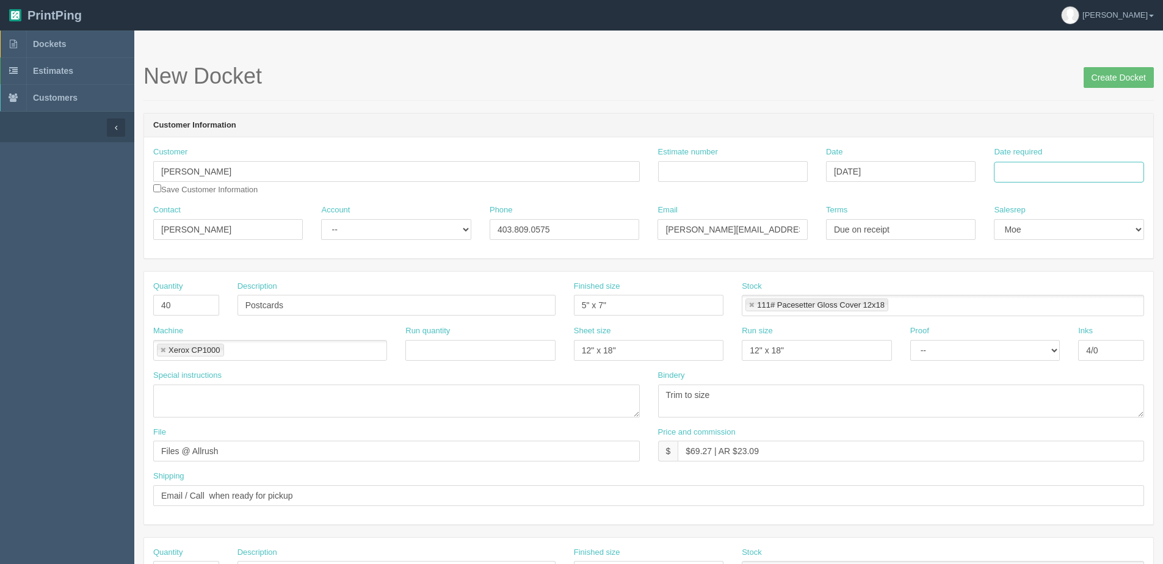
click at [1065, 173] on input "Date required" at bounding box center [1069, 172] width 150 height 21
drag, startPoint x: 1018, startPoint y: 349, endPoint x: 1031, endPoint y: 347, distance: 12.3
click at [1018, 349] on th "Today" at bounding box center [1054, 342] width 114 height 18
click at [1055, 250] on td "8" at bounding box center [1056, 254] width 18 height 18
type input "October 8, 2025"
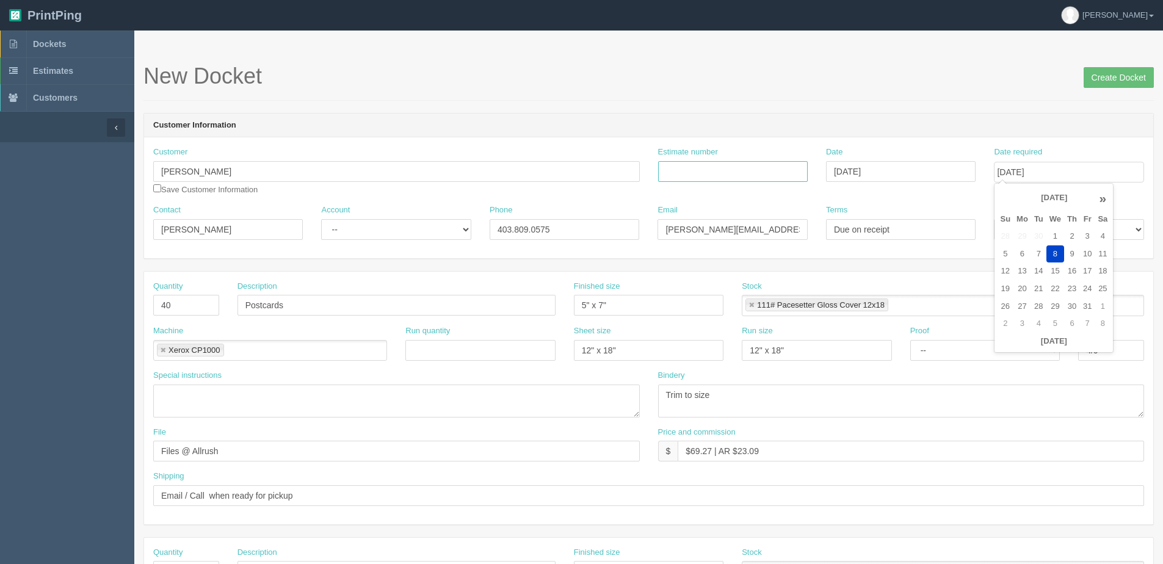
click at [701, 173] on input "Estimate number" at bounding box center [733, 171] width 150 height 21
paste input "089560"
type input "089560"
type input "October 6, 2025"
drag, startPoint x: 46, startPoint y: 308, endPoint x: 16, endPoint y: 308, distance: 29.9
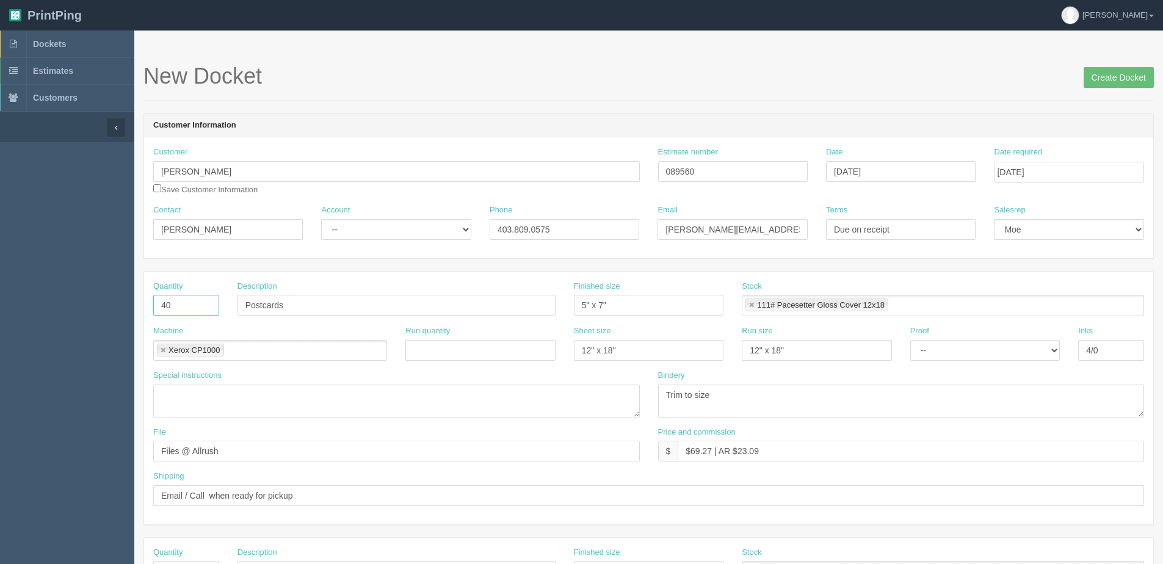
click at [27, 308] on section "Dockets Estimates Customers" at bounding box center [581, 570] width 1163 height 1078
type input "100"
drag, startPoint x: 692, startPoint y: 448, endPoint x: 710, endPoint y: 446, distance: 18.4
click at [710, 446] on input "$69.27 | AR $23.09" at bounding box center [911, 451] width 466 height 21
drag, startPoint x: 742, startPoint y: 454, endPoint x: 973, endPoint y: 399, distance: 237.1
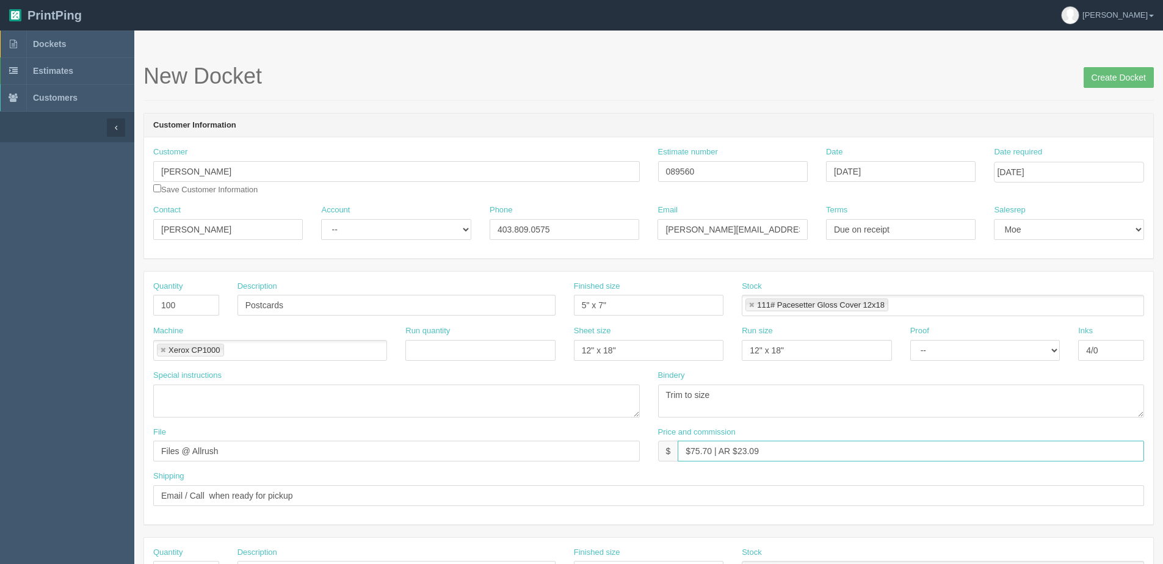
click at [924, 408] on div "Quantity 100 Description Postcards Finished size 5" x 7" Stock 111# Pacesetter …" at bounding box center [648, 398] width 1009 height 253
type input "$75.70 | AR $25.23"
click at [987, 347] on select "-- Email Hard Copy" at bounding box center [985, 350] width 150 height 21
select select "Hard Copy"
click at [910, 340] on select "-- Email Hard Copy" at bounding box center [985, 350] width 150 height 21
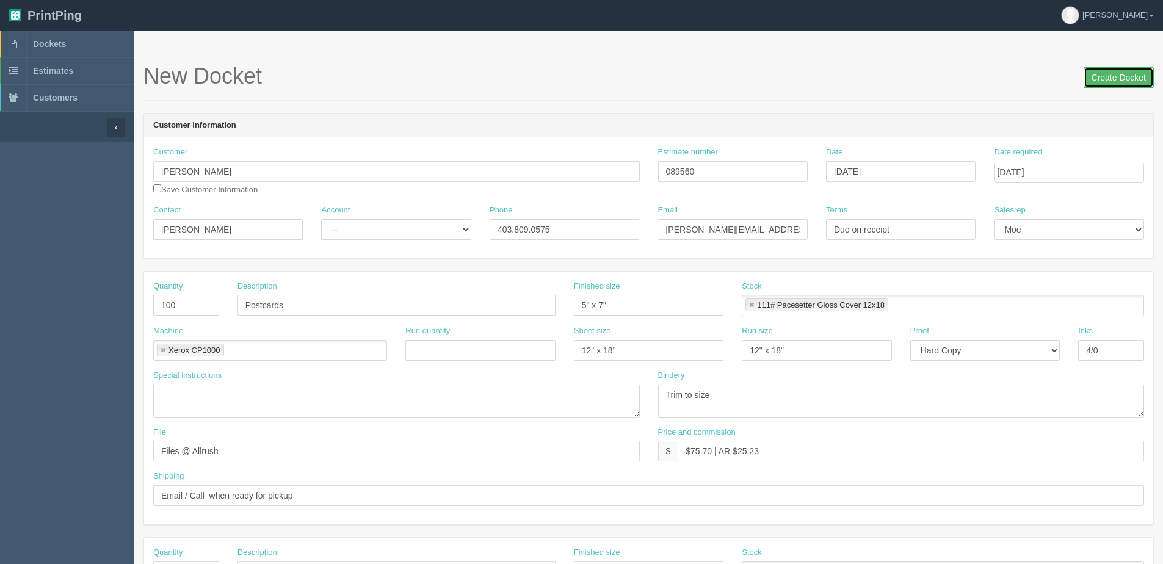
click at [1120, 75] on input "Create Docket" at bounding box center [1119, 77] width 70 height 21
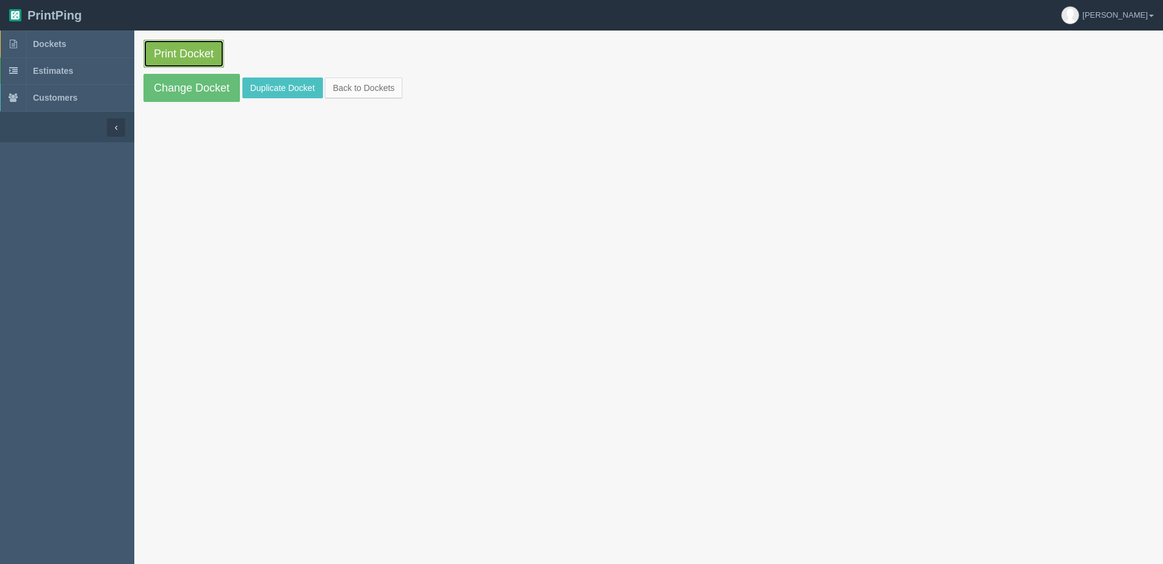
click at [190, 61] on link "Print Docket" at bounding box center [183, 54] width 81 height 28
drag, startPoint x: 348, startPoint y: 90, endPoint x: 335, endPoint y: 90, distance: 12.8
click at [348, 90] on link "Back to Dockets" at bounding box center [364, 88] width 78 height 21
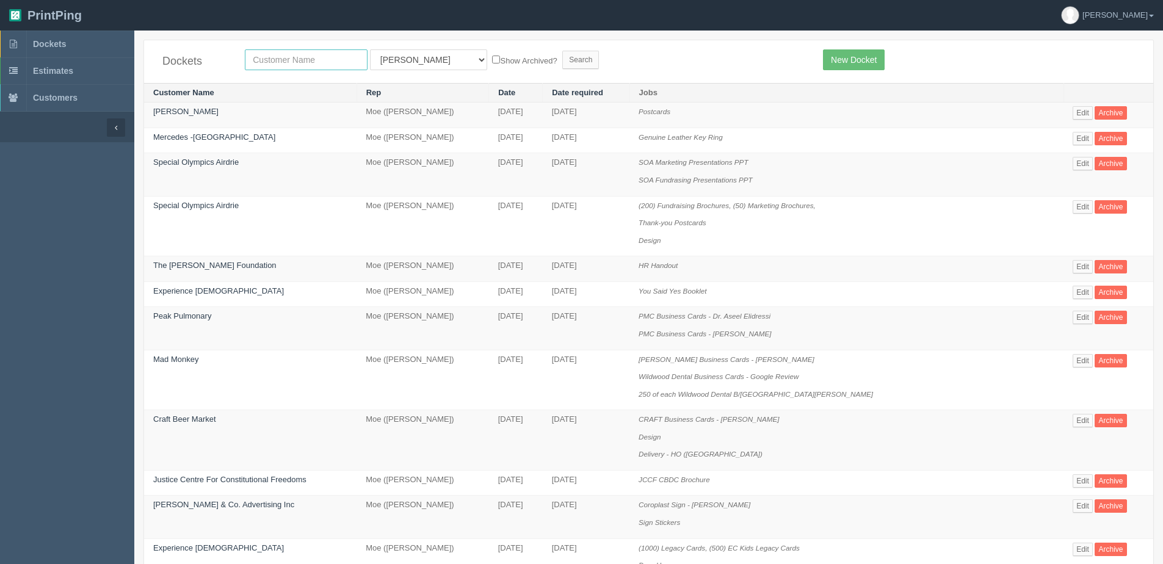
click at [311, 58] on input "text" at bounding box center [306, 59] width 123 height 21
type input "tile"
click at [562, 51] on input "Search" at bounding box center [580, 60] width 37 height 18
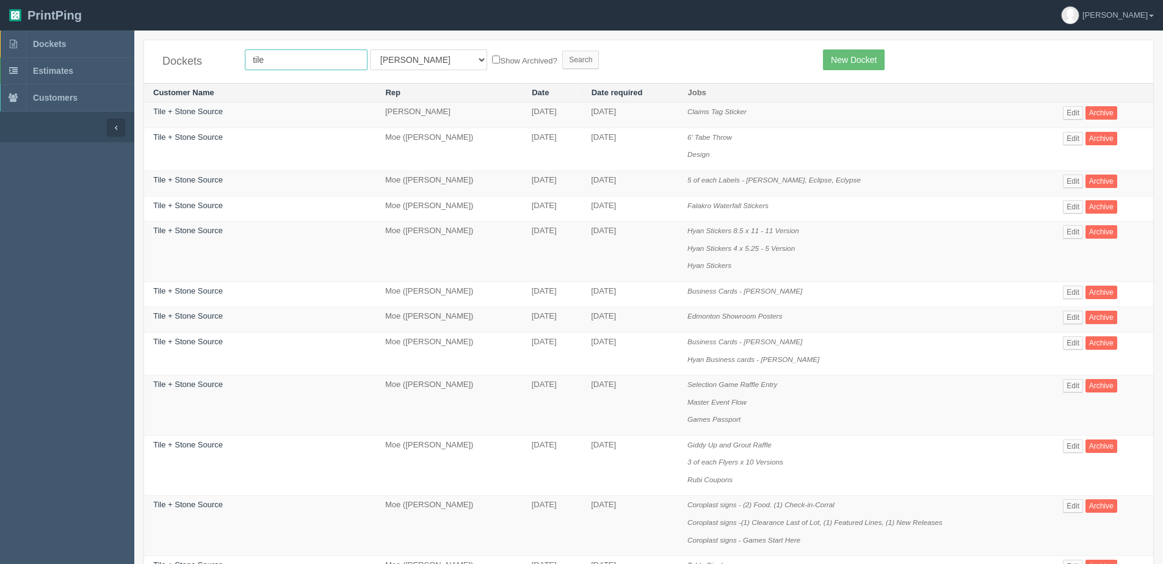
click at [276, 68] on input "tile" at bounding box center [306, 59] width 123 height 21
type input "Tile + Stone Source"
click at [504, 62] on form "Tile + Stone Source All Users Ali Ali Test 1 Aly Amy Ankit Arif Brandon Dan Fra…" at bounding box center [525, 59] width 560 height 21
click at [492, 62] on label "Show Archived?" at bounding box center [524, 60] width 65 height 14
click at [492, 62] on input "Show Archived?" at bounding box center [496, 60] width 8 height 8
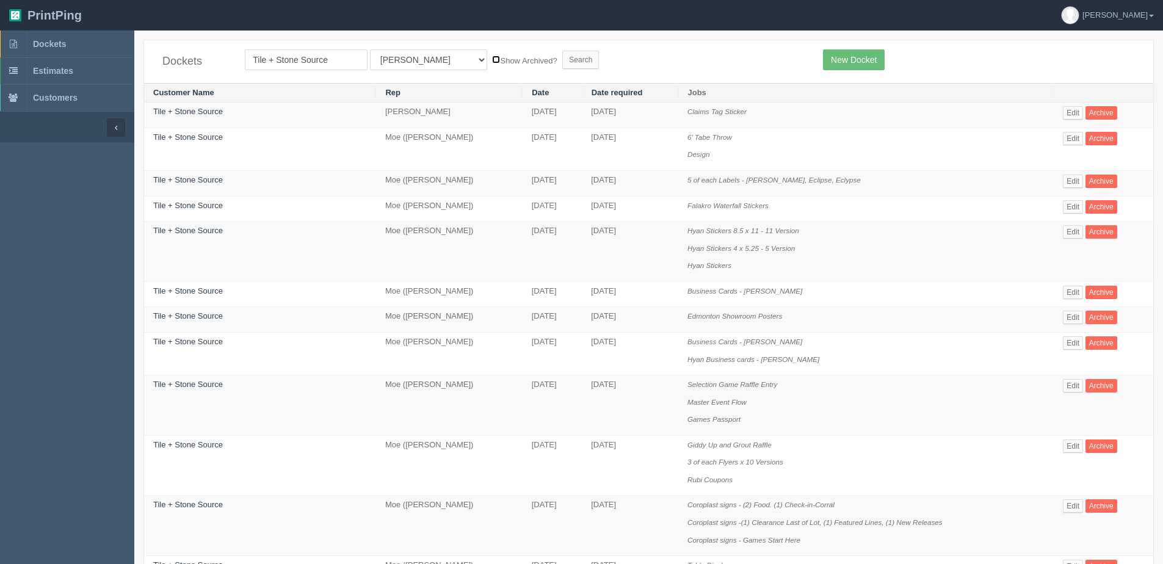
checkbox input "true"
drag, startPoint x: 404, startPoint y: 59, endPoint x: 401, endPoint y: 65, distance: 6.6
click at [404, 59] on select "All Users Ali Ali Test 1 Aly Amy Ankit Arif Brandon Dan France Greg Jim Mark Ma…" at bounding box center [428, 59] width 117 height 21
select select "1"
click at [370, 49] on select "All Users Ali Ali Test 1 Aly Amy Ankit Arif Brandon Dan France Greg Jim Mark Ma…" at bounding box center [428, 59] width 117 height 21
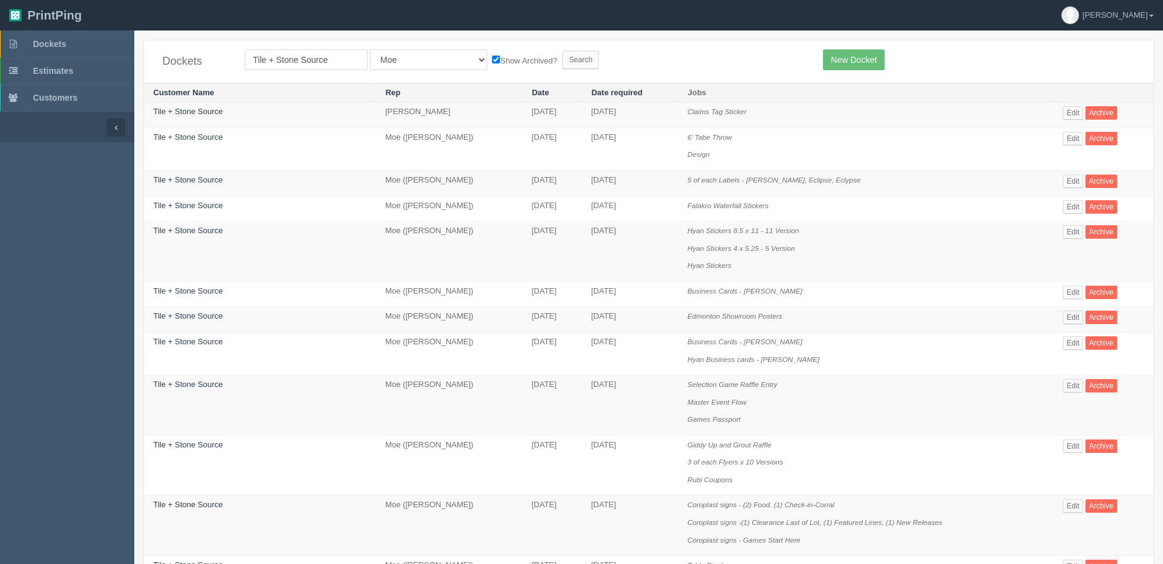
click at [492, 63] on label "Show Archived?" at bounding box center [524, 60] width 65 height 14
click at [492, 63] on input "Show Archived?" at bounding box center [496, 60] width 8 height 8
click at [504, 56] on form "Tile + Stone Source All Users Ali Ali Test 1 Aly Amy Ankit Arif Brandon Dan Fra…" at bounding box center [525, 59] width 560 height 21
click at [473, 51] on form "Tile + Stone Source All Users Ali Ali Test 1 Aly Amy Ankit Arif Brandon Dan Fra…" at bounding box center [525, 59] width 560 height 21
click at [492, 53] on label "Show Archived?" at bounding box center [524, 60] width 65 height 14
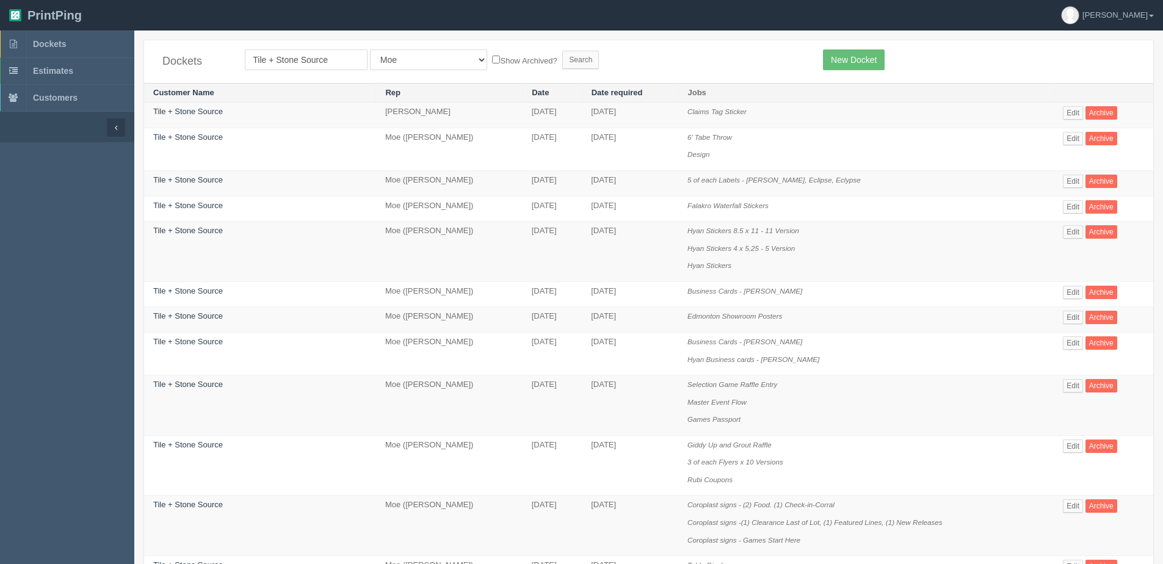
click at [492, 56] on input "Show Archived?" at bounding box center [496, 60] width 8 height 8
checkbox input "true"
click at [562, 59] on input "Search" at bounding box center [580, 60] width 37 height 18
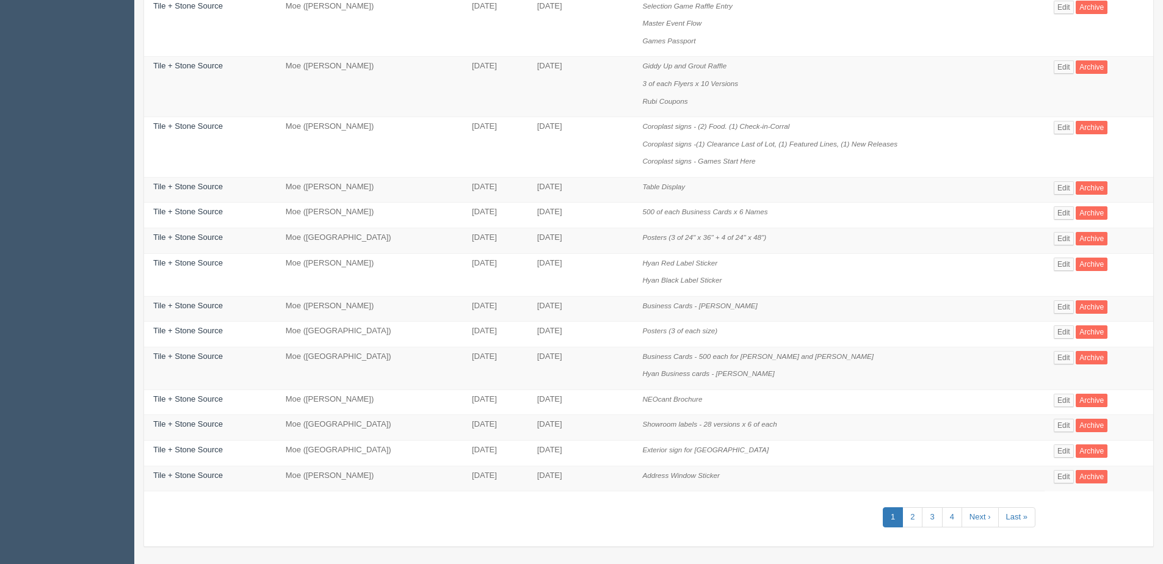
scroll to position [459, 0]
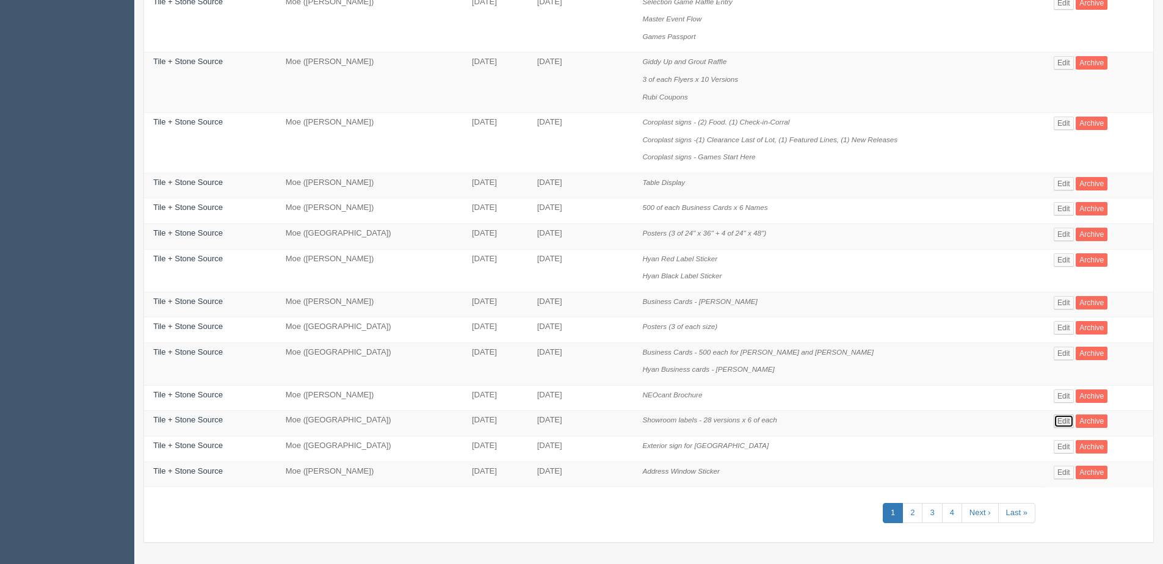
click at [1063, 423] on link "Edit" at bounding box center [1064, 421] width 20 height 13
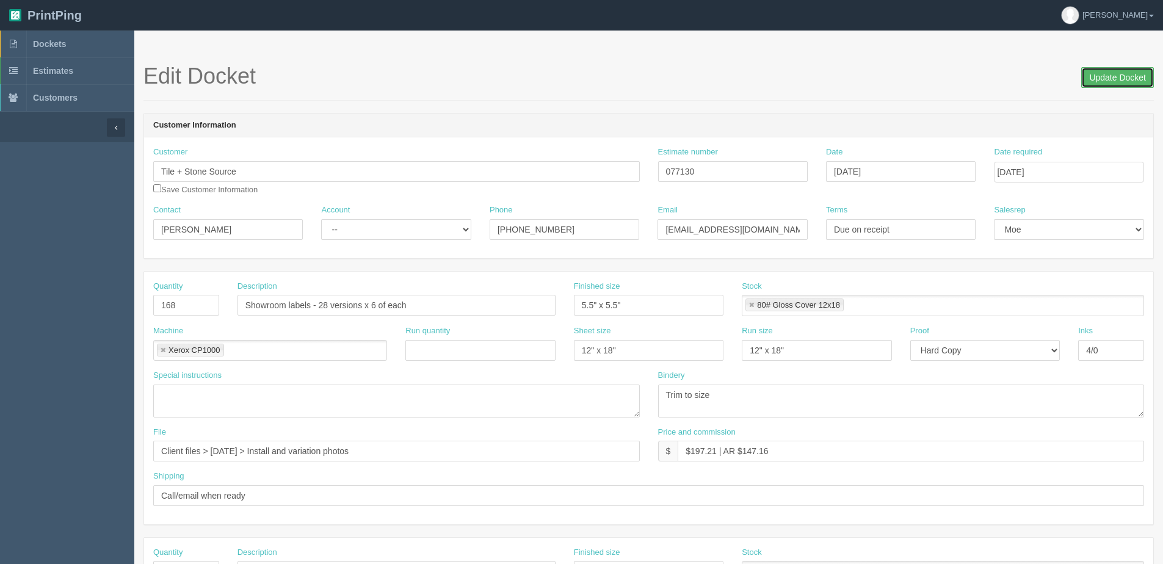
click at [1127, 72] on input "Update Docket" at bounding box center [1117, 77] width 73 height 21
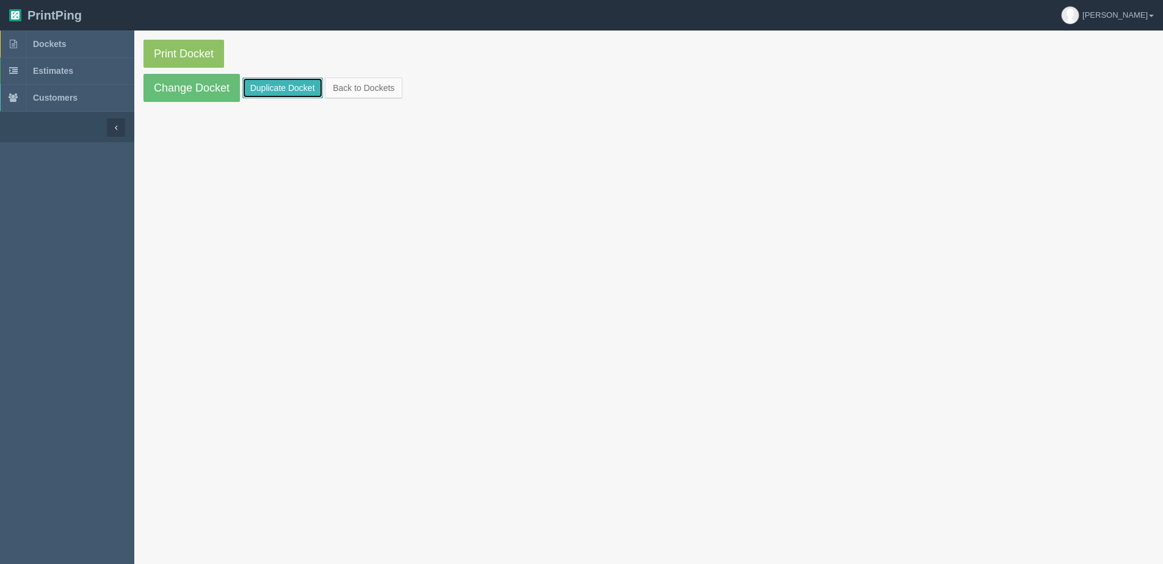
click at [269, 85] on link "Duplicate Docket" at bounding box center [282, 88] width 81 height 21
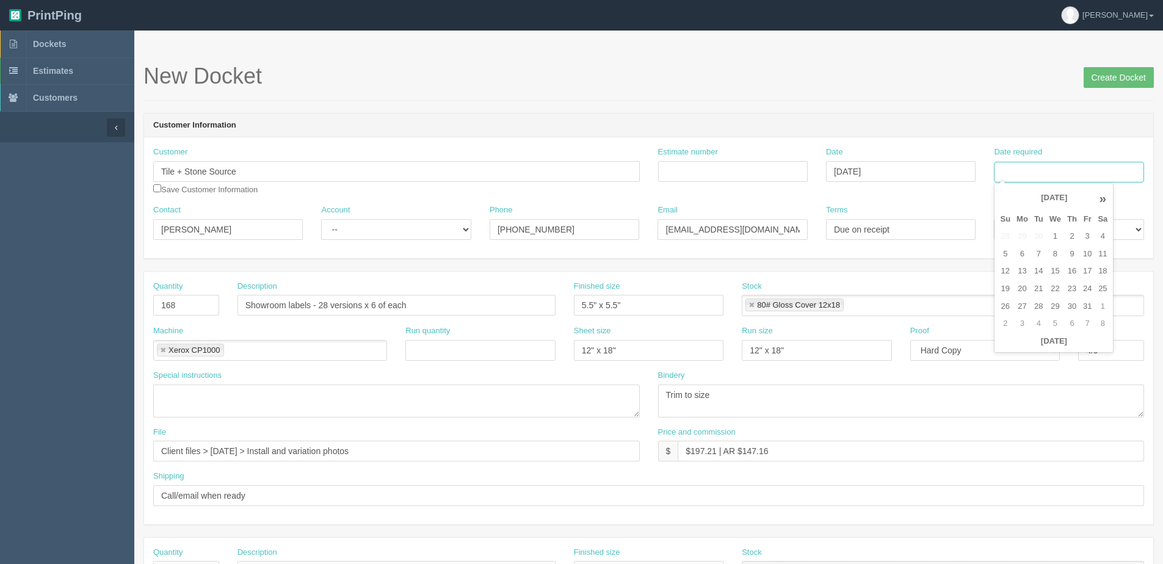
click at [1017, 176] on input "Date required" at bounding box center [1069, 172] width 150 height 21
click at [1002, 347] on th "[DATE]" at bounding box center [1054, 342] width 114 height 18
click at [1051, 253] on td "8" at bounding box center [1056, 254] width 18 height 18
type input "[DATE]"
drag, startPoint x: 194, startPoint y: 310, endPoint x: -81, endPoint y: 309, distance: 275.4
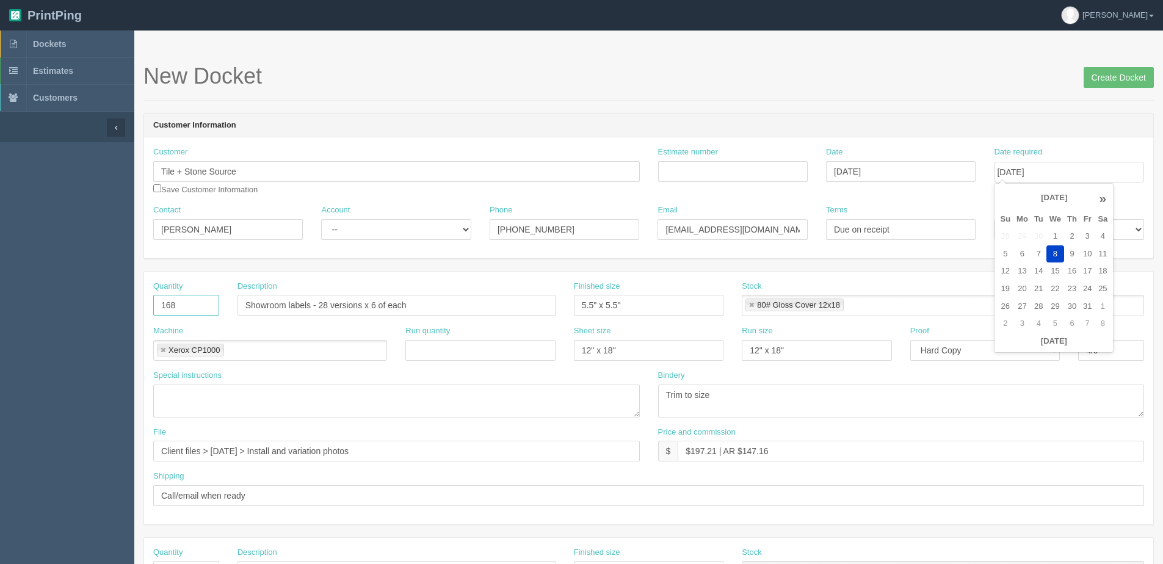
click at [0, 309] on html "PrintPing [PERSON_NAME] Edit account ( [PERSON_NAME][EMAIL_ADDRESS][DOMAIN_NAME…" at bounding box center [581, 554] width 1163 height 1109
type input "20"
click at [239, 306] on input "Showroom labels - 28 versions x 6 of each" at bounding box center [397, 305] width 318 height 21
type input "5 of each Showroom labels - 4 versions"
drag, startPoint x: 212, startPoint y: 450, endPoint x: 1169, endPoint y: 404, distance: 958.5
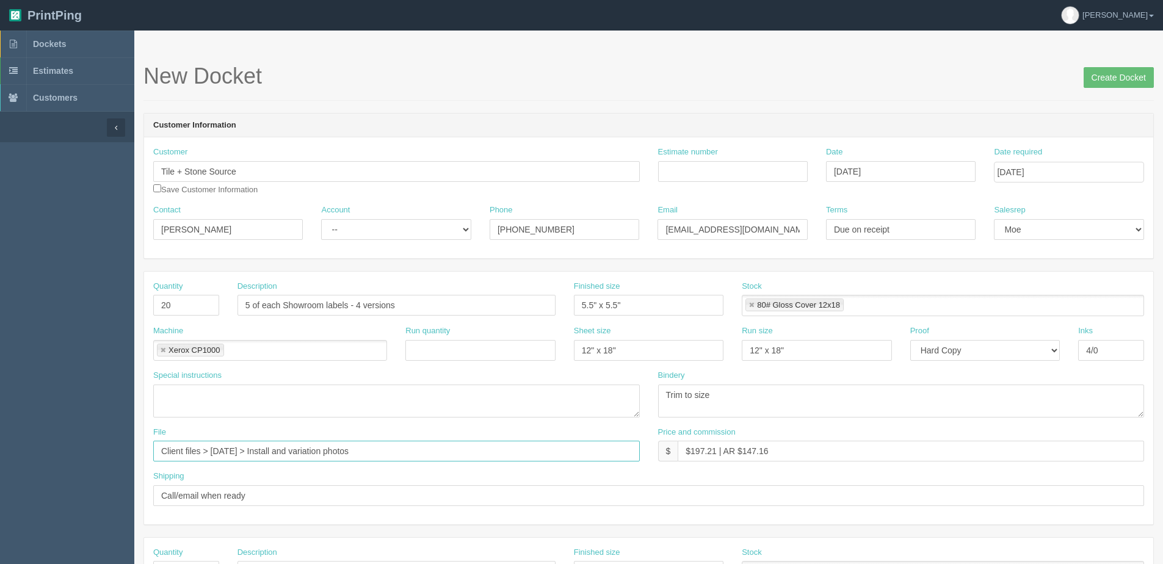
click at [1163, 404] on html "PrintPing Dan Edit account ( dan@allrush.ca ) Logout Dockets Estimates Customers" at bounding box center [581, 554] width 1163 height 1109
type input "Client Files > October 2025"
drag, startPoint x: 691, startPoint y: 451, endPoint x: 718, endPoint y: 454, distance: 27.6
click at [718, 454] on input "$197.21 | AR $147.16" at bounding box center [911, 451] width 466 height 21
drag, startPoint x: 739, startPoint y: 452, endPoint x: 903, endPoint y: 407, distance: 170.2
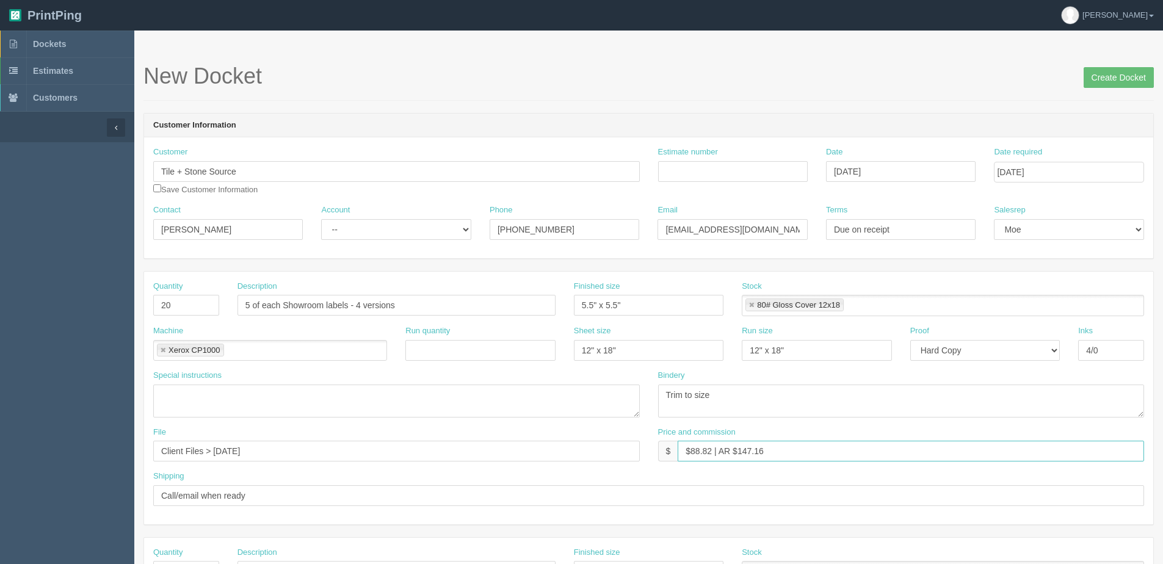
click at [824, 437] on div "Price and commission $ $88.82 | AR $147.16" at bounding box center [901, 444] width 487 height 35
type input "$88.82 | AR $44.42"
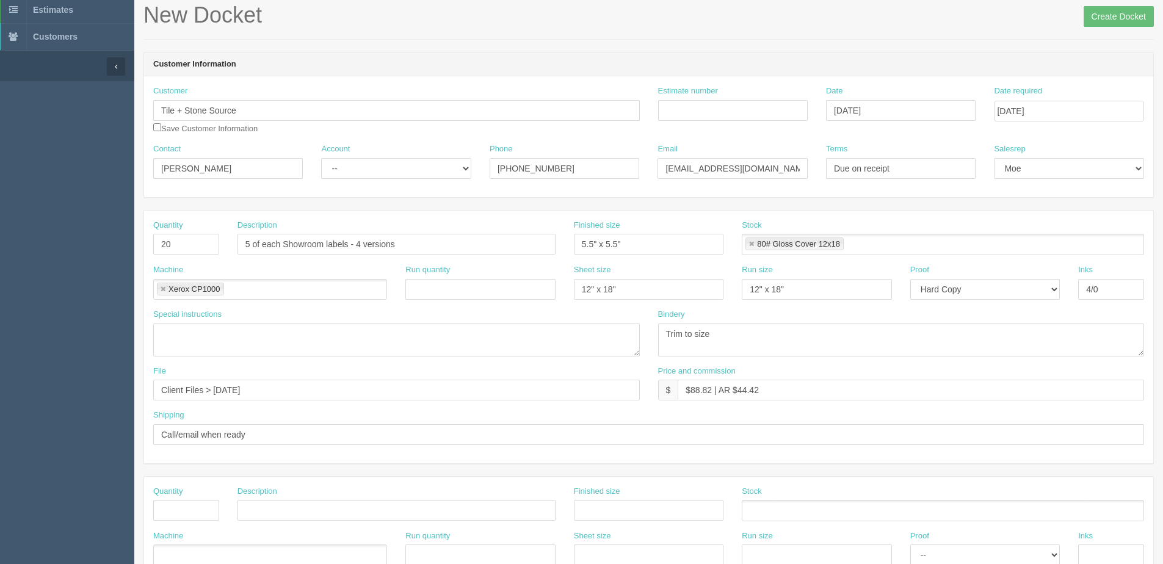
click at [747, 123] on div "Estimate number" at bounding box center [733, 107] width 168 height 45
click at [725, 99] on div "Estimate number" at bounding box center [733, 102] width 150 height 35
click at [719, 113] on input "Estimate number" at bounding box center [733, 110] width 150 height 21
type input "077130"
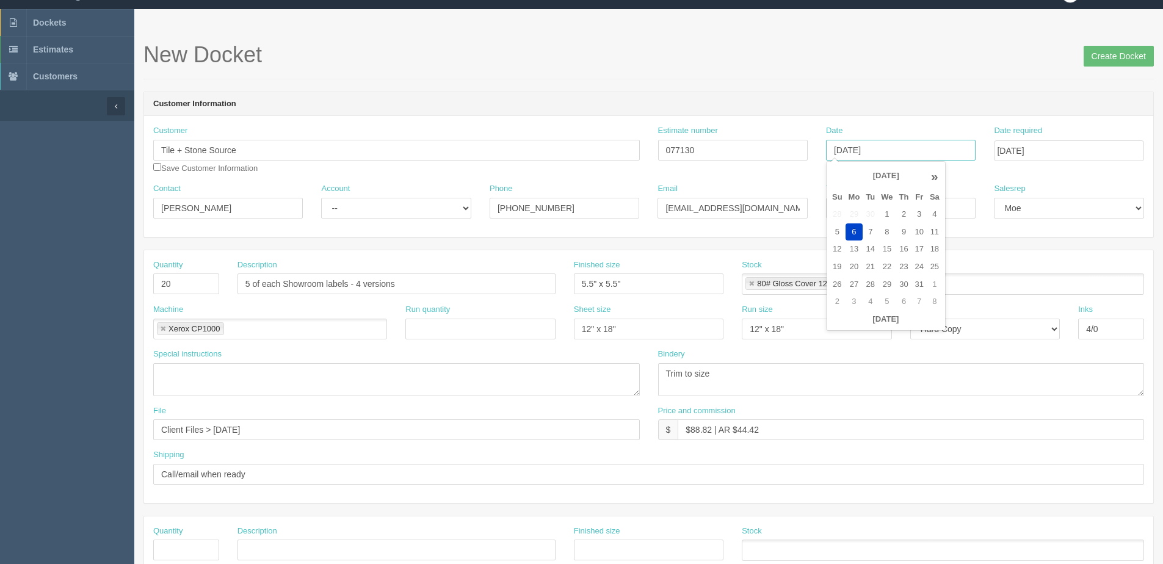
scroll to position [0, 0]
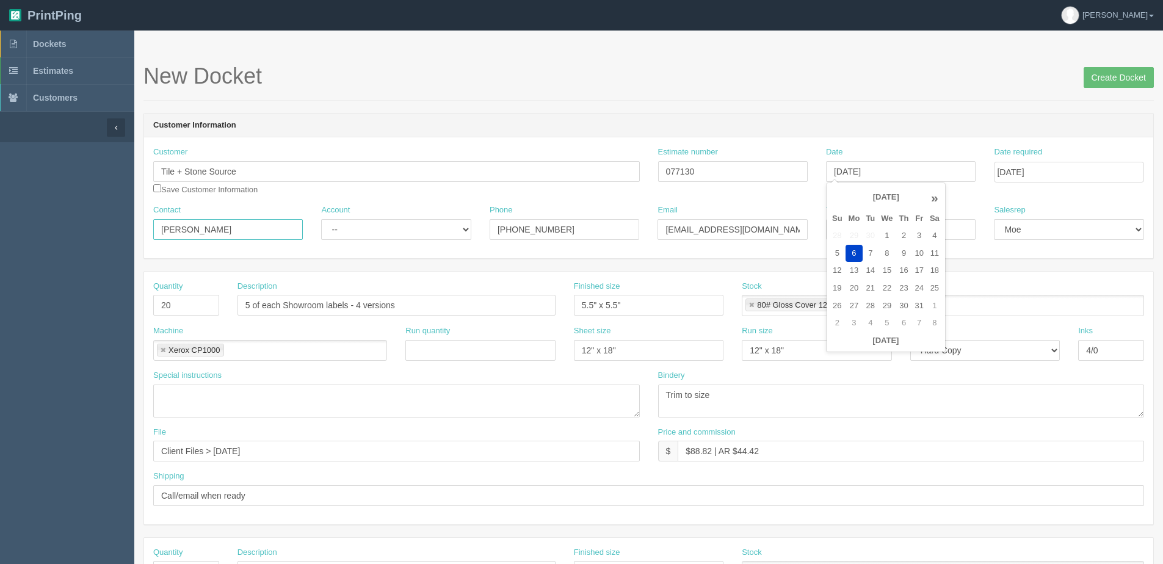
type input "October 6, 2025"
click at [211, 223] on input "Chelsea Ciolli" at bounding box center [228, 229] width 150 height 21
drag, startPoint x: 219, startPoint y: 225, endPoint x: -173, endPoint y: 228, distance: 391.4
click at [0, 228] on html "PrintPing Dan Edit account ( dan@allrush.ca ) Logout Dockets Estimates Customers" at bounding box center [581, 554] width 1163 height 1109
type input "Sarah Gregory"
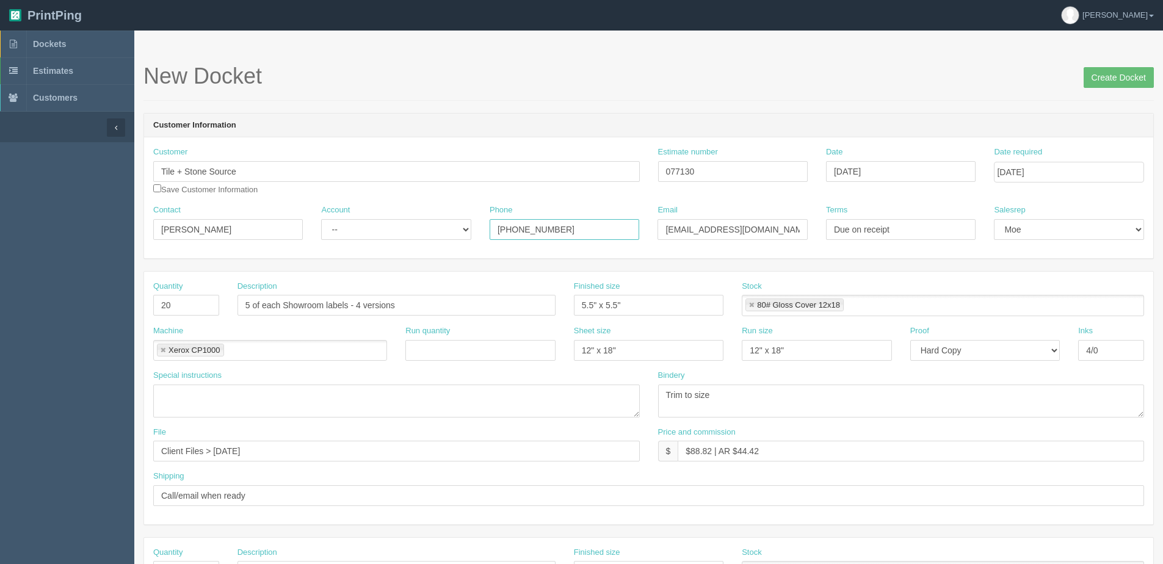
drag, startPoint x: 612, startPoint y: 233, endPoint x: 139, endPoint y: 234, distance: 473.2
click at [140, 234] on section "New Docket Create Docket Customer Information Customer Tile + Stone Source Save…" at bounding box center [648, 570] width 1029 height 1078
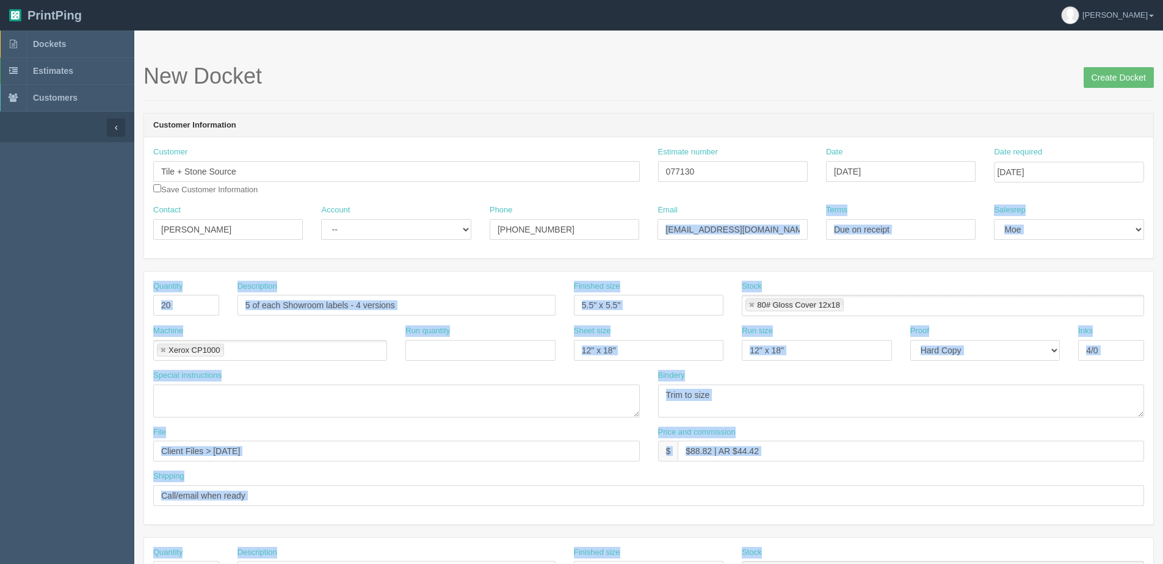
drag, startPoint x: 656, startPoint y: 232, endPoint x: 1169, endPoint y: 232, distance: 513.5
click at [1163, 232] on html "PrintPing Dan Edit account ( dan@allrush.ca ) Logout Dockets Estimates Customers" at bounding box center [581, 554] width 1163 height 1109
click at [703, 226] on input "chelsea@stonesourceintl.com" at bounding box center [733, 229] width 150 height 21
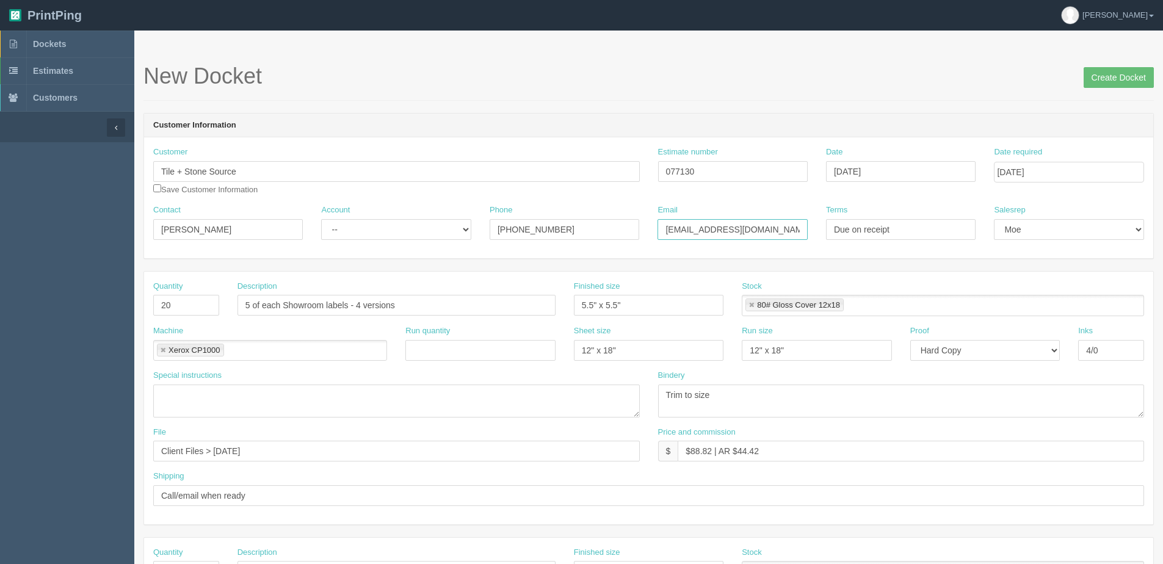
drag, startPoint x: 666, startPoint y: 233, endPoint x: 1169, endPoint y: 222, distance: 503.9
click at [1163, 222] on html "PrintPing Dan Edit account ( dan@allrush.ca ) Logout Dockets Estimates Customers" at bounding box center [581, 554] width 1163 height 1109
type input "sarah.g@tilestonesource.com"
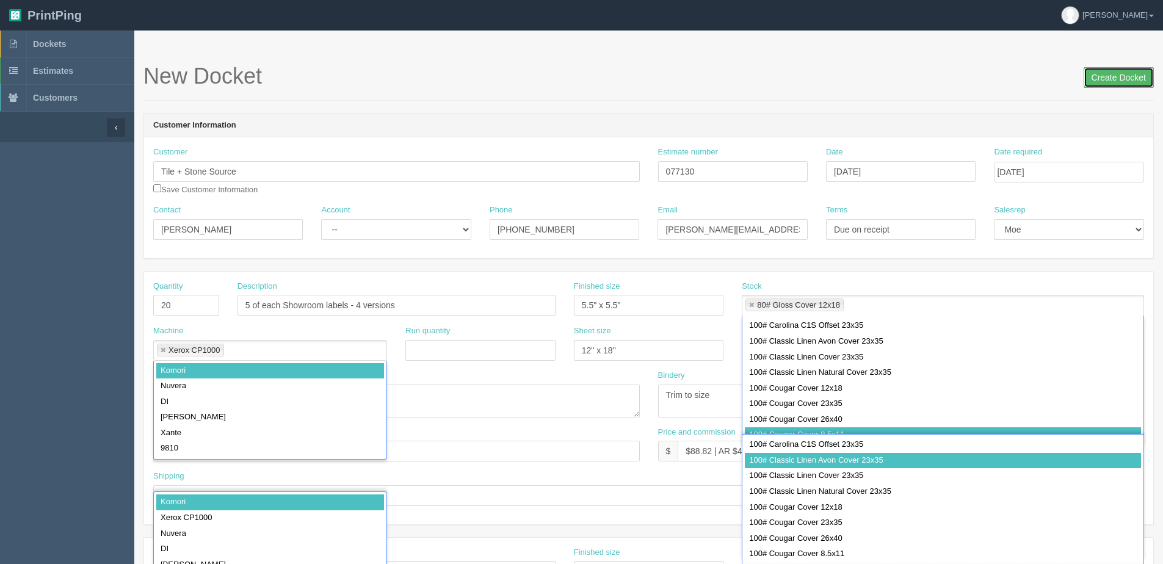
click at [1118, 74] on input "Create Docket" at bounding box center [1119, 77] width 70 height 21
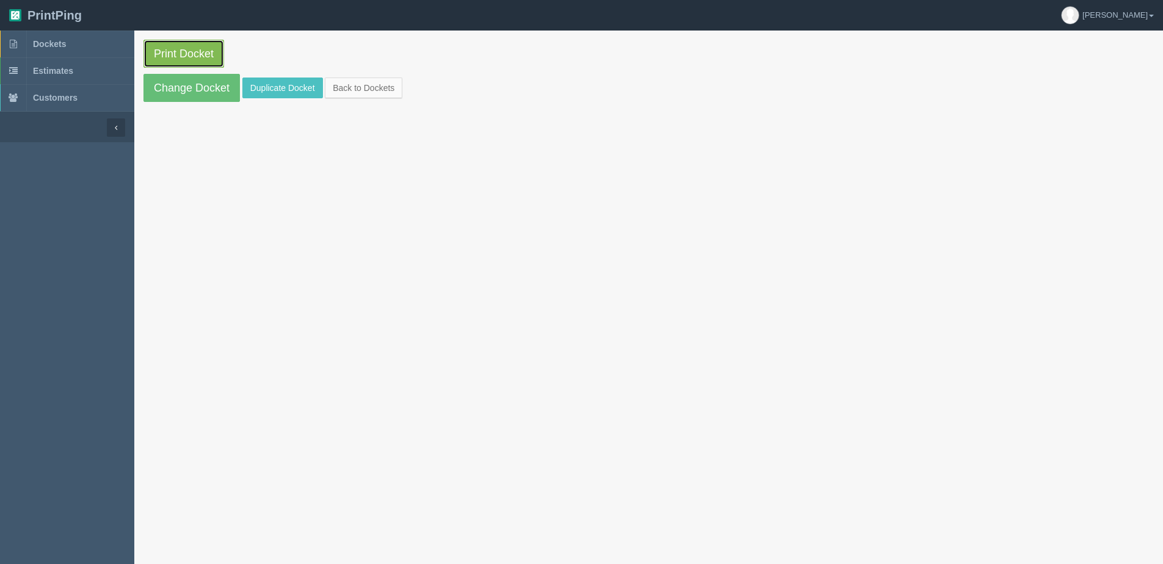
click at [186, 47] on link "Print Docket" at bounding box center [183, 54] width 81 height 28
click at [405, 93] on section "Print Docket Change Docket Duplicate Docket Back to Dockets" at bounding box center [648, 71] width 1029 height 81
click at [367, 86] on link "Back to Dockets" at bounding box center [364, 88] width 78 height 21
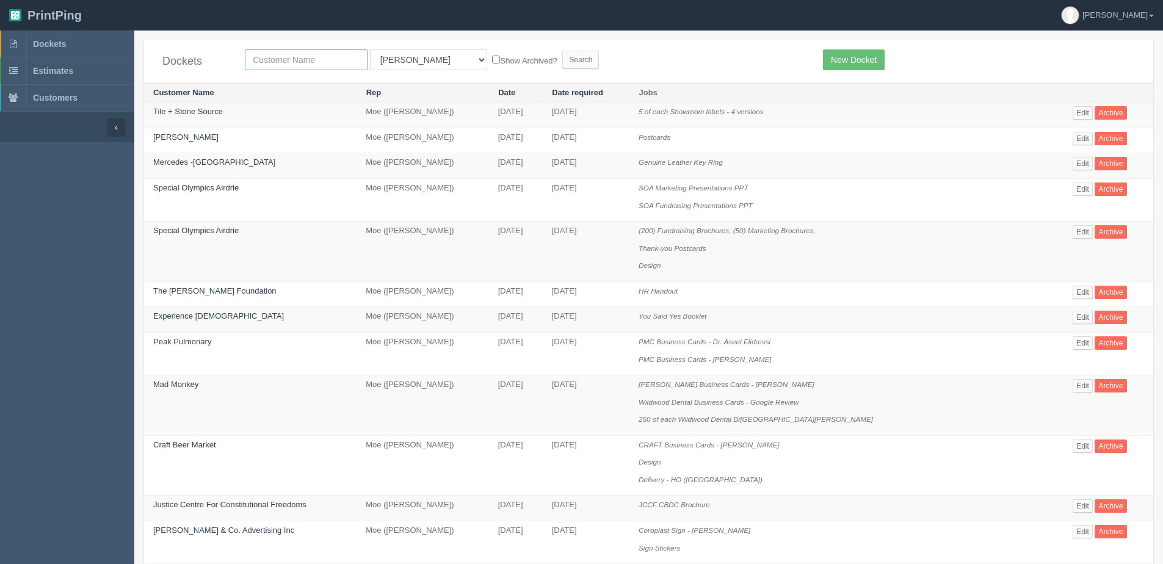
click at [266, 50] on input "text" at bounding box center [306, 59] width 123 height 21
type input "craftbeer"
click at [562, 51] on input "Search" at bounding box center [580, 60] width 37 height 18
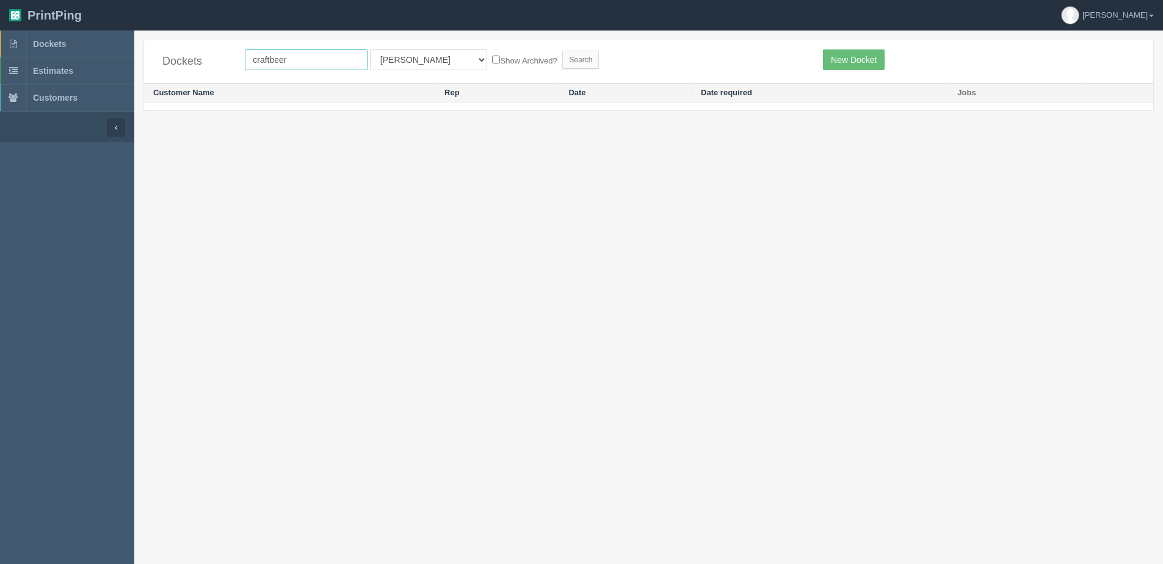
click at [300, 57] on input "craftbeer" at bounding box center [306, 59] width 123 height 21
type input "craftbeer imp"
click at [492, 64] on label "Show Archived?" at bounding box center [524, 60] width 65 height 14
click at [492, 64] on input "Show Archived?" at bounding box center [496, 60] width 8 height 8
checkbox input "true"
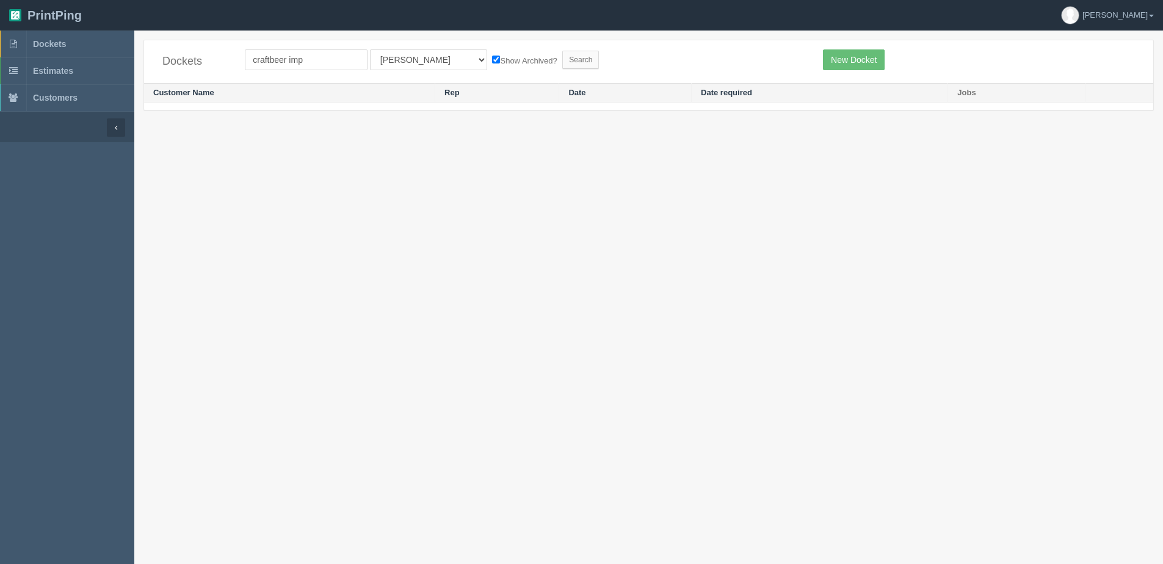
click at [546, 63] on form "craftbeer imp All Users [PERSON_NAME] Test 1 [PERSON_NAME] [PERSON_NAME] [PERSO…" at bounding box center [525, 59] width 560 height 21
click at [562, 53] on input "Search" at bounding box center [580, 60] width 37 height 18
drag, startPoint x: 271, startPoint y: 59, endPoint x: 526, endPoint y: 53, distance: 255.3
click at [275, 57] on input "craftbeer imp" at bounding box center [306, 59] width 123 height 21
type input "craft beer imp"
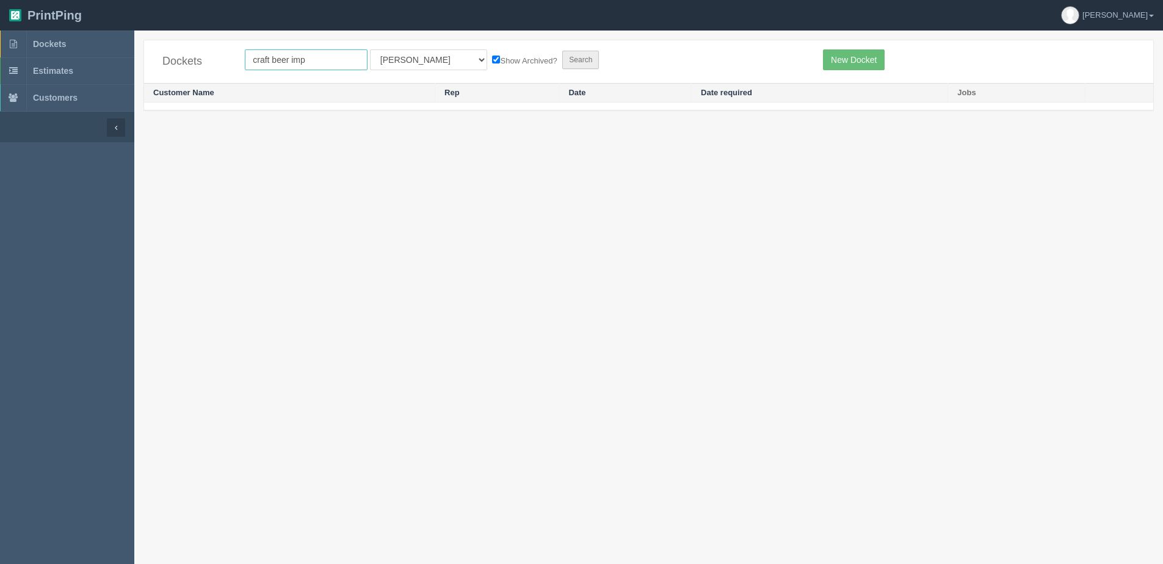
click at [562, 51] on input "Search" at bounding box center [580, 60] width 37 height 18
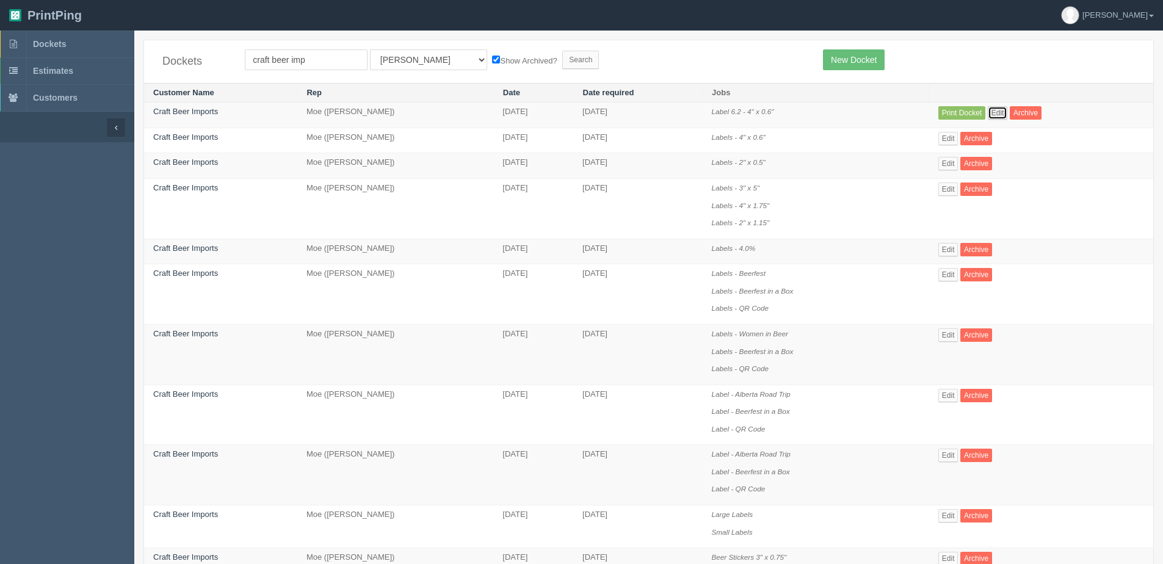
click at [1006, 112] on link "Edit" at bounding box center [998, 112] width 20 height 13
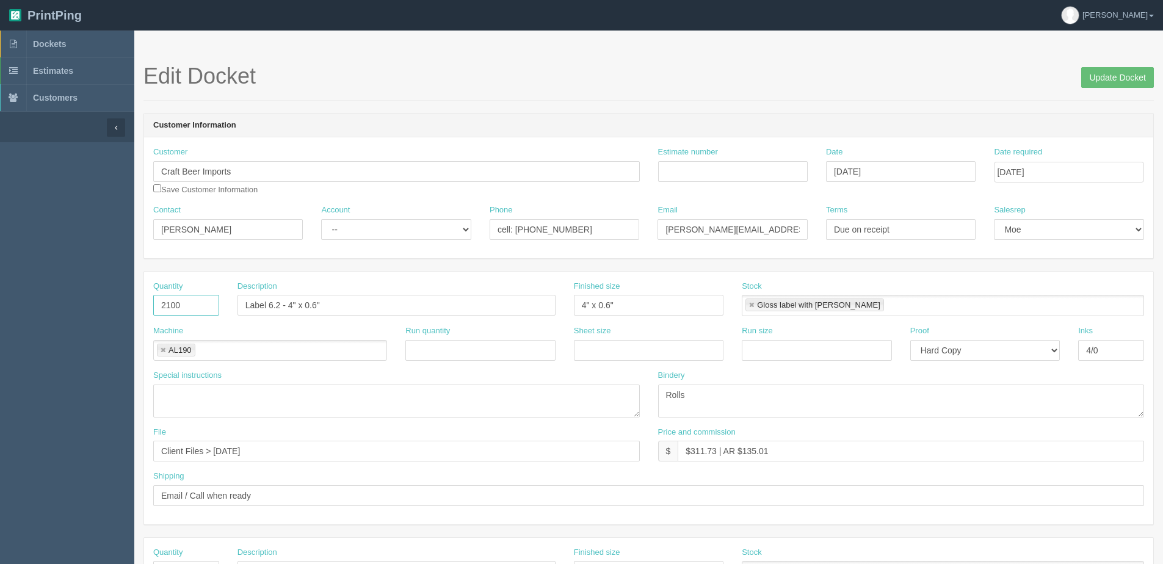
drag, startPoint x: 160, startPoint y: 311, endPoint x: -3, endPoint y: 316, distance: 163.1
click at [0, 316] on html "PrintPing [PERSON_NAME] Edit account ( [PERSON_NAME][EMAIL_ADDRESS][DOMAIN_NAME…" at bounding box center [581, 554] width 1163 height 1109
type input "5100"
click at [881, 180] on input "[DATE]" at bounding box center [901, 171] width 150 height 21
click at [856, 250] on td "6" at bounding box center [855, 254] width 18 height 18
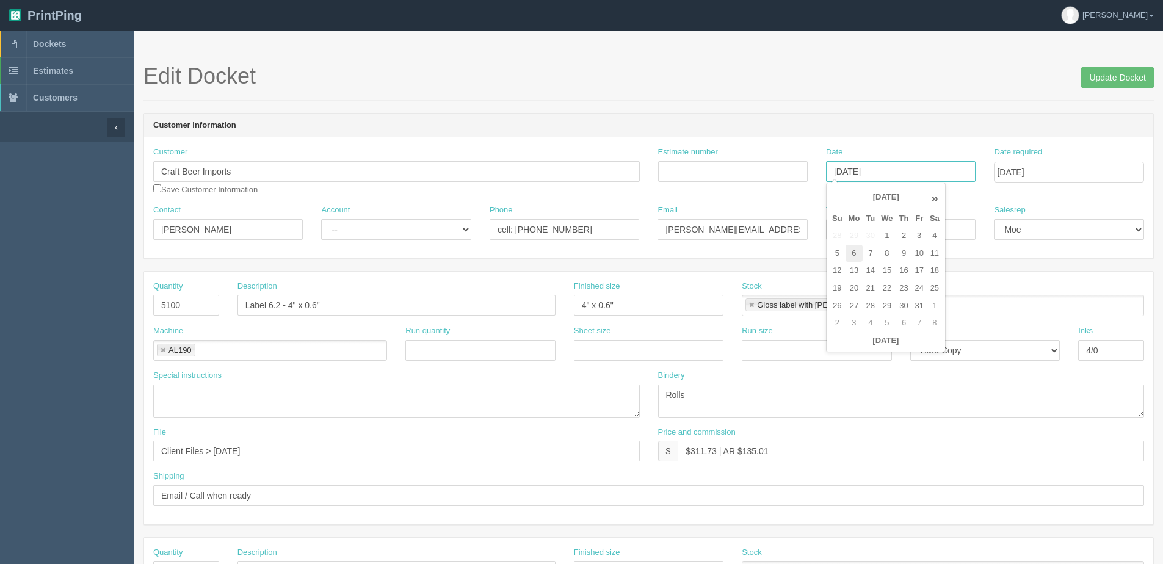
type input "[DATE]"
click at [504, 332] on div "Run quantity" at bounding box center [480, 342] width 150 height 35
drag, startPoint x: 117, startPoint y: 455, endPoint x: -226, endPoint y: 446, distance: 342.7
click at [0, 446] on html "PrintPing Dan Edit account ( dan@allrush.ca ) Logout Dockets Estimates Customers" at bounding box center [581, 554] width 1163 height 1109
type input "Files @ Allrush"
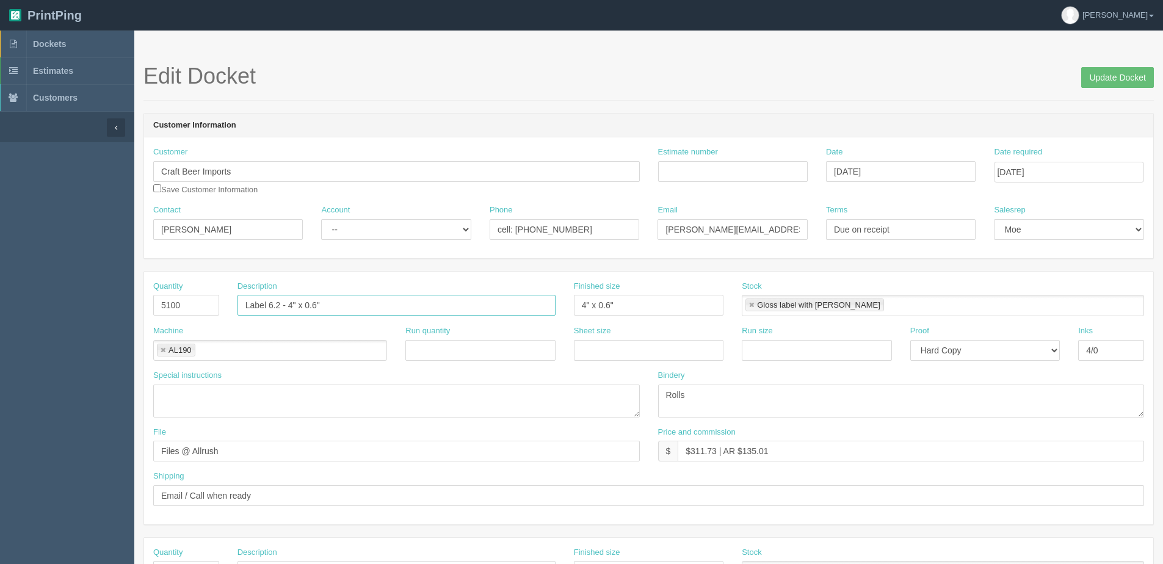
click at [277, 307] on input "Label 6.2 - 4" x 0.6"" at bounding box center [397, 305] width 318 height 21
type input "Label 6.5 - 4" x 0.6""
click at [1049, 175] on input "September 08, 2025" at bounding box center [1069, 172] width 150 height 21
click at [1056, 253] on td "8" at bounding box center [1056, 254] width 18 height 18
type input "October 8, 2025"
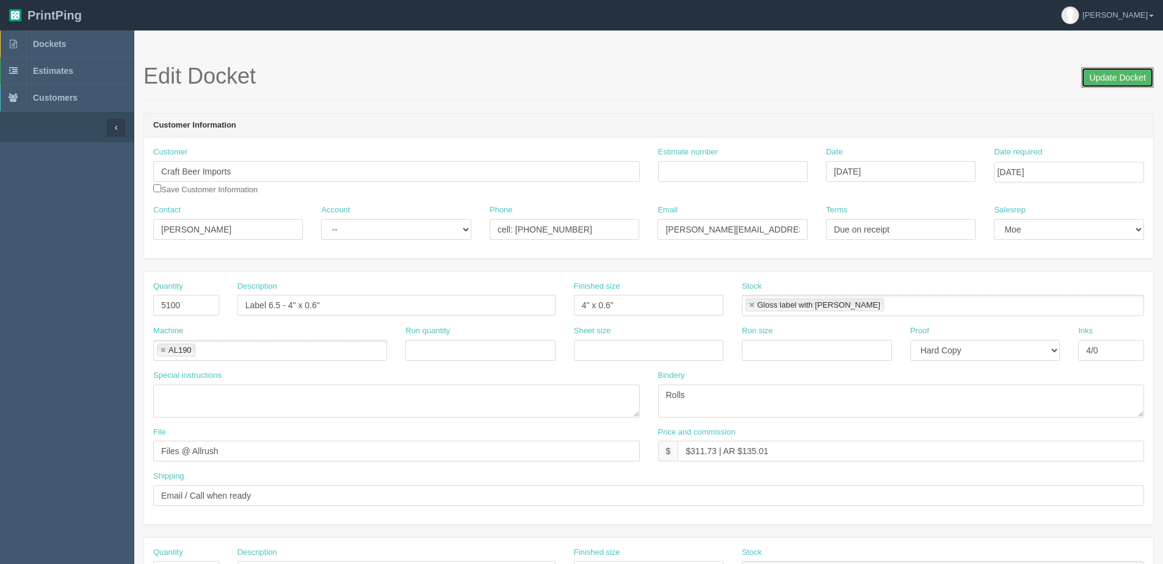
click at [1105, 85] on input "Update Docket" at bounding box center [1117, 77] width 73 height 21
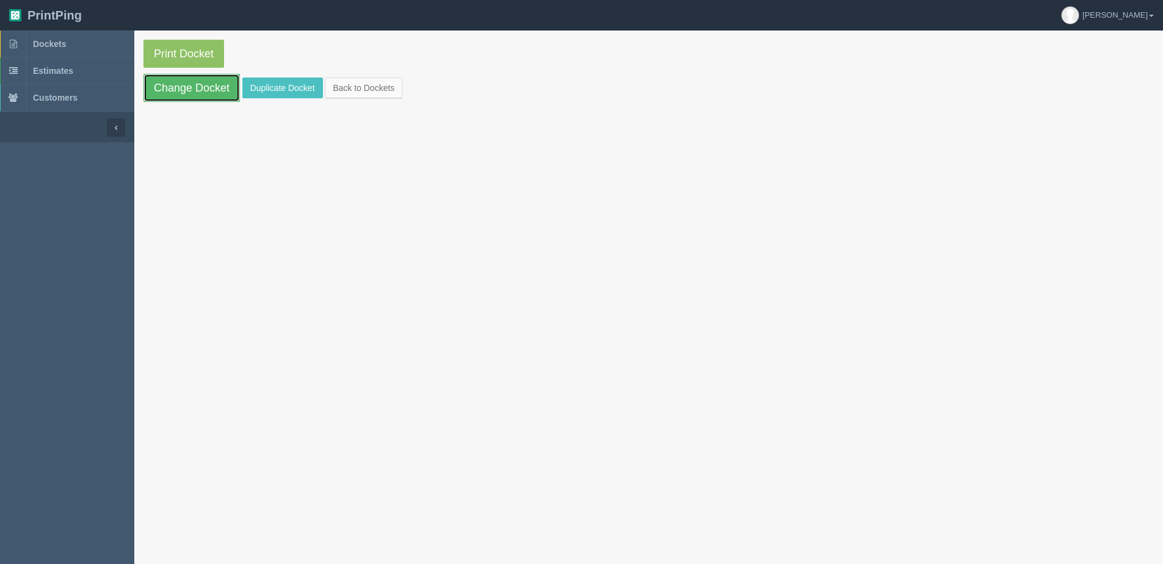
click at [164, 83] on link "Change Docket" at bounding box center [191, 88] width 96 height 28
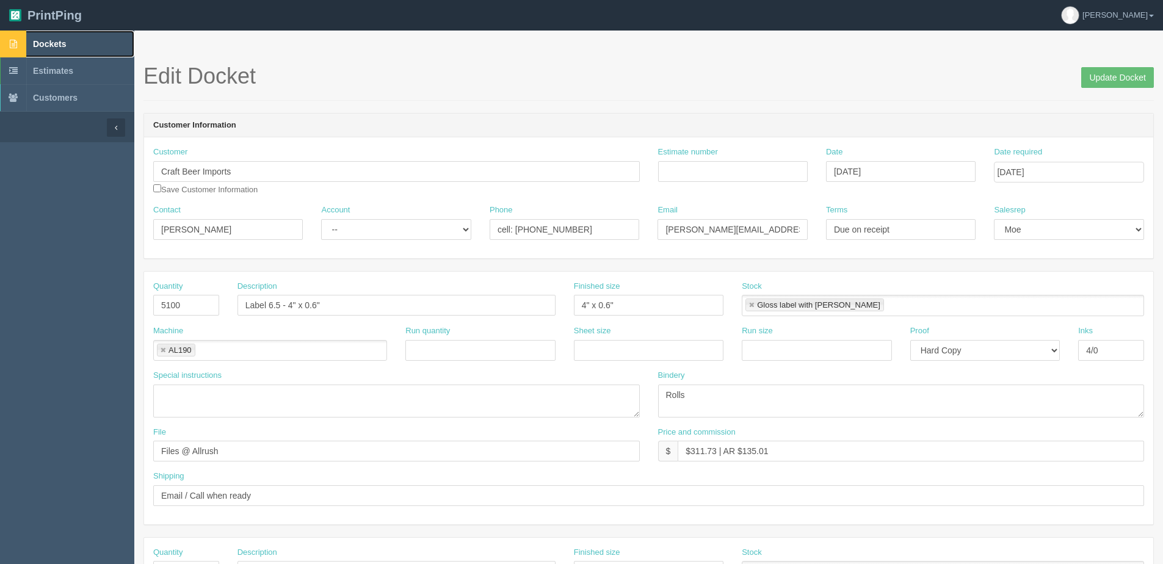
drag, startPoint x: 54, startPoint y: 37, endPoint x: 43, endPoint y: 46, distance: 13.4
click at [54, 38] on link "Dockets" at bounding box center [67, 44] width 134 height 27
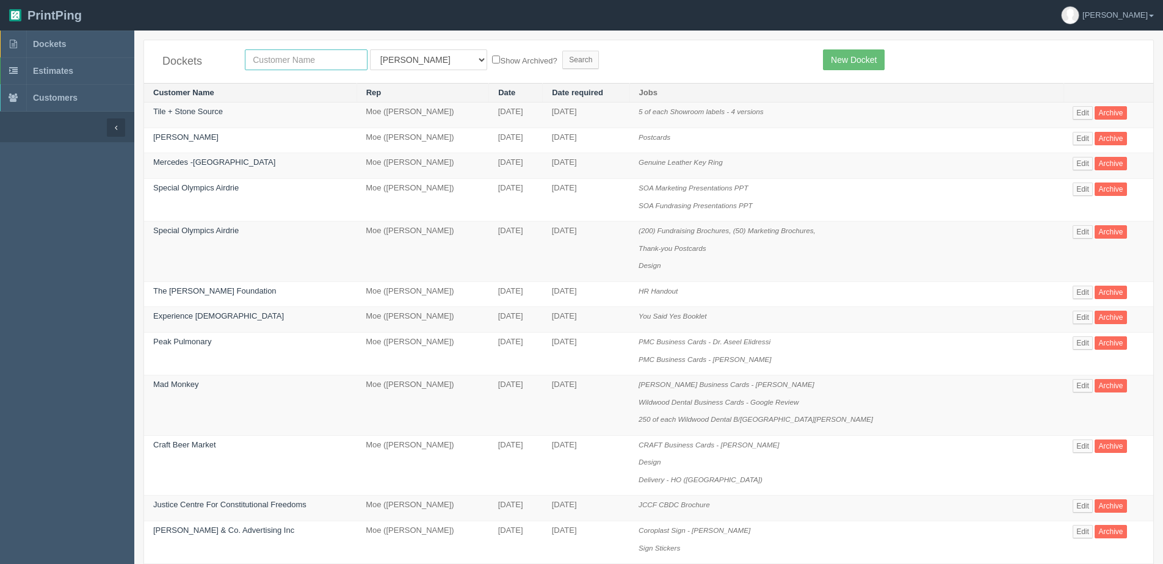
click at [309, 64] on input "text" at bounding box center [306, 59] width 123 height 21
type input "craft"
click at [562, 51] on input "Search" at bounding box center [580, 60] width 37 height 18
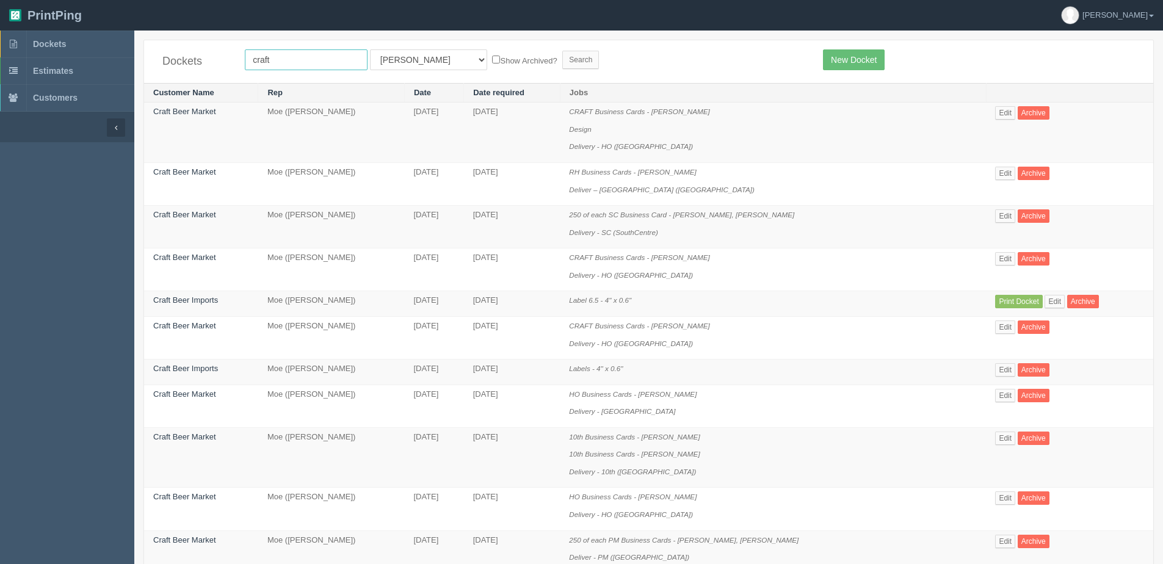
click at [305, 58] on input "craft" at bounding box center [306, 59] width 123 height 21
type input "craft beer"
click at [562, 51] on input "Search" at bounding box center [580, 60] width 37 height 18
click at [492, 54] on label "Show Archived?" at bounding box center [524, 60] width 65 height 14
click at [492, 56] on input "Show Archived?" at bounding box center [496, 60] width 8 height 8
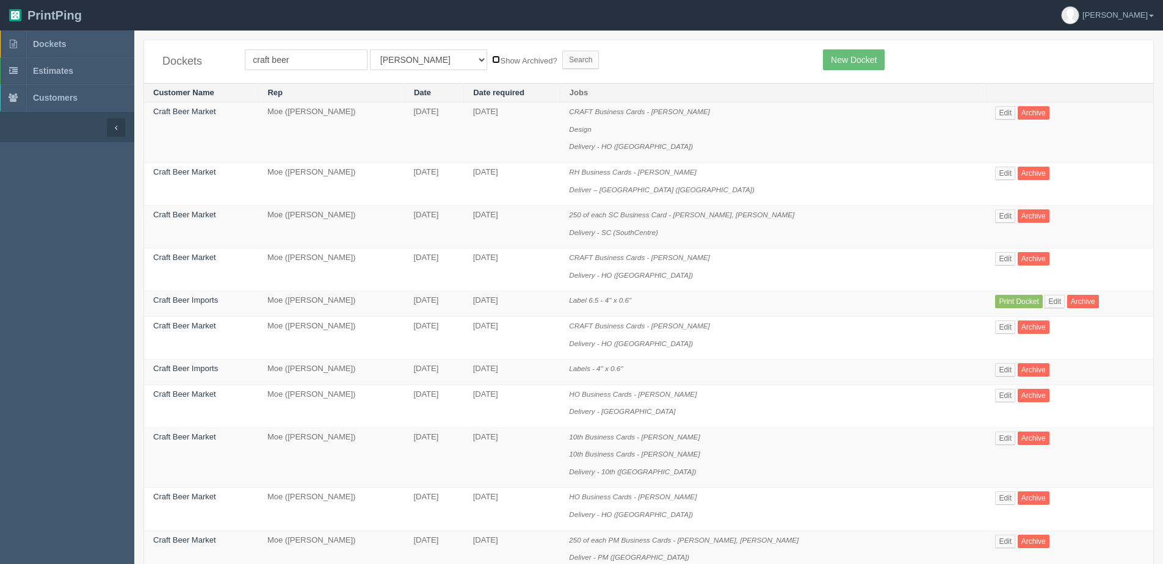
checkbox input "true"
click at [562, 62] on input "Search" at bounding box center [580, 60] width 37 height 18
click at [313, 59] on input "craft beer" at bounding box center [306, 59] width 123 height 21
type input "craft beer import"
click at [562, 56] on input "Search" at bounding box center [580, 60] width 37 height 18
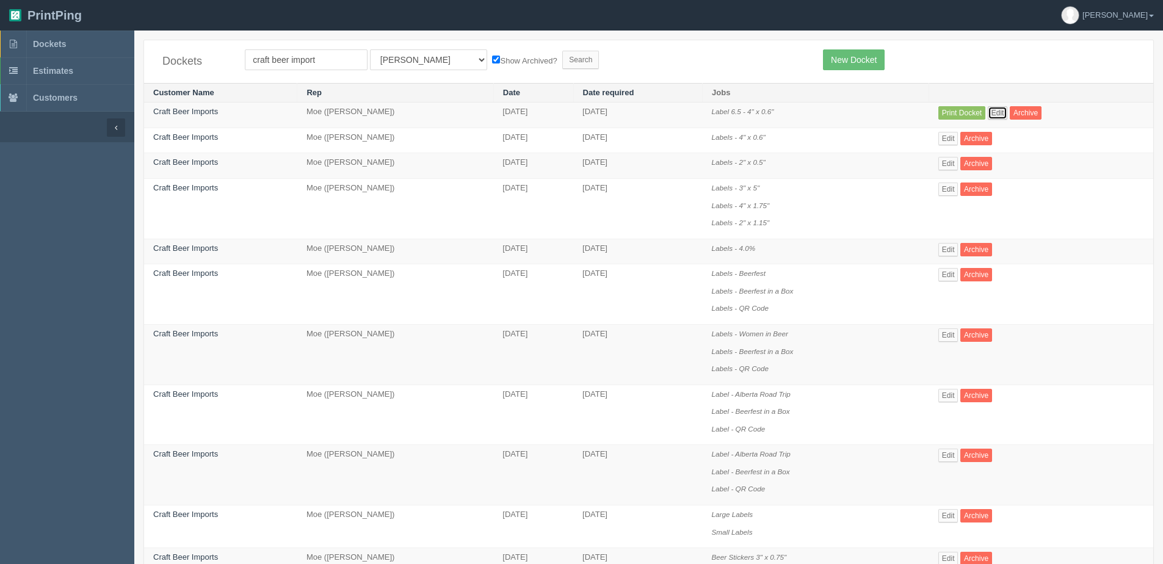
click at [1008, 118] on link "Edit" at bounding box center [998, 112] width 20 height 13
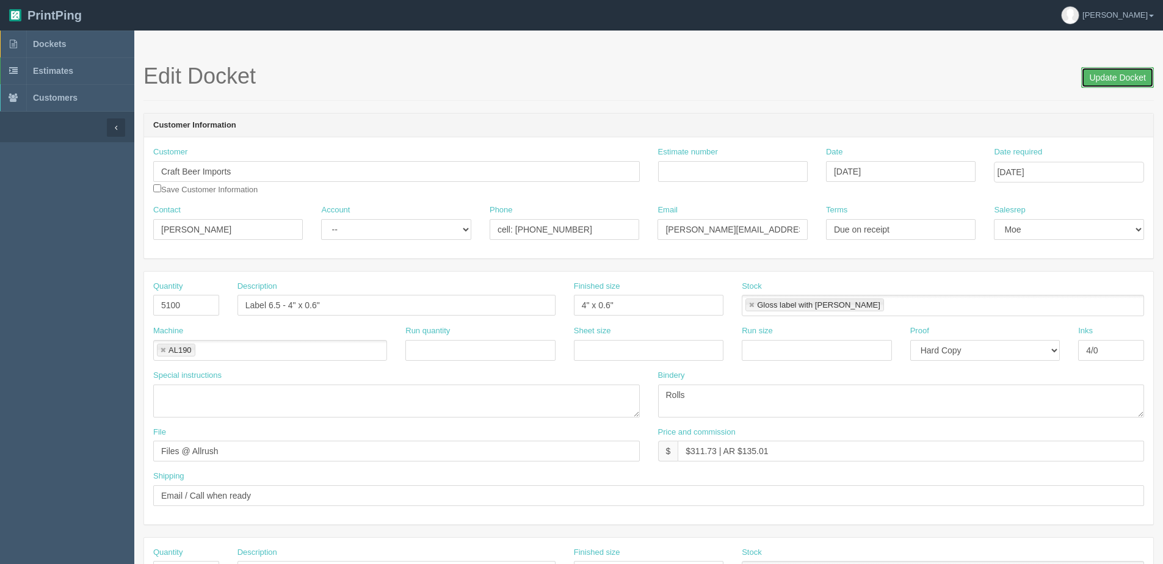
drag, startPoint x: 1100, startPoint y: 79, endPoint x: 1090, endPoint y: 80, distance: 9.8
click at [1090, 80] on input "Update Docket" at bounding box center [1117, 77] width 73 height 21
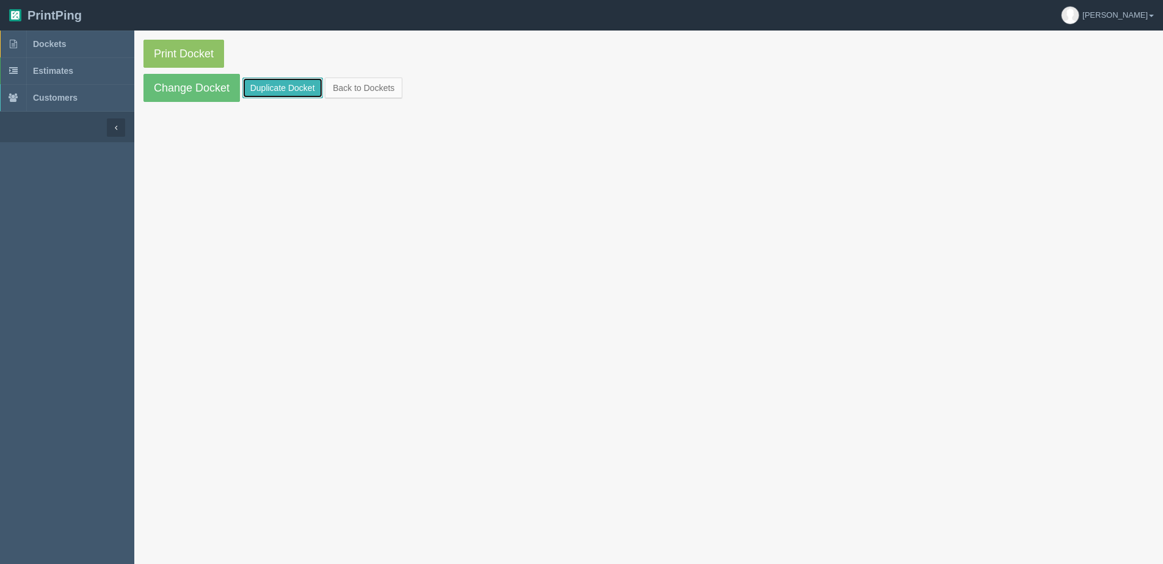
click at [294, 95] on link "Duplicate Docket" at bounding box center [282, 88] width 81 height 21
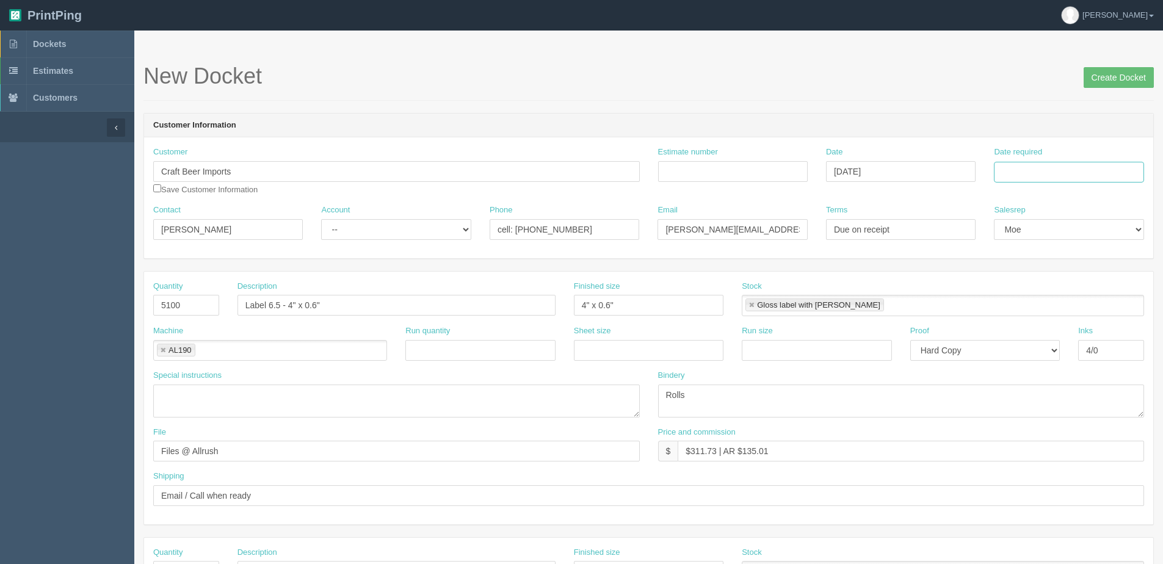
click at [1041, 175] on input "Date required" at bounding box center [1069, 172] width 150 height 21
click at [1050, 250] on td "8" at bounding box center [1056, 254] width 18 height 18
type input "October 8, 2025"
click at [1127, 77] on input "Create Docket" at bounding box center [1119, 77] width 70 height 21
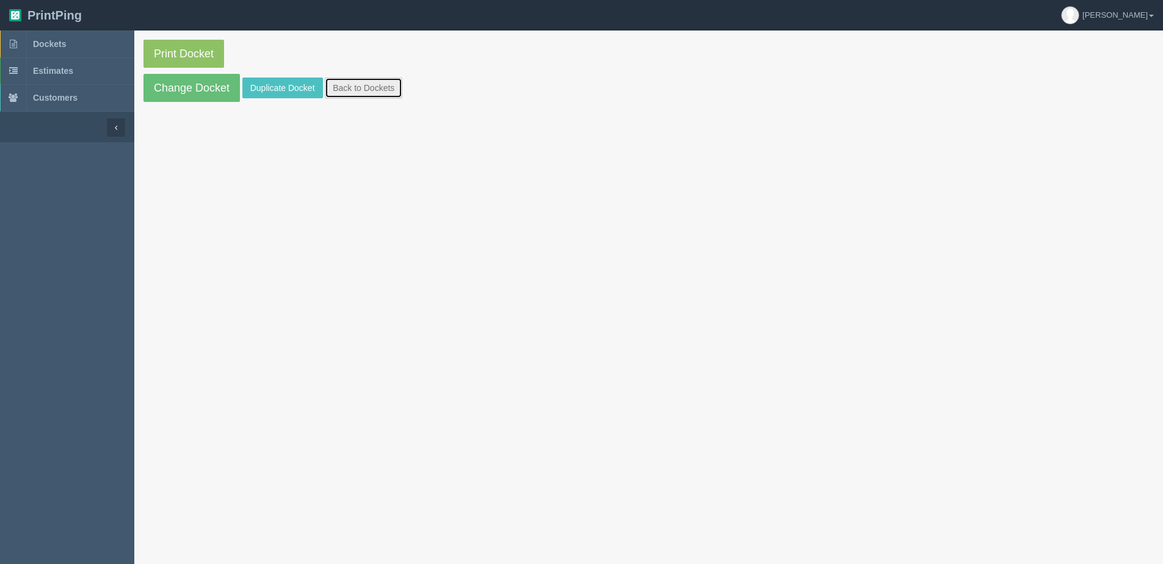
click at [350, 81] on link "Back to Dockets" at bounding box center [364, 88] width 78 height 21
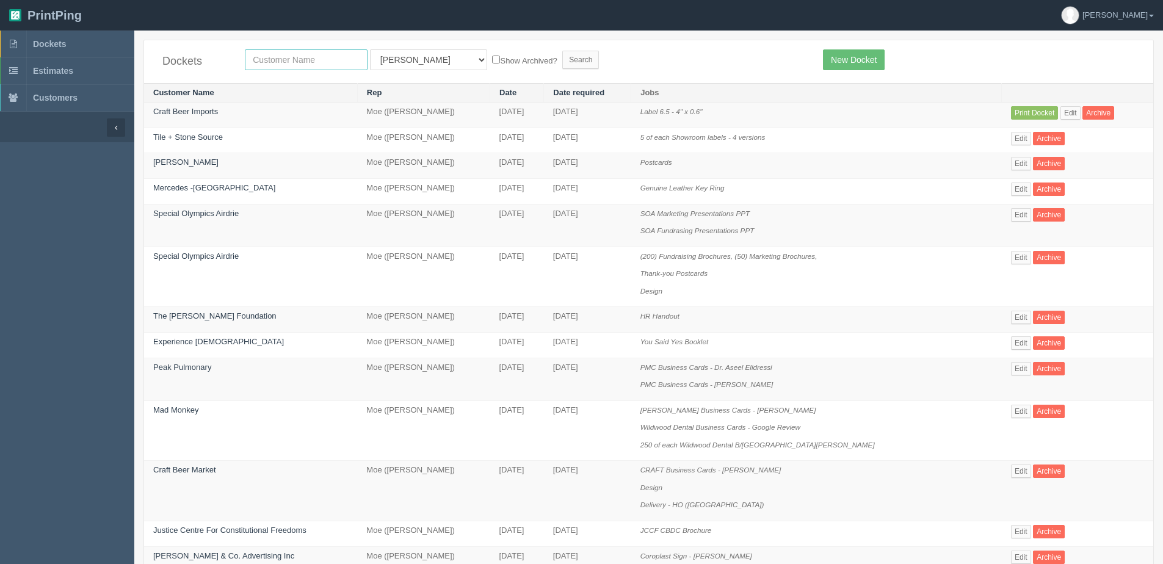
click at [294, 67] on input "text" at bounding box center [306, 59] width 123 height 21
type input "craft"
click at [562, 51] on input "Search" at bounding box center [580, 60] width 37 height 18
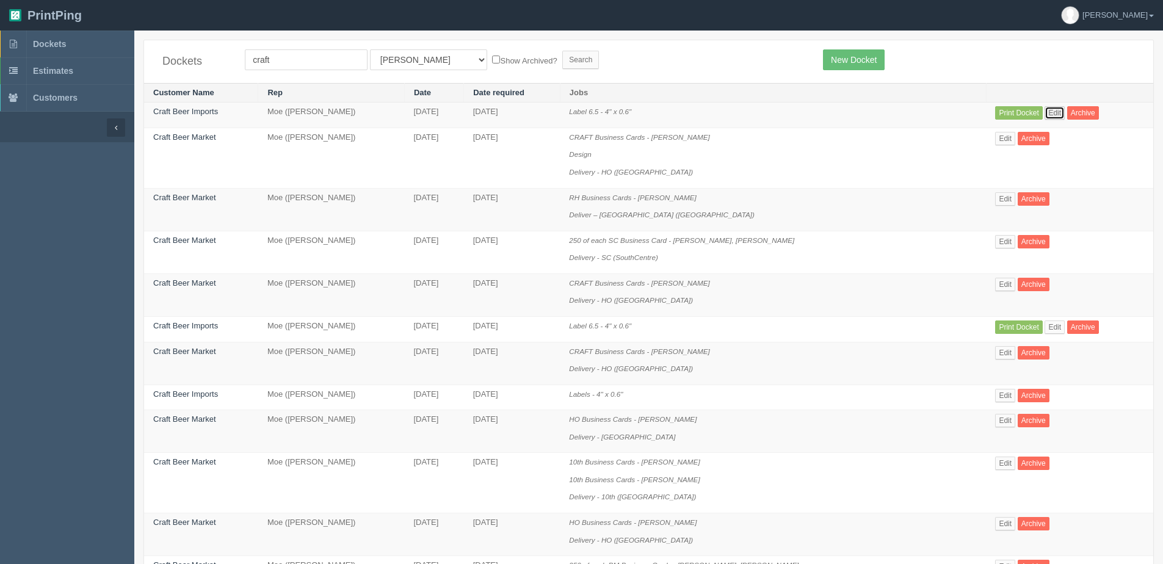
click at [1049, 109] on link "Edit" at bounding box center [1055, 112] width 20 height 13
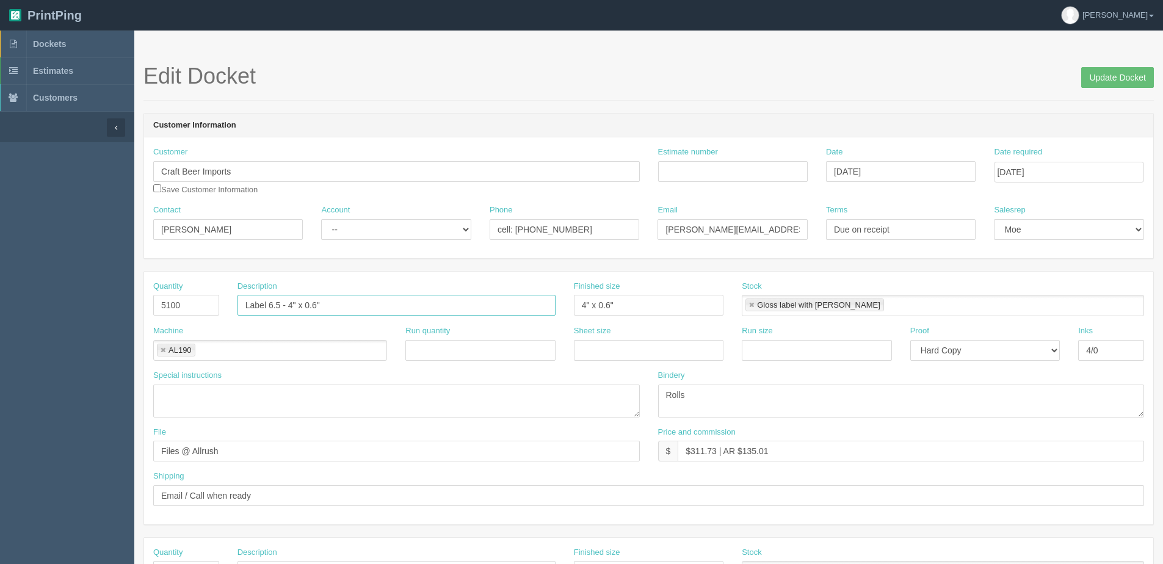
drag, startPoint x: 277, startPoint y: 302, endPoint x: 300, endPoint y: 298, distance: 23.5
click at [278, 300] on input "Label 6.5 - 4" x 0.6"" at bounding box center [397, 305] width 318 height 21
type input "Label 6.2 - 4" x 0.6""
drag, startPoint x: 154, startPoint y: 305, endPoint x: 13, endPoint y: 305, distance: 140.4
click at [50, 305] on section "Dockets Estimates Customers" at bounding box center [581, 570] width 1163 height 1078
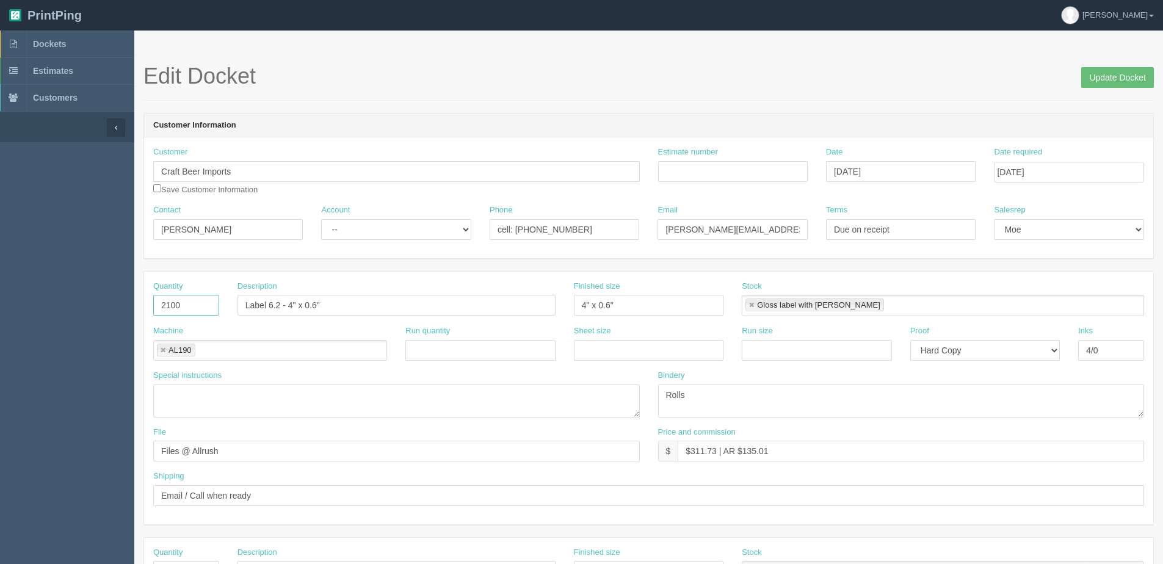
type input "2100"
click at [892, 180] on input "[DATE]" at bounding box center [901, 171] width 150 height 21
type input "October 6, 2025"
click at [1136, 73] on input "Update Docket" at bounding box center [1117, 77] width 73 height 21
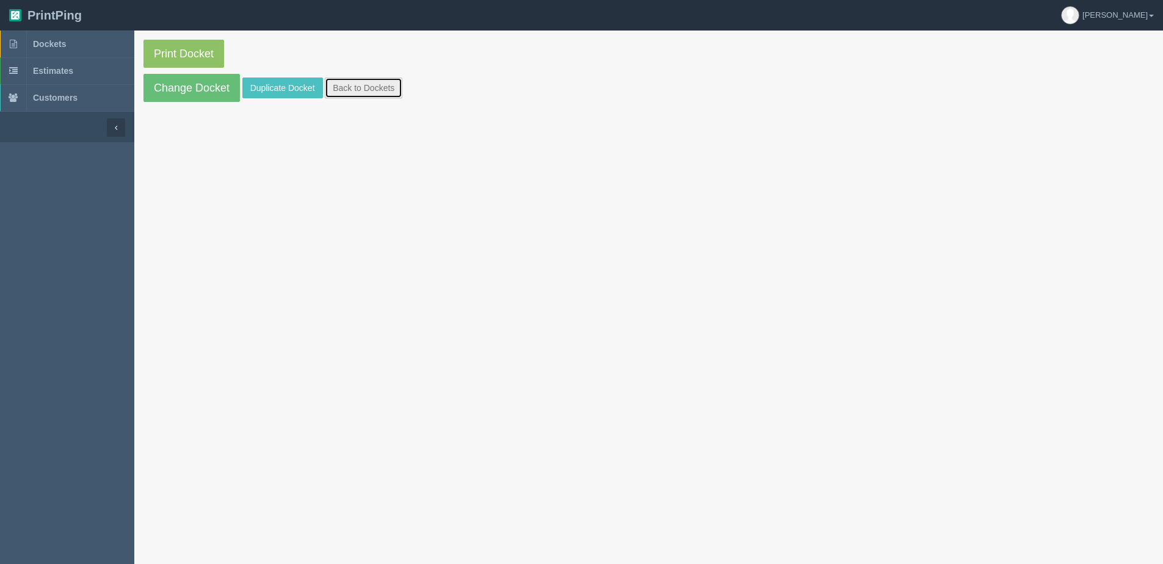
click at [378, 90] on link "Back to Dockets" at bounding box center [364, 88] width 78 height 21
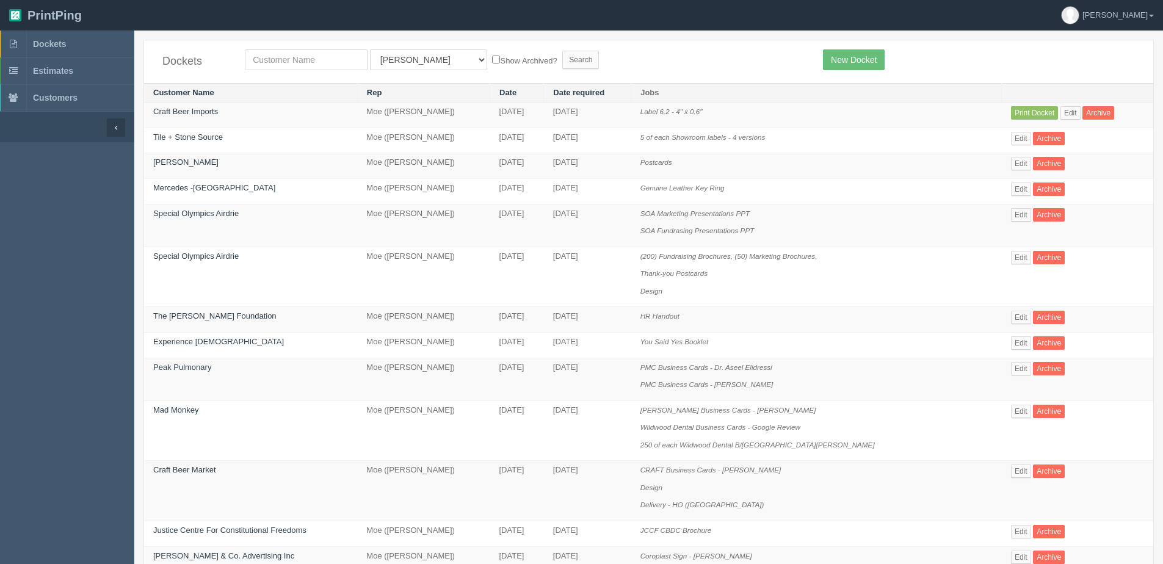
click at [664, 274] on icon "Thank-you Postcards" at bounding box center [673, 273] width 67 height 8
click at [1064, 114] on link "Edit" at bounding box center [1071, 112] width 20 height 13
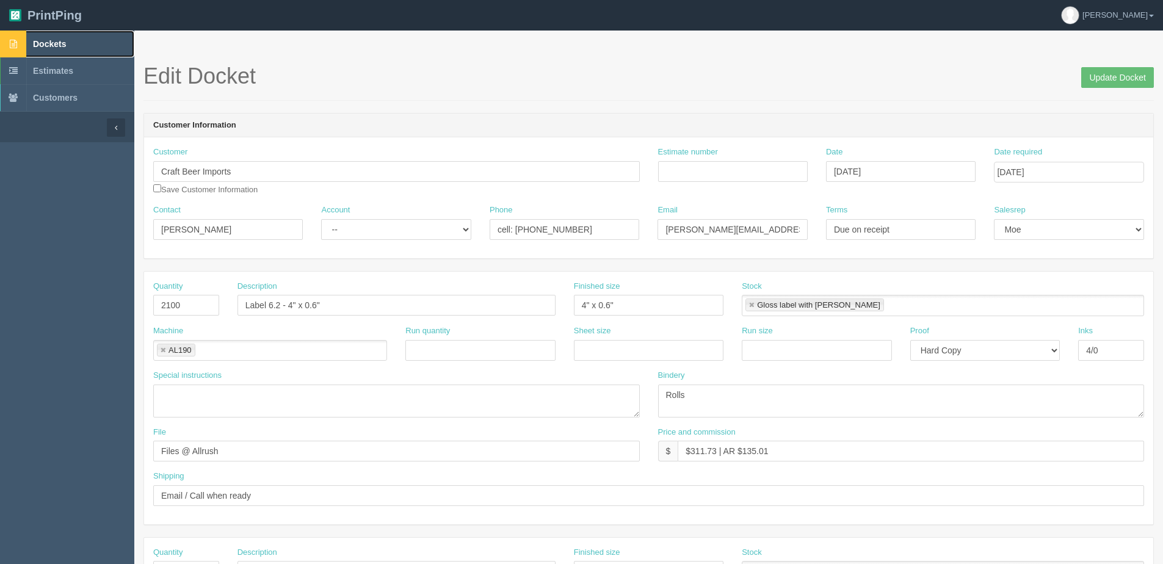
drag, startPoint x: 58, startPoint y: 48, endPoint x: 10, endPoint y: 32, distance: 50.4
click at [58, 48] on span "Dockets" at bounding box center [49, 44] width 33 height 10
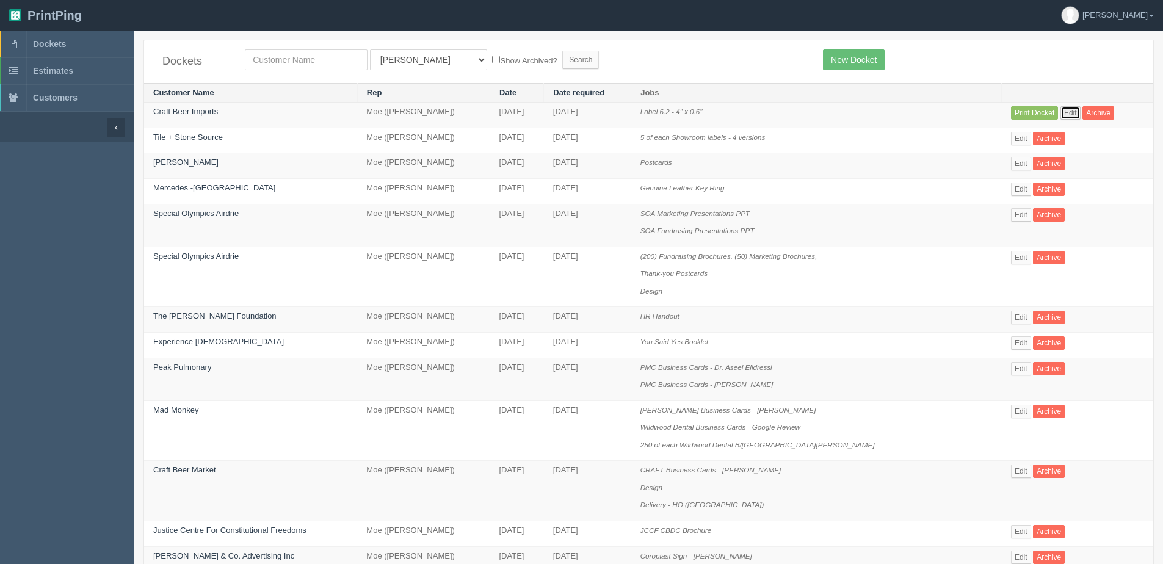
click at [1067, 111] on link "Edit" at bounding box center [1071, 112] width 20 height 13
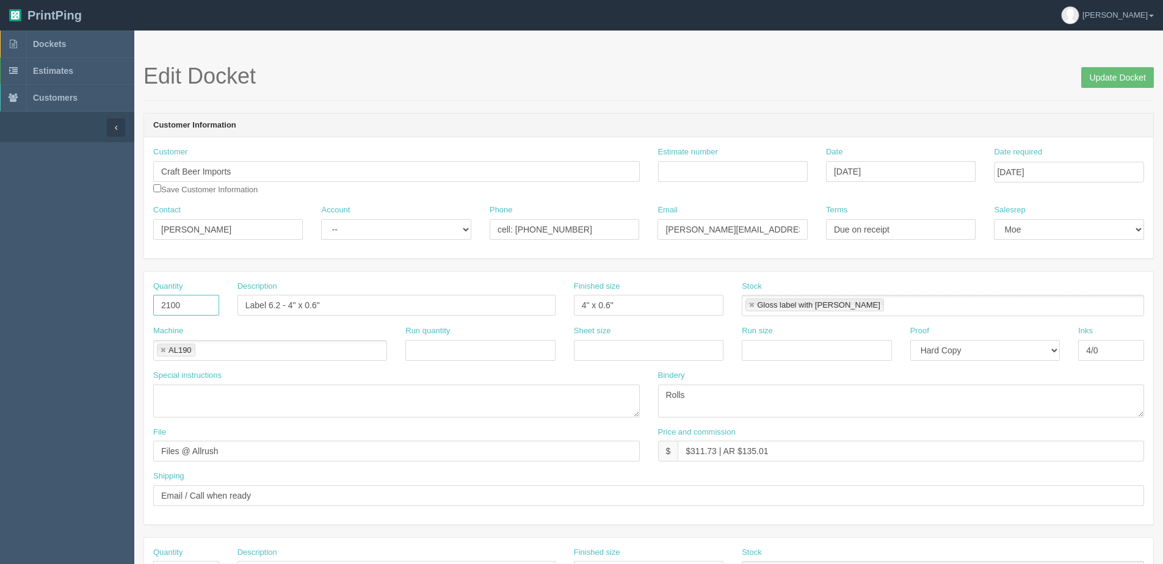
drag, startPoint x: 187, startPoint y: 309, endPoint x: -40, endPoint y: 310, distance: 227.7
click at [0, 310] on html "PrintPing [PERSON_NAME] Edit account ( [PERSON_NAME][EMAIL_ADDRESS][DOMAIN_NAME…" at bounding box center [581, 554] width 1163 height 1109
type input "5100"
click at [279, 308] on input "Label 6.2 - 4" x 0.6"" at bounding box center [397, 305] width 318 height 21
type input "Label 6.5 - 4" x 0.6""
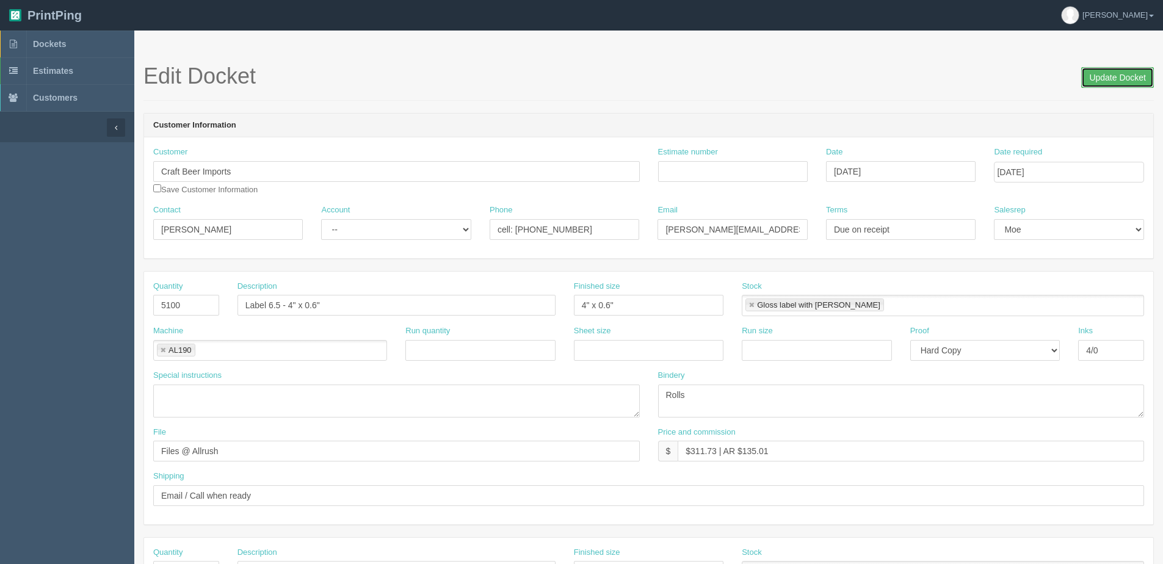
click at [1114, 75] on input "Update Docket" at bounding box center [1117, 77] width 73 height 21
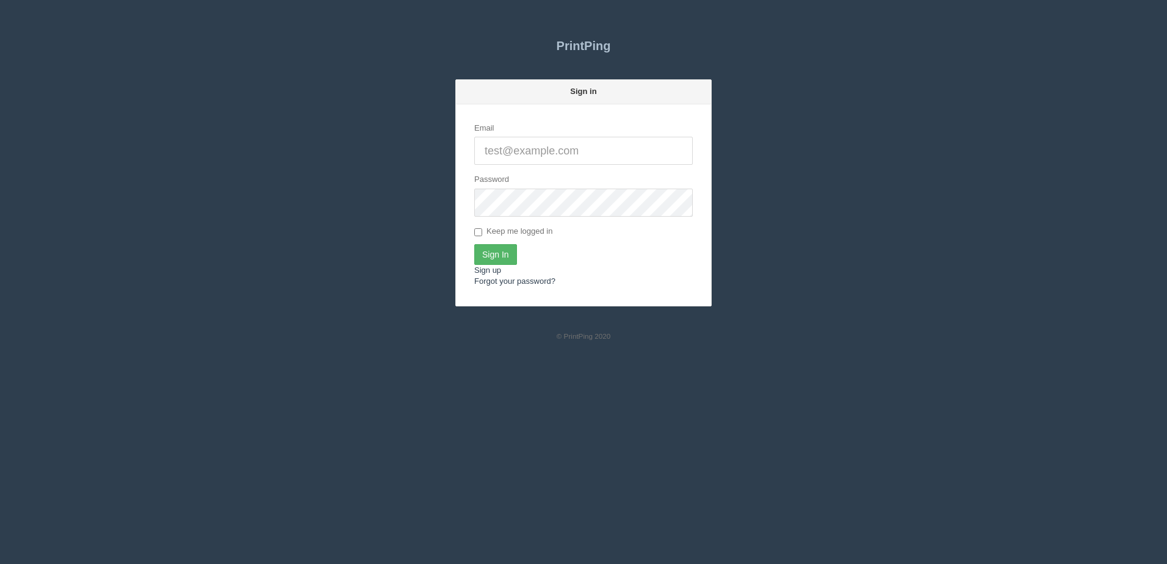
type input "[PERSON_NAME][EMAIL_ADDRESS][DOMAIN_NAME]"
click at [509, 248] on input "Sign In" at bounding box center [495, 254] width 43 height 21
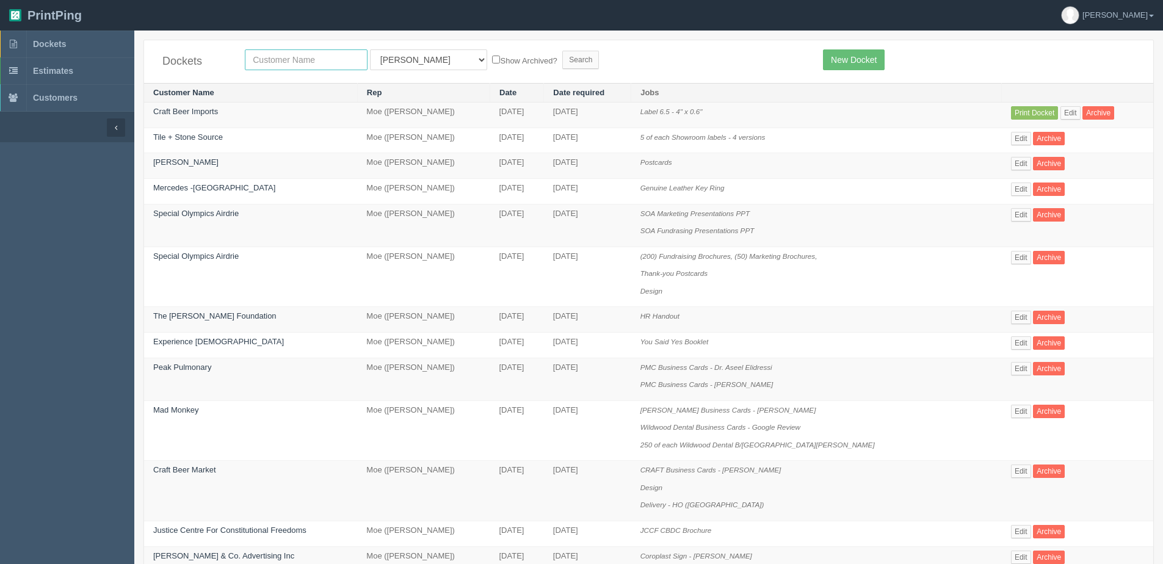
click at [260, 55] on input "text" at bounding box center [306, 59] width 123 height 21
type input "[PERSON_NAME]"
click at [562, 51] on input "Search" at bounding box center [580, 60] width 37 height 18
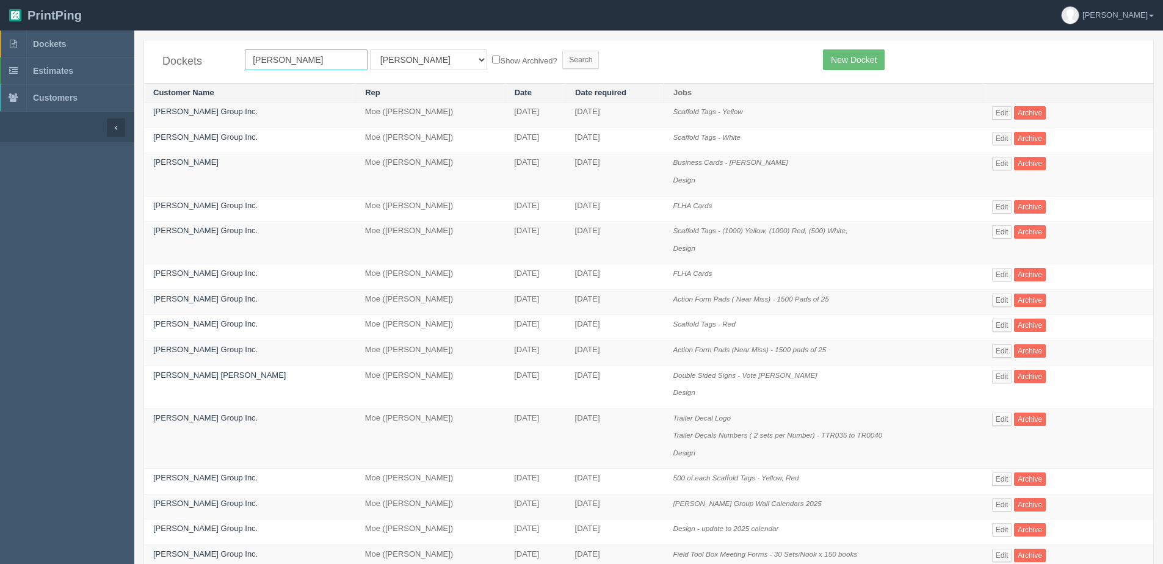
click at [361, 60] on input "thomas" at bounding box center [306, 59] width 123 height 21
click at [400, 64] on select "All Users Ali Ali Test 1 Aly Amy Ankit Arif Brandon Dan France Greg Jim Mark Ma…" at bounding box center [428, 59] width 117 height 21
select select "1"
click at [370, 49] on select "All Users Ali Ali Test 1 Aly Amy Ankit Arif Brandon Dan France Greg Jim Mark Ma…" at bounding box center [428, 59] width 117 height 21
click at [492, 57] on label "Show Archived?" at bounding box center [524, 60] width 65 height 14
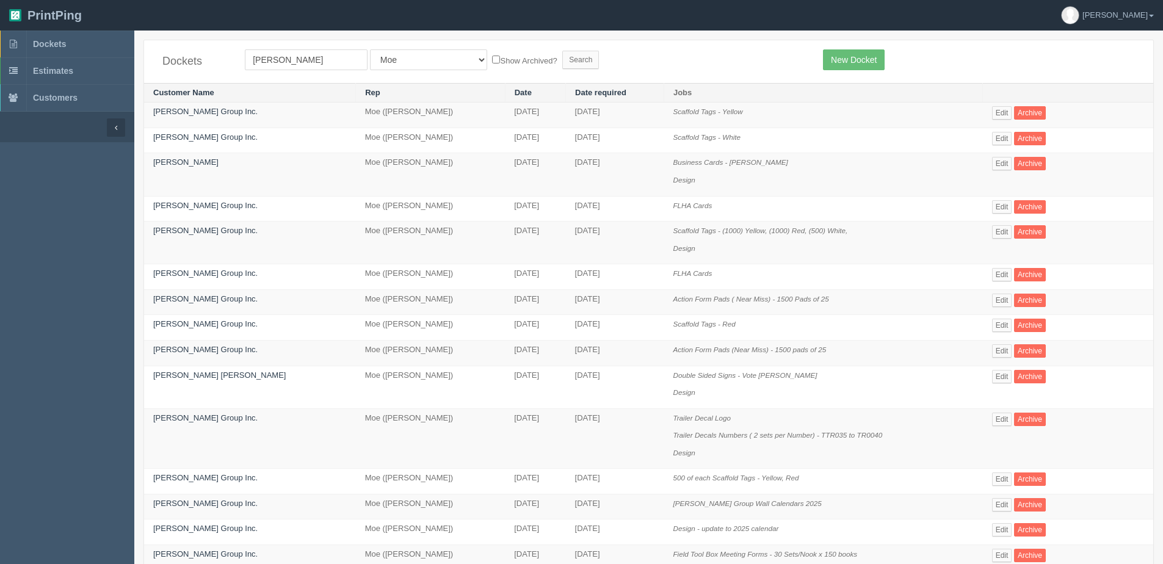
click at [492, 57] on input "Show Archived?" at bounding box center [496, 60] width 8 height 8
checkbox input "true"
click at [562, 61] on input "Search" at bounding box center [580, 60] width 37 height 18
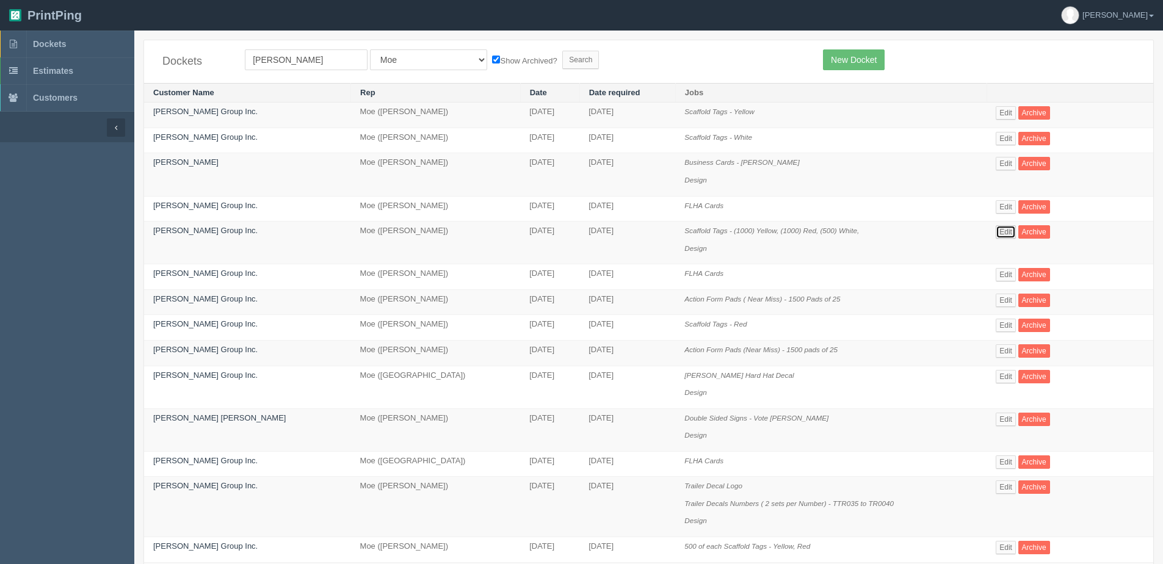
click at [996, 228] on link "Edit" at bounding box center [1006, 231] width 20 height 13
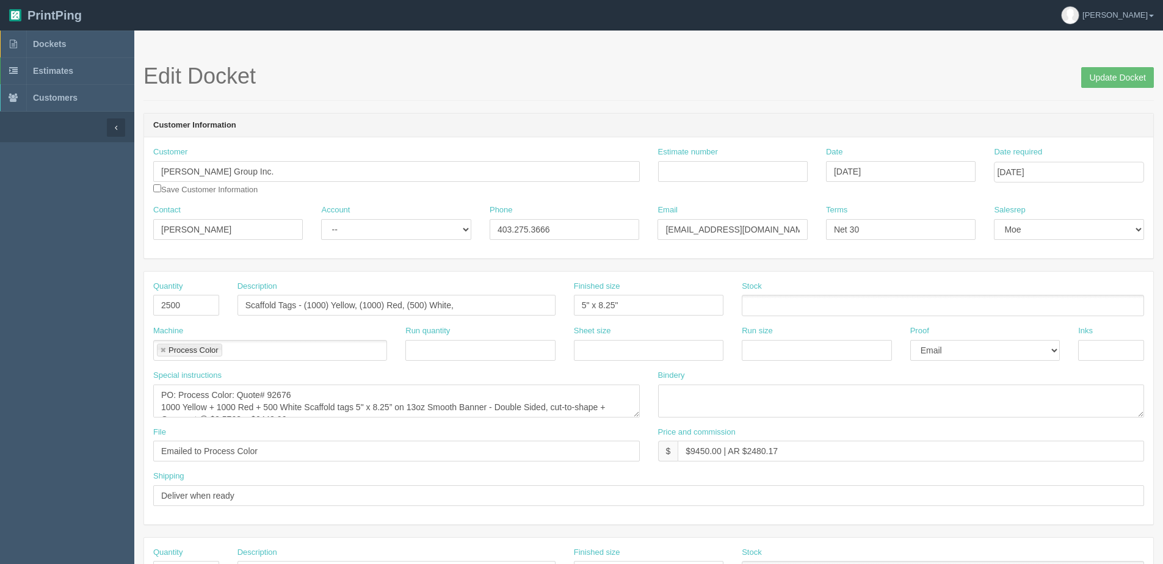
click at [1116, 51] on section "Edit Docket Update Docket Customer Information Customer [PERSON_NAME] Group Inc…" at bounding box center [648, 570] width 1029 height 1078
click at [1109, 57] on section "Edit Docket Update Docket Customer Information Customer [PERSON_NAME] Group Inc…" at bounding box center [648, 570] width 1029 height 1078
click at [1132, 77] on input "Update Docket" at bounding box center [1117, 77] width 73 height 21
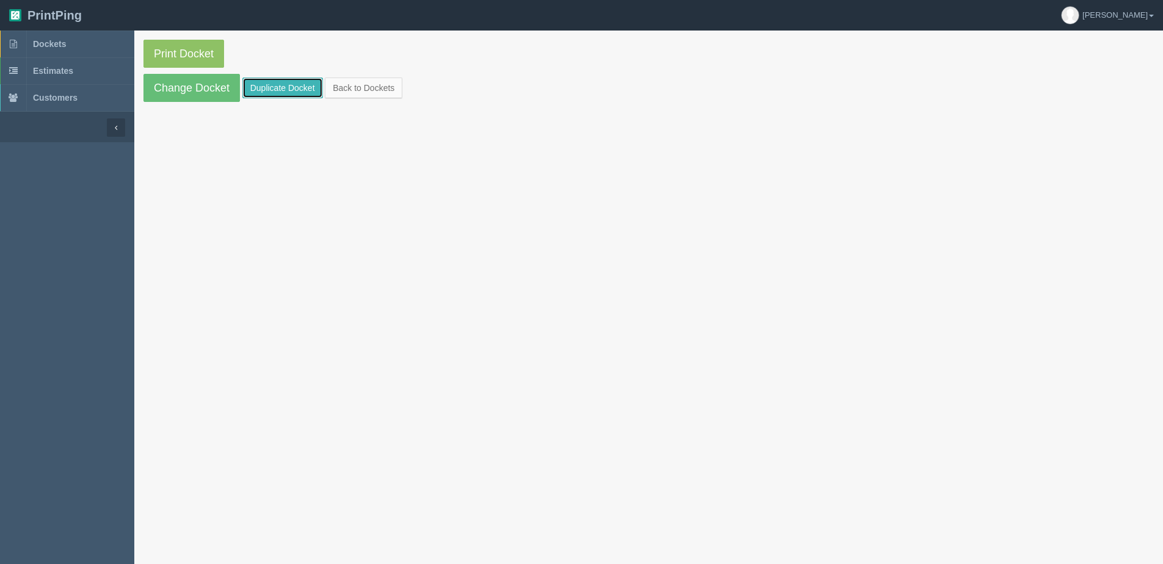
click at [272, 94] on link "Duplicate Docket" at bounding box center [282, 88] width 81 height 21
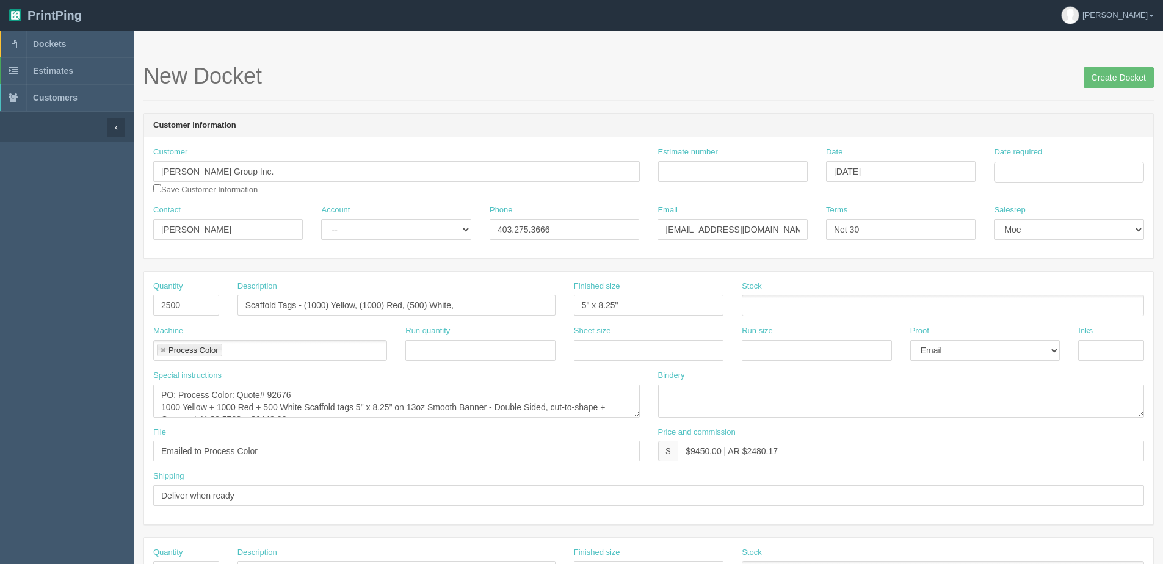
click at [1079, 183] on div "Date required" at bounding box center [1069, 169] width 168 height 45
click at [1050, 176] on input "Date required" at bounding box center [1069, 172] width 150 height 21
click at [1017, 346] on th "Today" at bounding box center [1054, 342] width 114 height 18
click at [1086, 270] on td "17" at bounding box center [1087, 272] width 15 height 18
type input "[DATE]"
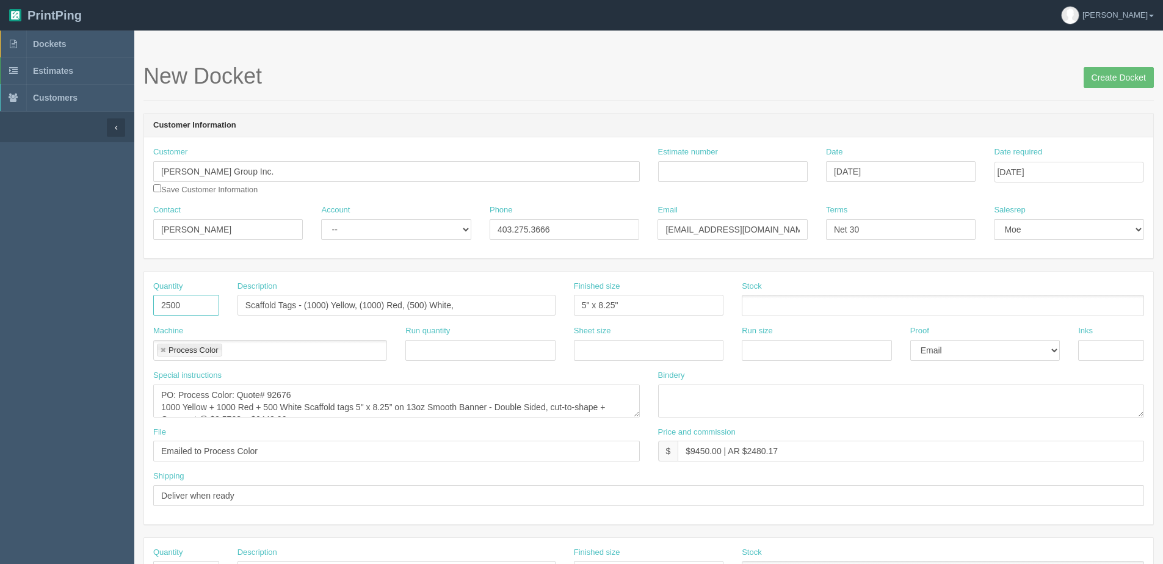
drag, startPoint x: 188, startPoint y: 301, endPoint x: 9, endPoint y: 304, distance: 179.5
click at [67, 304] on section "Dockets Estimates Customers" at bounding box center [581, 570] width 1163 height 1078
type input "2000"
drag, startPoint x: 402, startPoint y: 307, endPoint x: 593, endPoint y: 295, distance: 191.5
click at [593, 295] on div "Quantity 2000 Description Scaffold Tags - (1000) Yellow, (1000) Red, (500) Whit…" at bounding box center [648, 303] width 1009 height 45
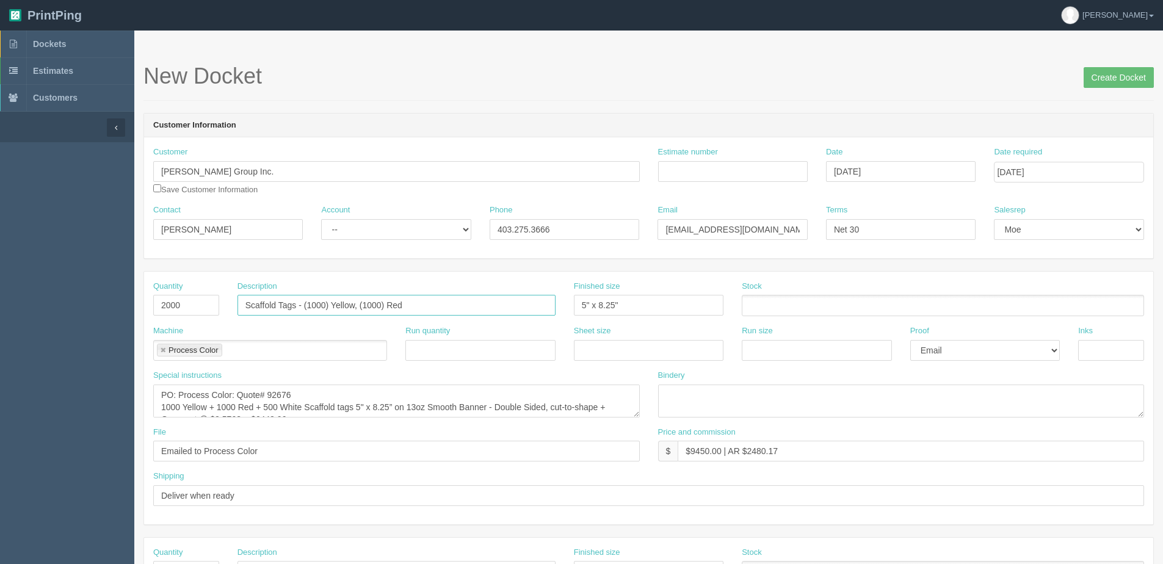
type input "Scaffold Tags - (1000) Yellow, (1000) Red"
click at [278, 413] on textarea "PO: Process Color: Quote# 92676 1000 Yellow + 1000 Red + 500 White Scaffold tag…" at bounding box center [396, 401] width 487 height 33
click at [255, 405] on textarea "PO: Process Color: Quote# 92676 1000 Yellow + 1000 Red + 500 White Scaffold tag…" at bounding box center [396, 401] width 487 height 33
drag, startPoint x: 206, startPoint y: 409, endPoint x: 495, endPoint y: 375, distance: 290.8
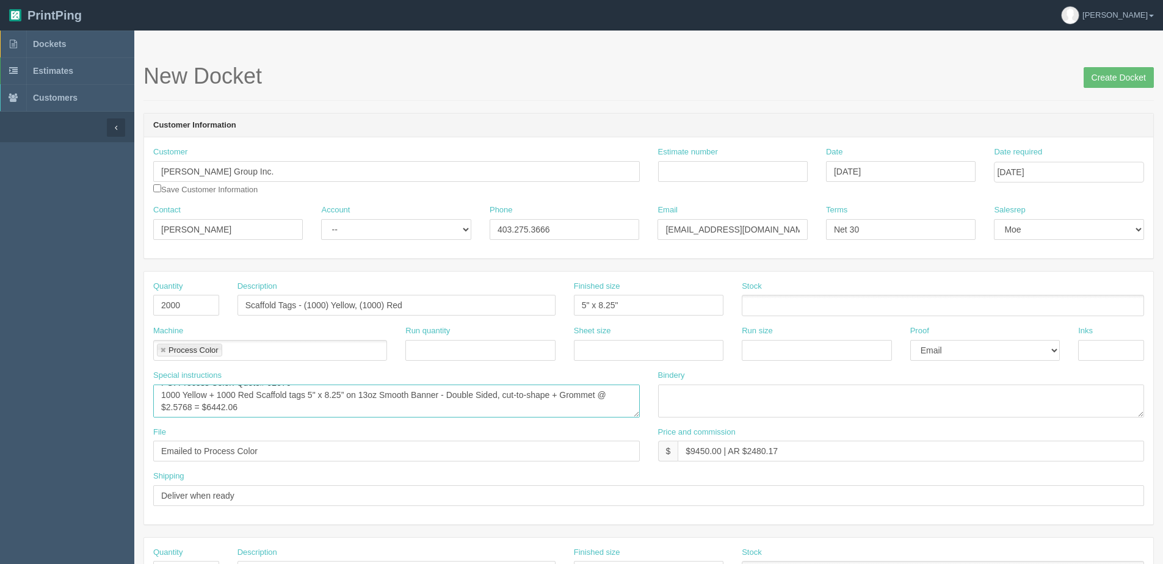
click at [492, 375] on div "Special instructions PO: Process Color: Quote# 92676 1000 Yellow + 1000 Red + 5…" at bounding box center [396, 394] width 487 height 48
type textarea "PO: Process Color: Quote# 92676 1000 Yellow + 1000 Red Scaffold tags 5" x 8.25”…"
drag, startPoint x: 692, startPoint y: 445, endPoint x: 721, endPoint y: 453, distance: 30.4
click at [721, 452] on input "$9450.00 | AR $2480.17" at bounding box center [911, 451] width 466 height 21
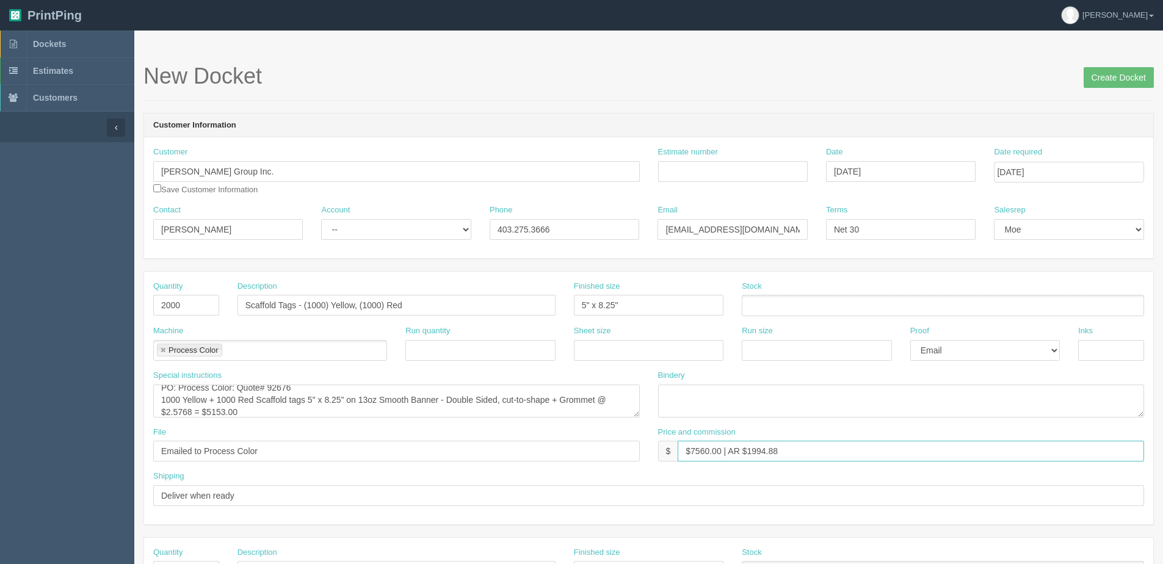
type input "$7560.00 | AR $1994.88"
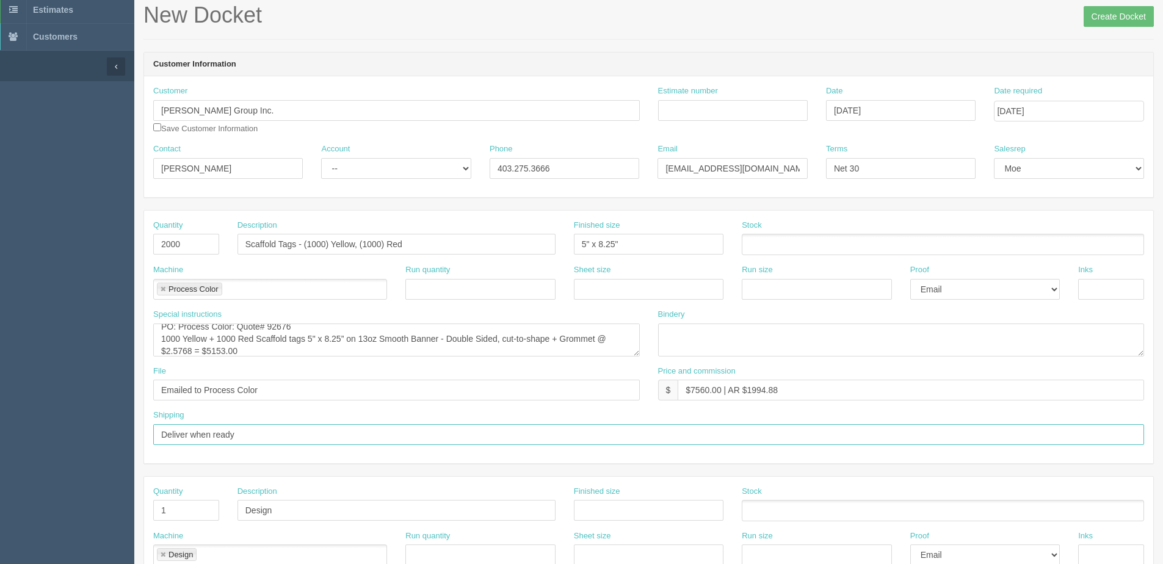
scroll to position [183, 0]
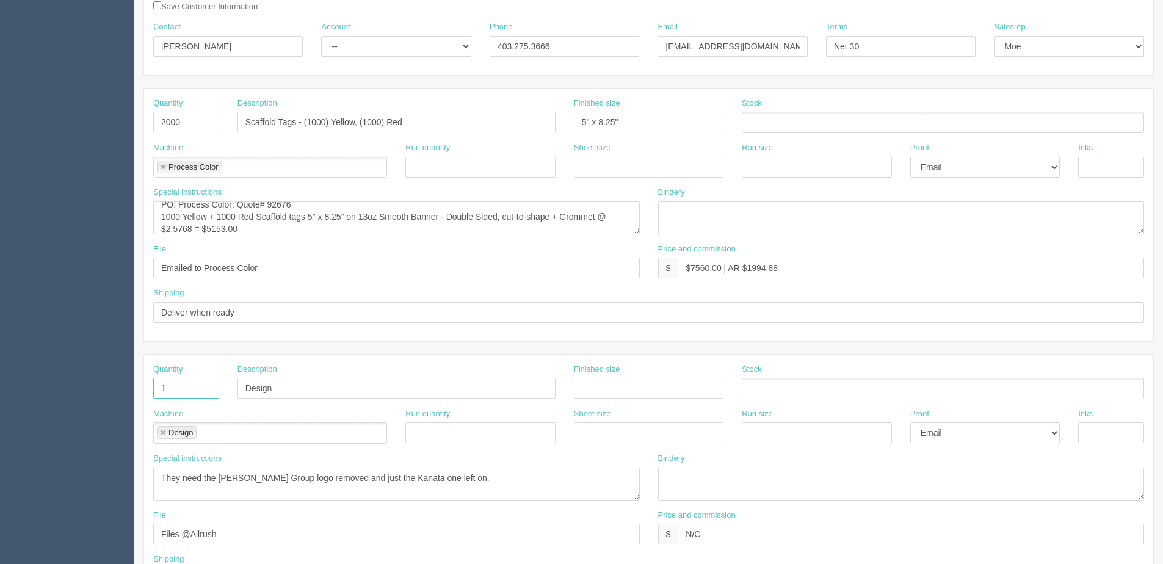
drag, startPoint x: 155, startPoint y: 385, endPoint x: 113, endPoint y: 377, distance: 42.8
click at [119, 382] on section "Dockets Estimates Customers" at bounding box center [581, 386] width 1163 height 1078
drag, startPoint x: 178, startPoint y: 400, endPoint x: 159, endPoint y: 404, distance: 20.0
click at [139, 401] on section "New Docket Create Docket Customer Information Customer Thomas Group Inc. Save C…" at bounding box center [648, 386] width 1029 height 1078
click at [164, 432] on link at bounding box center [162, 433] width 7 height 8
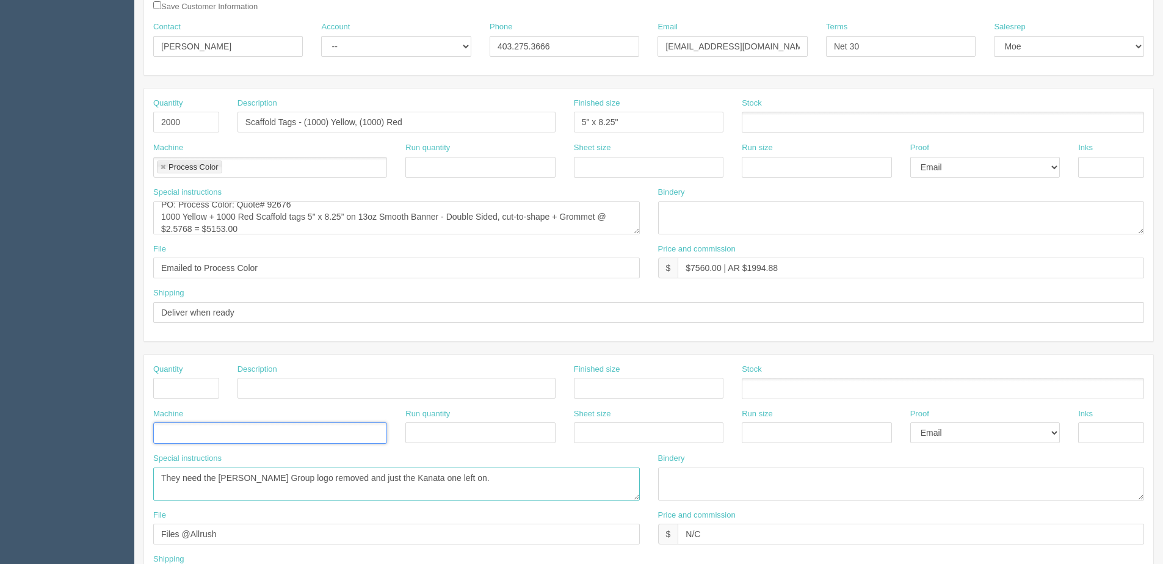
click at [164, 472] on textarea "They need the Thomas Group logo removed and just the Kanata one left on." at bounding box center [396, 484] width 487 height 33
drag, startPoint x: 162, startPoint y: 474, endPoint x: 362, endPoint y: 525, distance: 206.7
click at [656, 482] on div "Special instructions They need the Thomas Group logo removed and just the Kanat…" at bounding box center [648, 481] width 1009 height 57
drag, startPoint x: 258, startPoint y: 535, endPoint x: 114, endPoint y: 533, distance: 143.5
click at [114, 533] on section "Dockets Estimates Customers" at bounding box center [581, 386] width 1163 height 1078
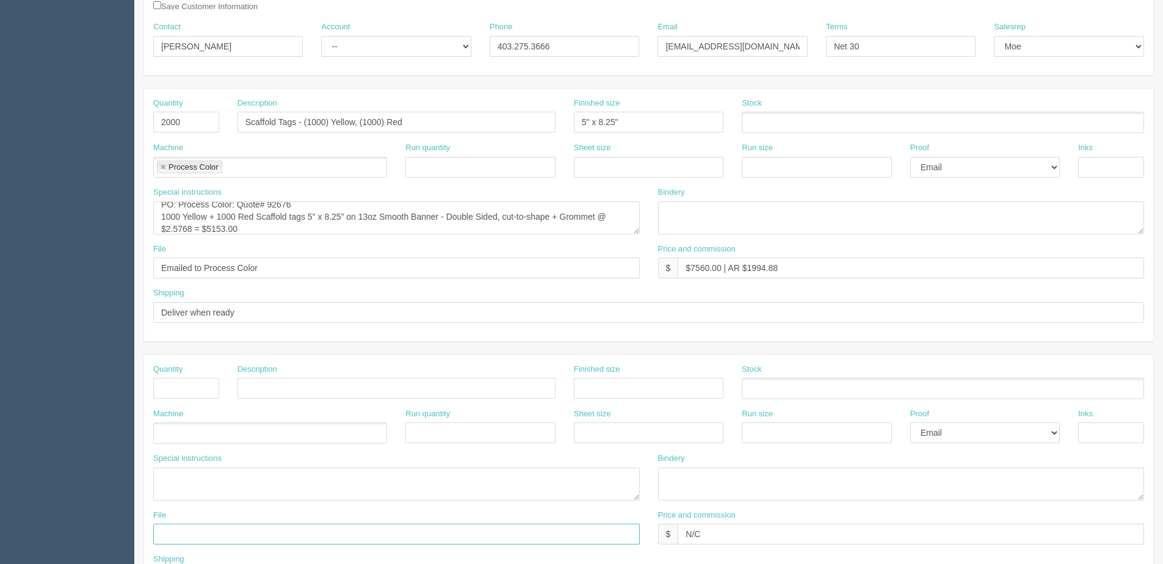
scroll to position [366, 0]
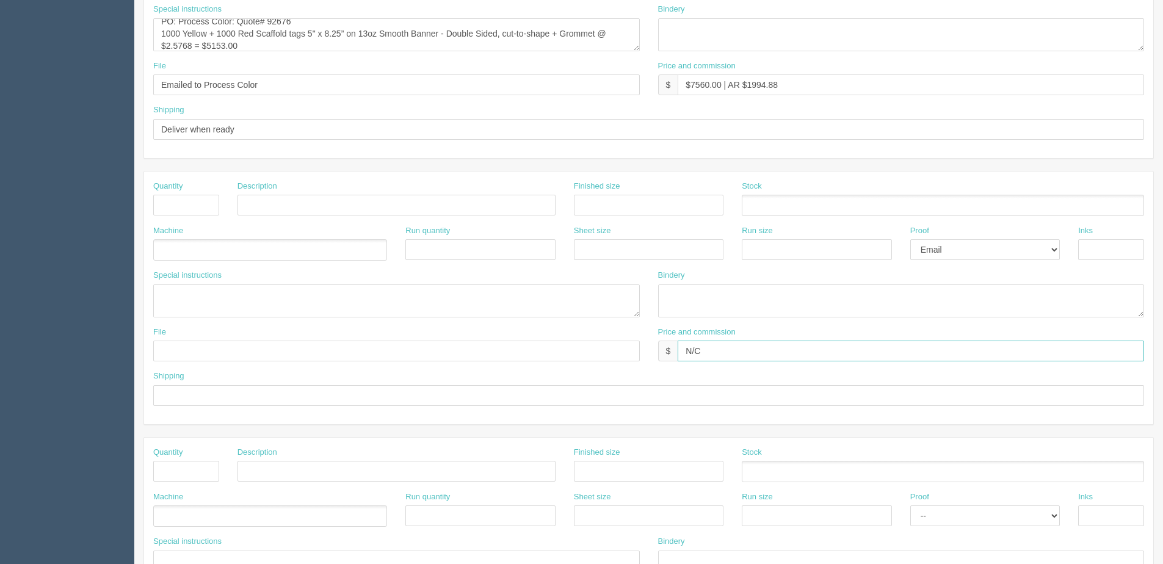
drag, startPoint x: 716, startPoint y: 346, endPoint x: 545, endPoint y: 333, distance: 170.8
click at [530, 345] on div "File Price and commission $ N/C" at bounding box center [648, 349] width 1009 height 45
drag, startPoint x: 989, startPoint y: 250, endPoint x: 977, endPoint y: 258, distance: 14.4
click at [989, 250] on select "-- Email Hard Copy" at bounding box center [985, 249] width 150 height 21
select select
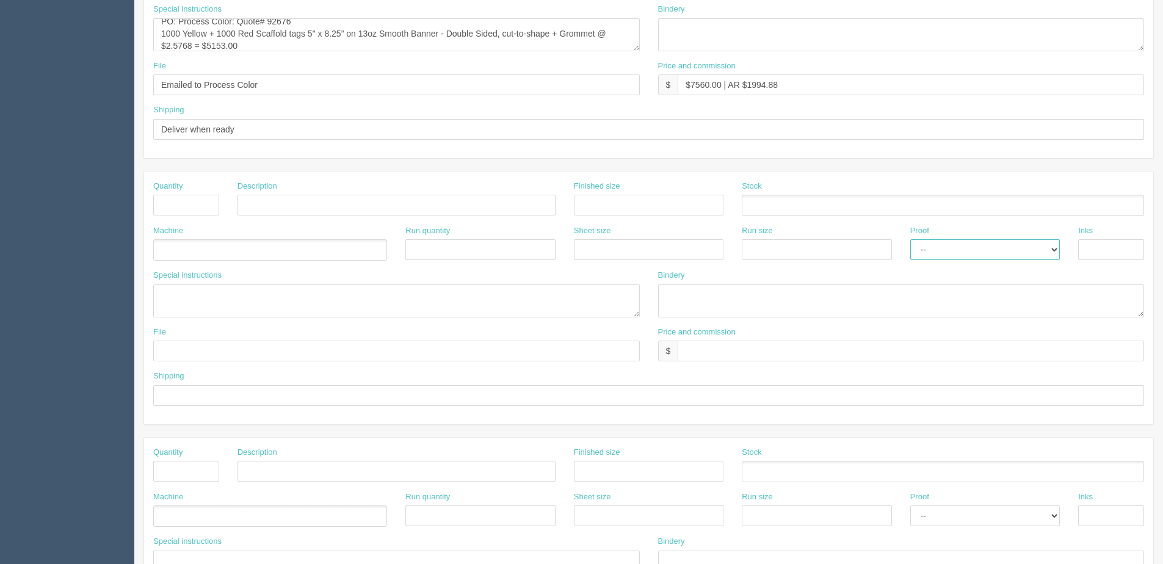
click at [910, 239] on select "-- Email Hard Copy" at bounding box center [985, 249] width 150 height 21
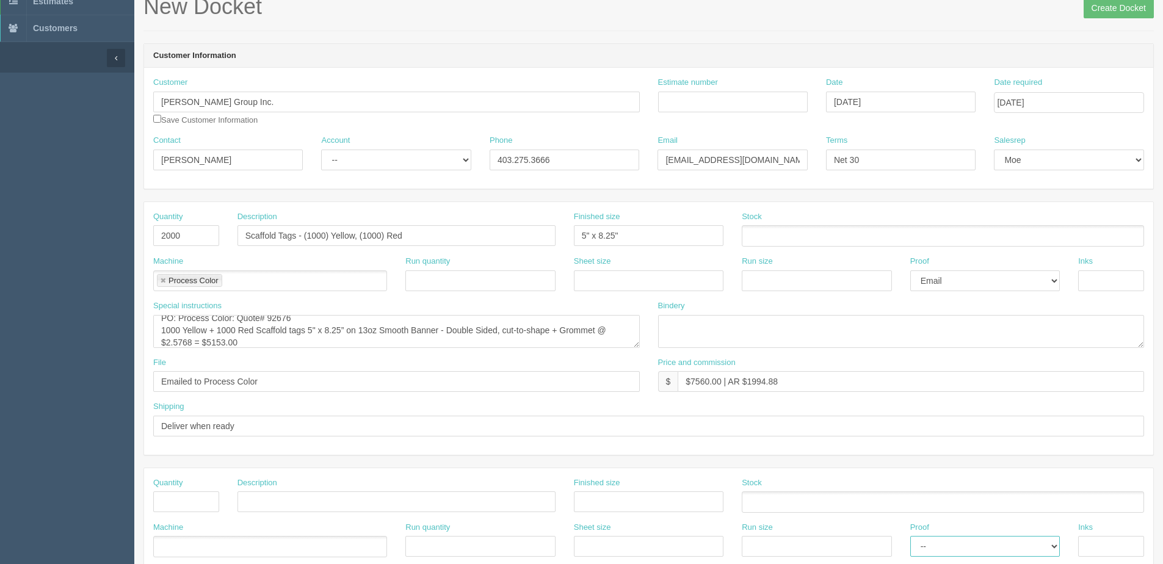
scroll to position [0, 0]
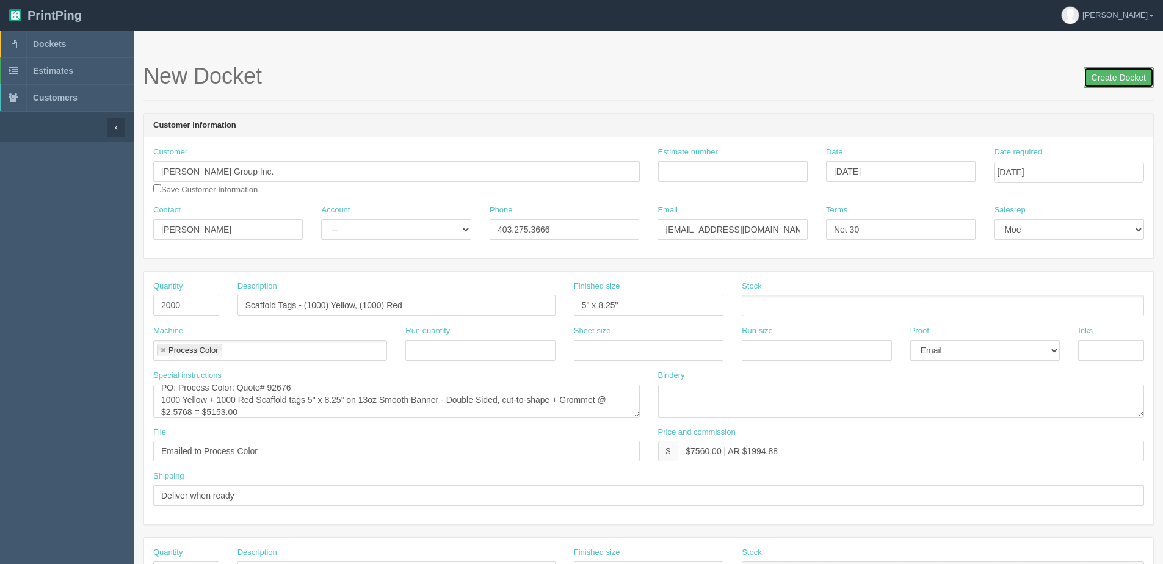
click at [1116, 71] on input "Create Docket" at bounding box center [1119, 77] width 70 height 21
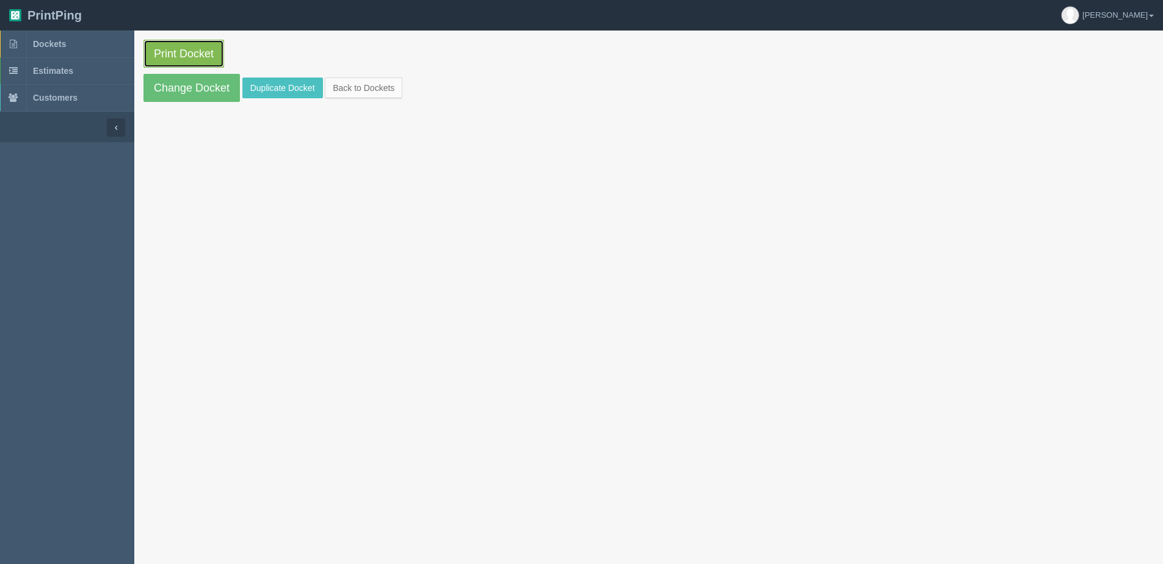
click at [173, 40] on link "Print Docket" at bounding box center [183, 54] width 81 height 28
click at [366, 80] on link "Back to Dockets" at bounding box center [364, 88] width 78 height 21
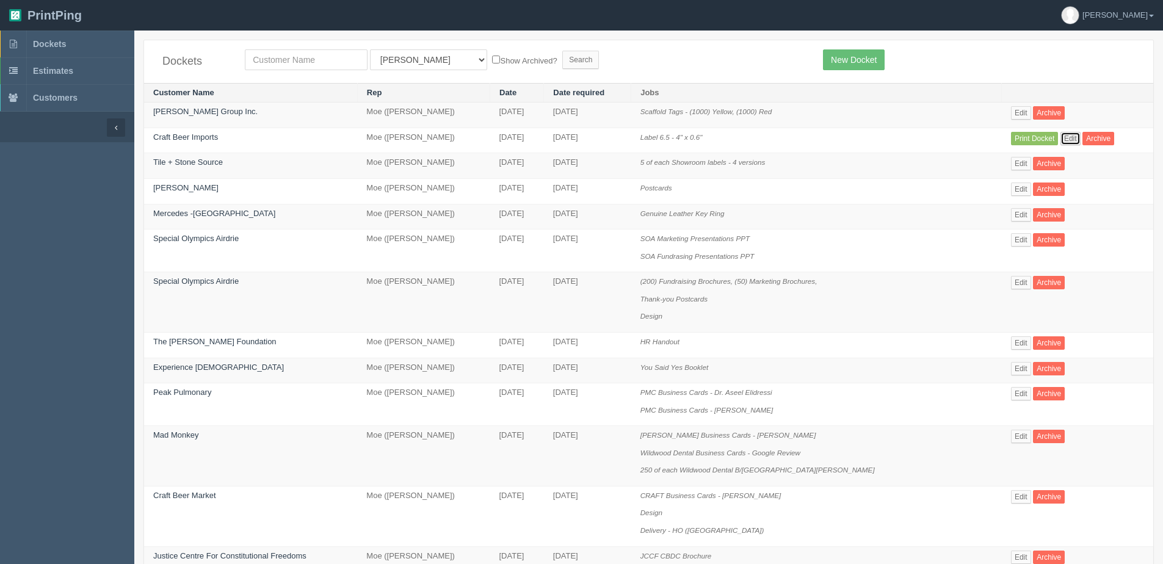
click at [1064, 137] on link "Edit" at bounding box center [1071, 138] width 20 height 13
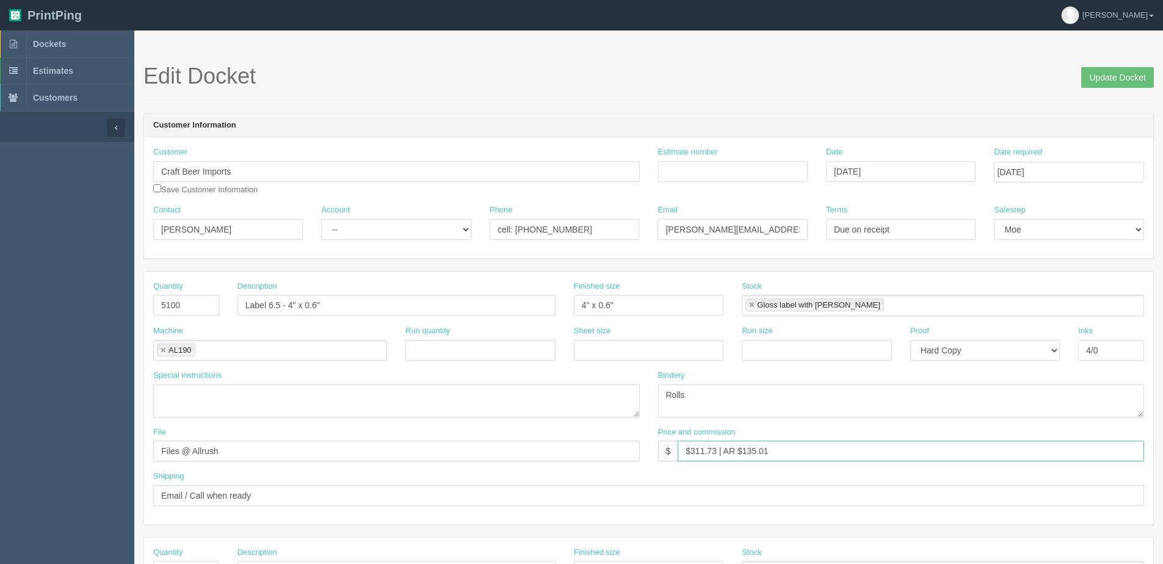
drag, startPoint x: 690, startPoint y: 456, endPoint x: 716, endPoint y: 456, distance: 26.3
click at [716, 456] on input "$311.73 | AR $135.01" at bounding box center [911, 451] width 466 height 21
drag, startPoint x: 744, startPoint y: 451, endPoint x: 934, endPoint y: 411, distance: 194.0
click at [885, 432] on div "Price and commission $ $538.69 | AR $135.01" at bounding box center [901, 444] width 487 height 35
type input "$538.69 | AR $207.19"
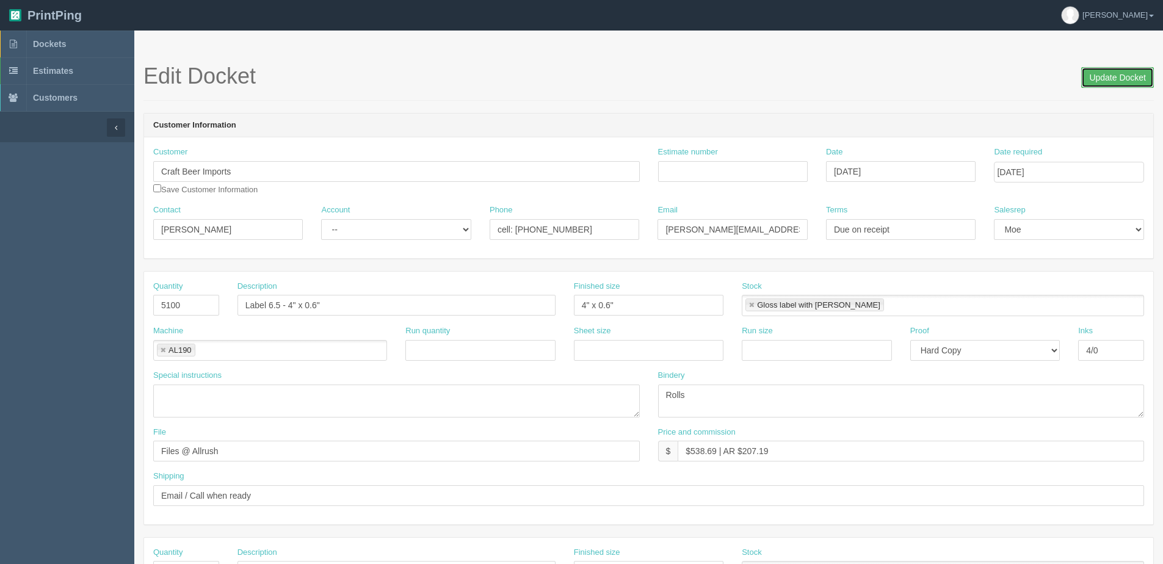
click at [1123, 76] on input "Update Docket" at bounding box center [1117, 77] width 73 height 21
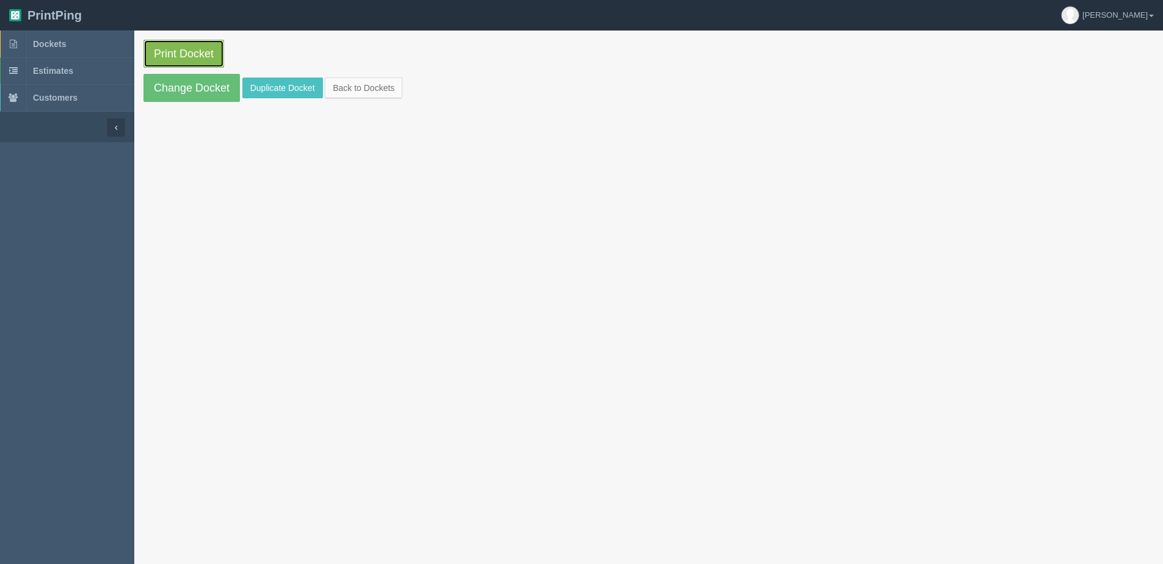
click at [181, 53] on link "Print Docket" at bounding box center [183, 54] width 81 height 28
